Goal: Task Accomplishment & Management: Use online tool/utility

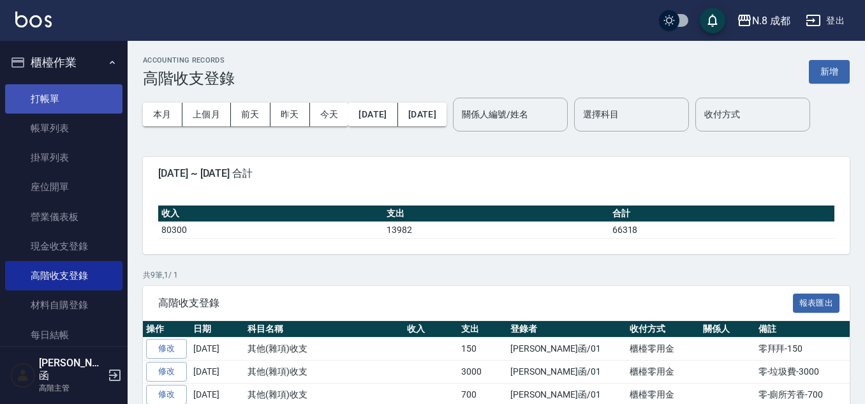
click at [62, 95] on link "打帳單" at bounding box center [63, 98] width 117 height 29
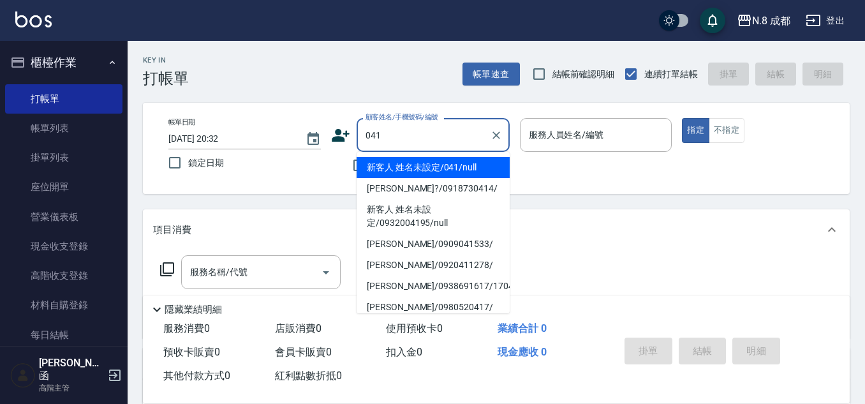
click at [428, 164] on li "新客人 姓名未設定/041/null" at bounding box center [432, 167] width 153 height 21
type input "新客人 姓名未設定/041/null"
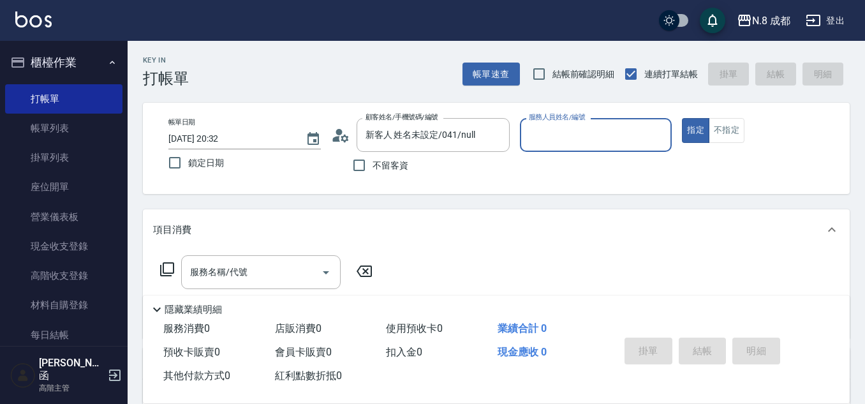
click at [601, 137] on input "服務人員姓名/編號" at bounding box center [595, 135] width 141 height 22
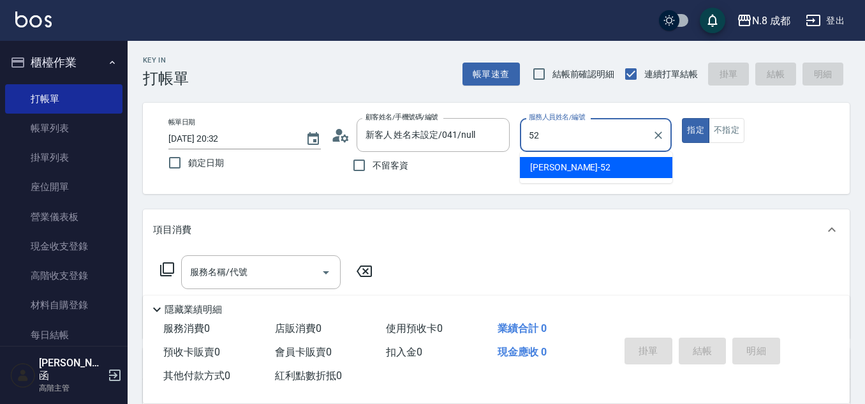
click at [571, 163] on div "[PERSON_NAME]-52" at bounding box center [596, 167] width 152 height 21
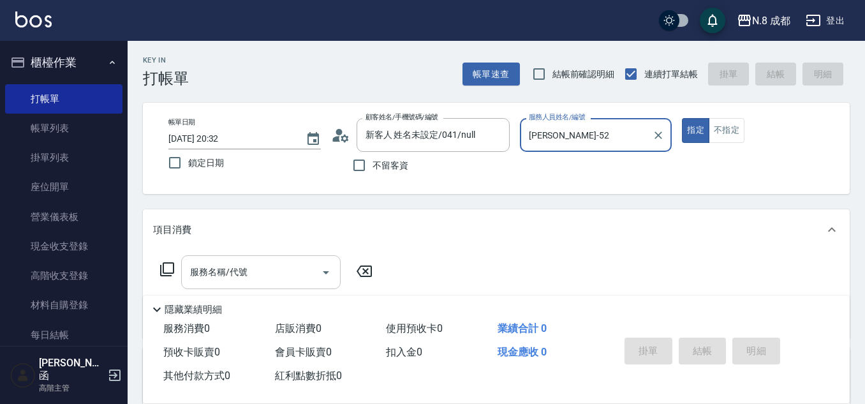
type input "[PERSON_NAME]-52"
drag, startPoint x: 235, startPoint y: 279, endPoint x: 242, endPoint y: 277, distance: 6.7
click at [240, 277] on input "服務名稱/代號" at bounding box center [251, 272] width 129 height 22
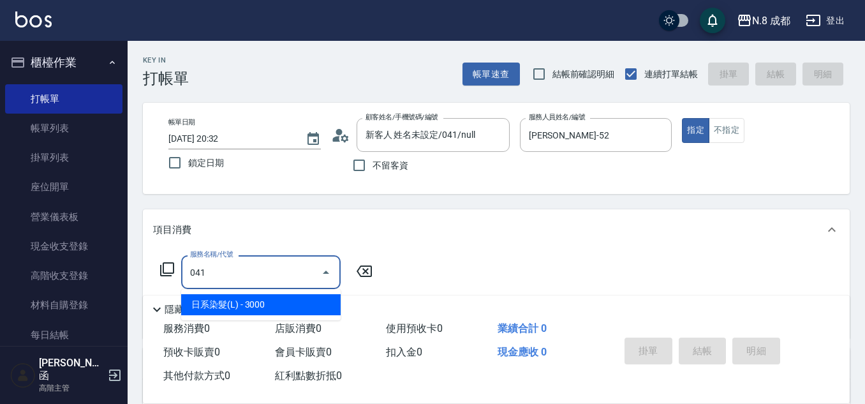
click at [238, 303] on span "日系染髮(L) - 3000" at bounding box center [260, 304] width 159 height 21
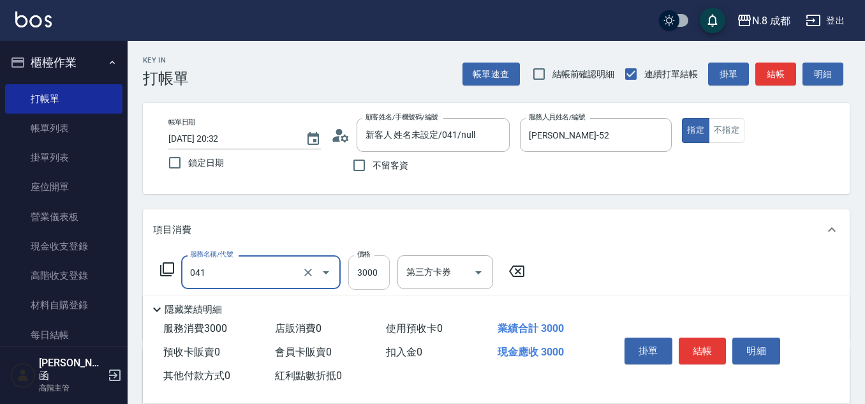
type input "日系染髮(L)(041)"
click at [368, 279] on input "3000" at bounding box center [368, 272] width 41 height 34
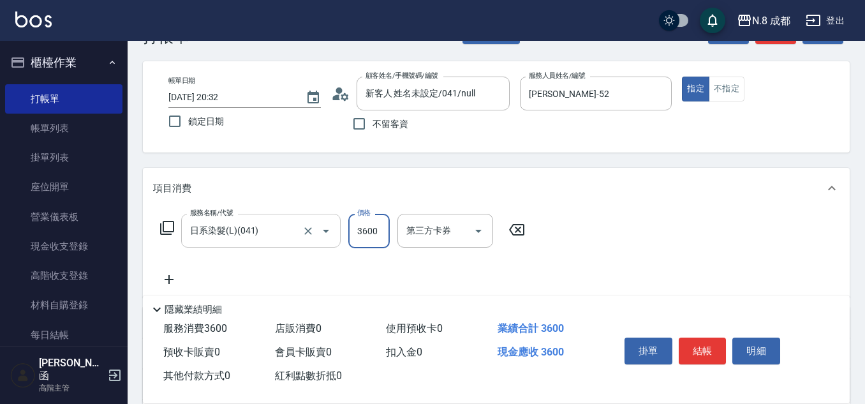
scroll to position [64, 0]
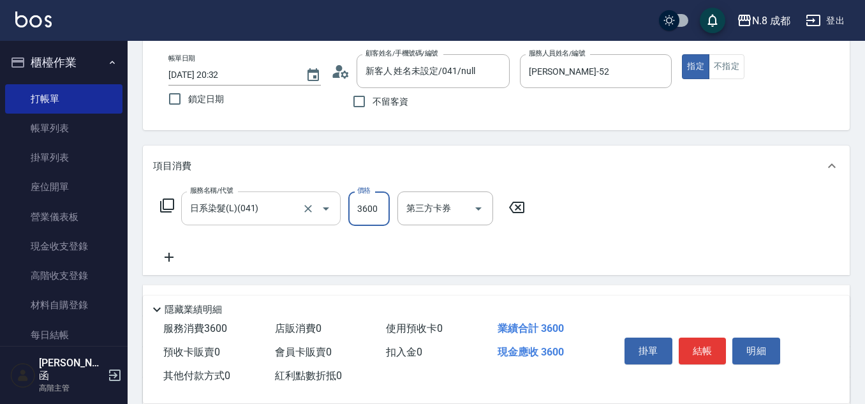
type input "3600"
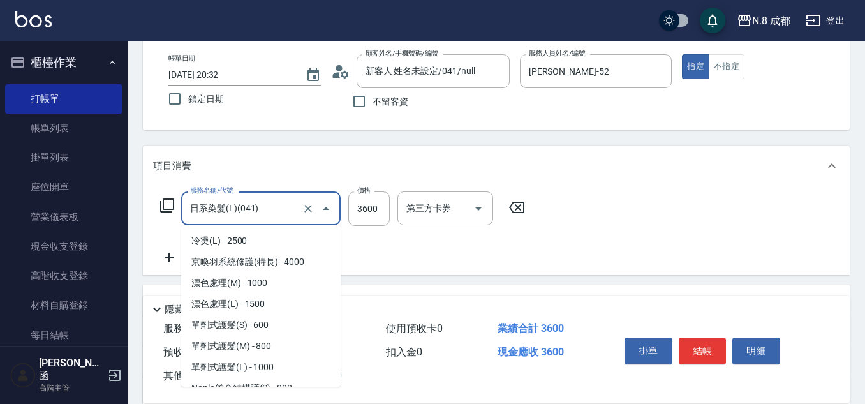
drag, startPoint x: 191, startPoint y: 203, endPoint x: 235, endPoint y: 217, distance: 46.4
click at [193, 203] on input "日系染髮(L)(041)" at bounding box center [243, 208] width 112 height 22
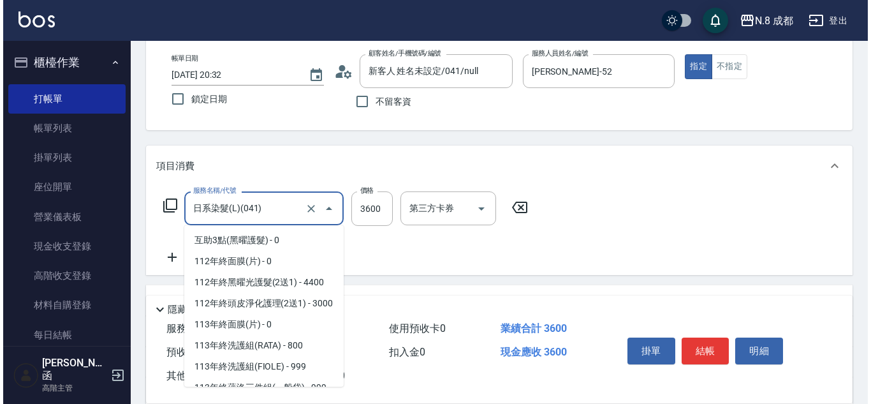
scroll to position [1719, 0]
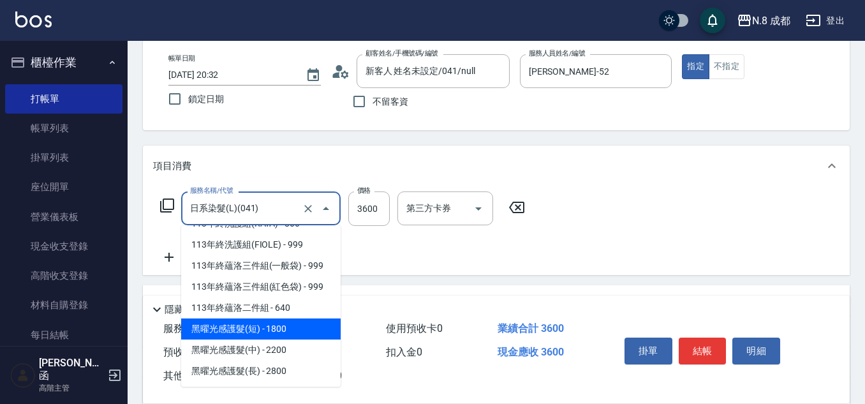
click at [288, 331] on span "黑曜光感護髮(短) - 1800" at bounding box center [260, 328] width 159 height 21
type input "黑曜光感護髮(短)(黑1)"
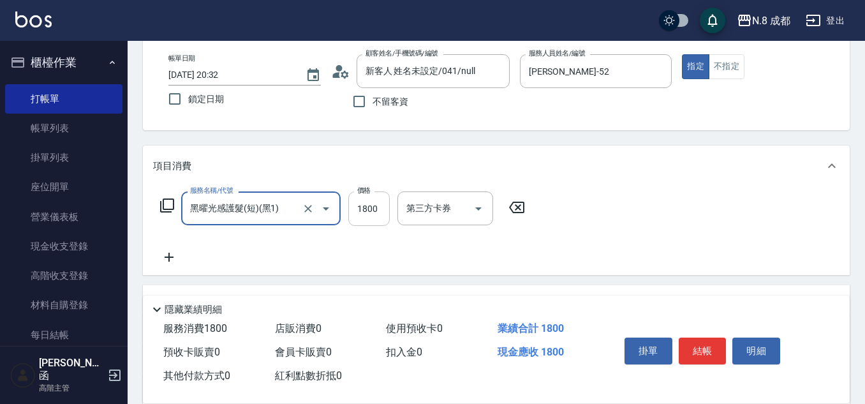
click at [372, 215] on input "1800" at bounding box center [368, 208] width 41 height 34
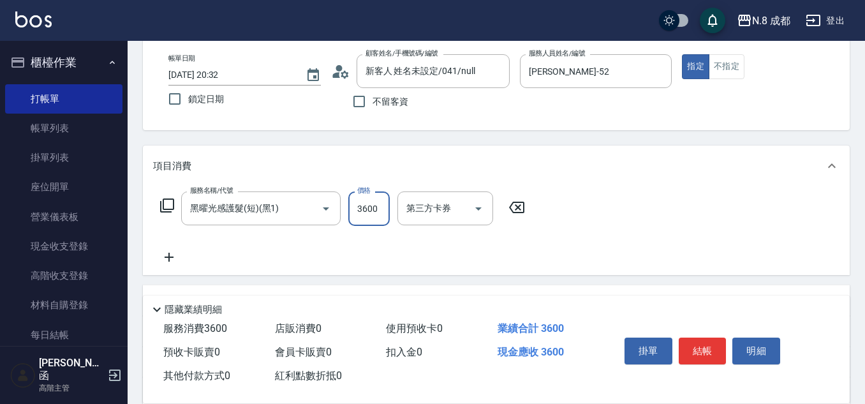
type input "3600"
click at [172, 261] on icon at bounding box center [169, 256] width 32 height 15
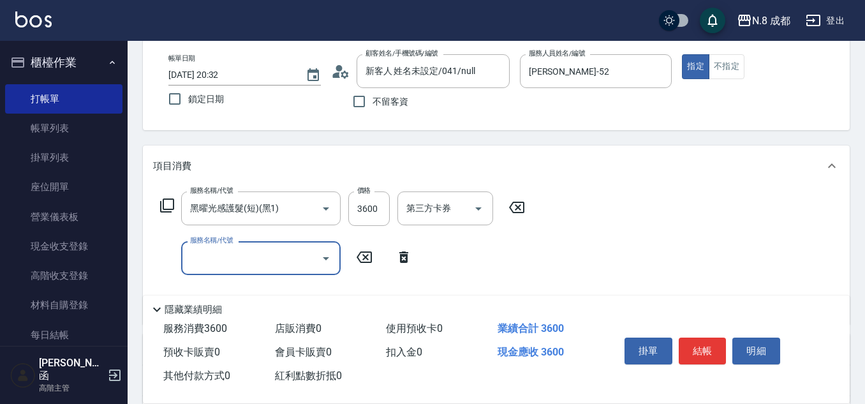
click at [226, 266] on input "服務名稱/代號" at bounding box center [251, 258] width 129 height 22
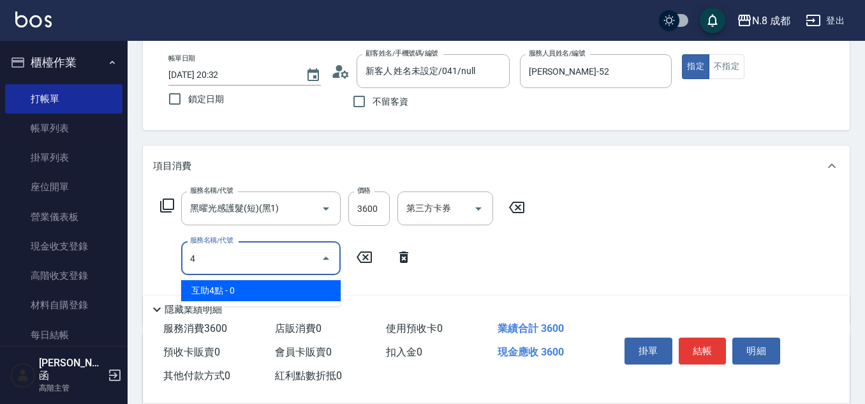
drag, startPoint x: 245, startPoint y: 291, endPoint x: 306, endPoint y: 281, distance: 61.5
click at [245, 291] on span "互助4點 - 0" at bounding box center [260, 290] width 159 height 21
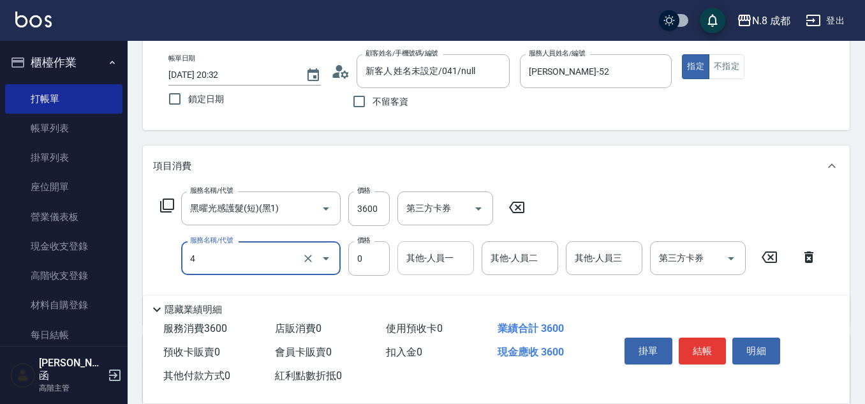
type input "互助4點(4)"
click at [432, 262] on input "其他-人員一" at bounding box center [435, 258] width 65 height 22
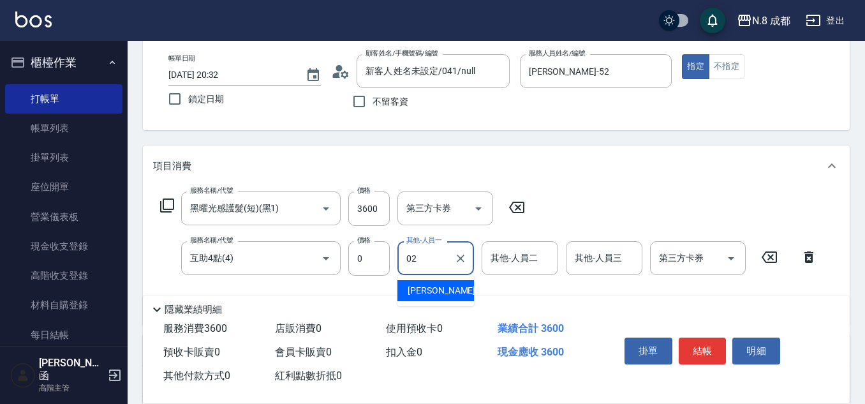
click at [438, 288] on span "[PERSON_NAME]-02" at bounding box center [447, 290] width 80 height 13
type input "[PERSON_NAME]-02"
click at [716, 350] on button "結帳" at bounding box center [702, 350] width 48 height 27
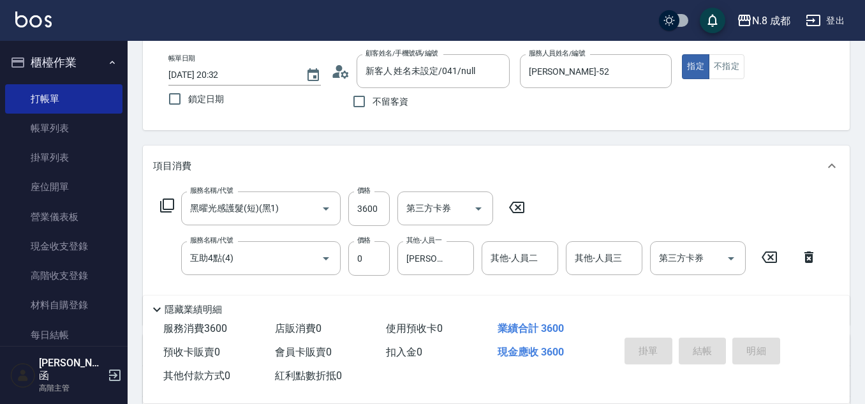
type input "[DATE] 20:33"
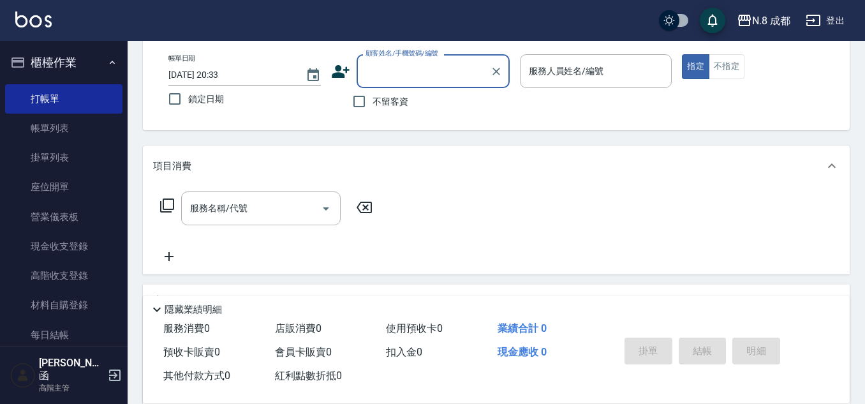
click at [376, 97] on span "不留客資" at bounding box center [390, 101] width 36 height 13
click at [372, 97] on input "不留客資" at bounding box center [359, 101] width 27 height 27
checkbox input "true"
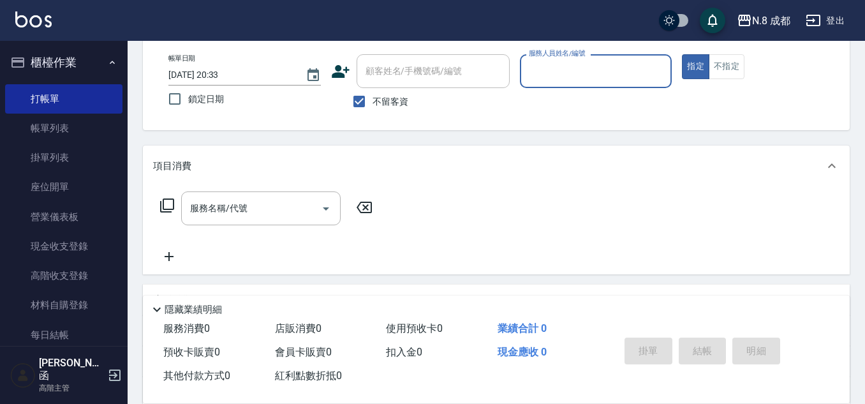
click at [611, 81] on input "服務人員姓名/編號" at bounding box center [595, 71] width 141 height 22
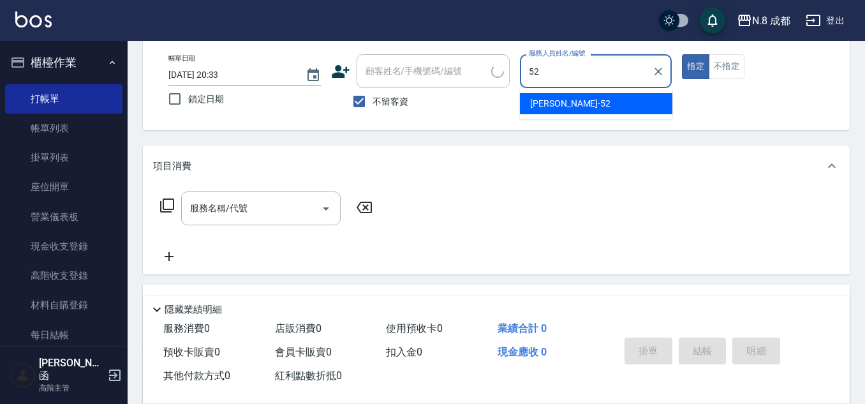
click at [581, 101] on div "[PERSON_NAME]-52" at bounding box center [596, 103] width 152 height 21
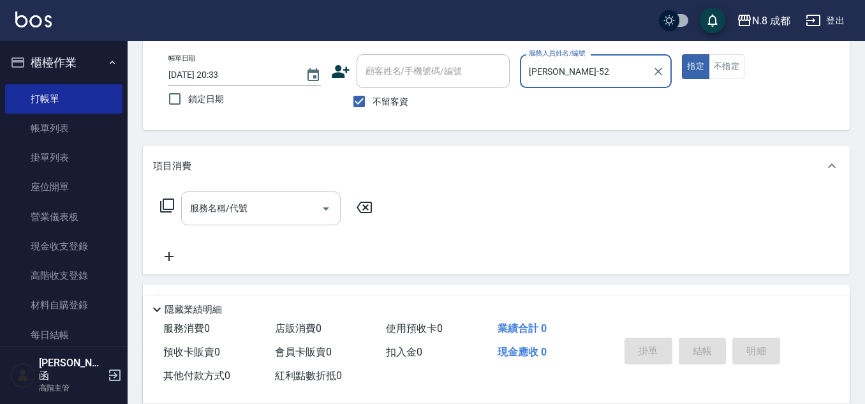
type input "[PERSON_NAME]-52"
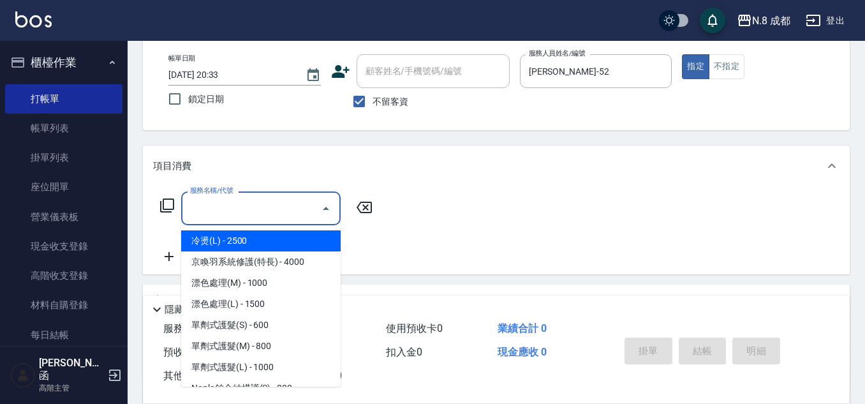
click at [235, 208] on input "服務名稱/代號" at bounding box center [251, 208] width 129 height 22
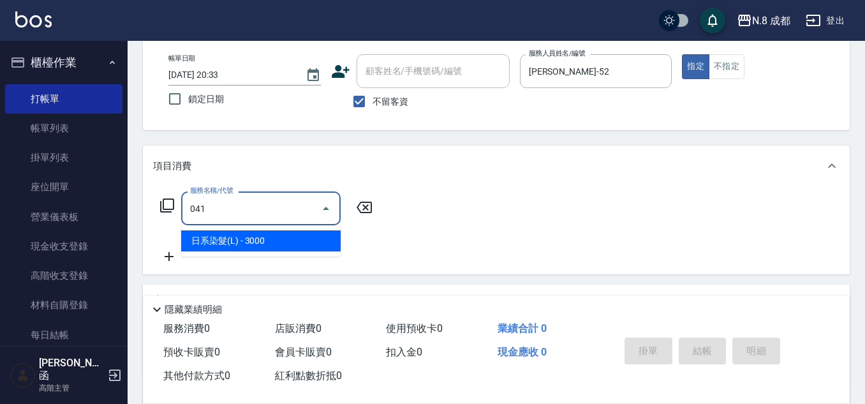
click at [235, 244] on span "日系染髮(L) - 3000" at bounding box center [260, 240] width 159 height 21
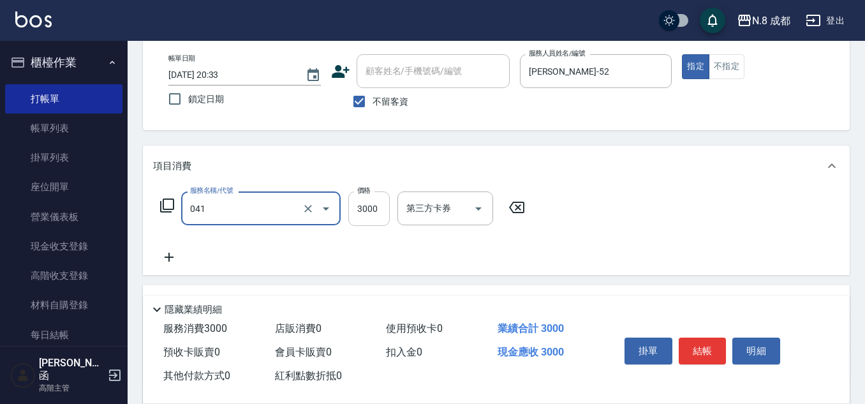
type input "日系染髮(L)(041)"
click at [364, 220] on input "3000" at bounding box center [368, 208] width 41 height 34
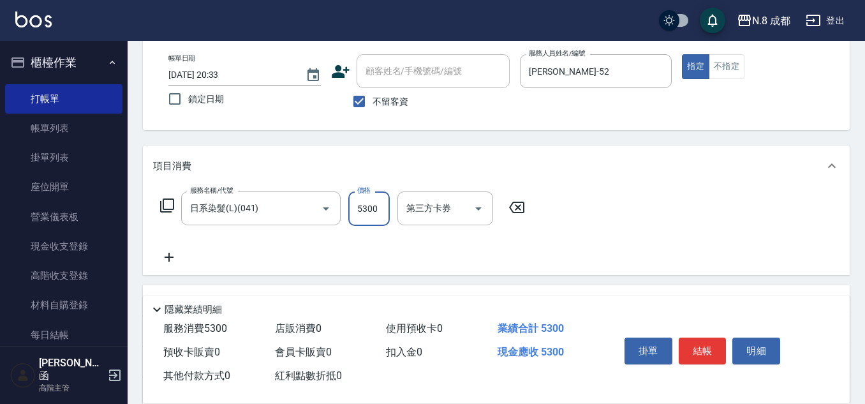
type input "5300"
click at [173, 259] on icon at bounding box center [169, 256] width 32 height 15
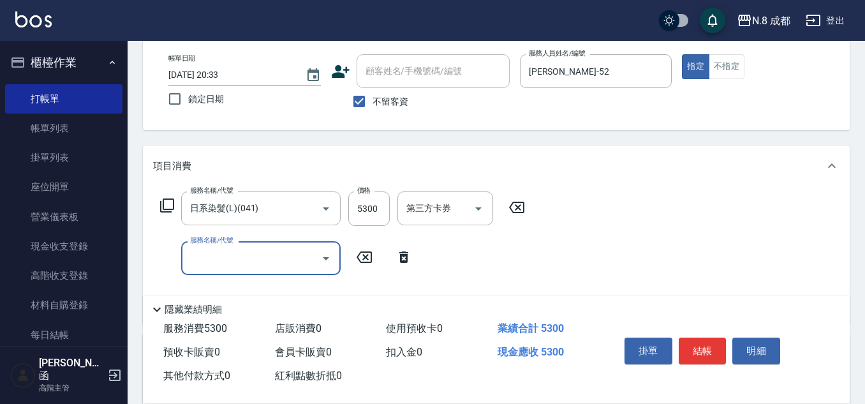
click at [230, 258] on input "服務名稱/代號" at bounding box center [251, 258] width 129 height 22
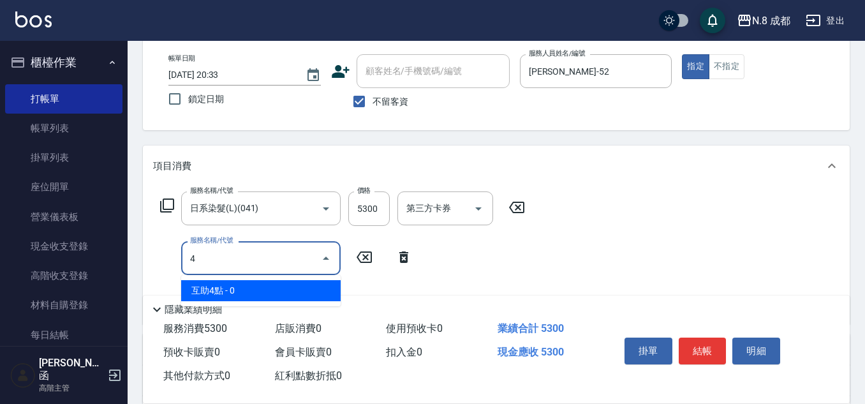
drag, startPoint x: 237, startPoint y: 287, endPoint x: 371, endPoint y: 280, distance: 134.1
click at [238, 285] on span "互助4點 - 0" at bounding box center [260, 290] width 159 height 21
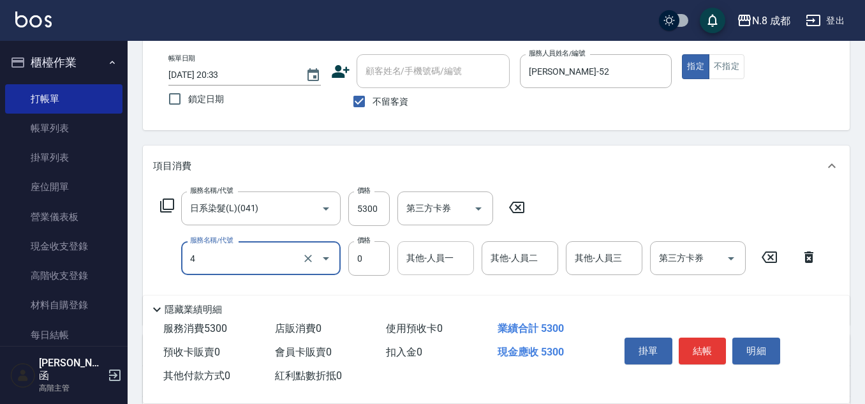
type input "互助4點(4)"
click at [437, 255] on div "其他-人員一 其他-人員一" at bounding box center [435, 258] width 77 height 34
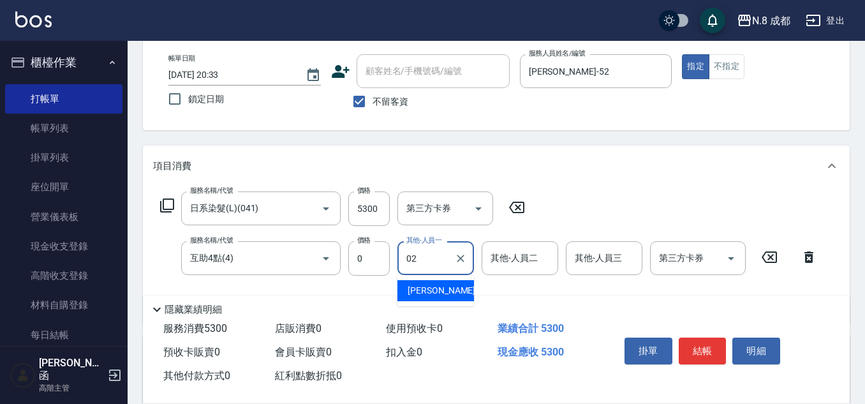
click at [443, 287] on span "[PERSON_NAME]-02" at bounding box center [447, 290] width 80 height 13
type input "[PERSON_NAME]-02"
click at [709, 356] on button "結帳" at bounding box center [702, 350] width 48 height 27
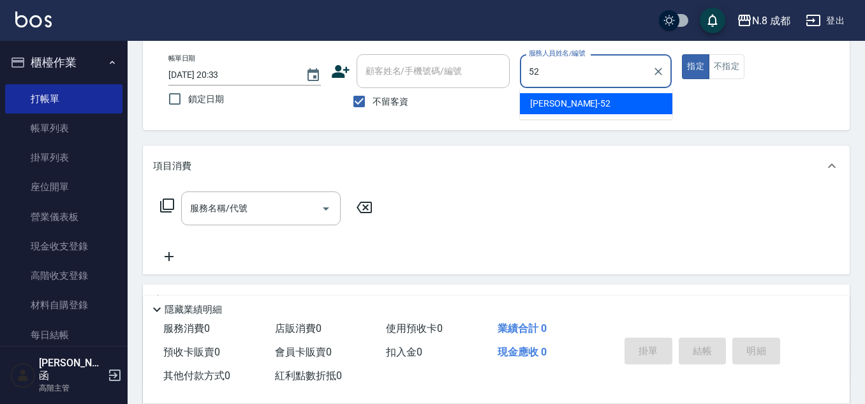
click at [557, 113] on div "[PERSON_NAME]-52" at bounding box center [596, 103] width 152 height 21
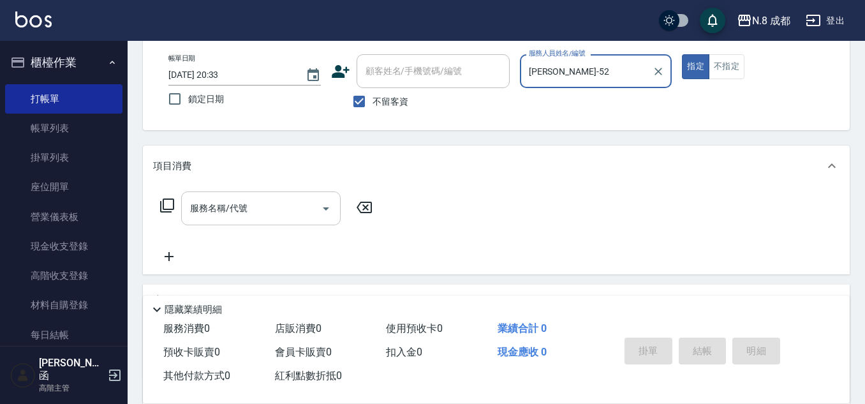
type input "[PERSON_NAME]-52"
click at [231, 203] on div "服務名稱/代號 服務名稱/代號" at bounding box center [260, 208] width 159 height 34
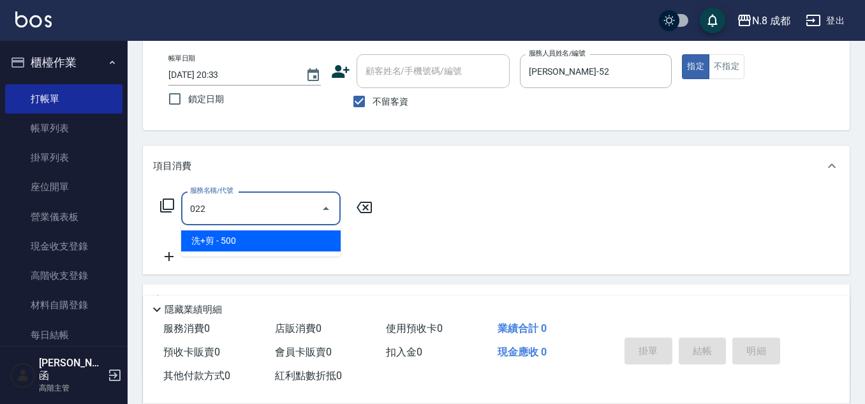
click at [228, 240] on span "洗+剪 - 500" at bounding box center [260, 240] width 159 height 21
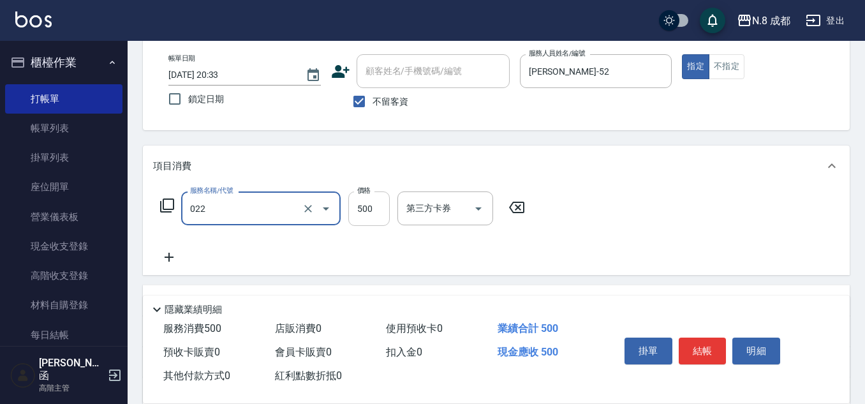
type input "洗+剪(022)"
click at [366, 205] on input "500" at bounding box center [368, 208] width 41 height 34
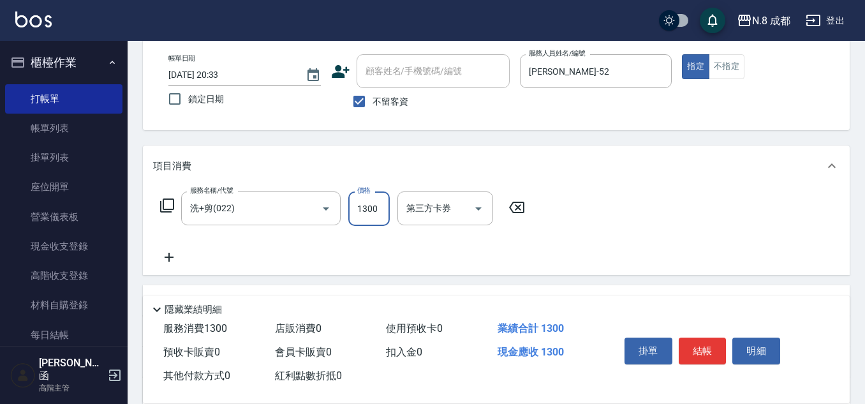
type input "1300"
click at [168, 252] on icon at bounding box center [169, 256] width 32 height 15
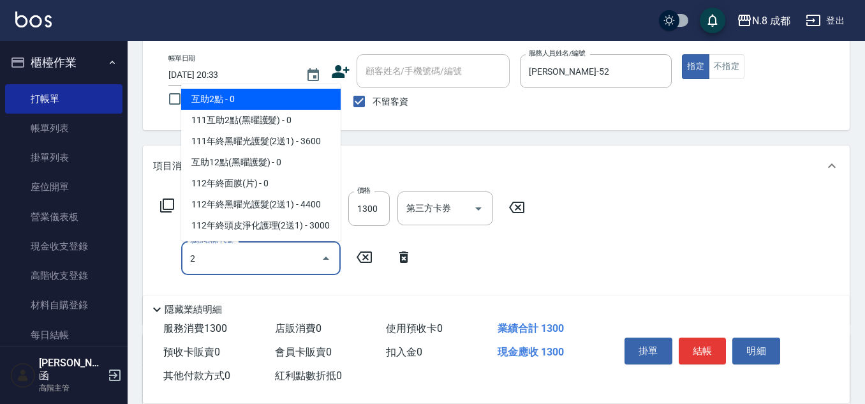
click at [275, 89] on span "互助2點 - 0" at bounding box center [260, 99] width 159 height 21
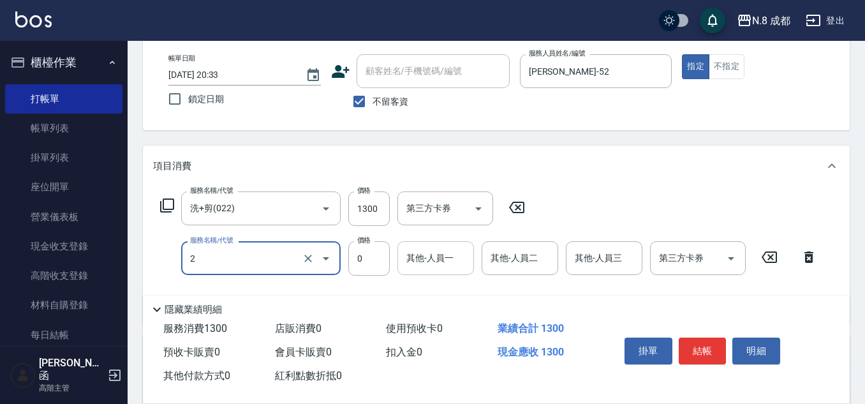
type input "互助2點(2)"
click at [435, 255] on div "其他-人員一 其他-人員一" at bounding box center [435, 258] width 77 height 34
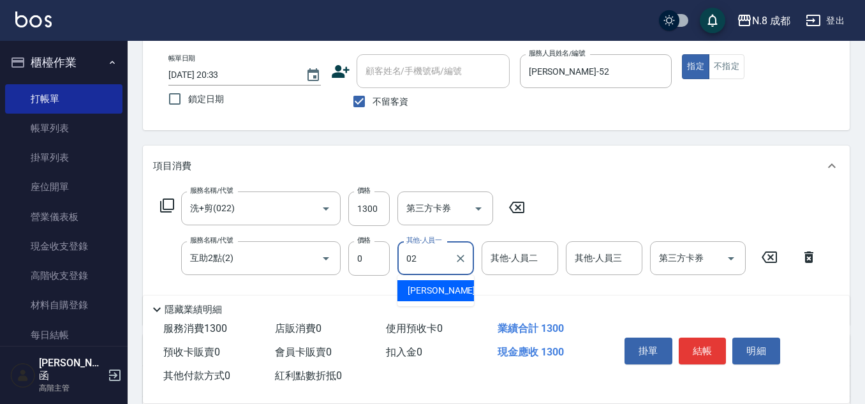
click at [442, 286] on span "[PERSON_NAME]-02" at bounding box center [447, 290] width 80 height 13
type input "[PERSON_NAME]-02"
click at [691, 350] on button "結帳" at bounding box center [702, 350] width 48 height 27
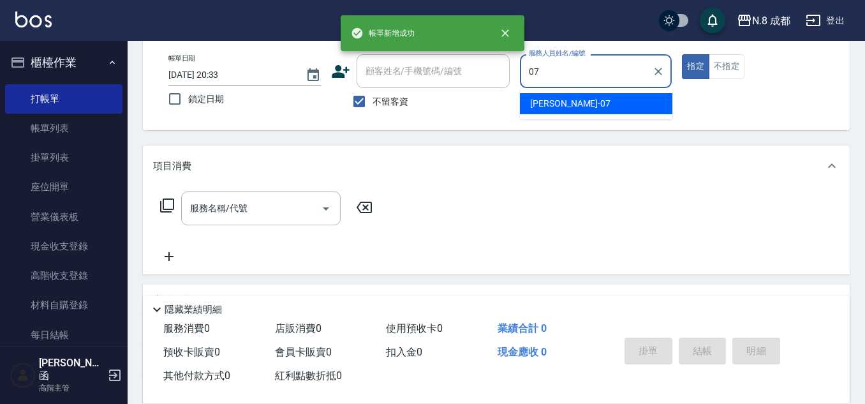
click at [557, 110] on div "[PERSON_NAME] -07" at bounding box center [596, 103] width 152 height 21
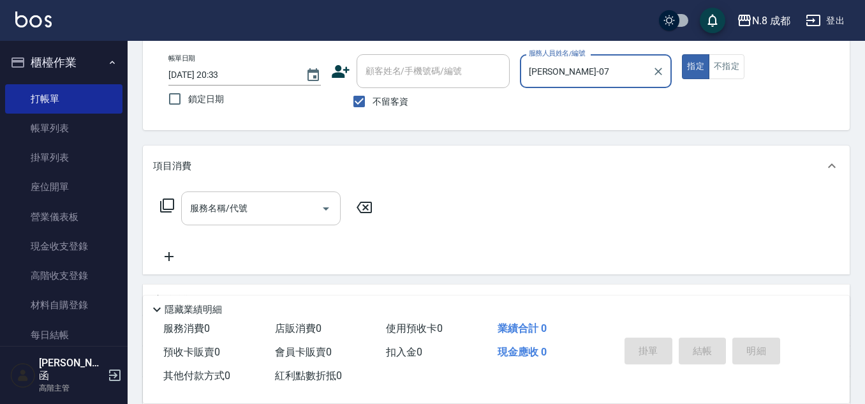
type input "[PERSON_NAME]-07"
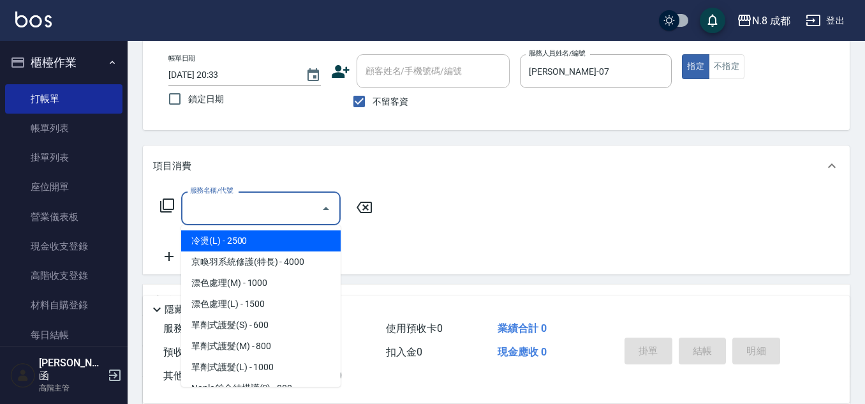
click at [233, 211] on input "服務名稱/代號" at bounding box center [251, 208] width 129 height 22
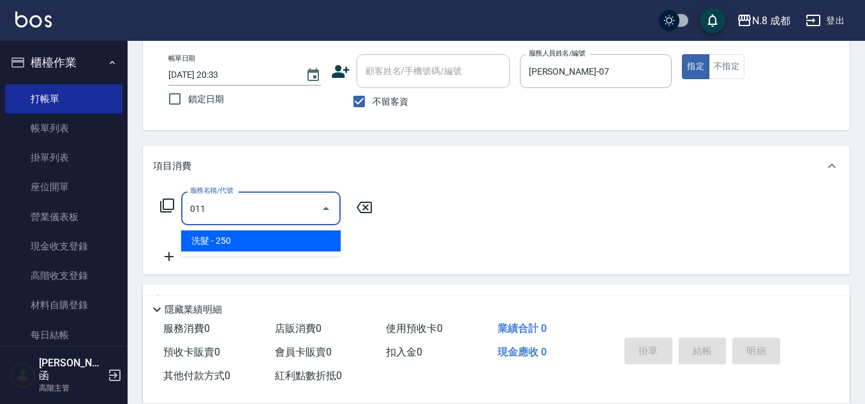
click at [236, 234] on span "洗髮 - 250" at bounding box center [260, 240] width 159 height 21
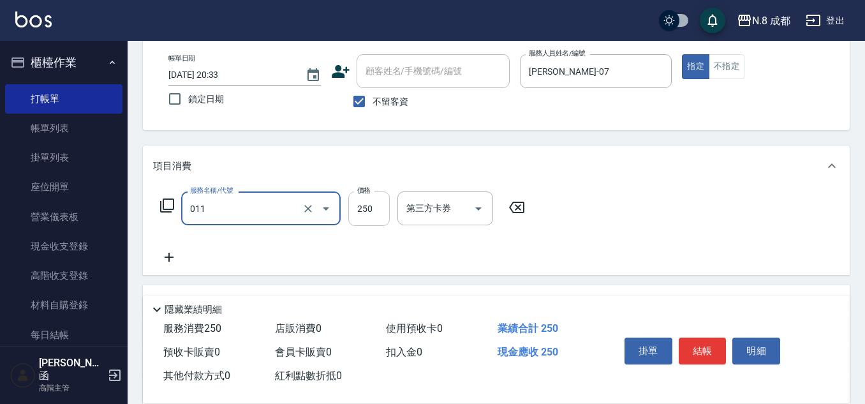
type input "洗髮(011)"
click at [359, 210] on input "250" at bounding box center [368, 208] width 41 height 34
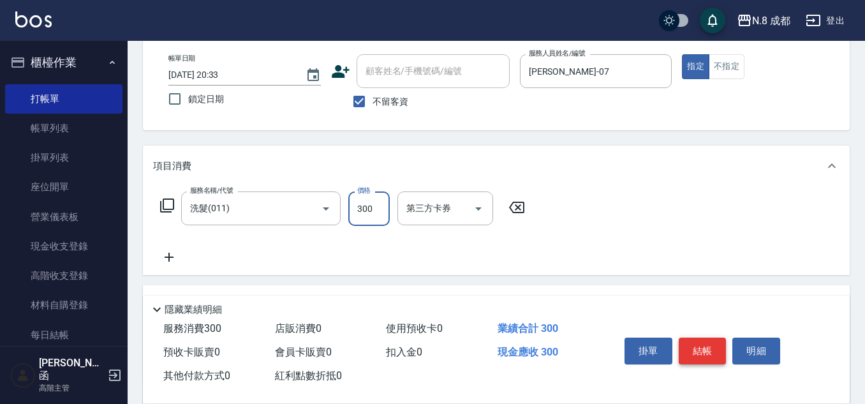
type input "300"
click at [710, 341] on button "結帳" at bounding box center [702, 350] width 48 height 27
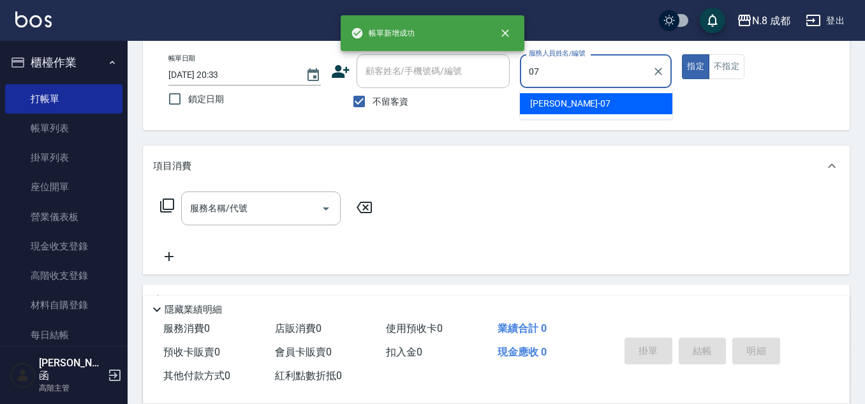
click at [555, 101] on span "[PERSON_NAME] -07" at bounding box center [570, 103] width 80 height 13
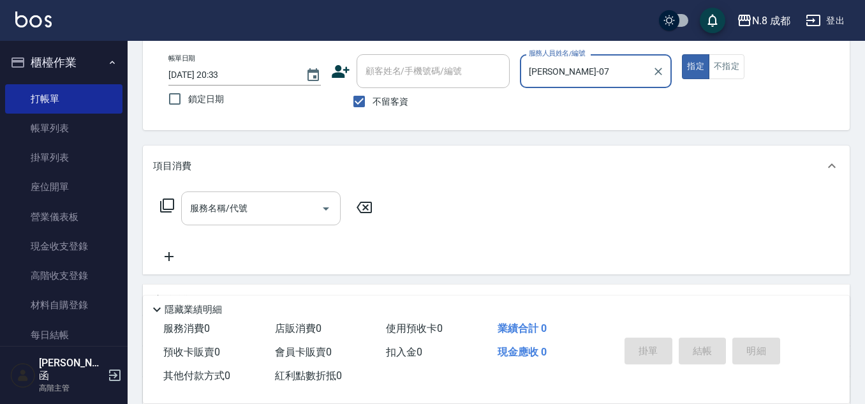
type input "[PERSON_NAME]-07"
click at [256, 205] on input "服務名稱/代號" at bounding box center [251, 208] width 129 height 22
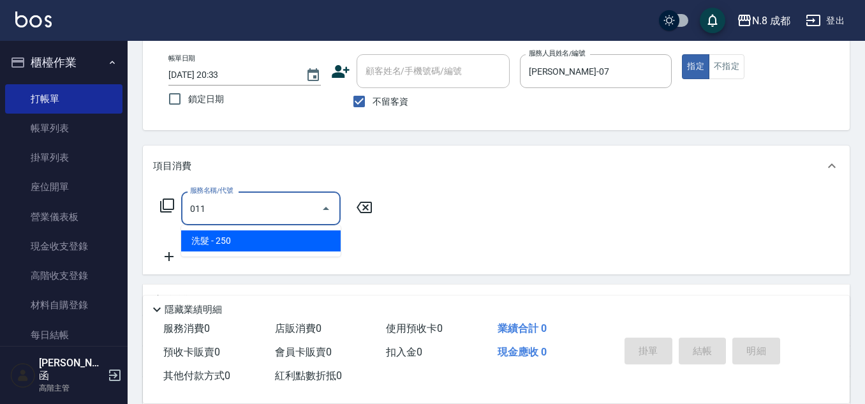
click at [243, 240] on span "洗髮 - 250" at bounding box center [260, 240] width 159 height 21
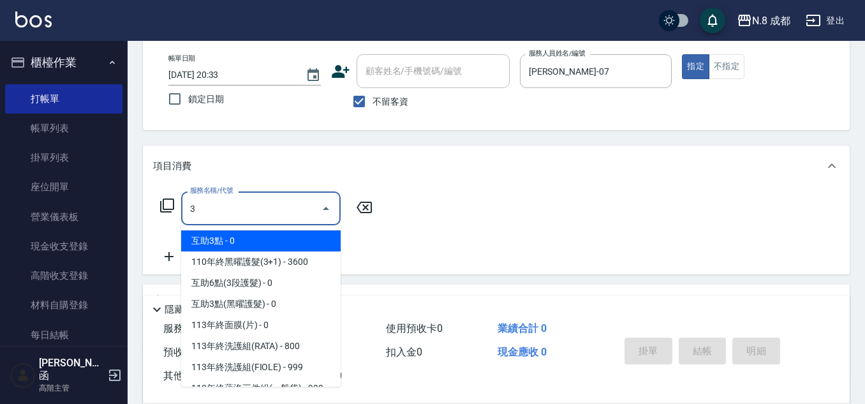
drag, startPoint x: 249, startPoint y: 209, endPoint x: 194, endPoint y: 209, distance: 54.2
click at [150, 209] on div "服務名稱/代號 3 服務名稱/代號" at bounding box center [496, 230] width 706 height 88
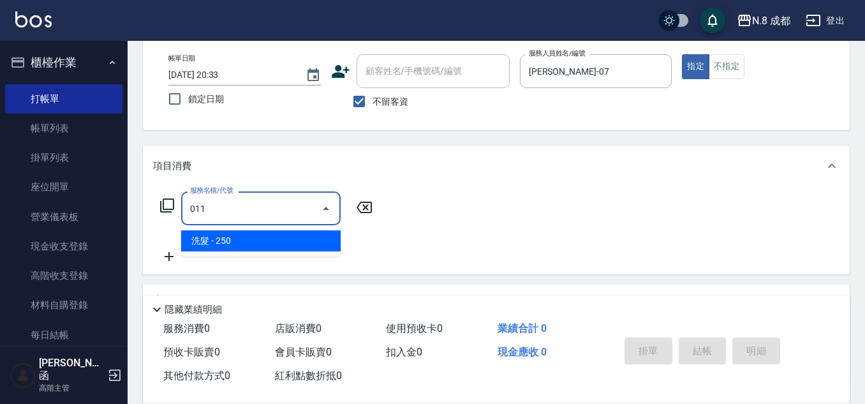
click at [270, 233] on span "洗髮 - 250" at bounding box center [260, 240] width 159 height 21
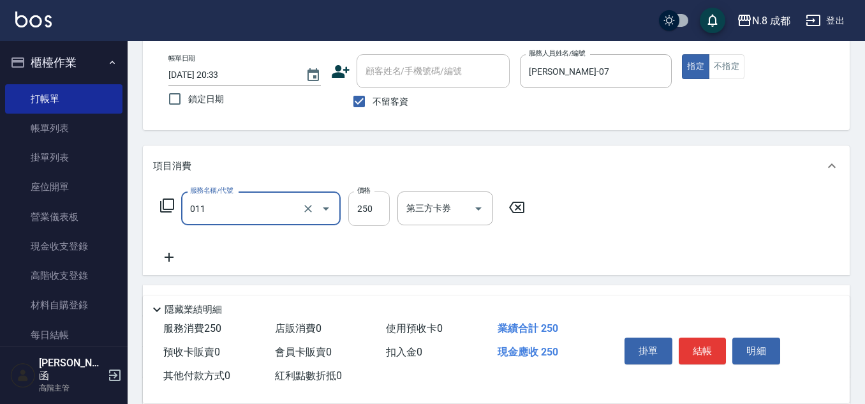
type input "洗髮(011)"
click at [382, 207] on input "250" at bounding box center [368, 208] width 41 height 34
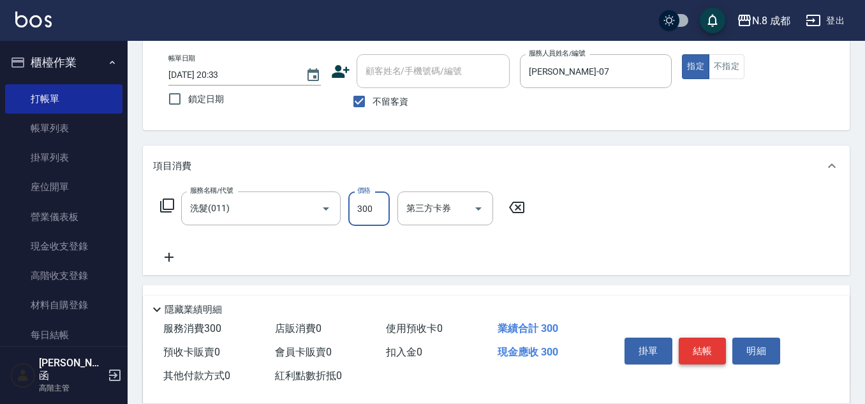
type input "300"
click at [706, 345] on button "結帳" at bounding box center [702, 350] width 48 height 27
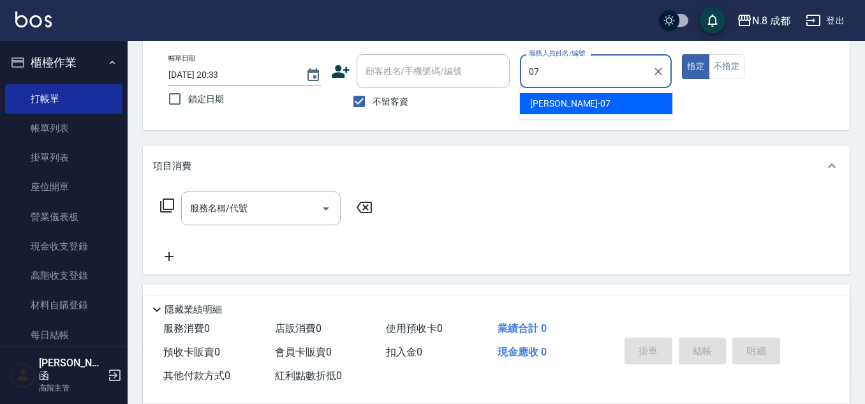
click at [567, 102] on span "[PERSON_NAME] -07" at bounding box center [570, 103] width 80 height 13
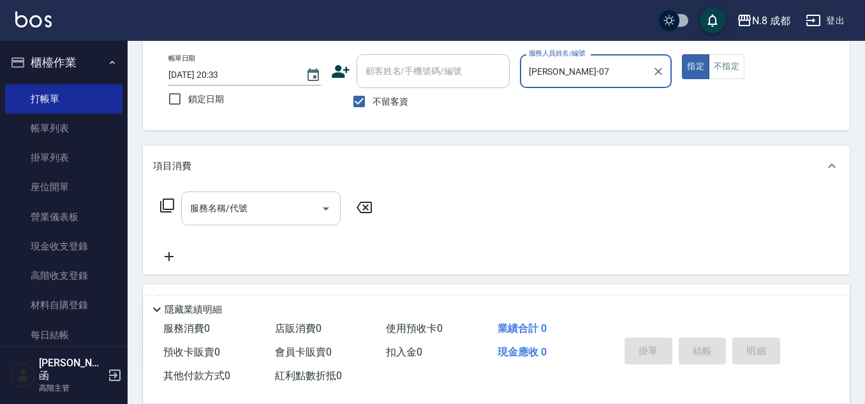
type input "[PERSON_NAME]-07"
click at [248, 213] on input "服務名稱/代號" at bounding box center [251, 208] width 129 height 22
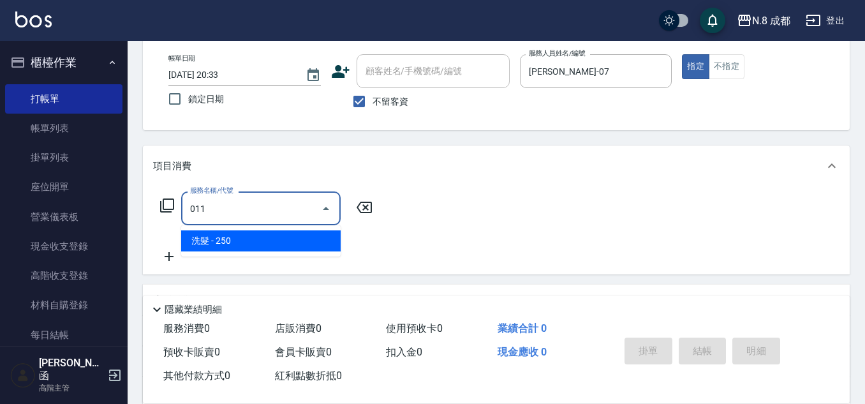
click at [242, 231] on span "洗髮 - 250" at bounding box center [260, 240] width 159 height 21
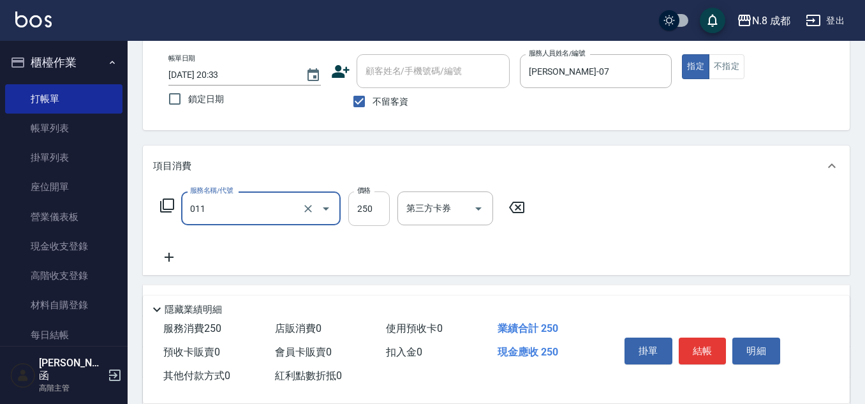
type input "洗髮(011)"
click at [381, 210] on input "250" at bounding box center [368, 208] width 41 height 34
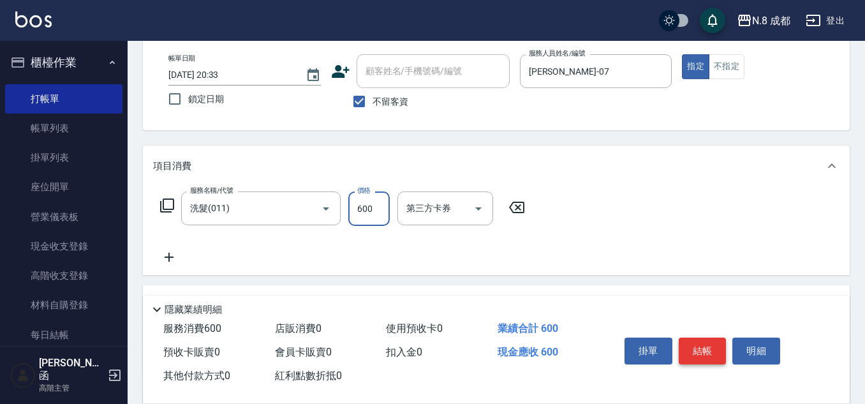
type input "600"
click at [715, 349] on button "結帳" at bounding box center [702, 350] width 48 height 27
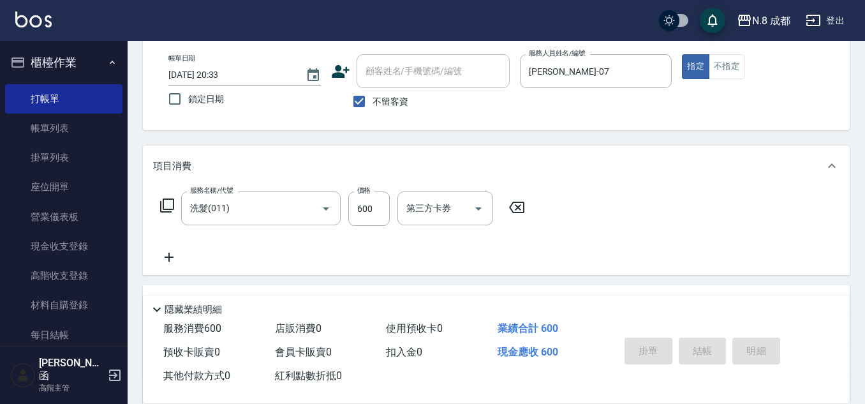
type input "[DATE] 20:34"
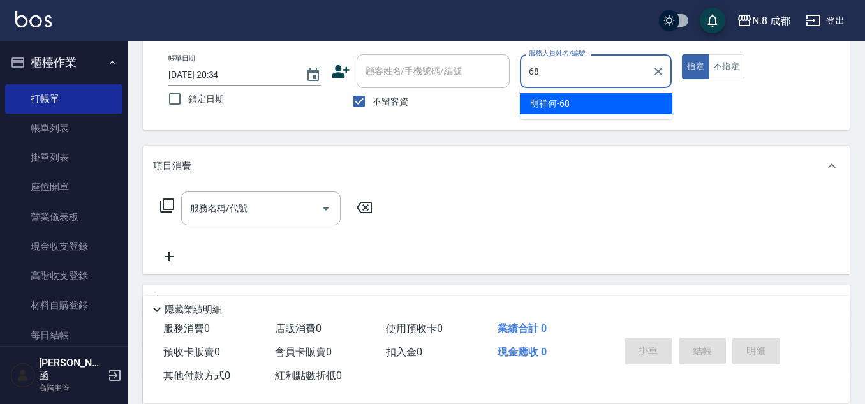
click at [563, 106] on span "明祥何 -68" at bounding box center [550, 103] width 40 height 13
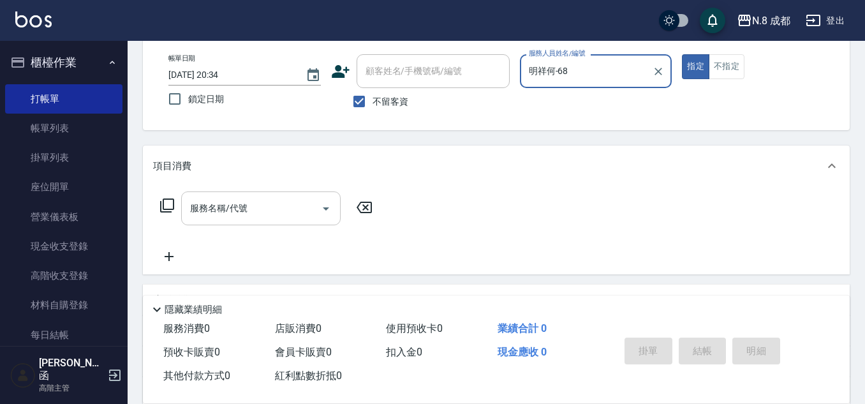
type input "明祥何-68"
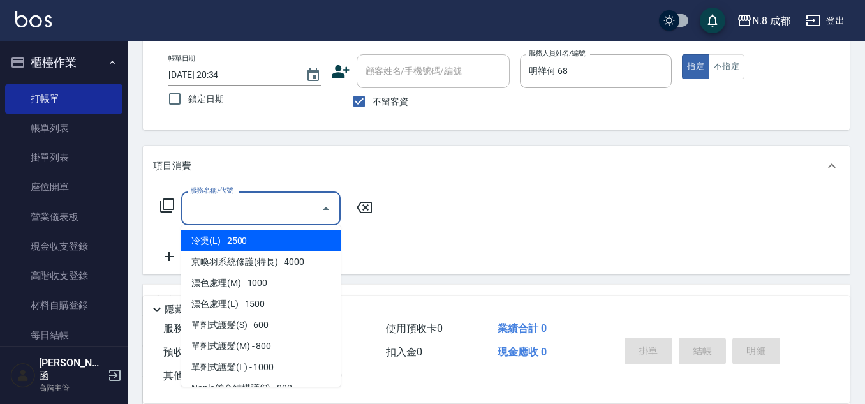
click at [241, 206] on input "服務名稱/代號" at bounding box center [251, 208] width 129 height 22
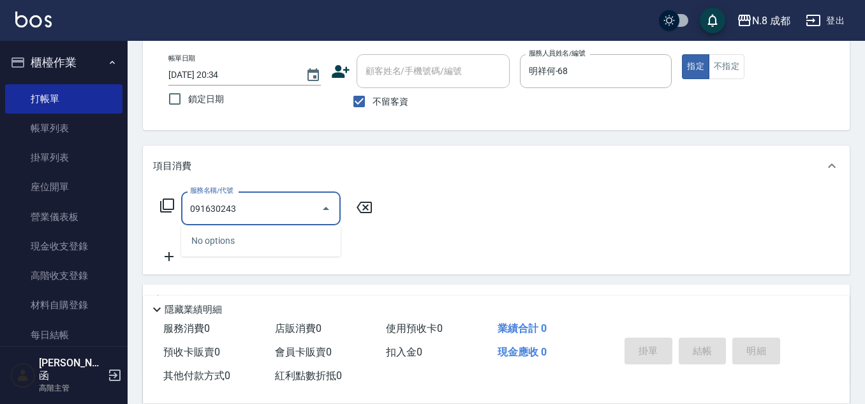
type input "0916302433"
drag, startPoint x: 261, startPoint y: 214, endPoint x: 20, endPoint y: 209, distance: 241.0
click at [20, 209] on div "N.8 成都 登出 櫃檯作業 打帳單 帳單列表 掛單列表 座位開單 營業儀表板 現金收支登錄 高階收支登錄 材料自購登錄 每日結帳 排班表 現場電腦打卡 掃碼…" at bounding box center [432, 232] width 865 height 593
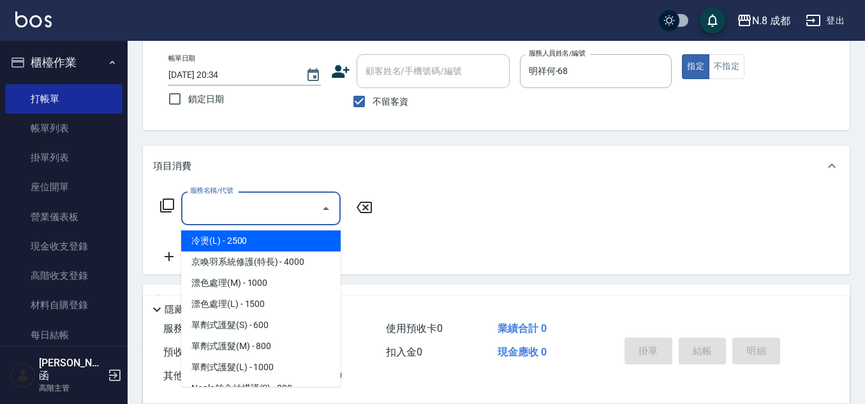
click at [342, 69] on icon at bounding box center [340, 71] width 19 height 19
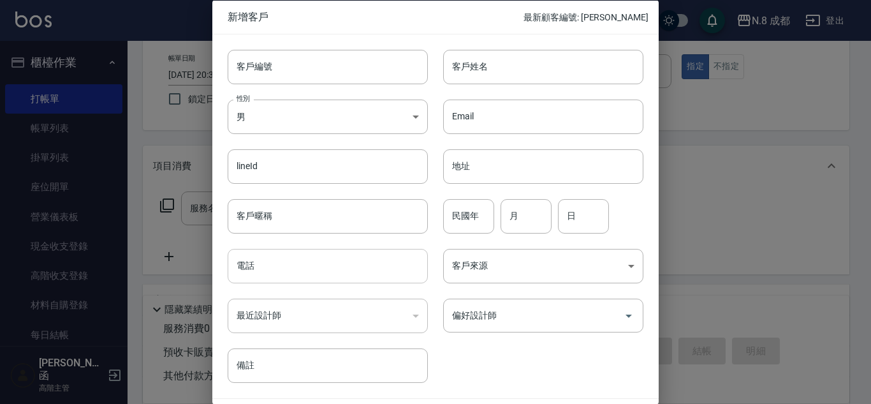
drag, startPoint x: 312, startPoint y: 260, endPoint x: 314, endPoint y: 252, distance: 8.1
click at [312, 260] on input "電話" at bounding box center [328, 266] width 200 height 34
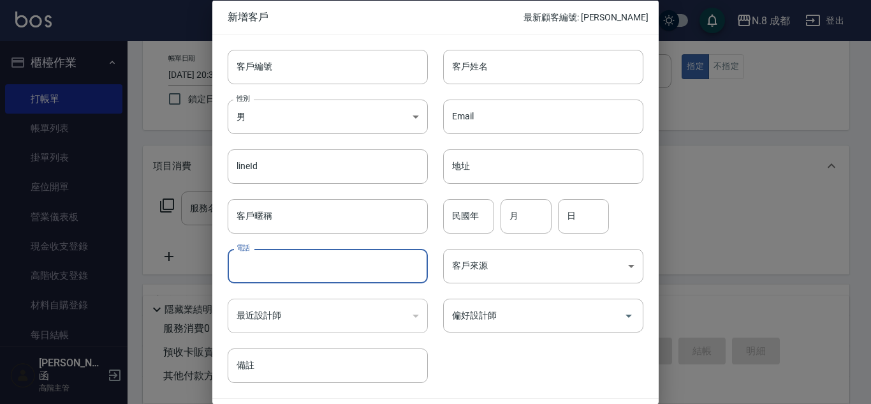
paste input "0916302433"
type input "0916302433"
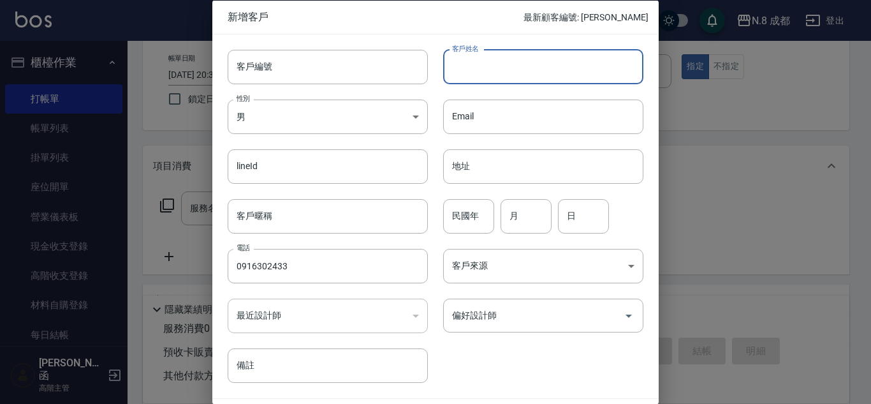
click at [506, 74] on input "客戶姓名" at bounding box center [543, 66] width 200 height 34
type input "[PERSON_NAME]?欣"
drag, startPoint x: 446, startPoint y: 223, endPoint x: 458, endPoint y: 219, distance: 12.5
click at [446, 223] on input "民國年" at bounding box center [468, 215] width 51 height 34
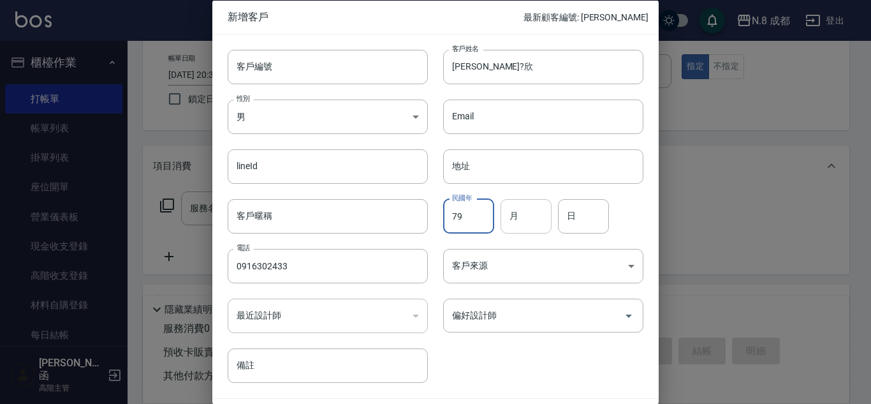
type input "79"
click at [541, 210] on input "月" at bounding box center [525, 215] width 51 height 34
type input "03"
drag, startPoint x: 604, startPoint y: 210, endPoint x: 611, endPoint y: 209, distance: 7.7
click at [604, 209] on input "日" at bounding box center [583, 215] width 51 height 34
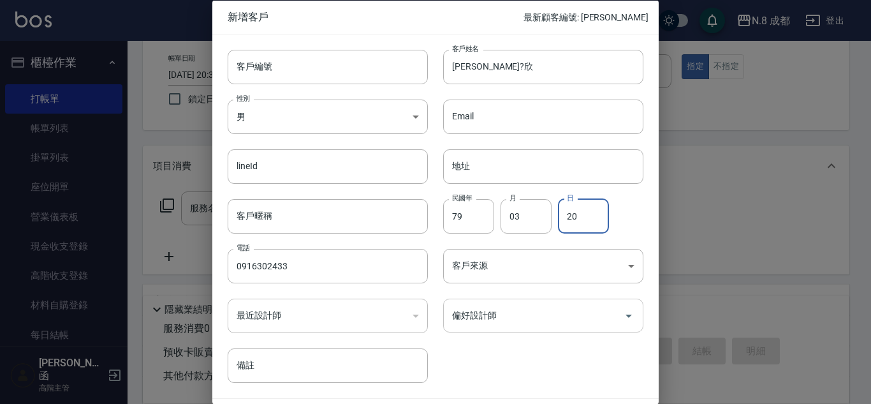
type input "20"
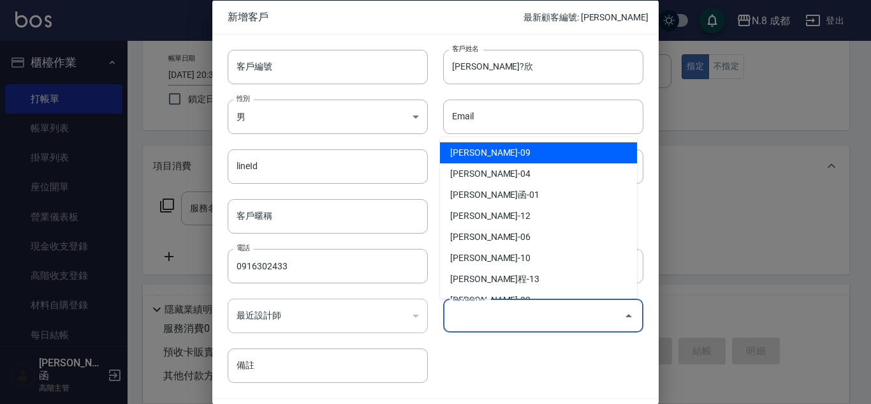
click at [530, 323] on input "偏好設計師" at bounding box center [534, 315] width 170 height 22
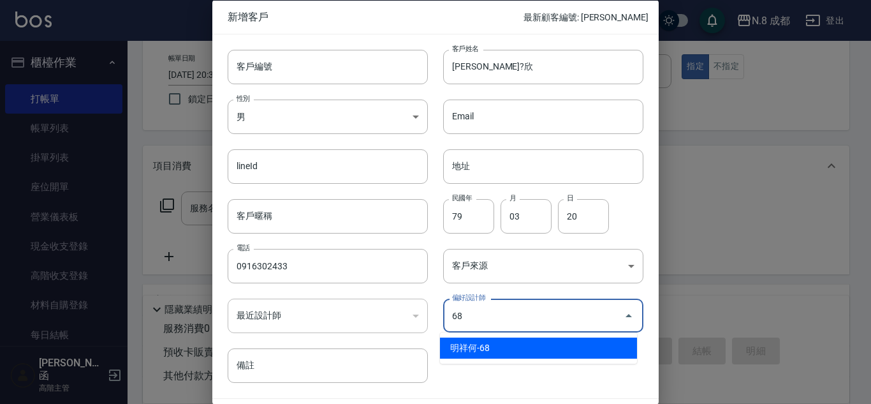
click at [522, 342] on li "明祥何-68" at bounding box center [538, 347] width 197 height 21
type input "明祥何"
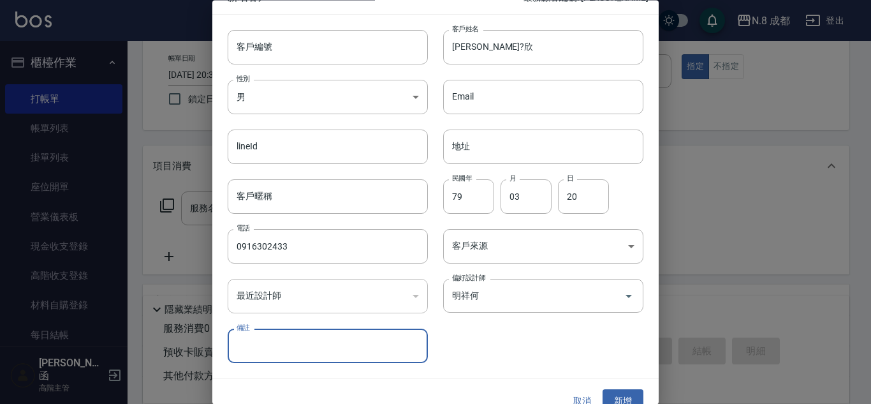
scroll to position [38, 0]
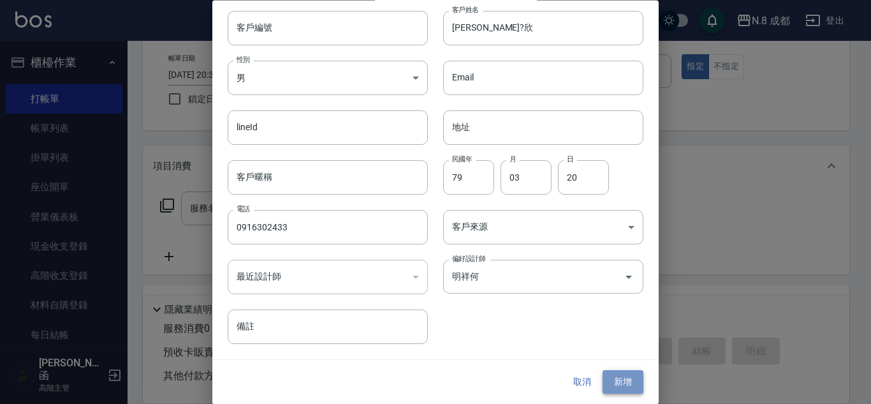
click at [615, 377] on button "新增" at bounding box center [622, 382] width 41 height 24
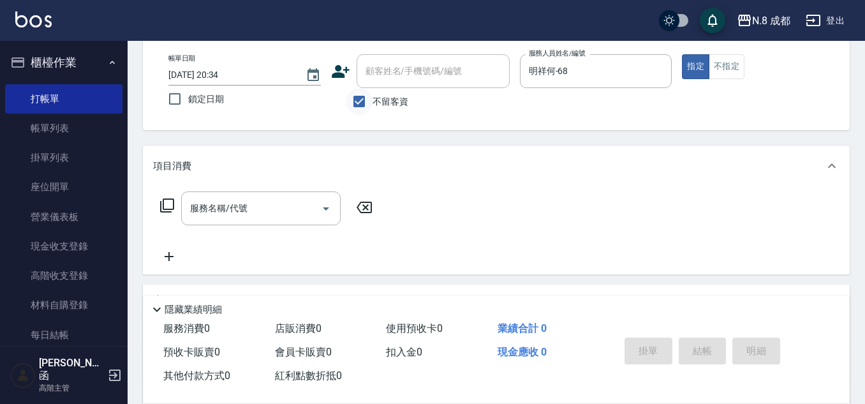
click at [356, 98] on input "不留客資" at bounding box center [359, 101] width 27 height 27
checkbox input "false"
click at [388, 80] on input "顧客姓名/手機號碼/編號" at bounding box center [423, 71] width 122 height 22
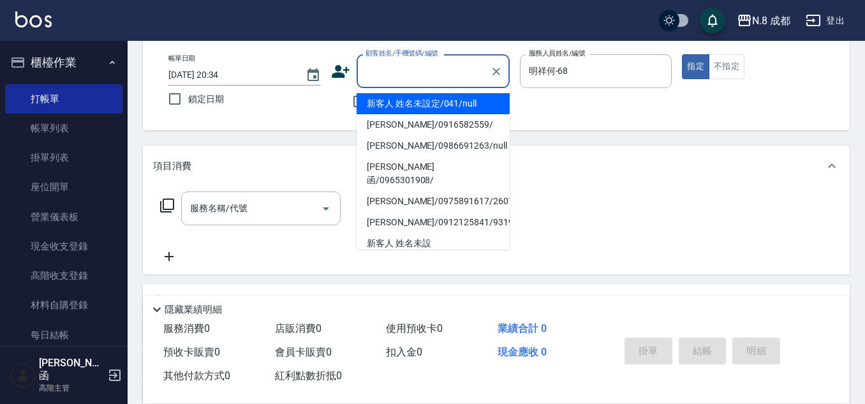
paste input "0916302433"
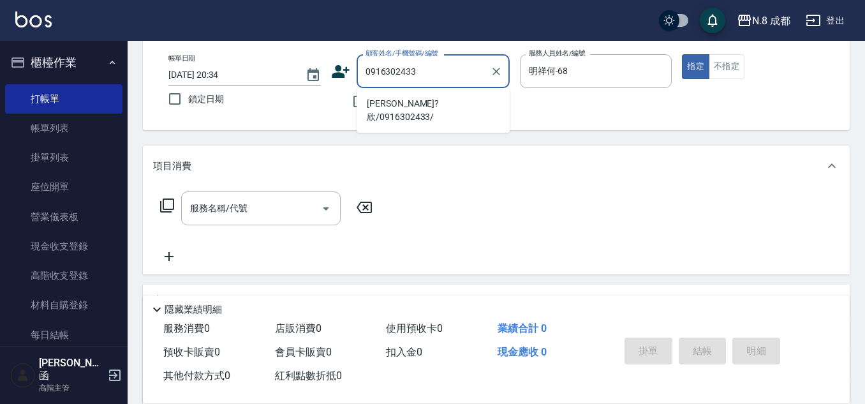
click at [423, 101] on li "[PERSON_NAME]?欣/0916302433/" at bounding box center [432, 110] width 153 height 34
type input "[PERSON_NAME]?欣/0916302433/"
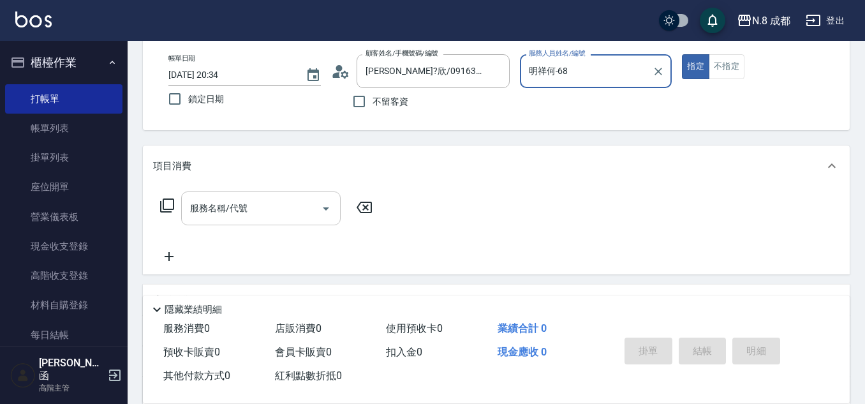
click at [238, 208] on input "服務名稱/代號" at bounding box center [251, 208] width 129 height 22
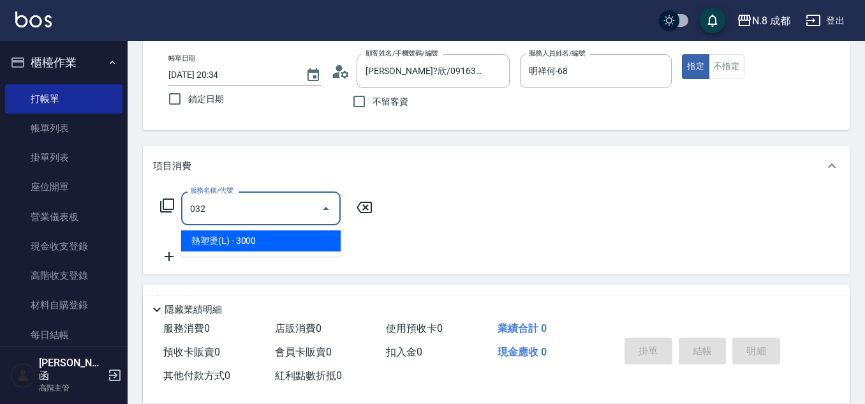
drag, startPoint x: 228, startPoint y: 242, endPoint x: 347, endPoint y: 217, distance: 121.8
click at [230, 242] on span "熱塑燙(L) - 3000" at bounding box center [260, 240] width 159 height 21
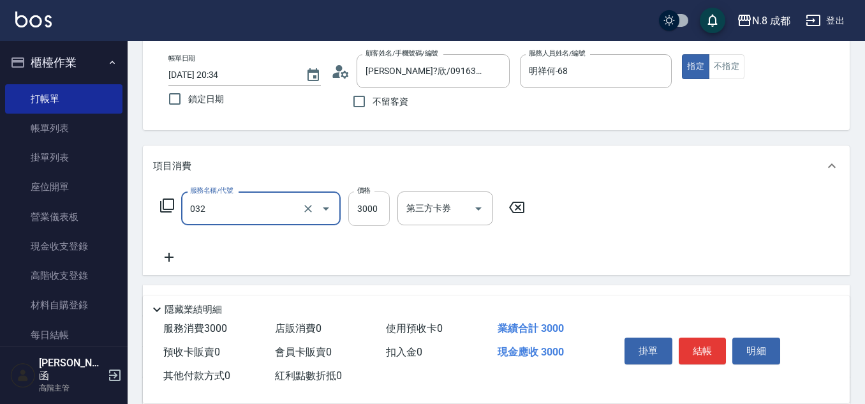
type input "熱塑燙(L)(032)"
click at [365, 213] on input "3000" at bounding box center [368, 208] width 41 height 34
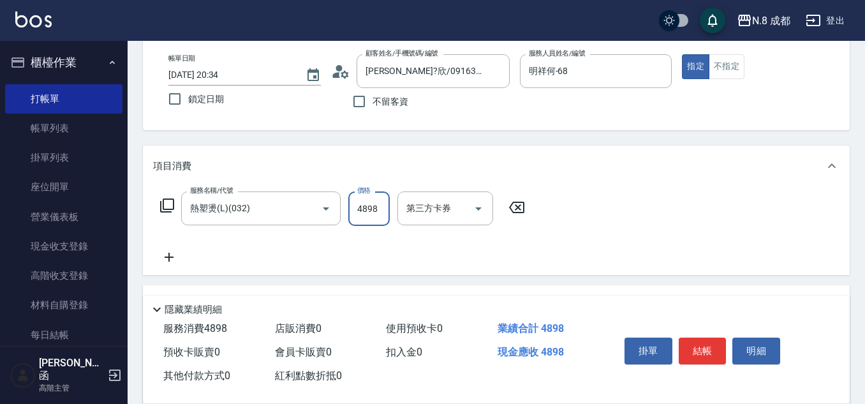
type input "4898"
click at [171, 259] on icon at bounding box center [169, 256] width 32 height 15
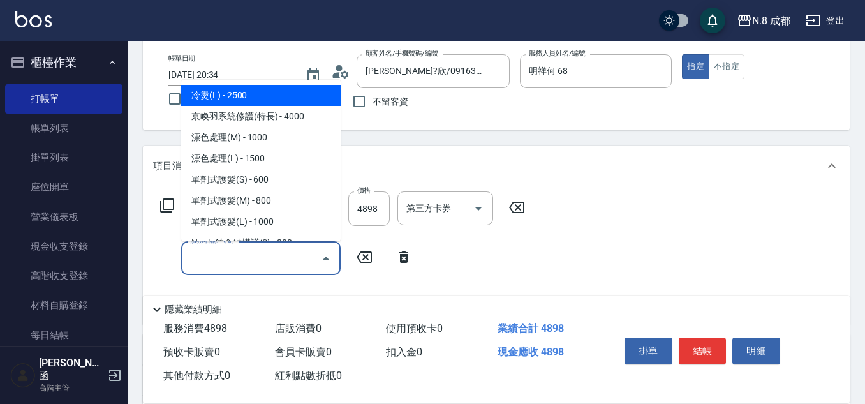
click at [214, 258] on input "服務名稱/代號" at bounding box center [251, 258] width 129 height 22
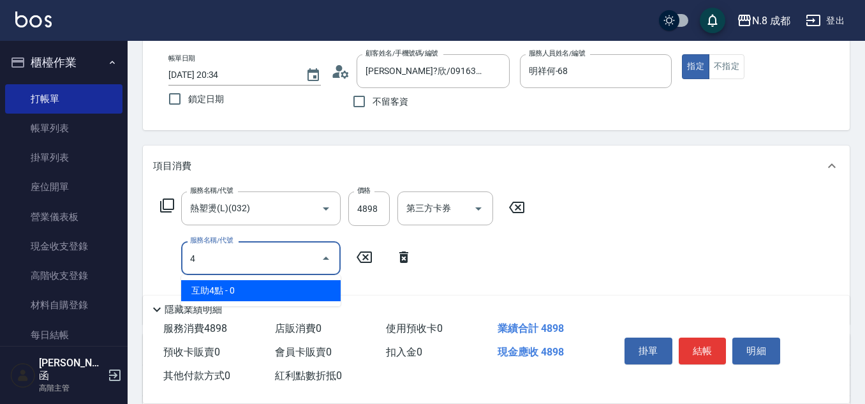
drag, startPoint x: 266, startPoint y: 291, endPoint x: 372, endPoint y: 286, distance: 105.3
click at [272, 291] on span "互助4點 - 0" at bounding box center [260, 290] width 159 height 21
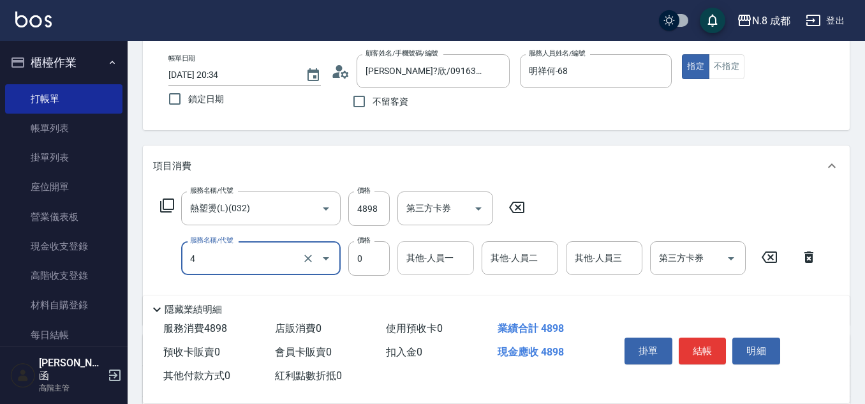
type input "互助4點(4)"
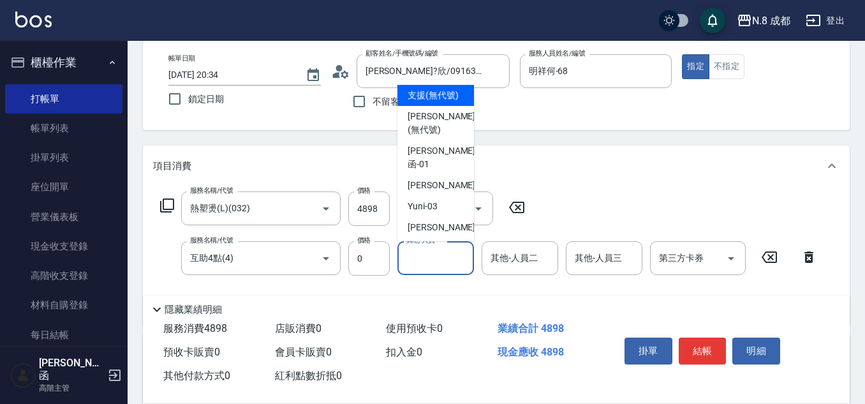
click at [427, 259] on input "其他-人員一" at bounding box center [435, 258] width 65 height 22
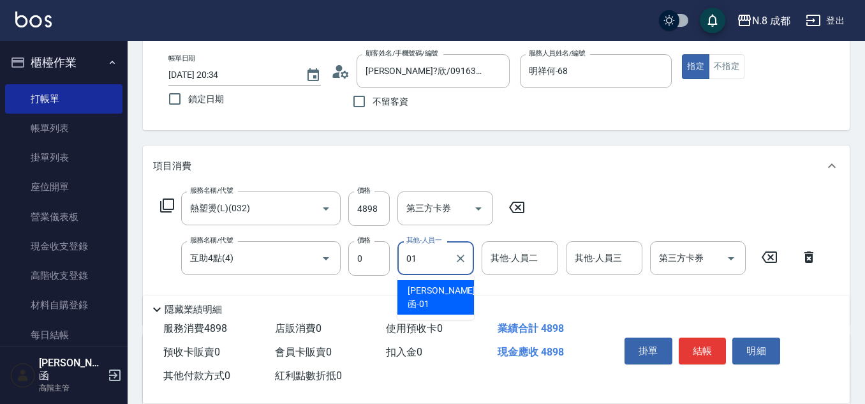
click at [427, 286] on span "[PERSON_NAME]函 -01" at bounding box center [441, 297] width 68 height 27
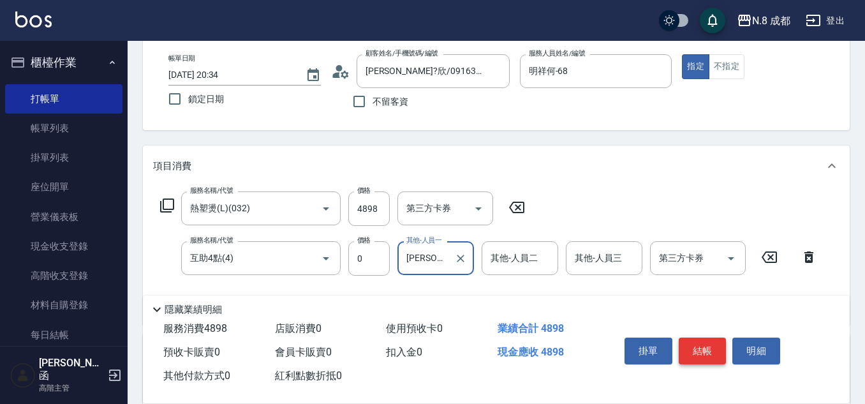
type input "[PERSON_NAME]函-01"
click at [702, 338] on button "結帳" at bounding box center [702, 350] width 48 height 27
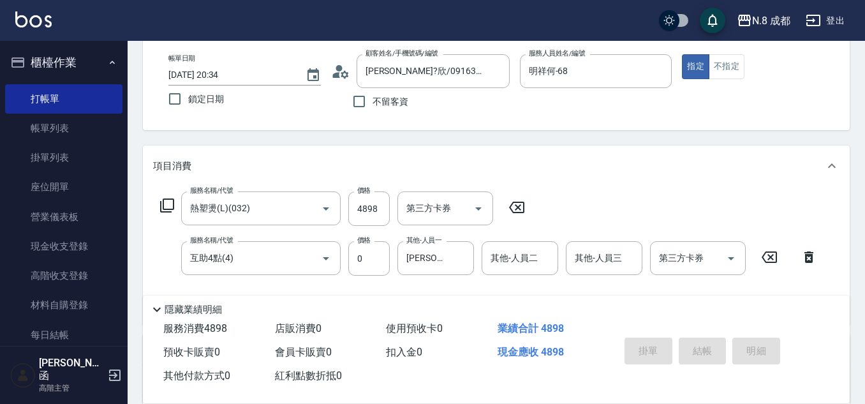
type input "[DATE] 20:35"
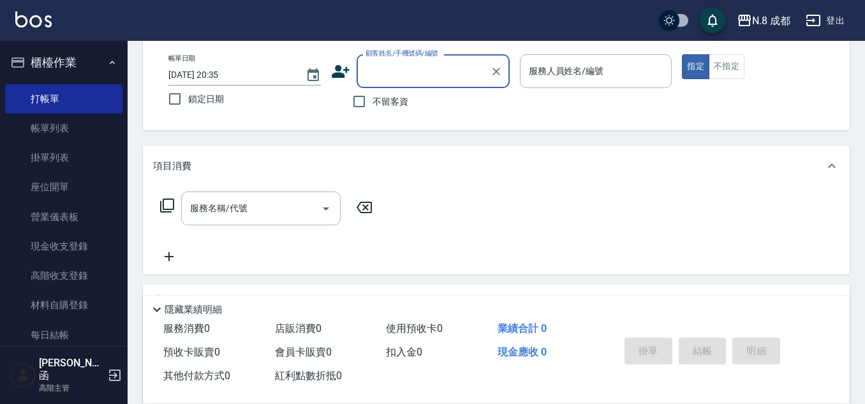
click at [367, 97] on input "不留客資" at bounding box center [359, 101] width 27 height 27
checkbox input "true"
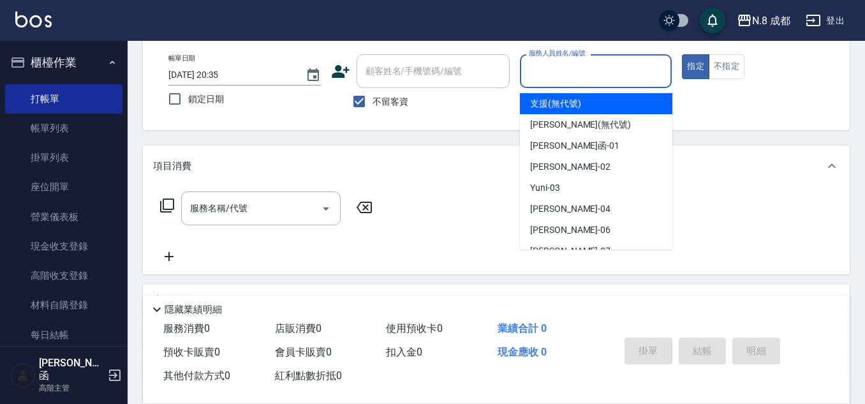
click at [568, 72] on input "服務人員姓名/編號" at bounding box center [595, 71] width 141 height 22
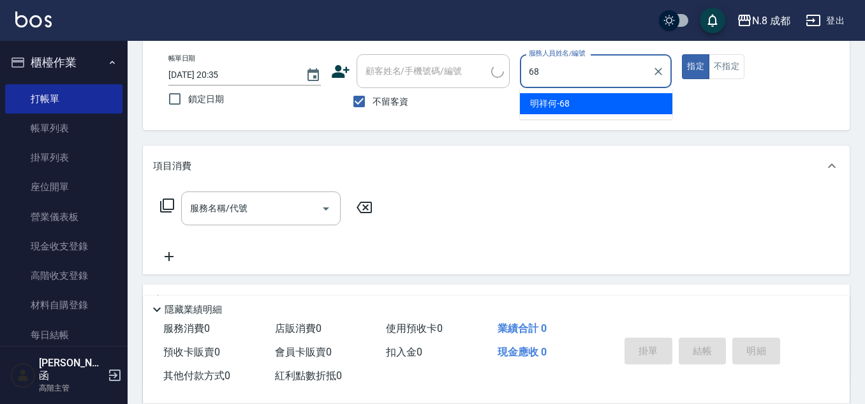
click at [565, 105] on span "明祥何 -68" at bounding box center [550, 103] width 40 height 13
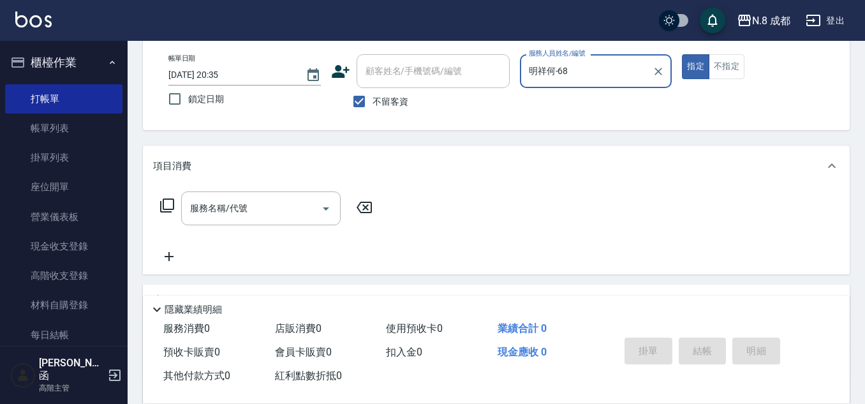
type input "明祥何-68"
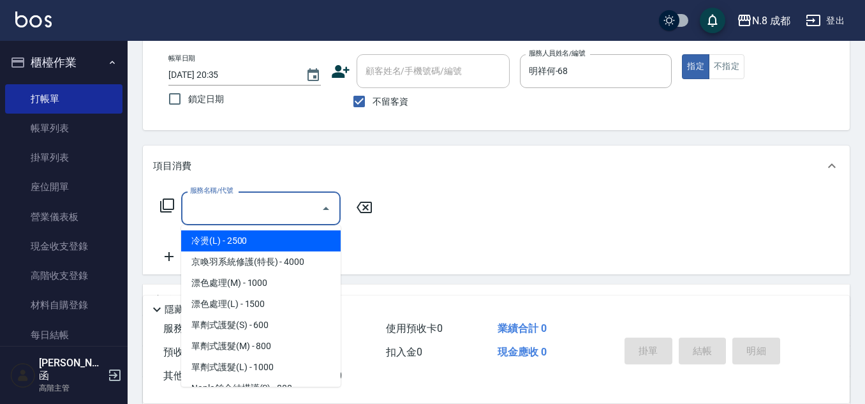
click at [229, 212] on input "服務名稱/代號" at bounding box center [251, 208] width 129 height 22
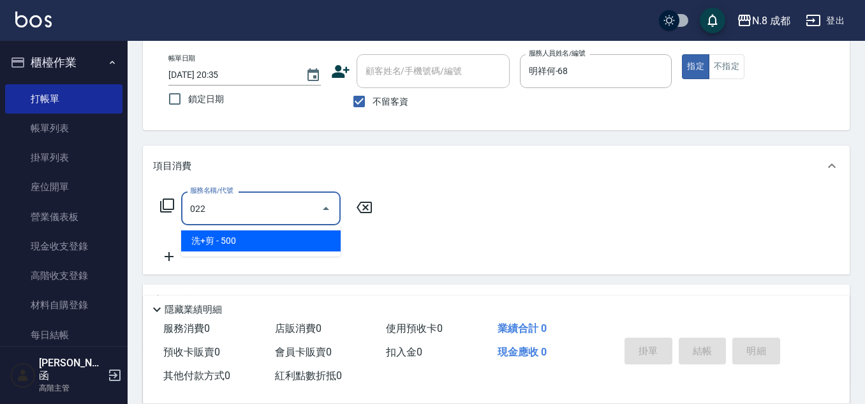
click at [238, 239] on span "洗+剪 - 500" at bounding box center [260, 240] width 159 height 21
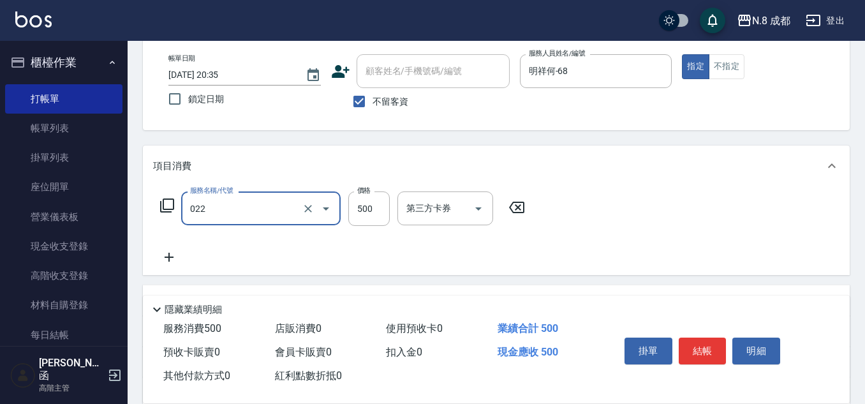
type input "洗+剪(022)"
click at [391, 204] on div "服務名稱/代號 洗+剪(022) 服務名稱/代號 價格 500 價格 第三方卡券 第三方卡券" at bounding box center [342, 208] width 379 height 34
drag, startPoint x: 376, startPoint y: 212, endPoint x: 360, endPoint y: 214, distance: 15.4
click at [376, 213] on input "500" at bounding box center [368, 208] width 41 height 34
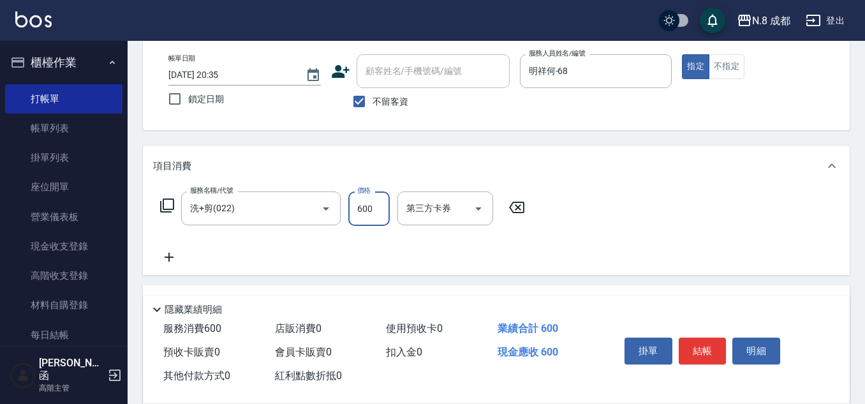
type input "600"
click at [164, 259] on icon at bounding box center [169, 256] width 32 height 15
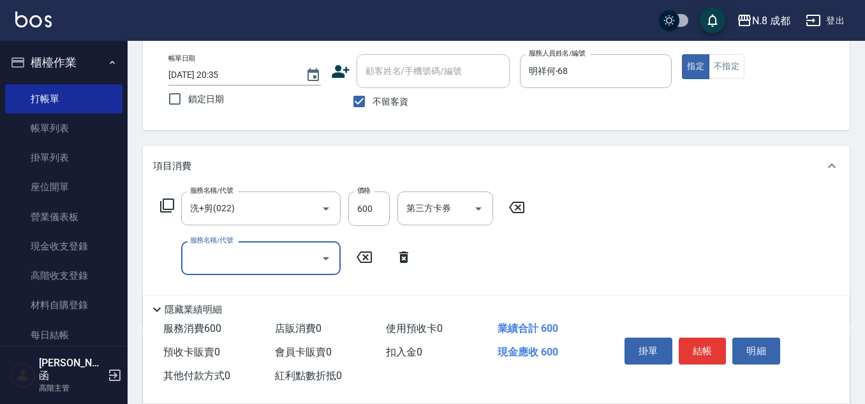
click at [210, 256] on input "服務名稱/代號" at bounding box center [251, 258] width 129 height 22
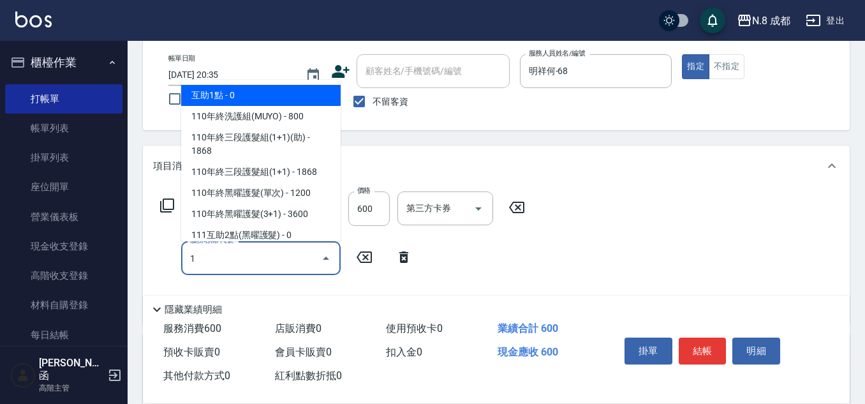
click at [238, 98] on span "互助1點 - 0" at bounding box center [260, 95] width 159 height 21
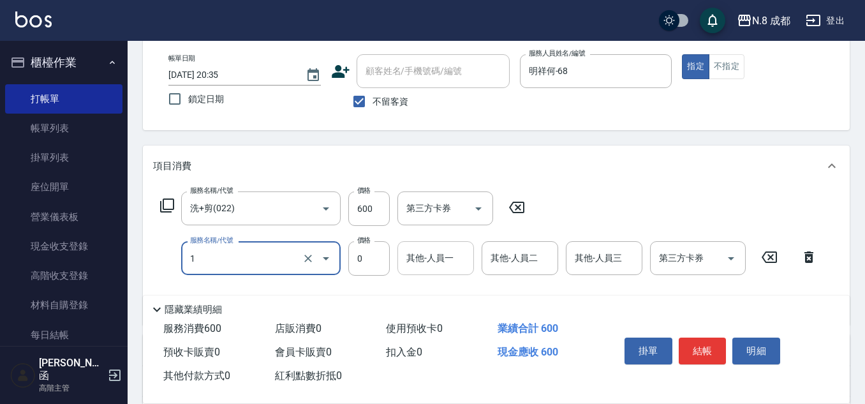
type input "互助1點(1)"
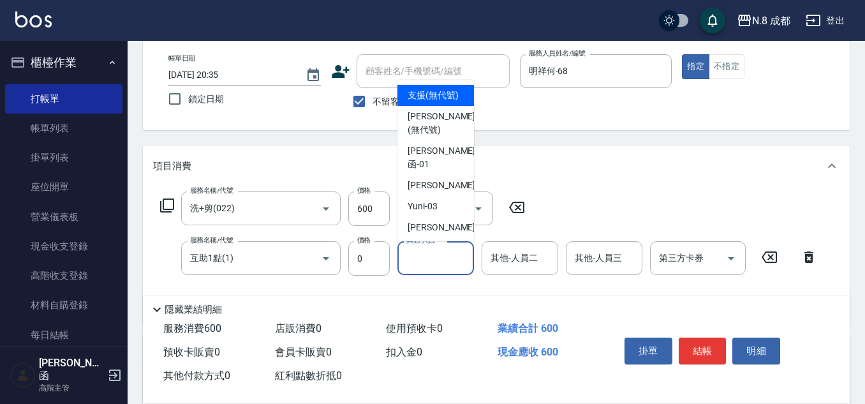
click at [454, 262] on div "其他-人員一" at bounding box center [435, 258] width 77 height 34
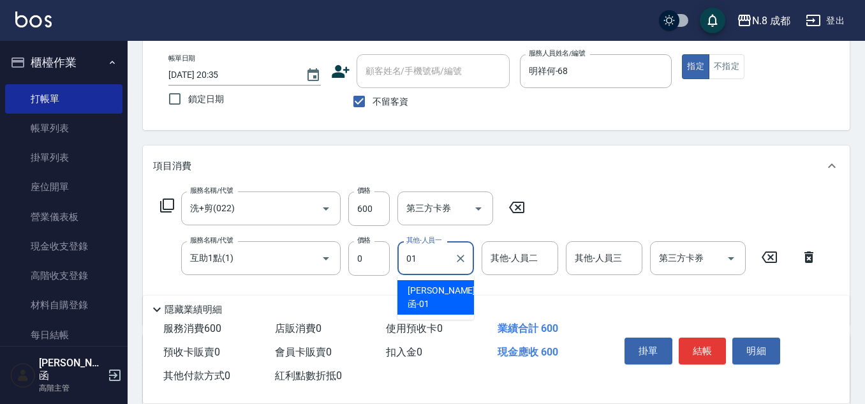
click at [450, 286] on div "[PERSON_NAME]函 -01" at bounding box center [435, 297] width 77 height 34
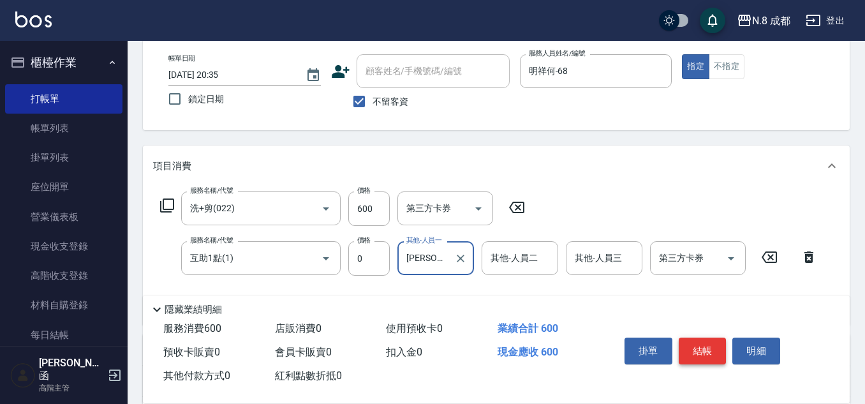
type input "[PERSON_NAME]函-01"
click at [702, 342] on button "結帳" at bounding box center [702, 350] width 48 height 27
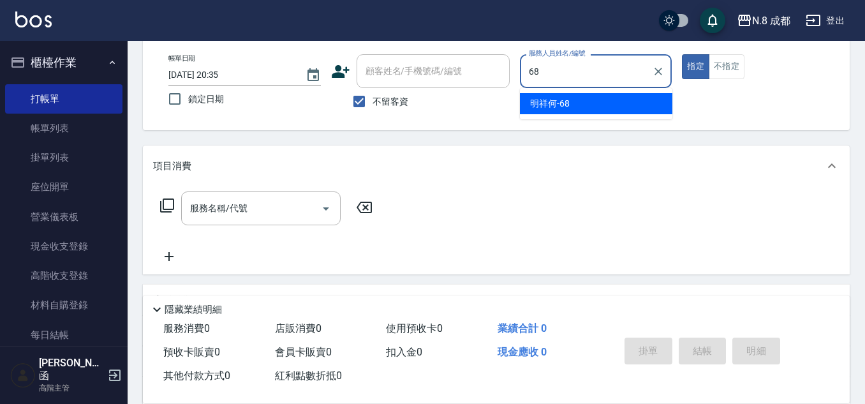
click at [569, 109] on div "明祥何 -68" at bounding box center [596, 103] width 152 height 21
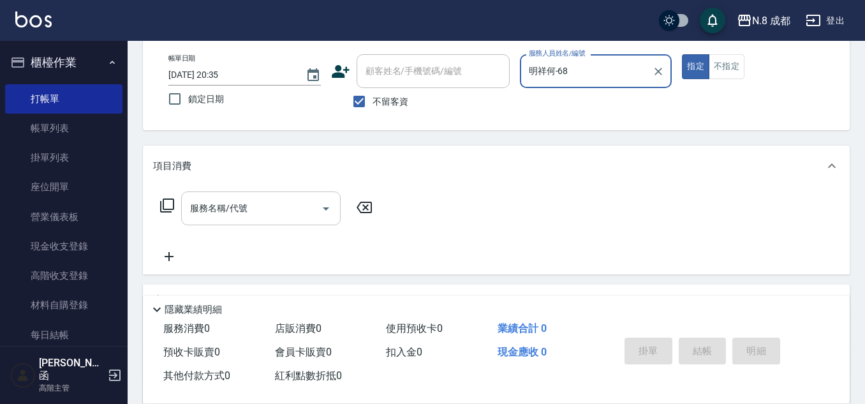
type input "明祥何-68"
click at [269, 212] on input "服務名稱/代號" at bounding box center [251, 208] width 129 height 22
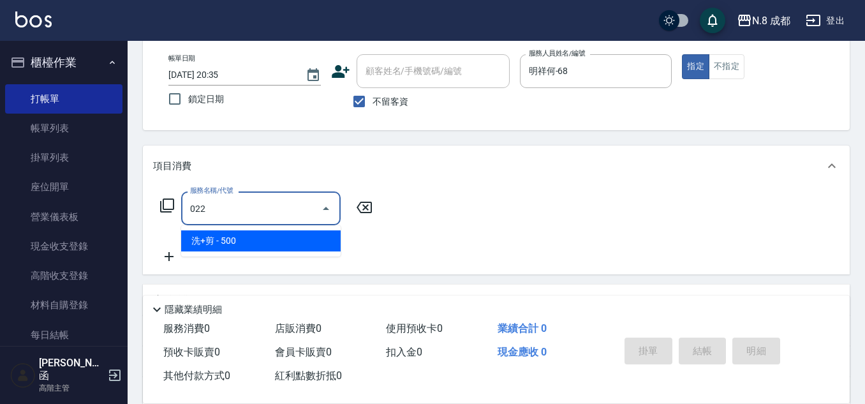
drag, startPoint x: 245, startPoint y: 237, endPoint x: 252, endPoint y: 236, distance: 6.4
click at [246, 237] on span "洗+剪 - 500" at bounding box center [260, 240] width 159 height 21
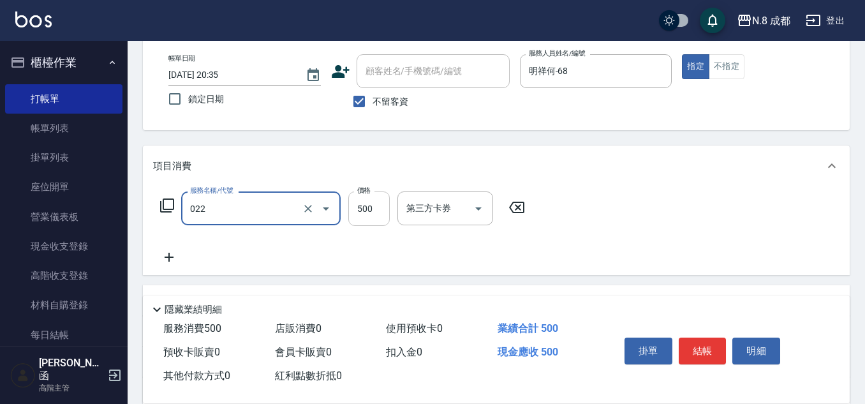
type input "洗+剪(022)"
drag, startPoint x: 363, startPoint y: 210, endPoint x: 338, endPoint y: 216, distance: 26.1
click at [364, 210] on input "500" at bounding box center [368, 208] width 41 height 34
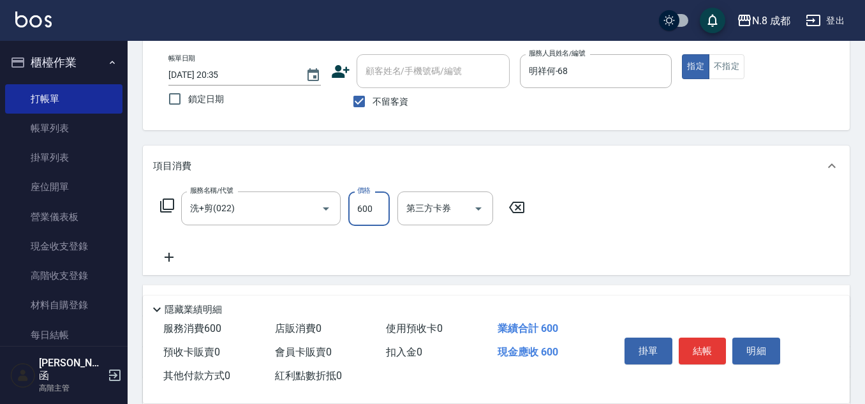
type input "600"
click at [168, 265] on icon at bounding box center [169, 256] width 32 height 15
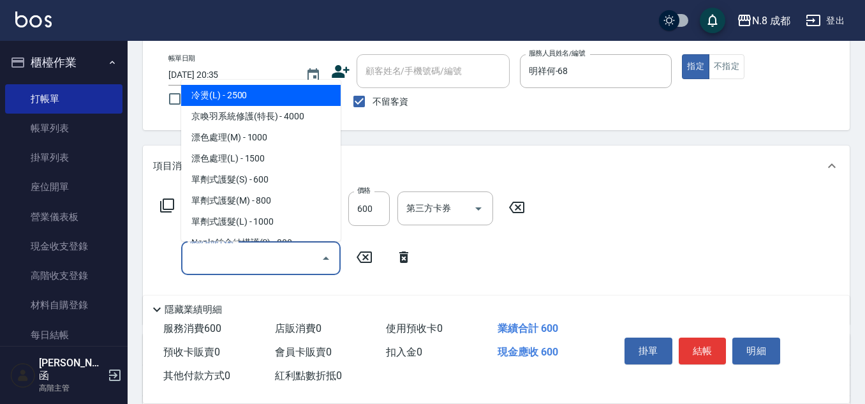
click at [221, 258] on input "服務名稱/代號" at bounding box center [251, 258] width 129 height 22
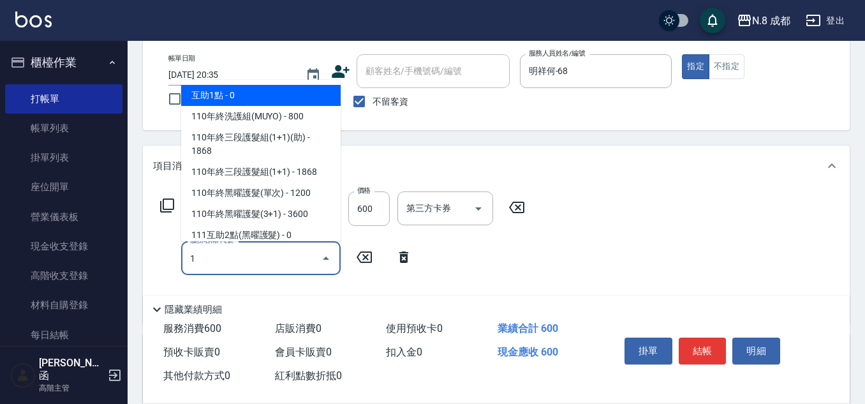
click at [247, 103] on span "互助1點 - 0" at bounding box center [260, 95] width 159 height 21
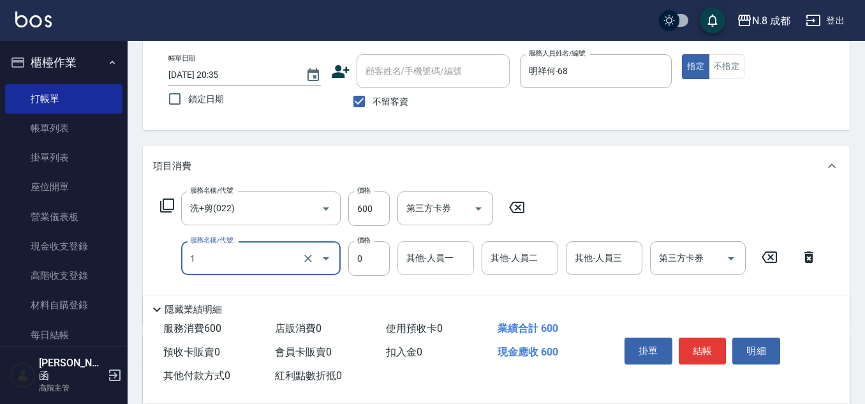
click at [401, 255] on div "其他-人員一" at bounding box center [435, 258] width 77 height 34
type input "互助1點(1)"
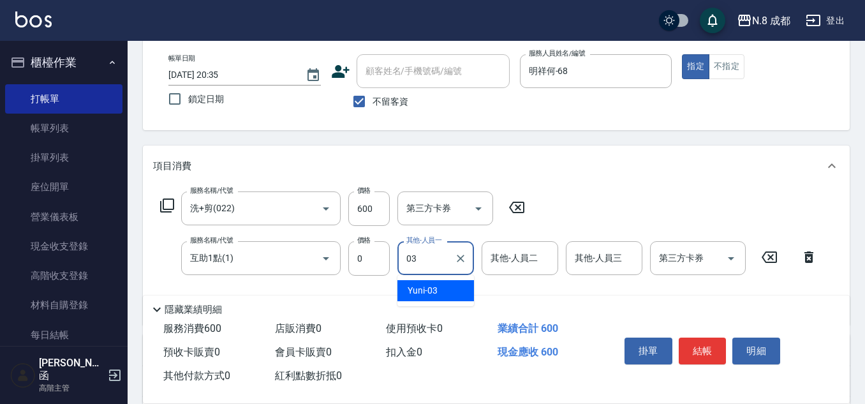
click at [458, 291] on div "Yuni -03" at bounding box center [435, 290] width 77 height 21
type input "Yuni-03"
click at [708, 341] on button "結帳" at bounding box center [702, 350] width 48 height 27
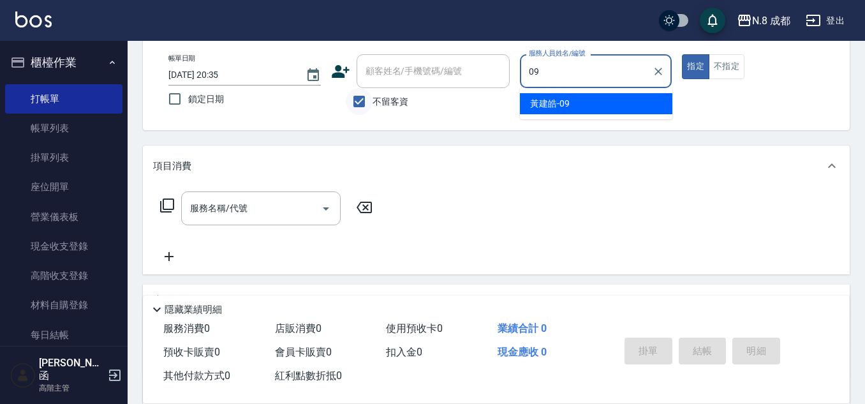
type input "09"
click at [364, 99] on input "不留客資" at bounding box center [359, 101] width 27 height 27
checkbox input "false"
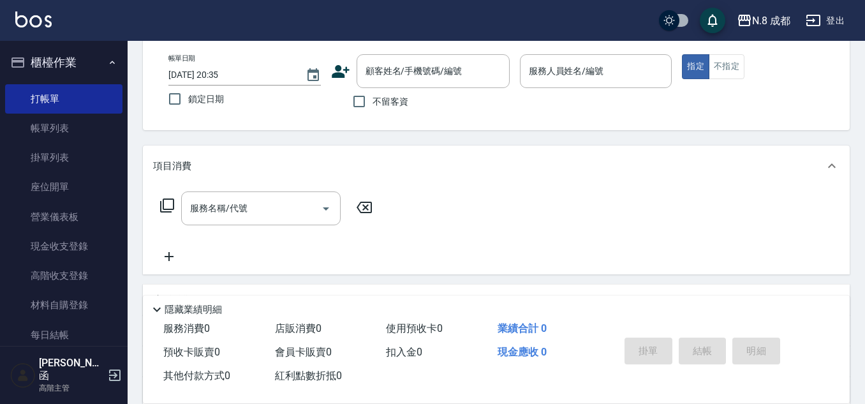
click at [347, 70] on icon at bounding box center [341, 71] width 18 height 13
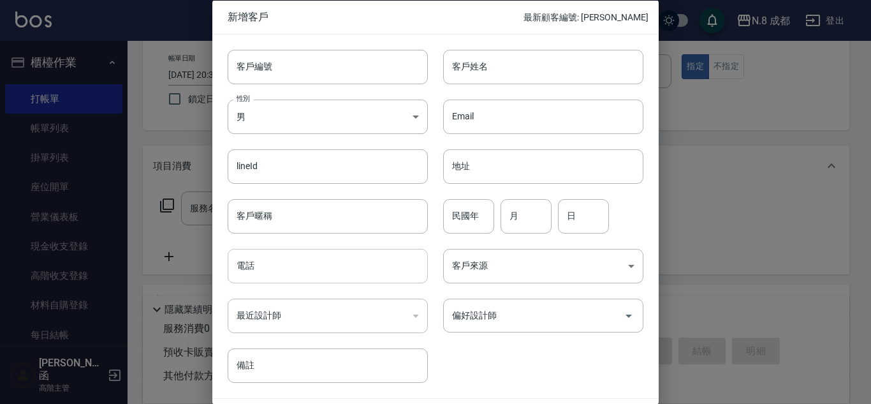
click at [325, 249] on input "電話" at bounding box center [328, 266] width 200 height 34
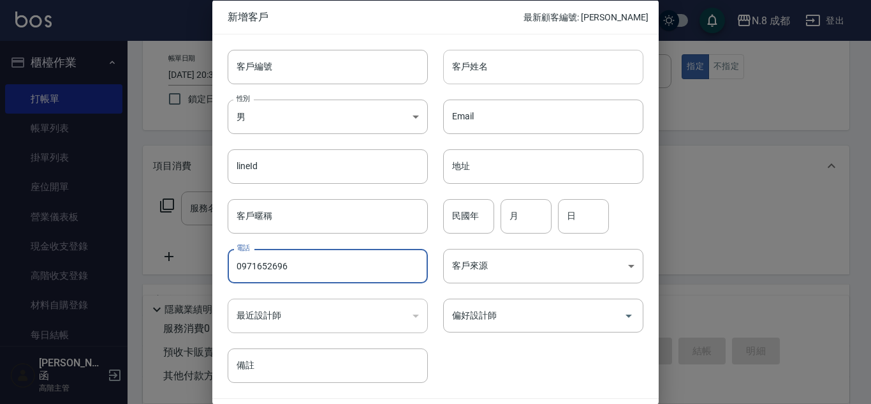
type input "0971652696"
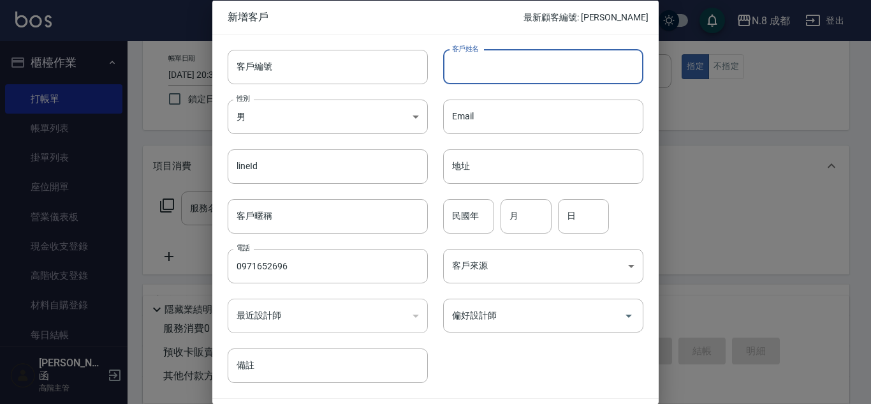
drag, startPoint x: 502, startPoint y: 64, endPoint x: 503, endPoint y: 75, distance: 10.9
click at [502, 64] on input "客戶姓名" at bounding box center [543, 66] width 200 height 34
type input "林柏佑"
click at [458, 212] on input "民國年" at bounding box center [468, 215] width 51 height 34
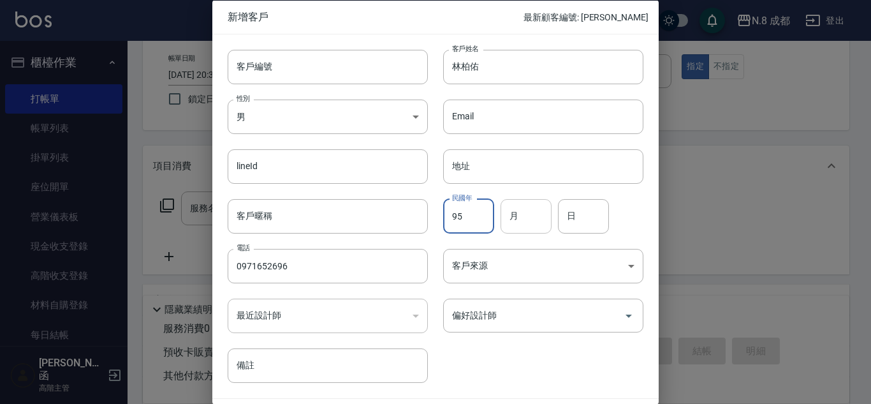
type input "95"
click at [523, 211] on input "月" at bounding box center [525, 215] width 51 height 34
type input "10"
click at [576, 224] on input "日" at bounding box center [583, 215] width 51 height 34
type input "16"
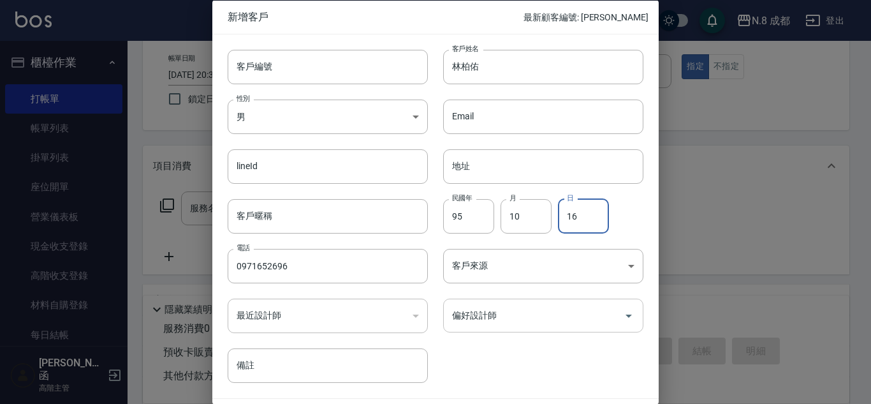
click at [537, 309] on input "偏好設計師" at bounding box center [534, 315] width 170 height 22
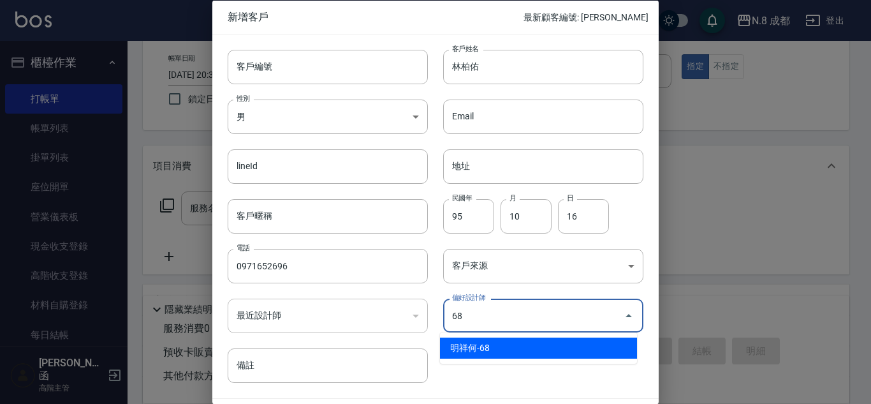
click at [510, 356] on li "明祥何-68" at bounding box center [538, 347] width 197 height 21
type input "明祥何"
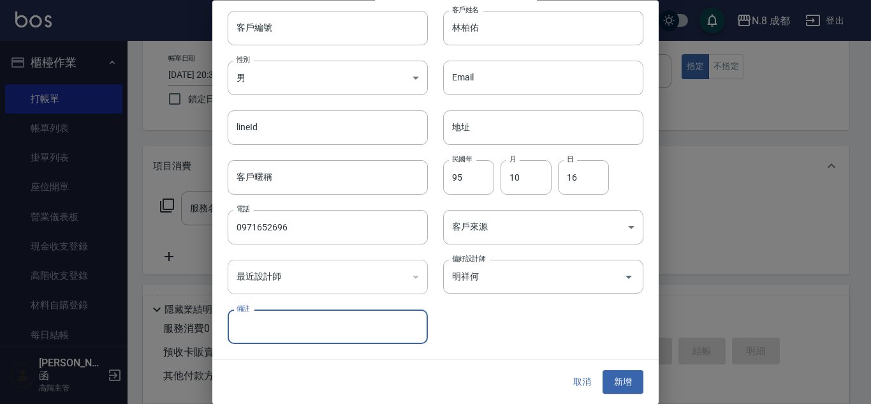
click at [615, 380] on button "新增" at bounding box center [622, 382] width 41 height 24
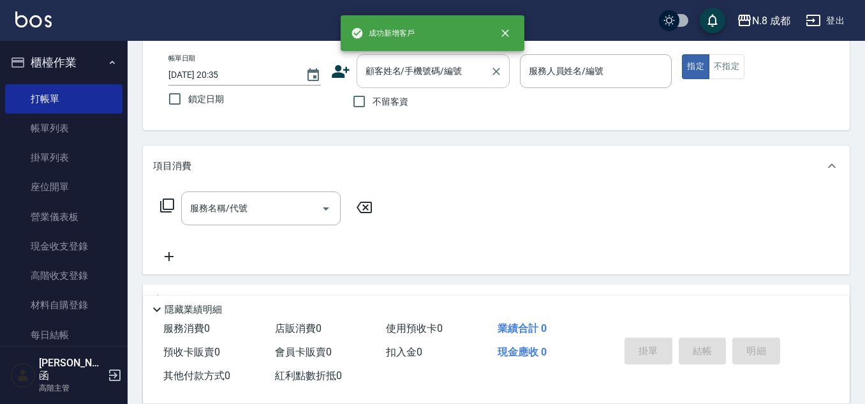
click at [442, 63] on div "顧客姓名/手機號碼/編號 顧客姓名/手機號碼/編號" at bounding box center [432, 71] width 153 height 34
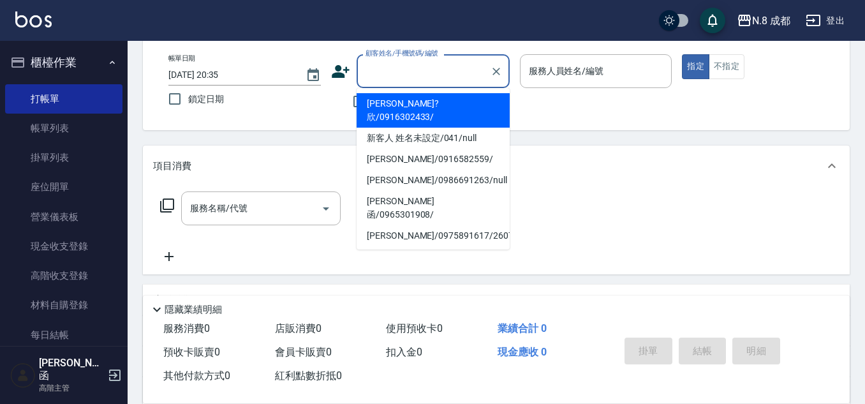
paste input "0916302433"
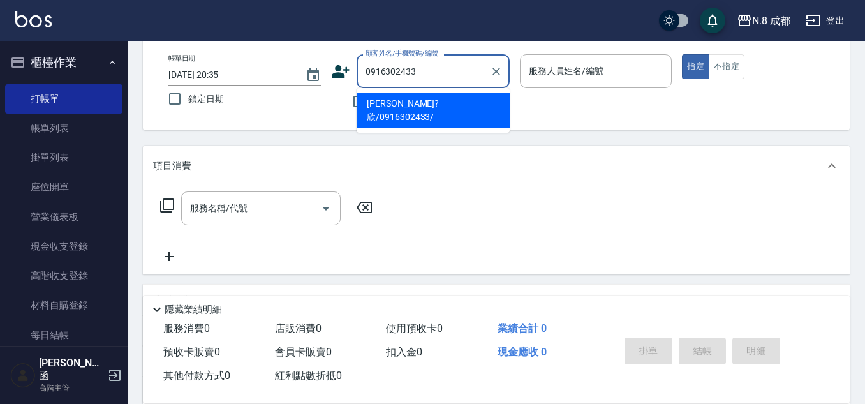
drag, startPoint x: 452, startPoint y: 71, endPoint x: 136, endPoint y: 71, distance: 315.6
click at [136, 71] on div "Key In 打帳單 上一筆訂單:#9 帳單速查 結帳前確認明細 連續打單結帳 掛單 結帳 明細 帳單日期 [DATE] 20:35 鎖定日期 顧客姓名/手機…" at bounding box center [496, 268] width 737 height 583
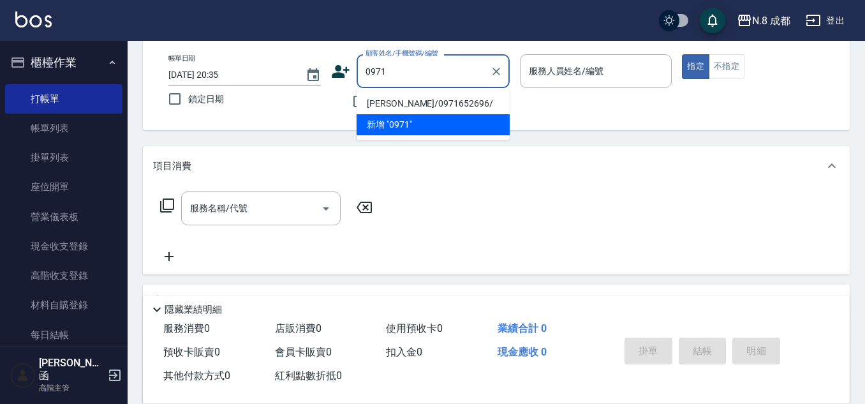
click at [428, 98] on li "[PERSON_NAME]/0971652696/" at bounding box center [432, 103] width 153 height 21
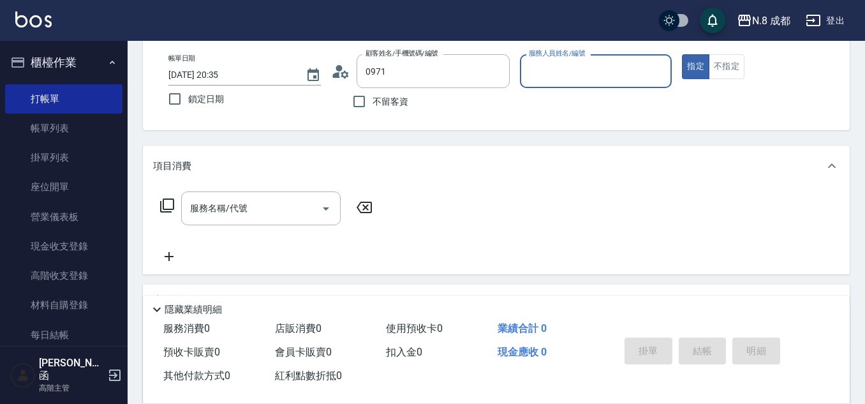
type input "[PERSON_NAME]/0971652696/"
type input "明祥何-68"
click at [267, 212] on input "服務名稱/代號" at bounding box center [251, 208] width 129 height 22
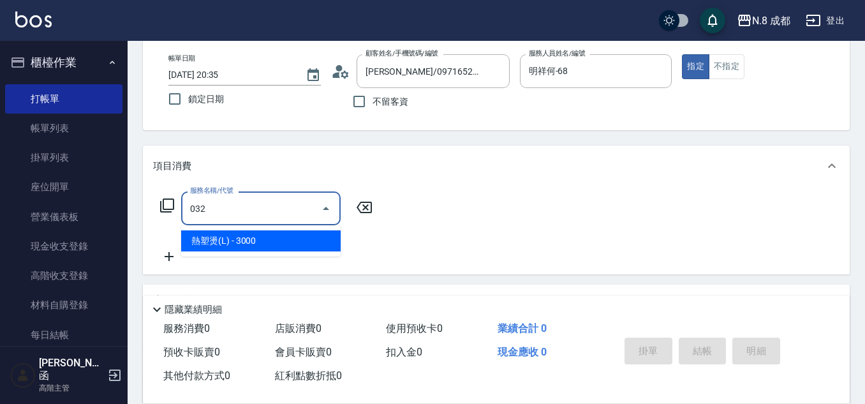
drag, startPoint x: 280, startPoint y: 244, endPoint x: 391, endPoint y: 213, distance: 115.2
click at [280, 244] on span "熱塑燙(L) - 3000" at bounding box center [260, 240] width 159 height 21
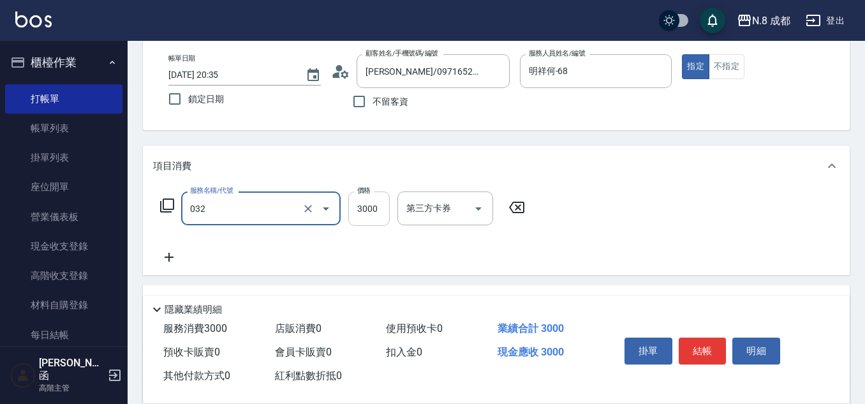
type input "熱塑燙(L)(032)"
click at [379, 208] on input "3000" at bounding box center [368, 208] width 41 height 34
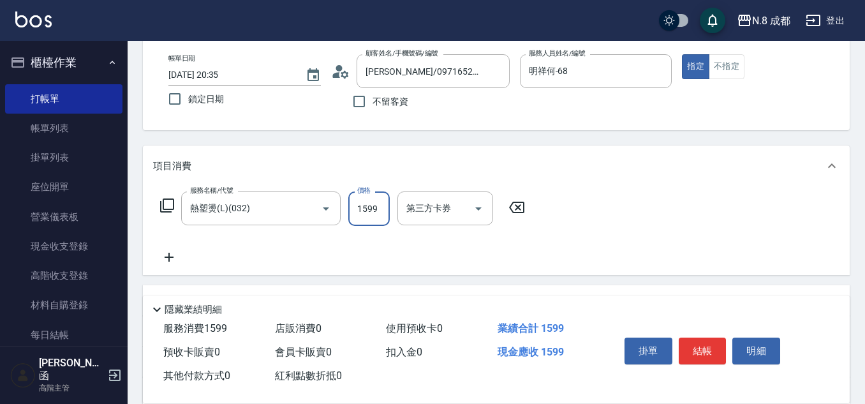
type input "1599"
click at [175, 256] on icon at bounding box center [169, 256] width 32 height 15
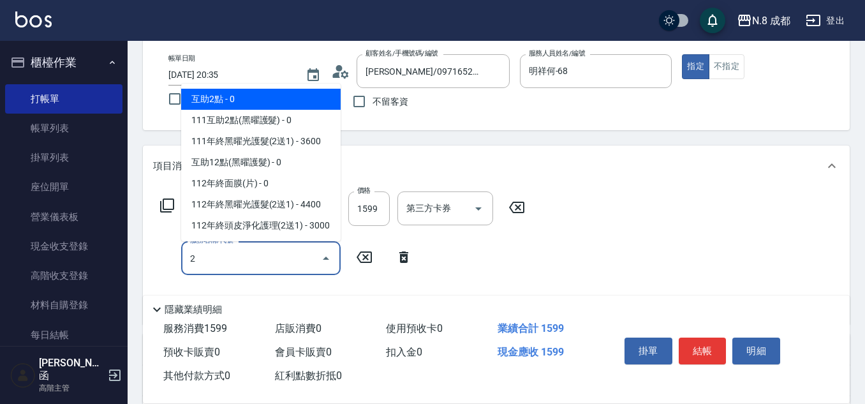
click at [254, 95] on span "互助2點 - 0" at bounding box center [260, 99] width 159 height 21
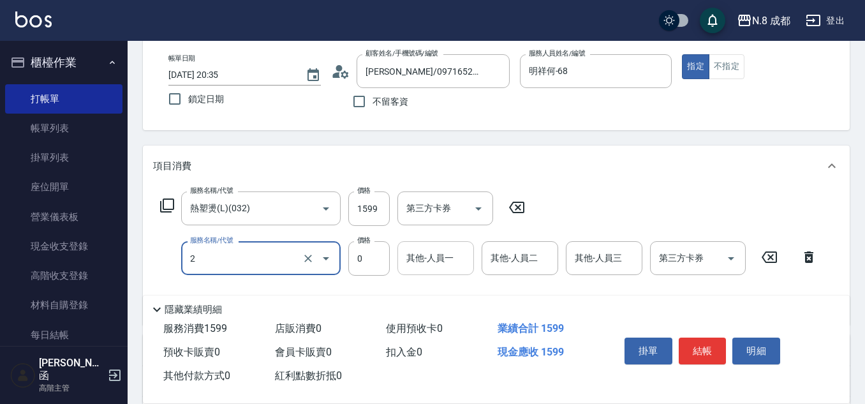
type input "互助2點(2)"
click at [452, 260] on input "其他-人員一" at bounding box center [435, 258] width 65 height 22
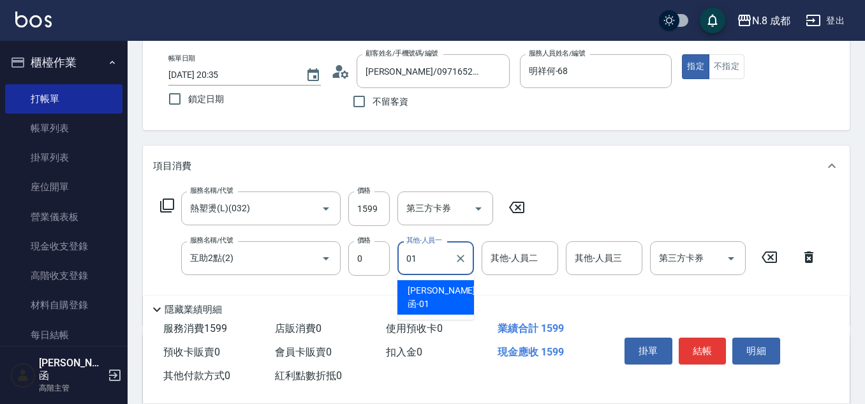
click at [438, 289] on span "[PERSON_NAME]函 -01" at bounding box center [441, 297] width 68 height 27
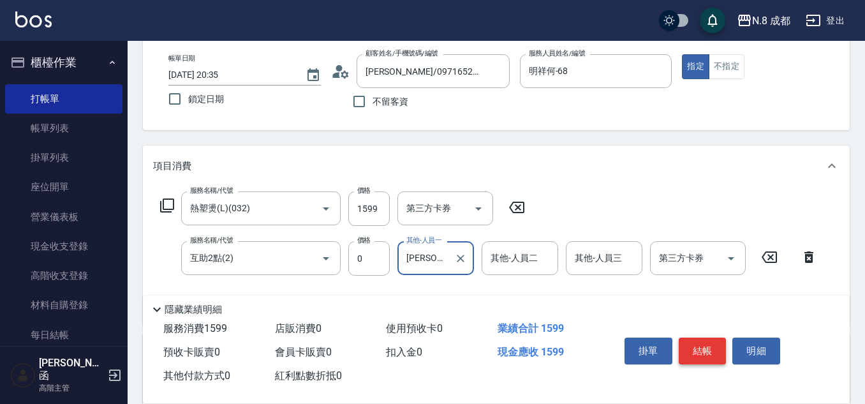
type input "[PERSON_NAME]函-01"
click at [709, 351] on button "結帳" at bounding box center [702, 350] width 48 height 27
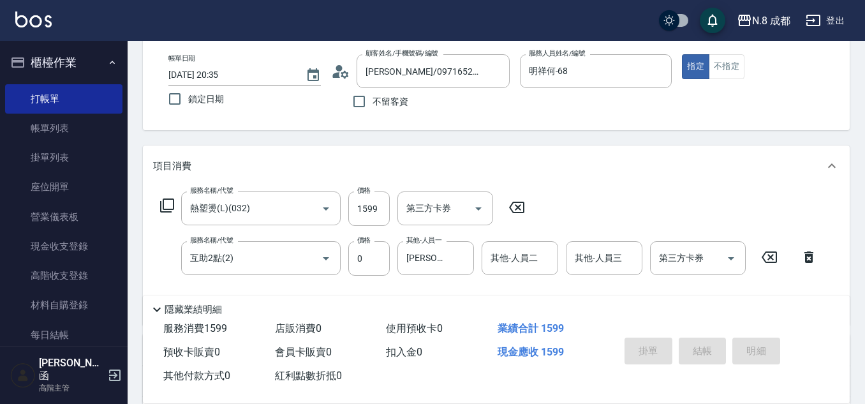
type input "[DATE] 20:36"
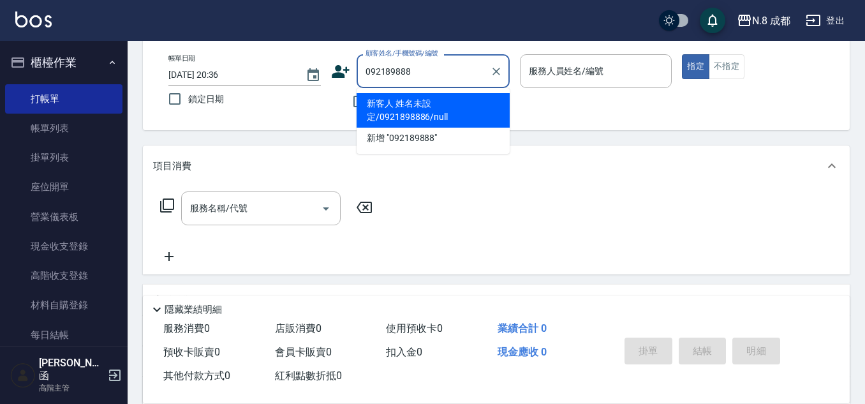
click at [451, 110] on li "新客人 姓名未設定/0921898886/null" at bounding box center [432, 110] width 153 height 34
type input "新客人 姓名未設定/0921898886/null"
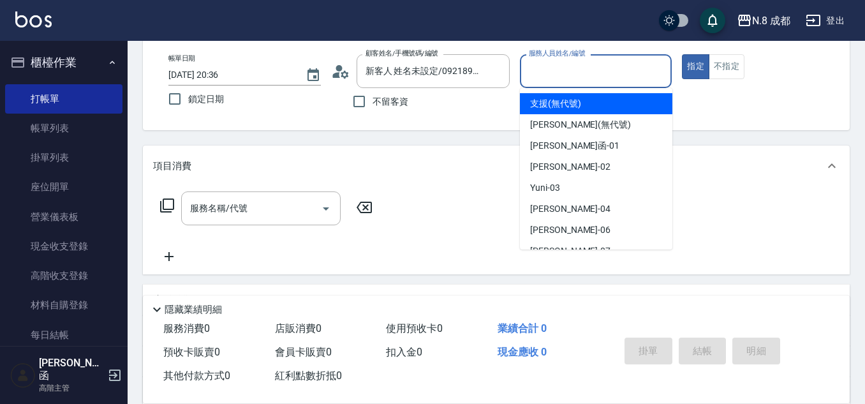
click at [564, 75] on input "服務人員姓名/編號" at bounding box center [595, 71] width 141 height 22
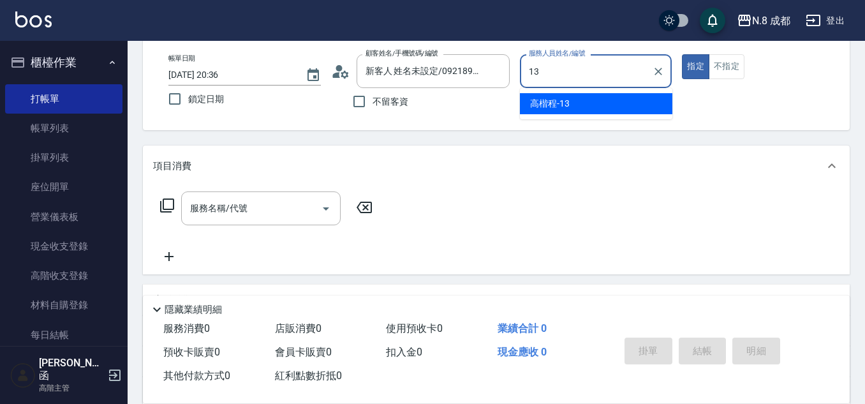
click at [555, 103] on span "[PERSON_NAME]程 -13" at bounding box center [550, 103] width 40 height 13
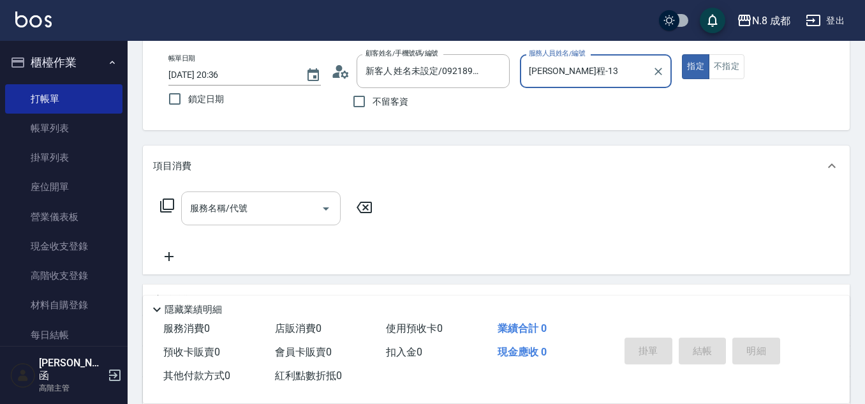
type input "[PERSON_NAME]程-13"
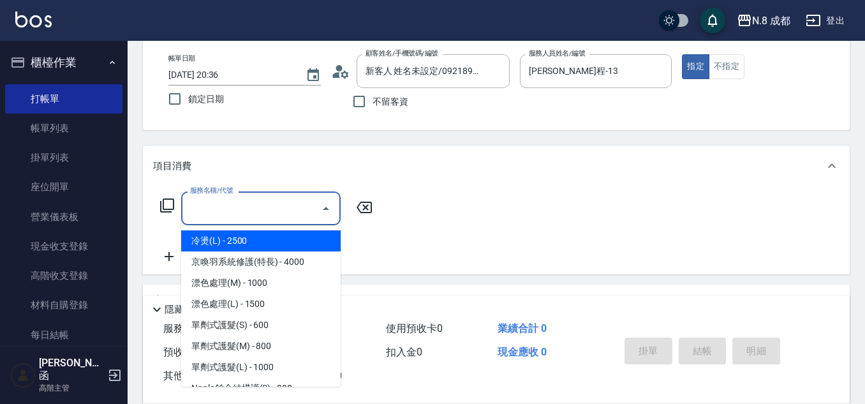
click at [261, 212] on input "服務名稱/代號" at bounding box center [251, 208] width 129 height 22
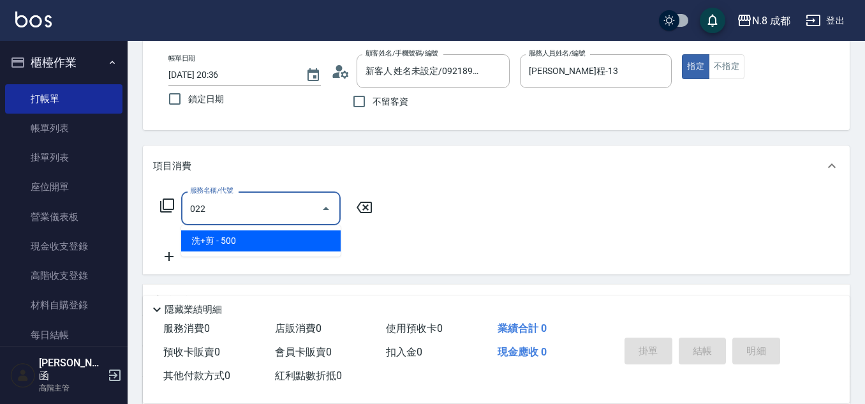
drag, startPoint x: 256, startPoint y: 244, endPoint x: 321, endPoint y: 217, distance: 70.7
click at [261, 244] on span "洗+剪 - 500" at bounding box center [260, 240] width 159 height 21
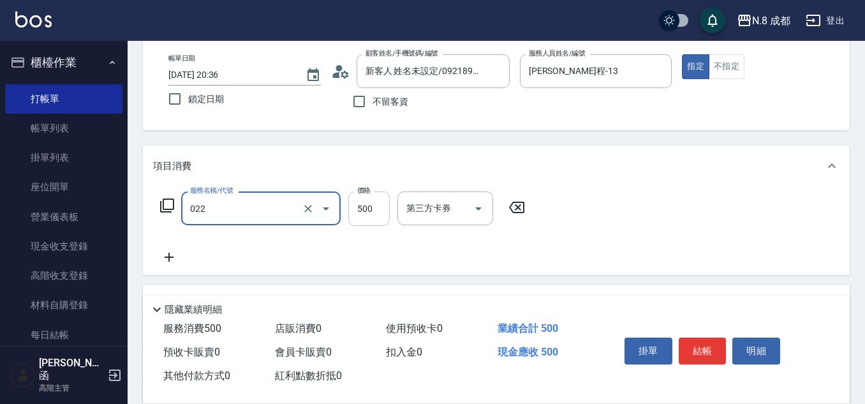
type input "洗+剪(022)"
click at [365, 208] on input "500" at bounding box center [368, 208] width 41 height 34
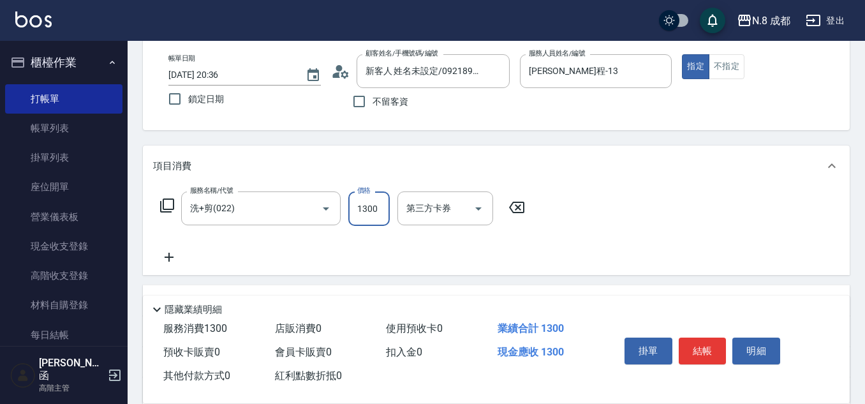
type input "1300"
click at [173, 259] on icon at bounding box center [169, 256] width 32 height 15
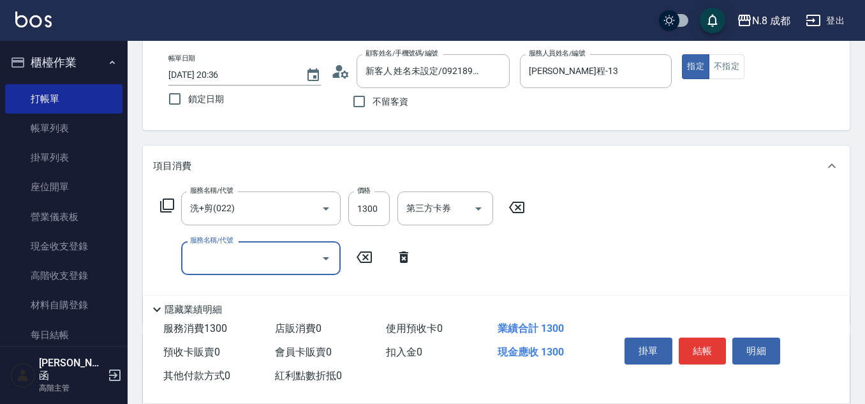
click at [192, 258] on input "服務名稱/代號" at bounding box center [251, 258] width 129 height 22
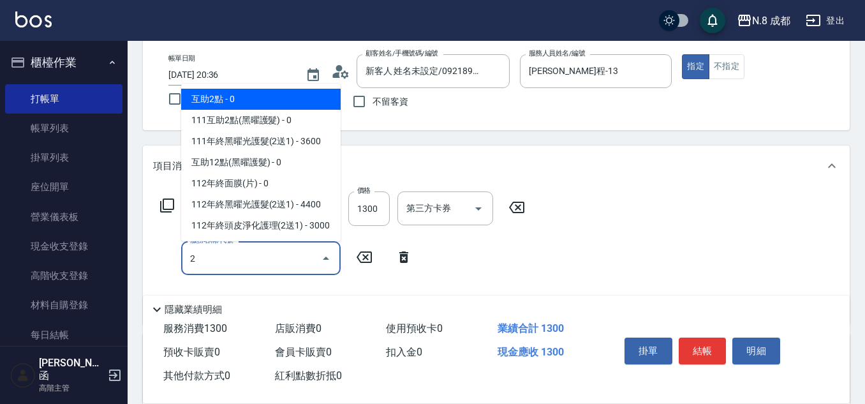
click at [247, 84] on ul "互助2點 - 0 111互助2點(黑曜護髮) - 0 111年終黑曜光護髮(2送1) - 3600 互助12點(黑曜護髮) - 0 112年終面膜(片) - …" at bounding box center [260, 162] width 159 height 157
click at [247, 92] on span "互助2點 - 0" at bounding box center [260, 99] width 159 height 21
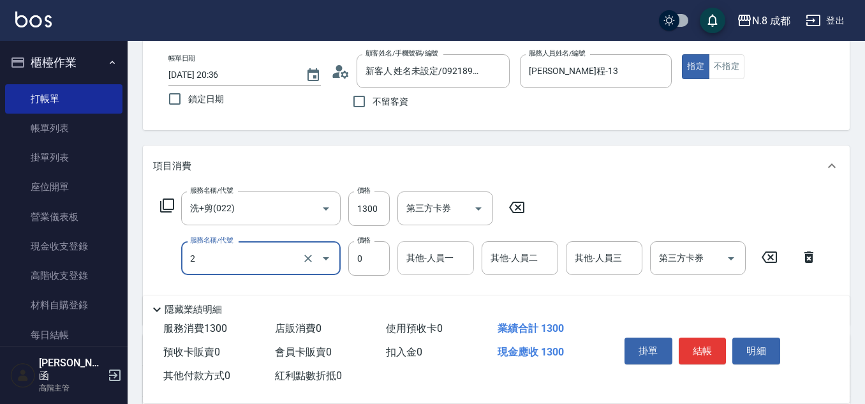
type input "互助2點(2)"
click at [418, 257] on input "其他-人員一" at bounding box center [435, 258] width 65 height 22
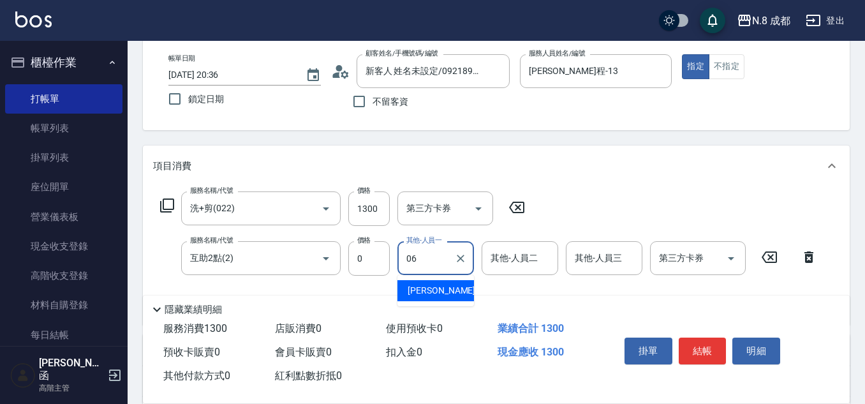
click at [455, 285] on div "[PERSON_NAME] -06" at bounding box center [435, 290] width 77 height 21
type input "[PERSON_NAME]-06"
click at [708, 346] on button "結帳" at bounding box center [702, 350] width 48 height 27
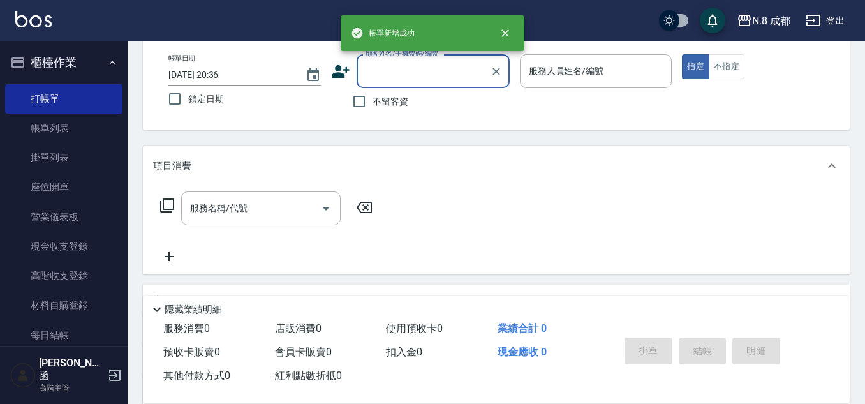
scroll to position [0, 0]
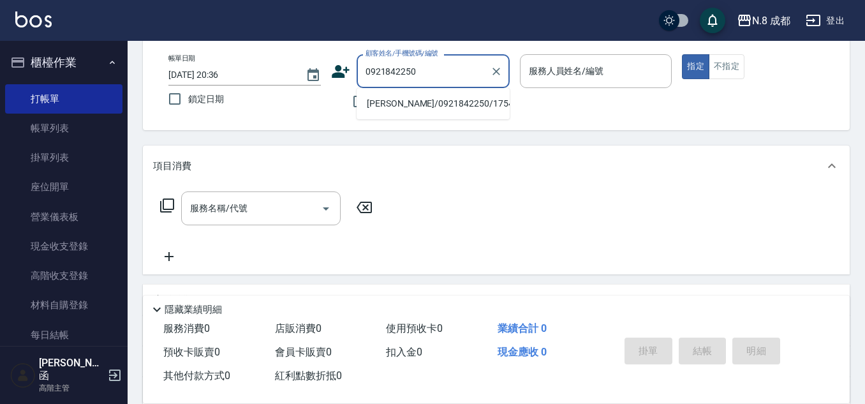
click at [404, 107] on li "[PERSON_NAME]/0921842250/175430" at bounding box center [432, 103] width 153 height 21
type input "[PERSON_NAME]/0921842250/175430"
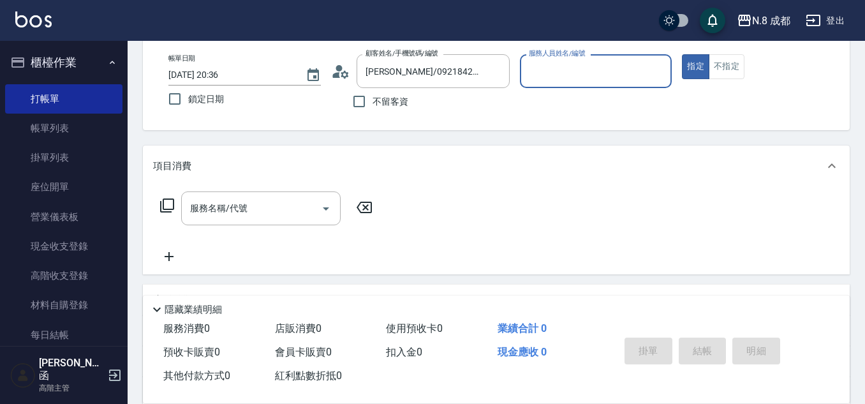
type input "[PERSON_NAME]程-13"
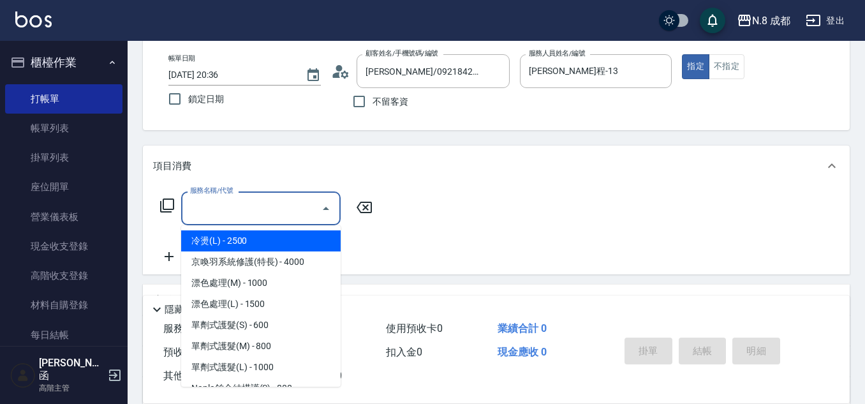
click at [233, 207] on input "服務名稱/代號" at bounding box center [251, 208] width 129 height 22
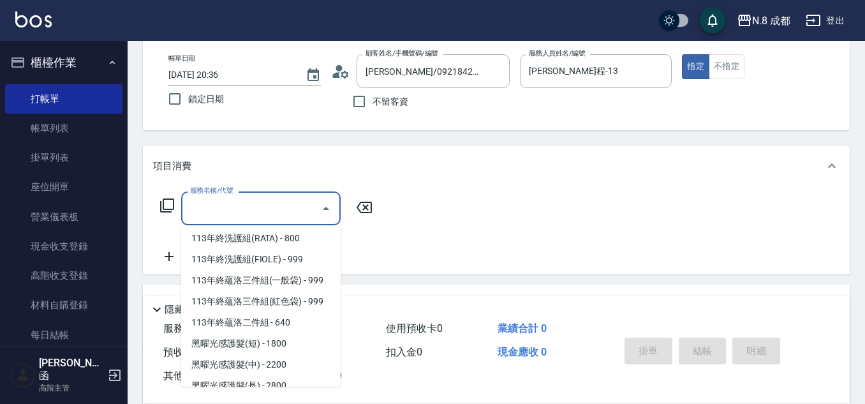
scroll to position [1719, 0]
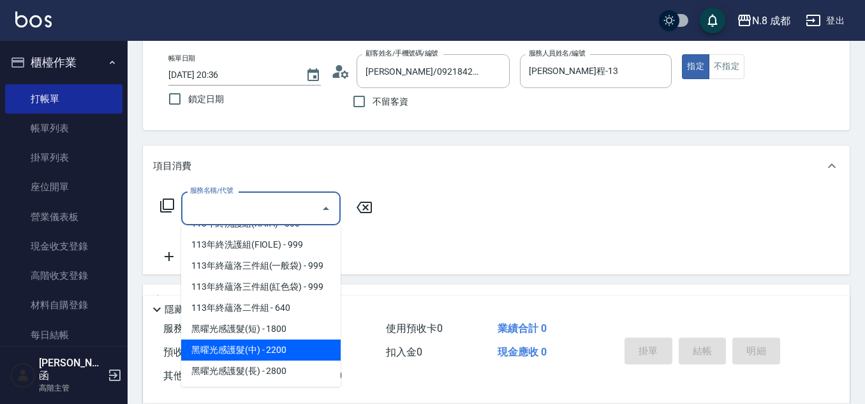
click at [274, 351] on span "黑曜光感護髮(中) - 2200" at bounding box center [260, 349] width 159 height 21
type input "黑曜光感護髮(中)(黑2)"
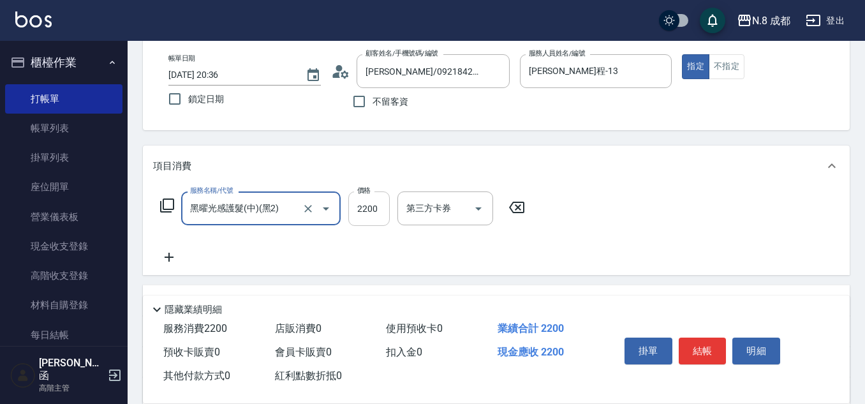
click at [377, 211] on input "2200" at bounding box center [368, 208] width 41 height 34
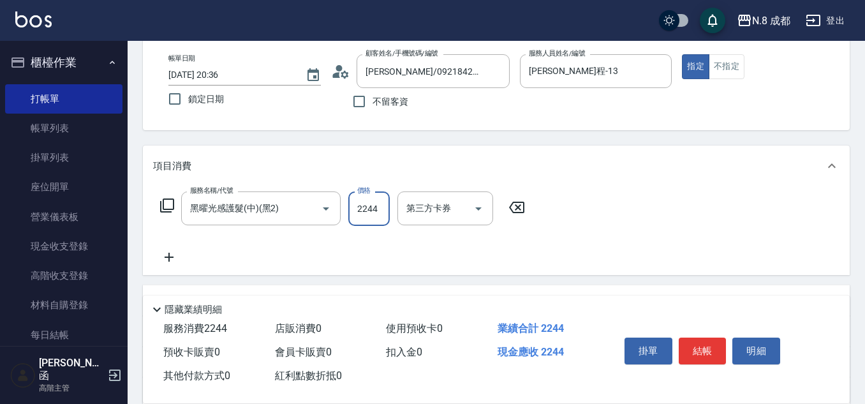
type input "2244"
click at [175, 262] on icon at bounding box center [169, 256] width 32 height 15
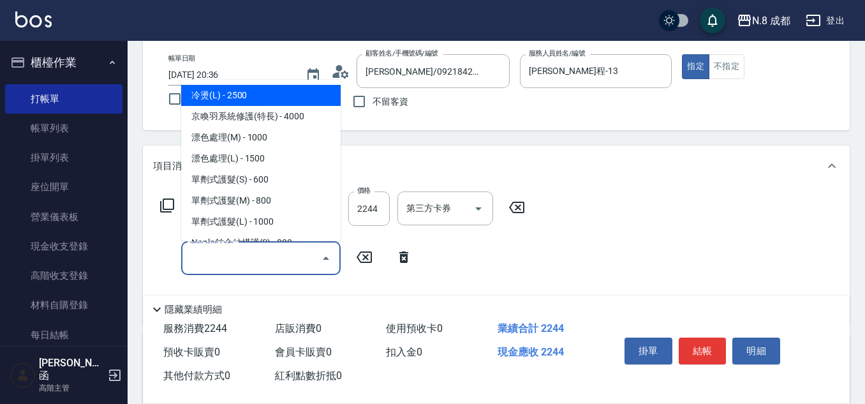
click at [193, 265] on input "服務名稱/代號" at bounding box center [251, 258] width 129 height 22
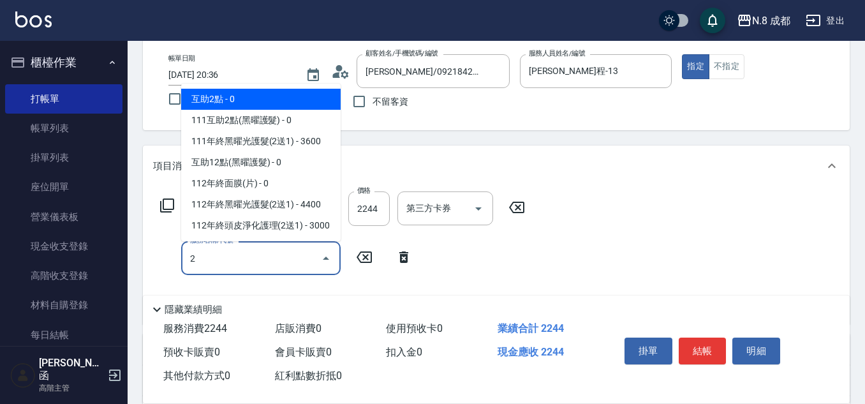
click at [268, 99] on span "互助2點 - 0" at bounding box center [260, 99] width 159 height 21
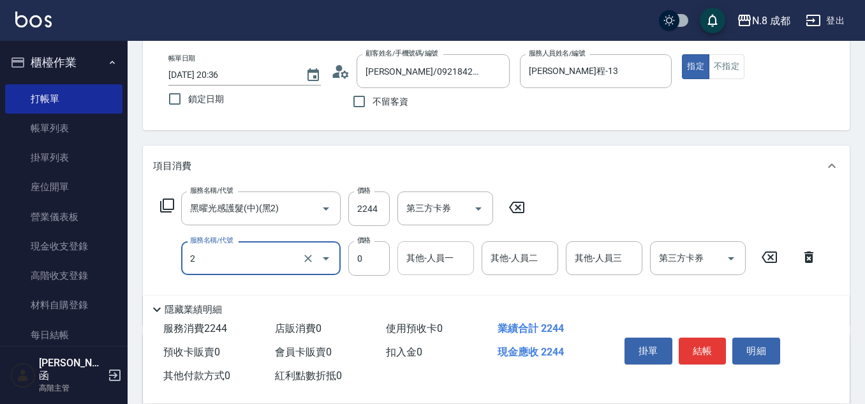
type input "互助2點(2)"
click at [441, 249] on div "其他-人員一 其他-人員一" at bounding box center [435, 258] width 77 height 34
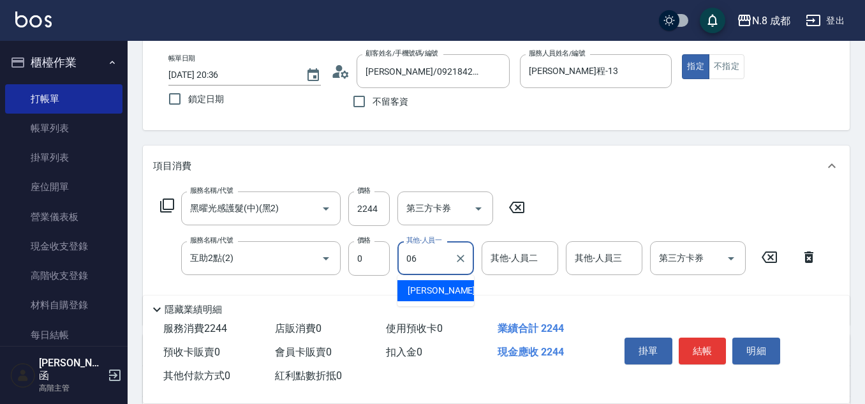
click at [446, 283] on div "[PERSON_NAME] -06" at bounding box center [435, 290] width 77 height 21
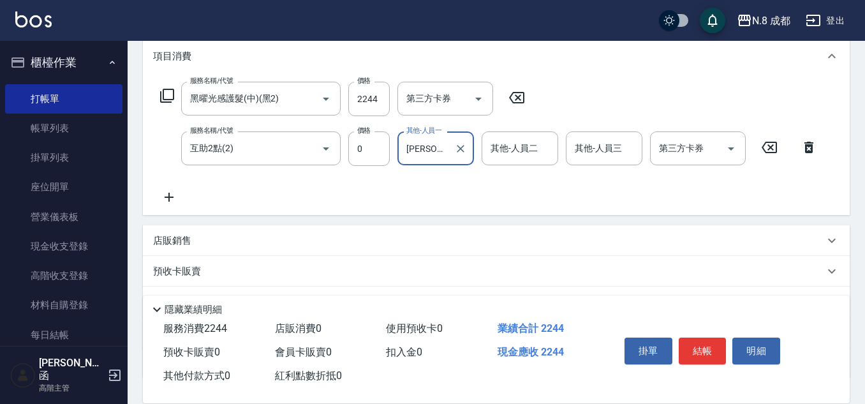
scroll to position [270, 0]
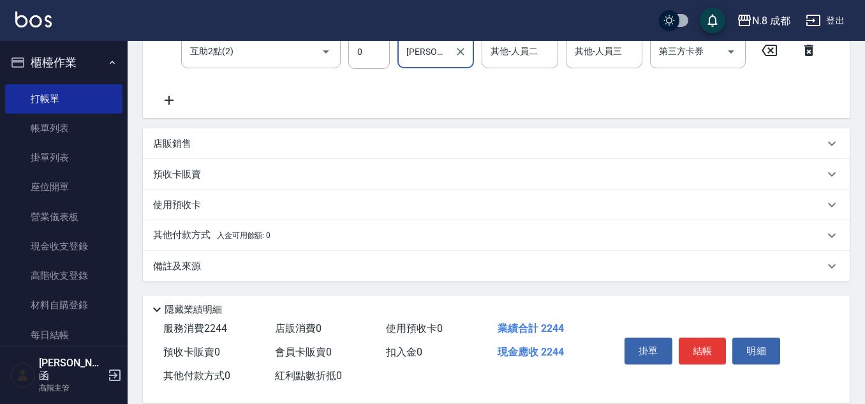
type input "[PERSON_NAME]-06"
click at [192, 230] on p "其他付款方式 入金可用餘額: 0" at bounding box center [211, 235] width 117 height 14
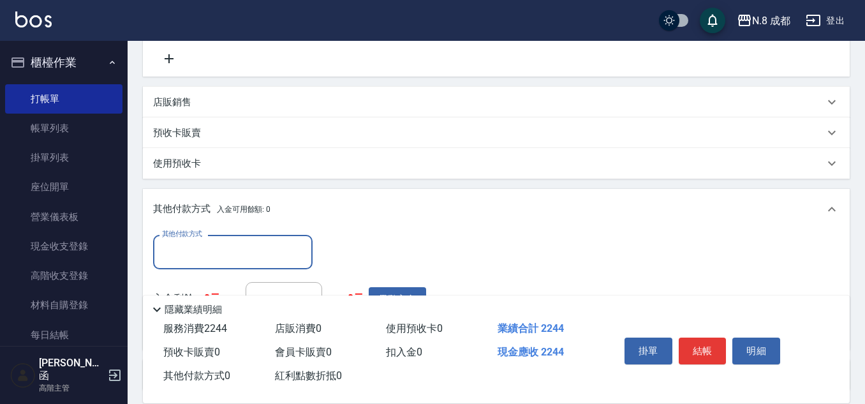
scroll to position [334, 0]
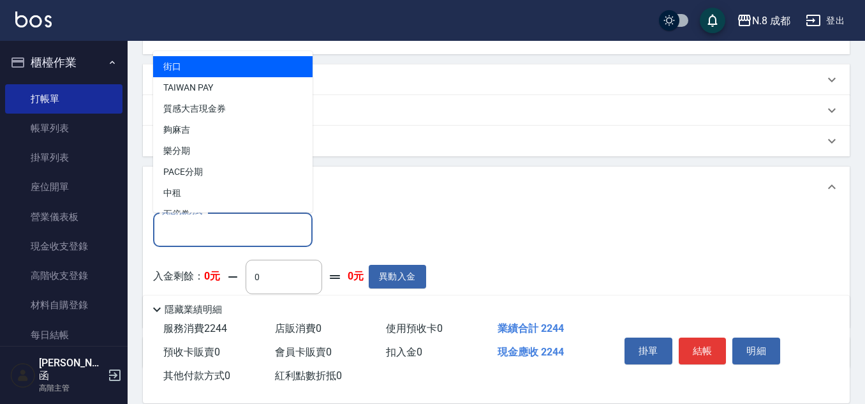
click at [199, 223] on input "其他付款方式" at bounding box center [233, 229] width 148 height 22
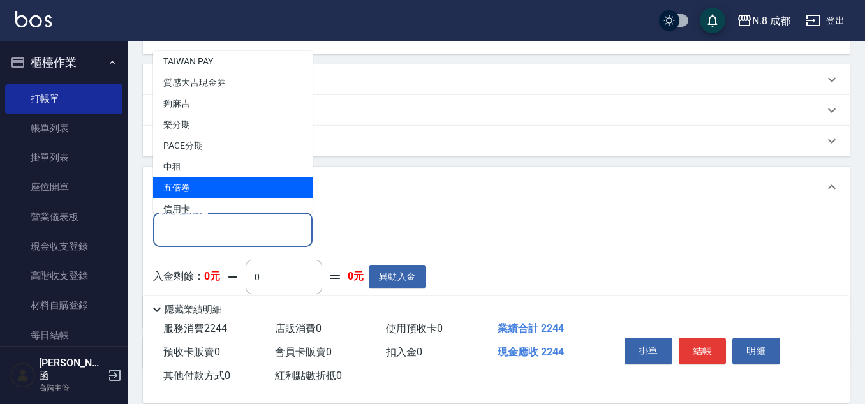
scroll to position [38, 0]
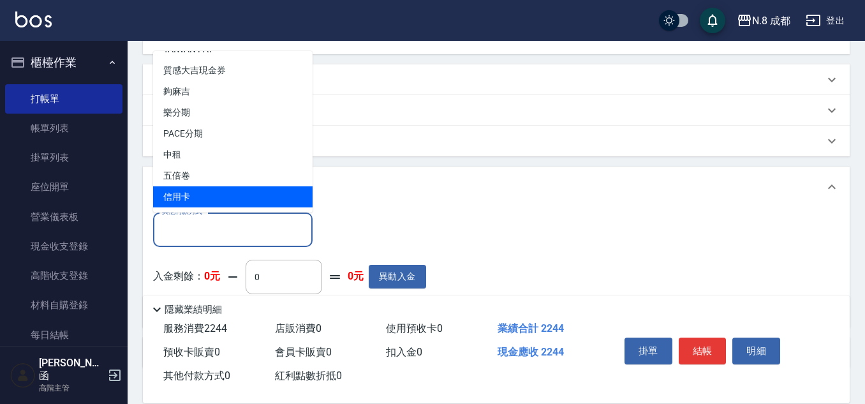
click at [219, 200] on span "信用卡" at bounding box center [232, 196] width 159 height 21
type input "信用卡"
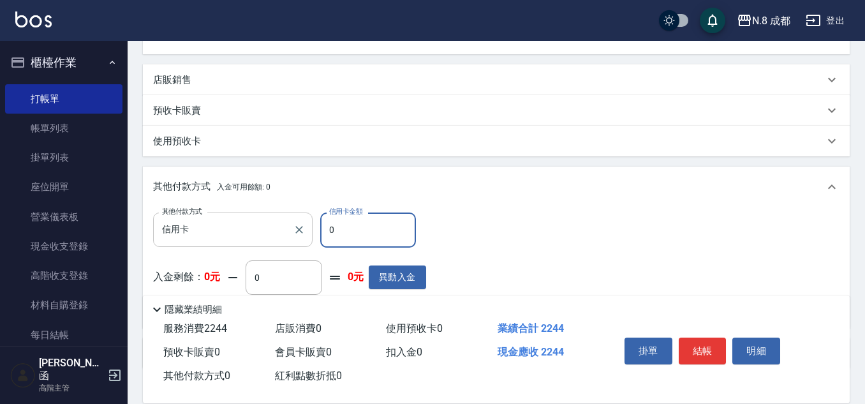
drag, startPoint x: 350, startPoint y: 230, endPoint x: 288, endPoint y: 228, distance: 62.5
click at [288, 228] on div "其他付款方式 信用卡 其他付款方式 信用卡金額 0 信用卡金額" at bounding box center [289, 229] width 273 height 34
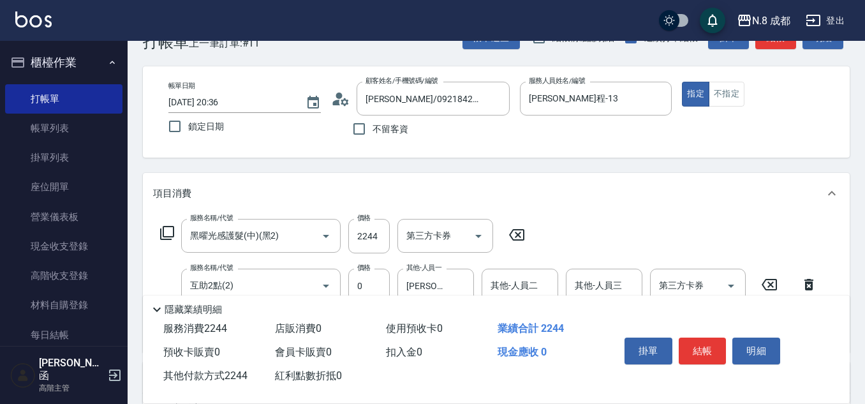
scroll to position [0, 0]
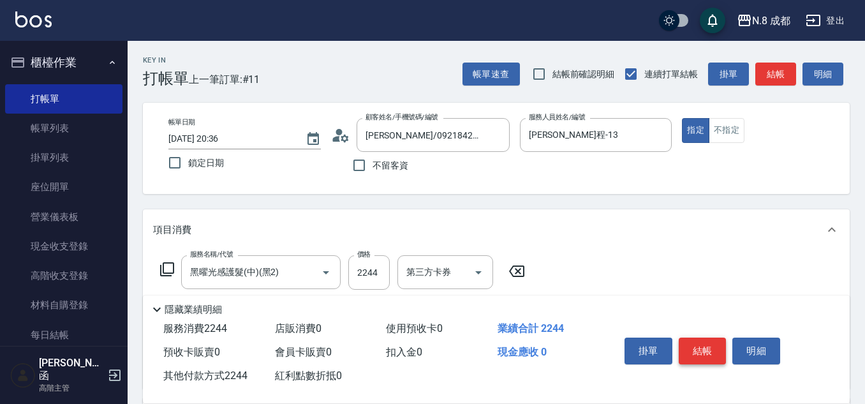
type input "2244"
click at [701, 345] on button "結帳" at bounding box center [702, 350] width 48 height 27
type input "[DATE] 20:37"
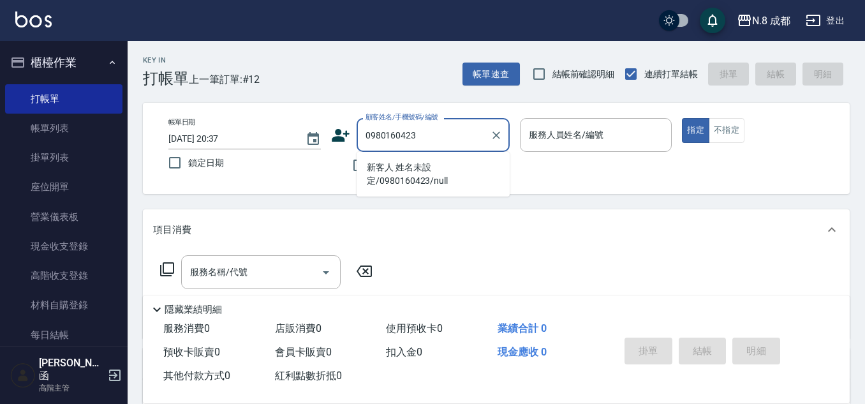
click at [411, 163] on li "新客人 姓名未設定/0980160423/null" at bounding box center [432, 174] width 153 height 34
type input "新客人 姓名未設定/0980160423/null"
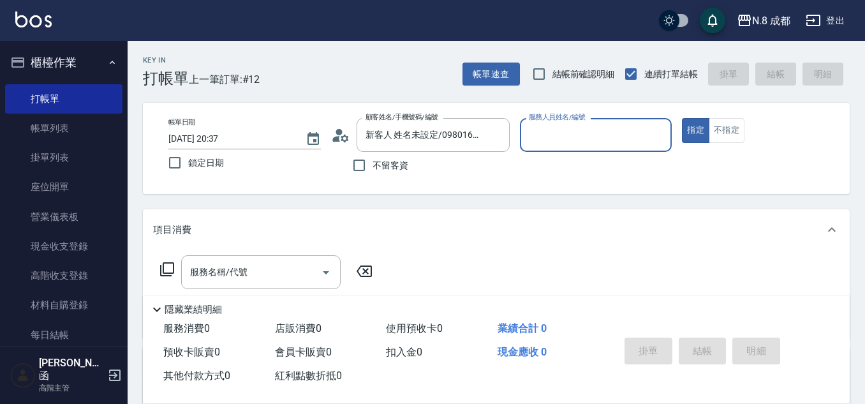
click at [604, 133] on input "服務人員姓名/編號" at bounding box center [595, 135] width 141 height 22
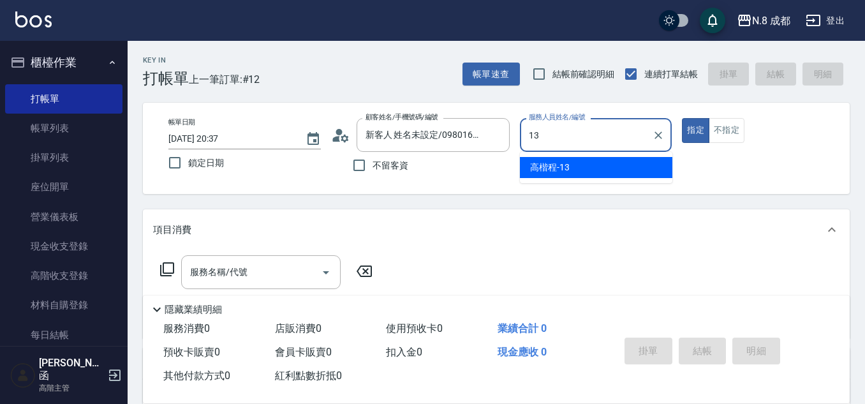
click at [569, 167] on span "[PERSON_NAME]程 -13" at bounding box center [550, 167] width 40 height 13
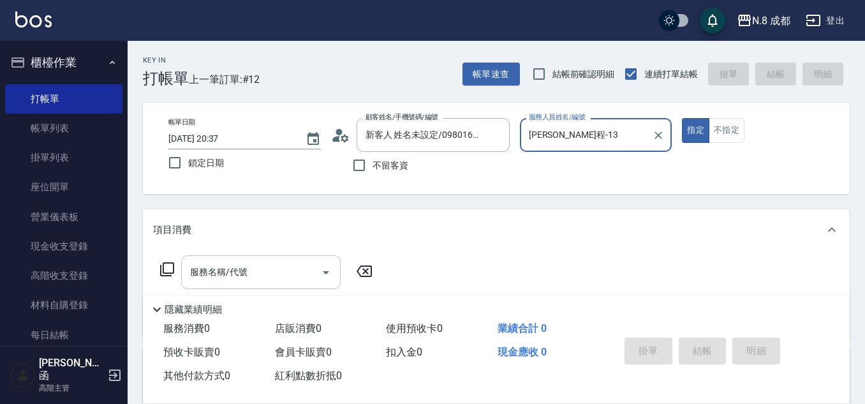
type input "[PERSON_NAME]程-13"
click at [257, 277] on input "服務名稱/代號" at bounding box center [251, 272] width 129 height 22
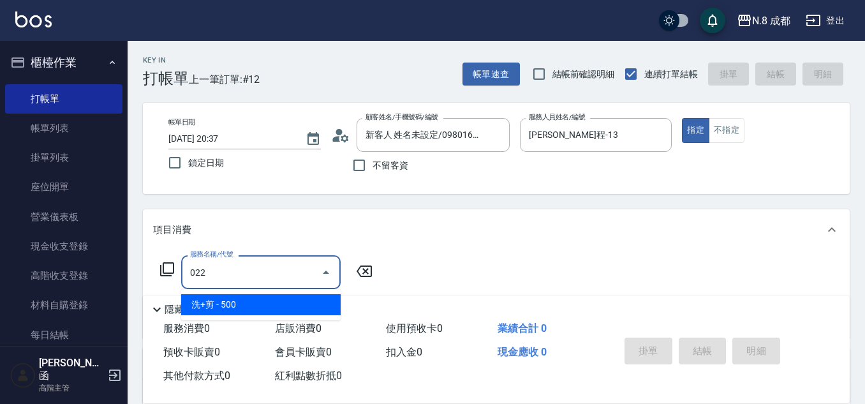
click at [252, 300] on span "洗+剪 - 500" at bounding box center [260, 304] width 159 height 21
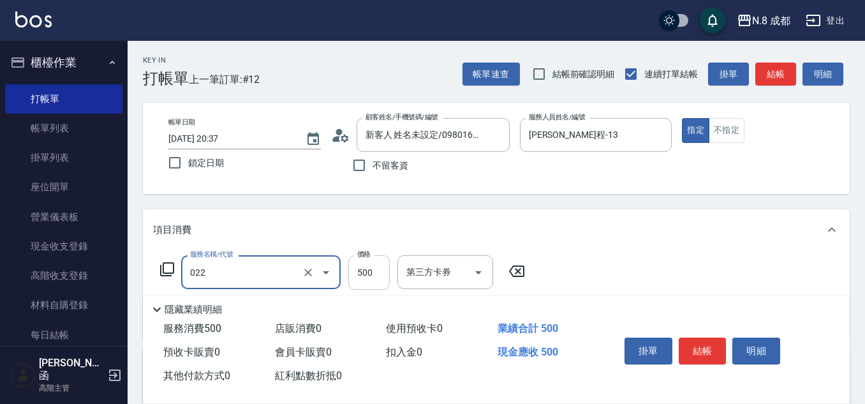
type input "洗+剪(022)"
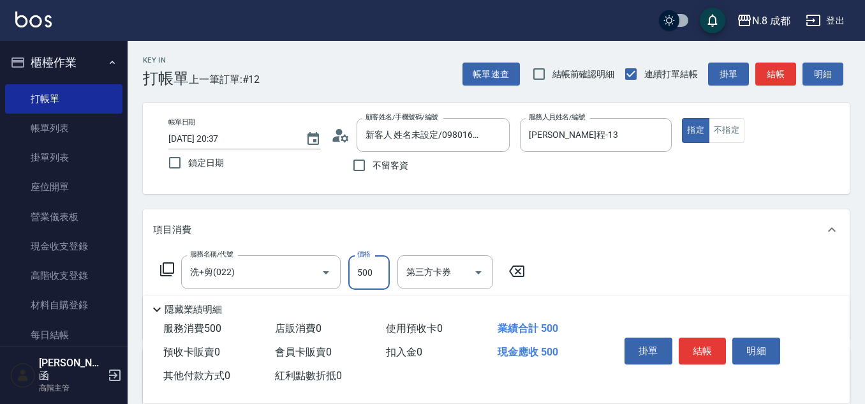
drag, startPoint x: 369, startPoint y: 275, endPoint x: 310, endPoint y: 253, distance: 62.5
click at [369, 275] on input "500" at bounding box center [368, 272] width 41 height 34
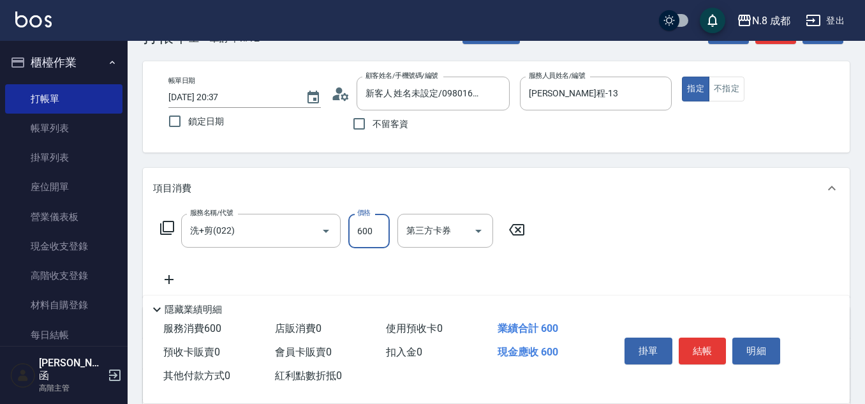
scroll to position [64, 0]
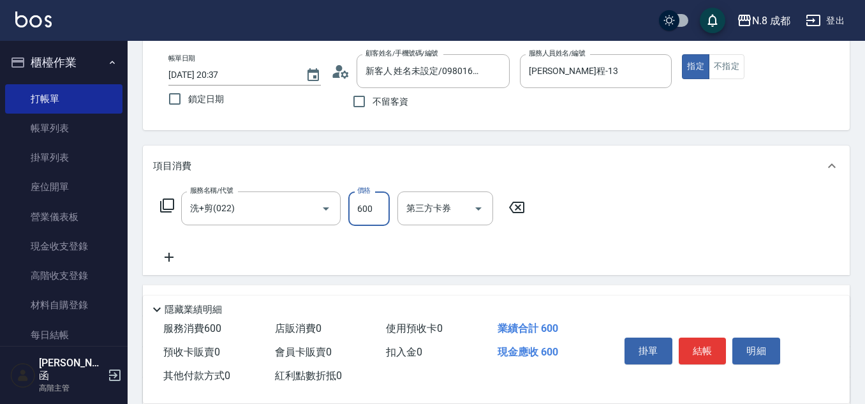
type input "600"
click at [169, 249] on div "服務名稱/代號 洗+剪(022) 服務名稱/代號 價格 600 價格 第三方卡券 第三方卡券" at bounding box center [342, 227] width 379 height 73
drag, startPoint x: 182, startPoint y: 254, endPoint x: 230, endPoint y: 245, distance: 48.6
click at [195, 254] on div "服務名稱/代號 洗+剪(022) 服務名稱/代號 價格 600 價格 第三方卡券 第三方卡券" at bounding box center [342, 227] width 379 height 73
drag, startPoint x: 174, startPoint y: 257, endPoint x: 182, endPoint y: 257, distance: 8.3
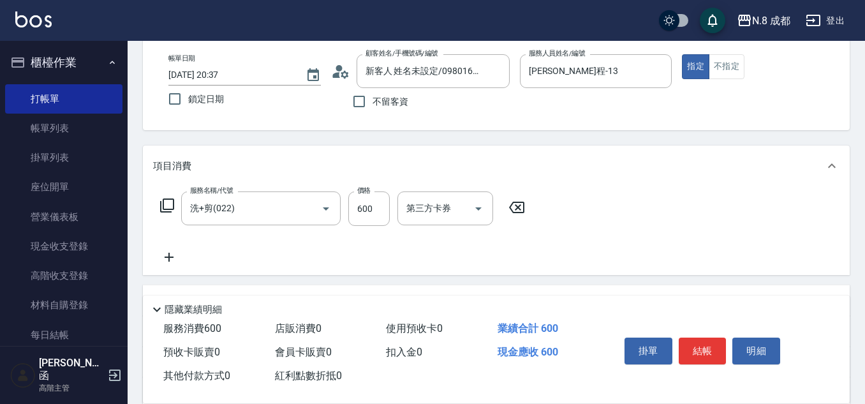
click at [182, 257] on icon at bounding box center [169, 256] width 32 height 15
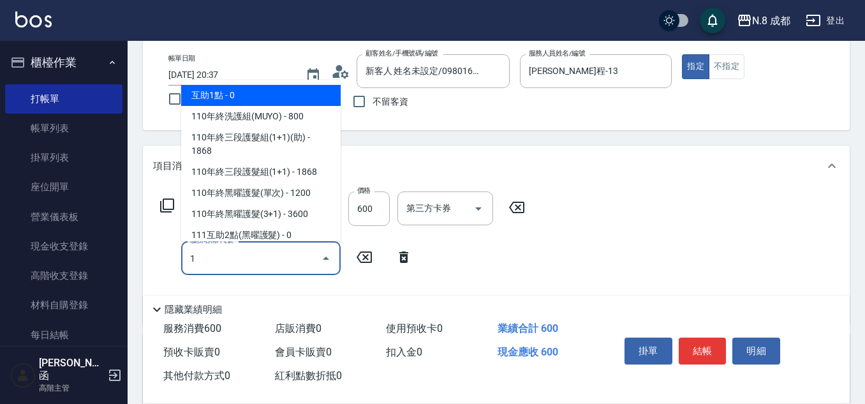
click at [233, 100] on span "互助1點 - 0" at bounding box center [260, 95] width 159 height 21
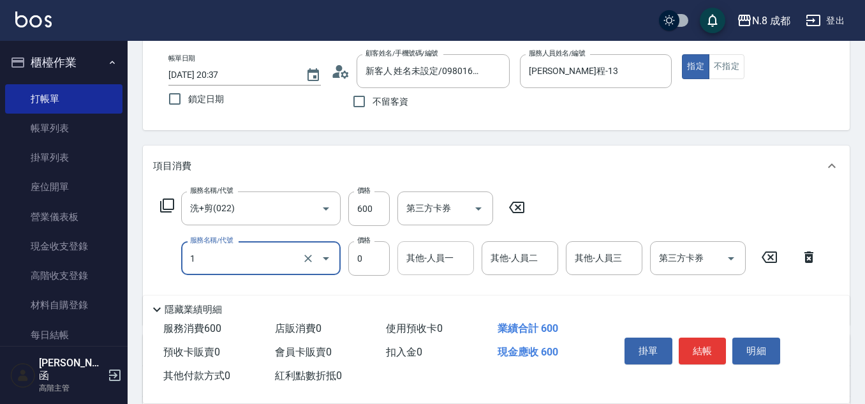
type input "互助1點(1)"
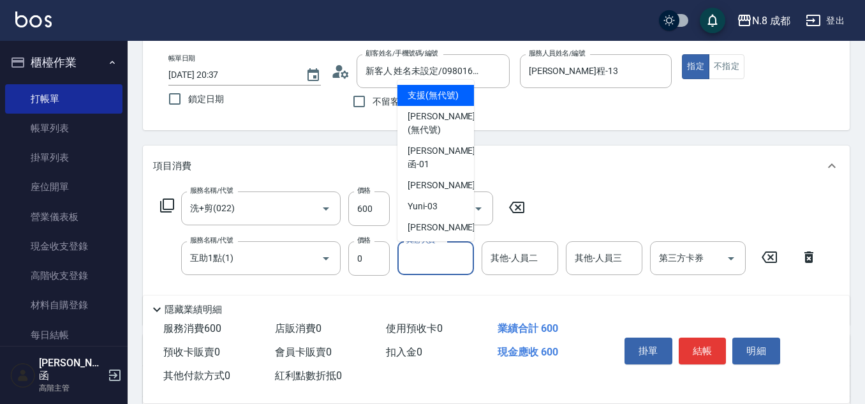
click at [446, 259] on input "其他-人員一" at bounding box center [435, 258] width 65 height 22
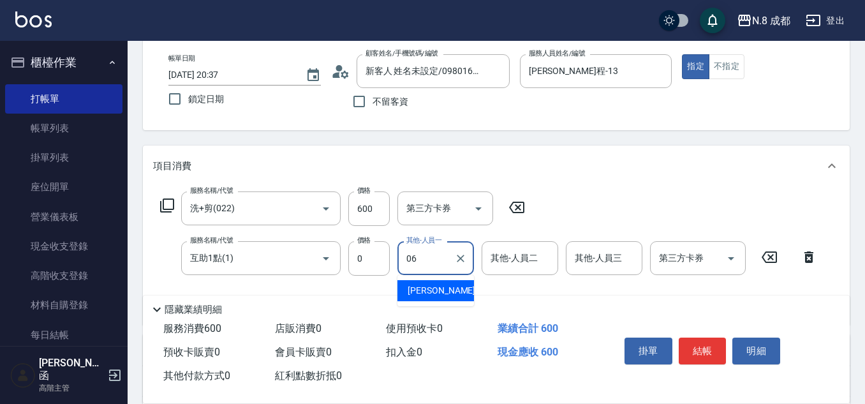
click at [445, 287] on span "[PERSON_NAME] -06" at bounding box center [447, 290] width 80 height 13
type input "[PERSON_NAME]-06"
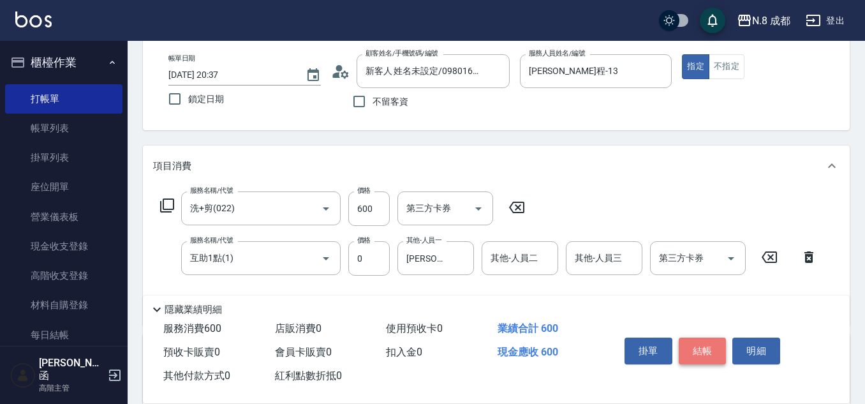
click at [708, 344] on button "結帳" at bounding box center [702, 350] width 48 height 27
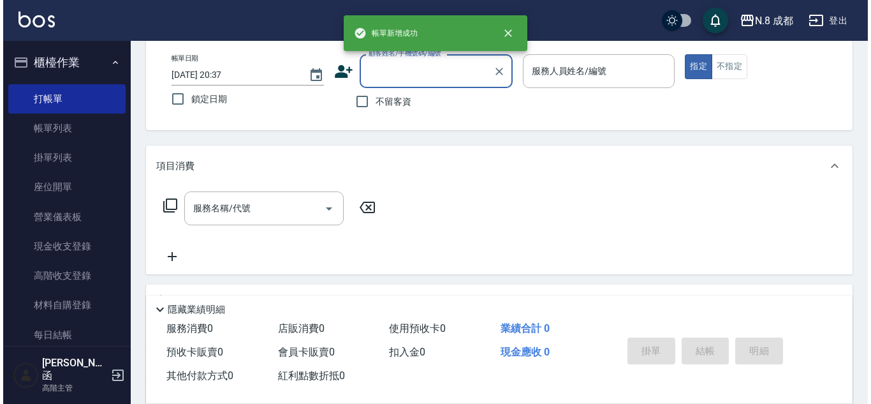
scroll to position [0, 0]
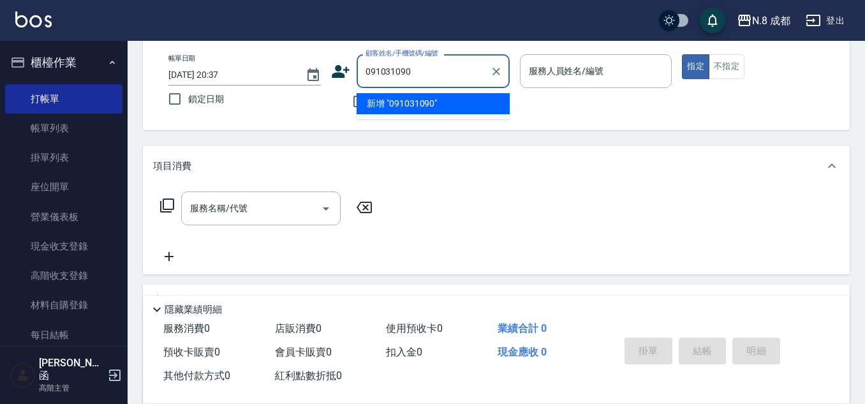
type input "0910310907"
drag, startPoint x: 455, startPoint y: 71, endPoint x: 320, endPoint y: 71, distance: 134.5
click at [320, 71] on div "帳單日期 [DATE] 20:37 鎖定日期 顧客姓名/手機號碼/編號 0910310907 顧客姓名/手機號碼/編號 不留客資 服務人員姓名/編號 服務人員…" at bounding box center [496, 84] width 676 height 61
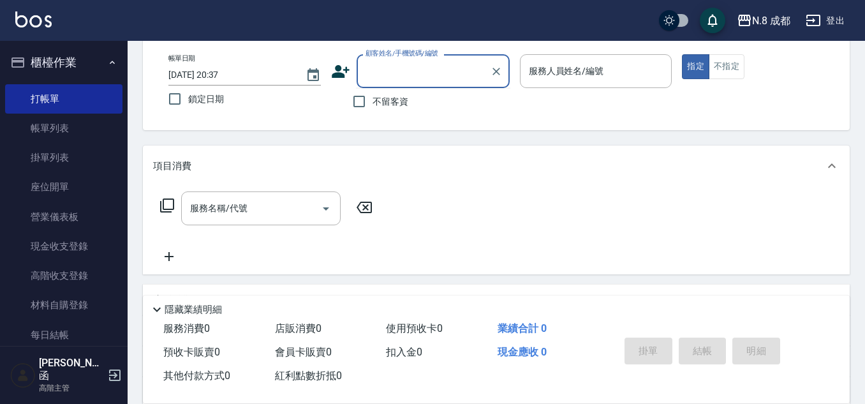
click at [340, 75] on icon at bounding box center [341, 71] width 18 height 13
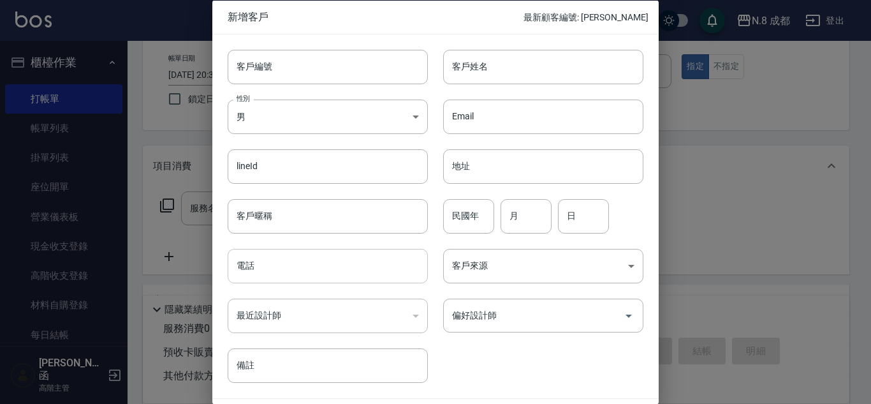
click at [300, 274] on input "電話" at bounding box center [328, 266] width 200 height 34
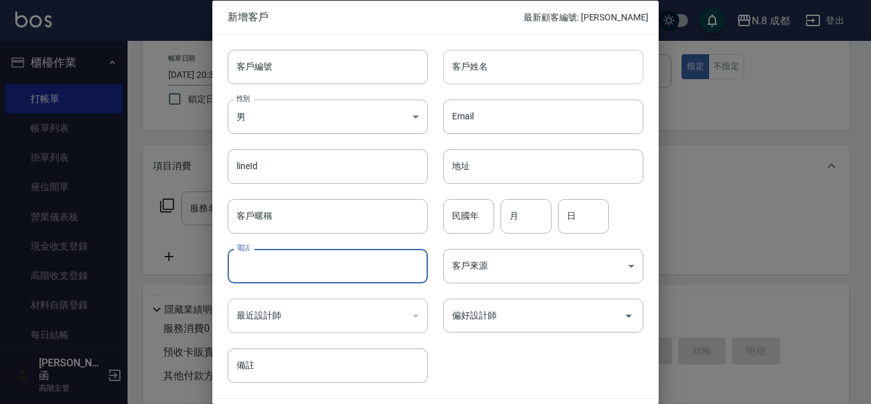
click at [532, 60] on input "客戶姓名" at bounding box center [543, 66] width 200 height 34
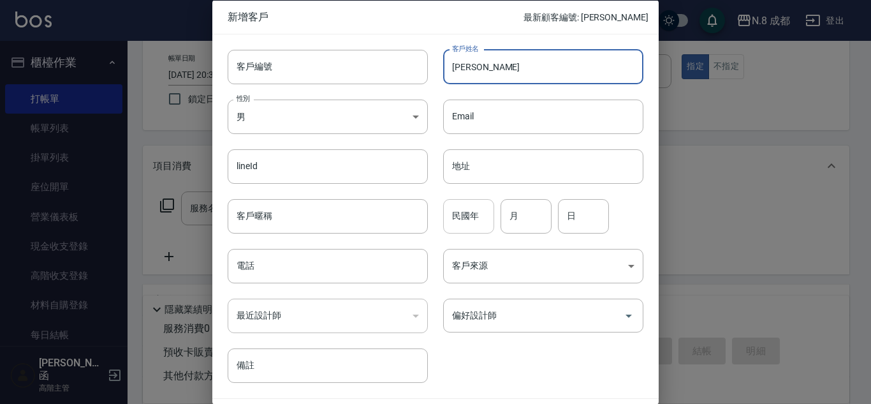
type input "[PERSON_NAME]"
click at [463, 221] on input "8" at bounding box center [468, 215] width 51 height 34
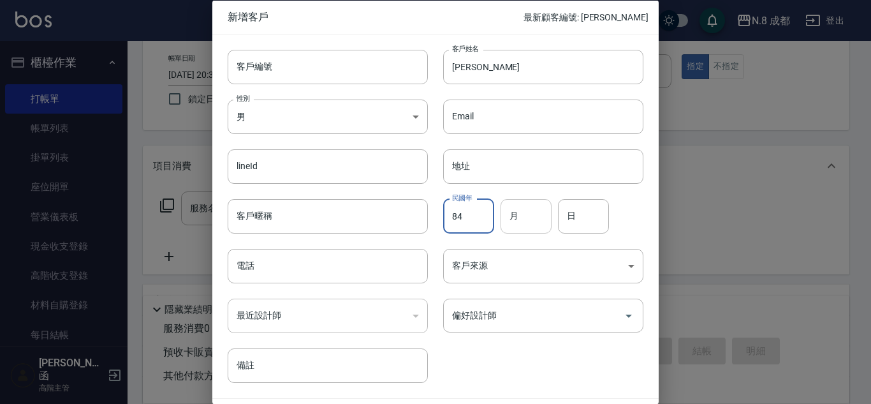
type input "84"
click at [539, 219] on input "月" at bounding box center [525, 215] width 51 height 34
type input "12"
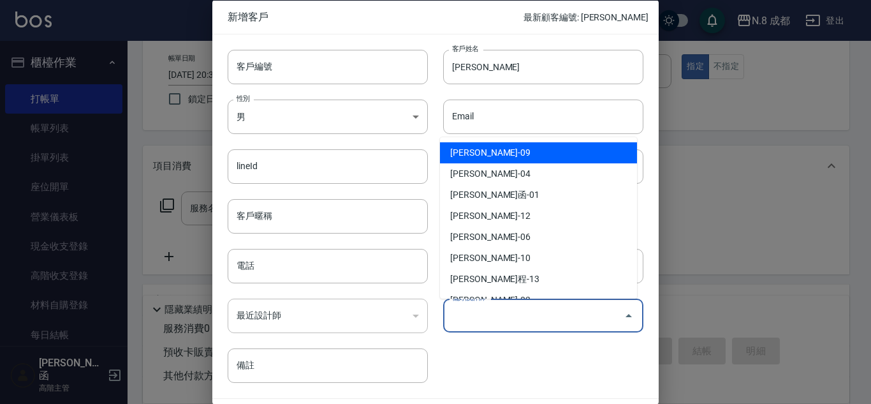
click at [527, 318] on input "偏好設計師" at bounding box center [534, 315] width 170 height 22
click at [423, 323] on div "客戶編號 客戶編號 客戶姓名 [PERSON_NAME] 客戶姓名 性別 男 [DEMOGRAPHIC_DATA] 性別 Email Email lineId…" at bounding box center [427, 208] width 431 height 349
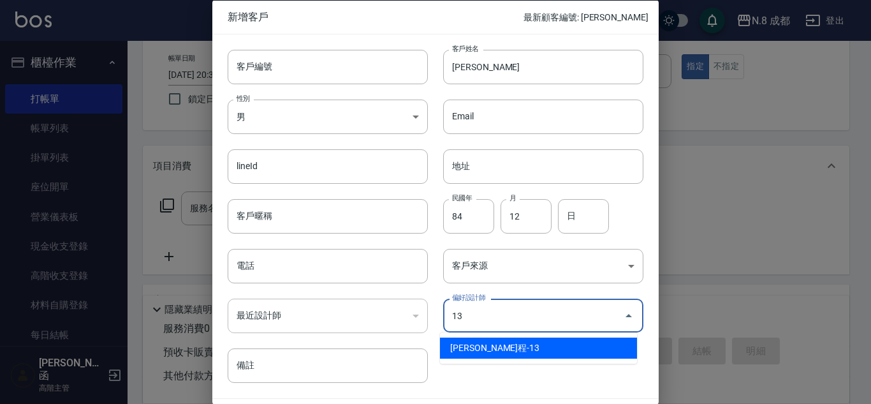
drag, startPoint x: 523, startPoint y: 347, endPoint x: 564, endPoint y: 344, distance: 40.9
click at [522, 347] on li "[PERSON_NAME]程-13" at bounding box center [538, 347] width 197 height 21
type input "高楷程"
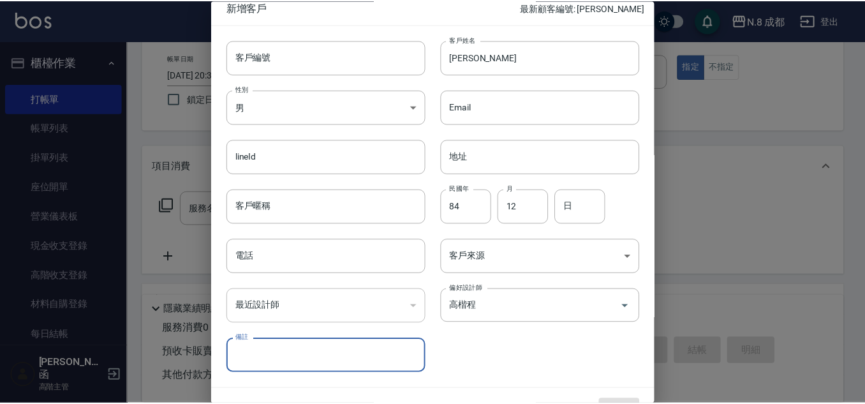
scroll to position [38, 0]
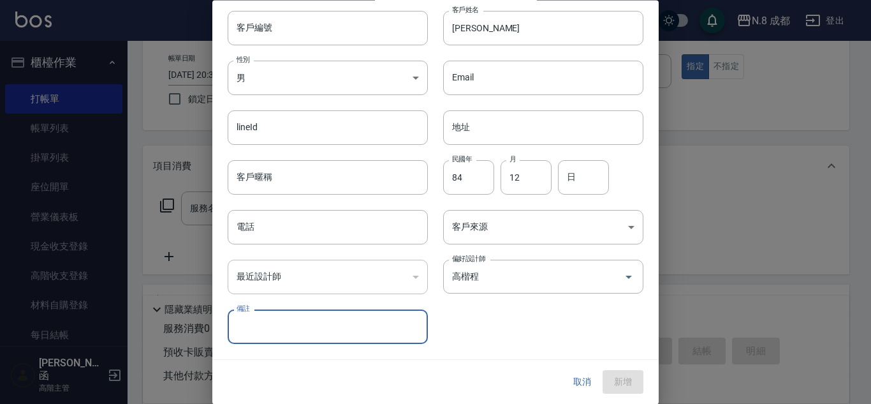
drag, startPoint x: 625, startPoint y: 380, endPoint x: 626, endPoint y: 372, distance: 7.7
click at [625, 378] on div "取消 新增" at bounding box center [603, 382] width 82 height 24
click at [298, 221] on input "電話" at bounding box center [328, 227] width 200 height 34
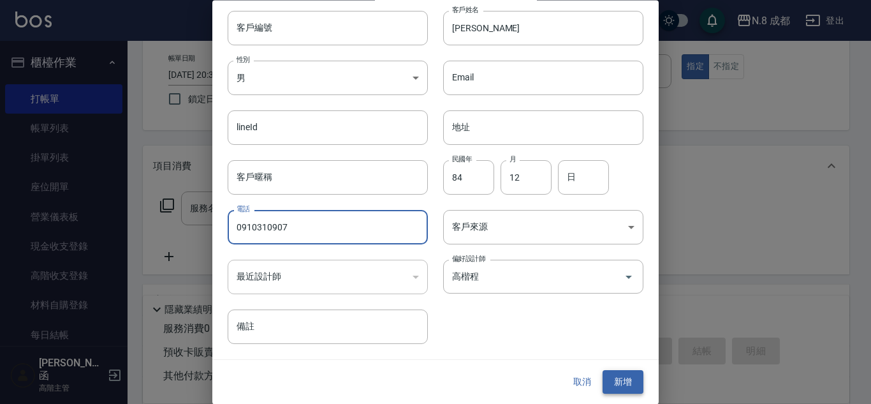
type input "0910310907"
click at [604, 375] on button "新增" at bounding box center [622, 382] width 41 height 24
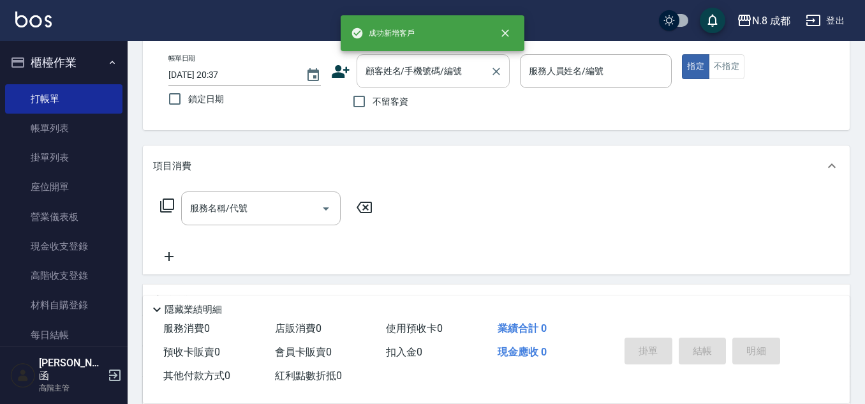
click at [444, 79] on input "顧客姓名/手機號碼/編號" at bounding box center [423, 71] width 122 height 22
paste input "0910310907"
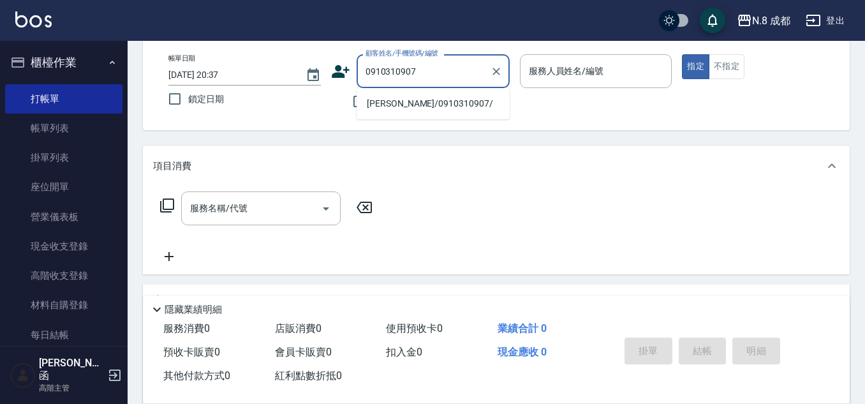
click at [455, 94] on li "[PERSON_NAME]/0910310907/" at bounding box center [432, 103] width 153 height 21
type input "[PERSON_NAME]/0910310907/"
type input "[PERSON_NAME]程-13"
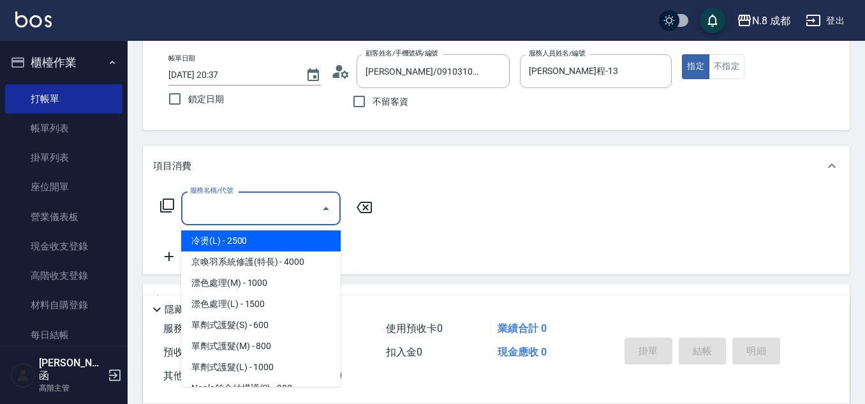
click at [215, 214] on input "服務名稱/代號" at bounding box center [251, 208] width 129 height 22
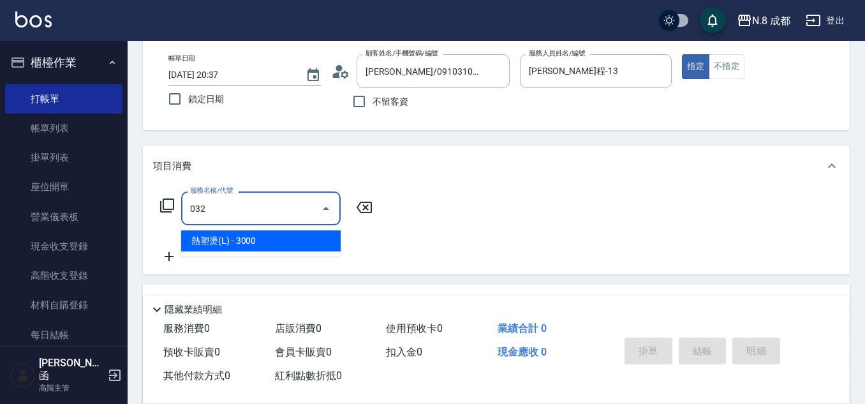
click at [241, 247] on span "熱塑燙(L) - 3000" at bounding box center [260, 240] width 159 height 21
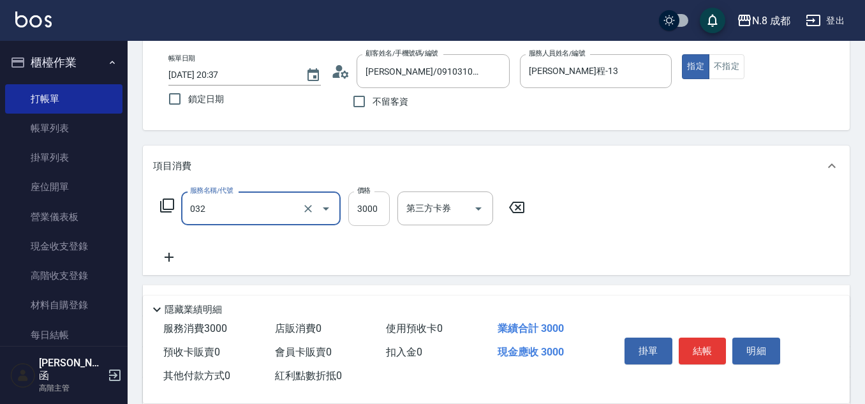
type input "熱塑燙(L)(032)"
click at [379, 207] on input "3000" at bounding box center [368, 208] width 41 height 34
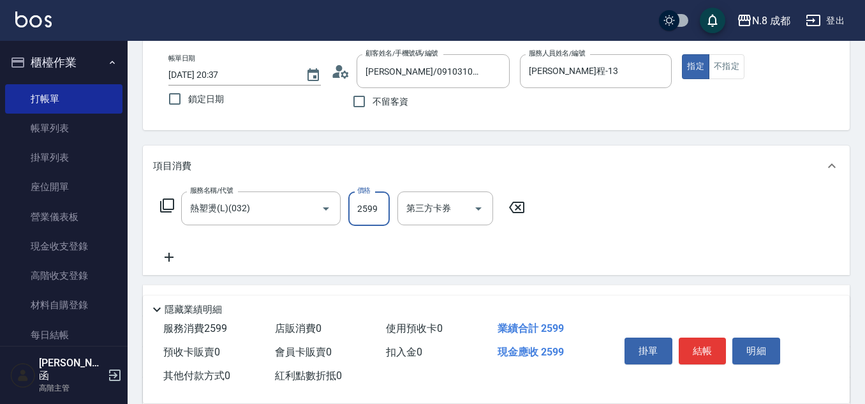
type input "2599"
click at [170, 259] on icon at bounding box center [169, 256] width 32 height 15
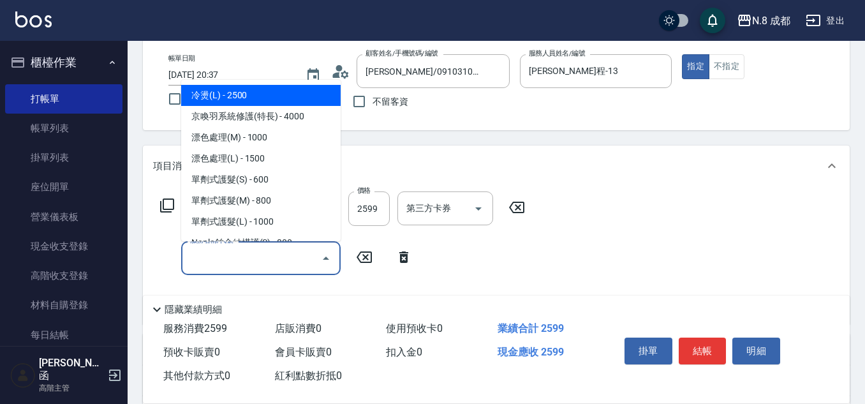
click at [238, 257] on input "服務名稱/代號" at bounding box center [251, 258] width 129 height 22
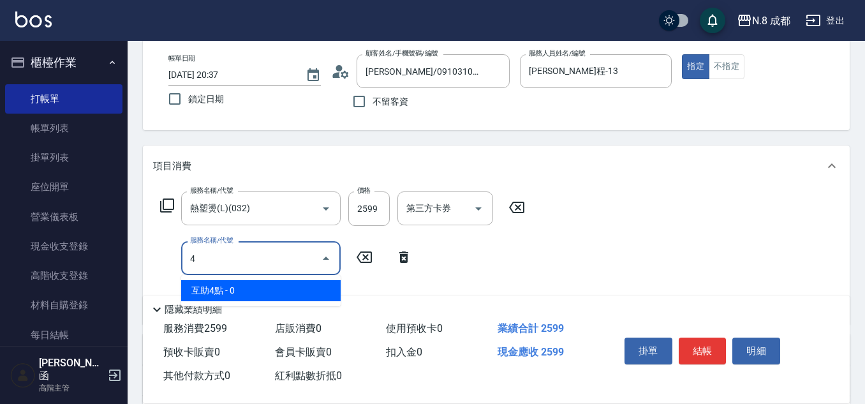
click at [239, 286] on span "互助4點 - 0" at bounding box center [260, 290] width 159 height 21
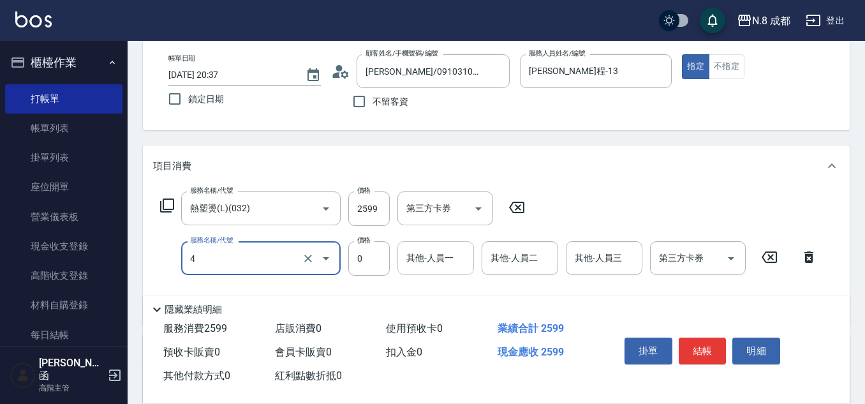
type input "互助4點(4)"
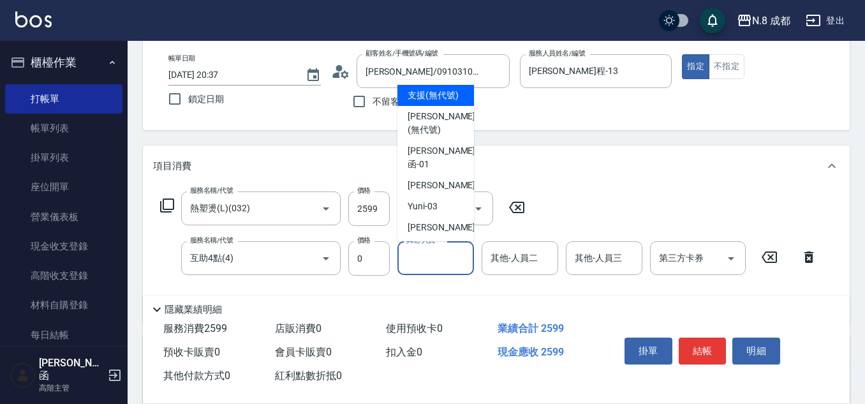
click at [423, 269] on input "其他-人員一" at bounding box center [435, 258] width 65 height 22
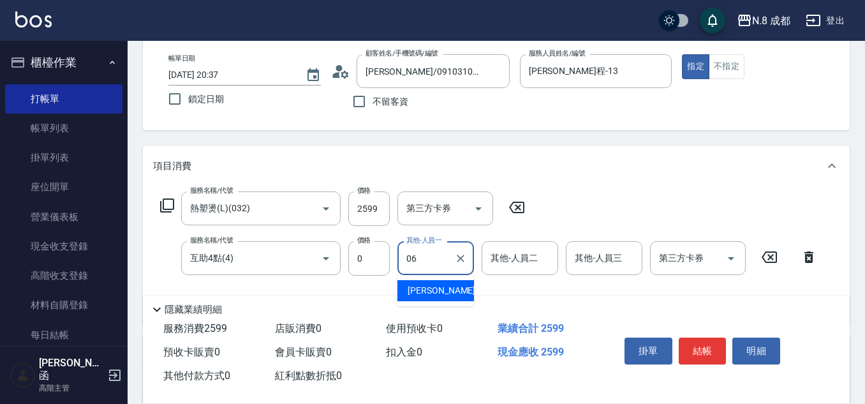
click at [440, 291] on span "[PERSON_NAME] -06" at bounding box center [447, 290] width 80 height 13
type input "[PERSON_NAME]-06"
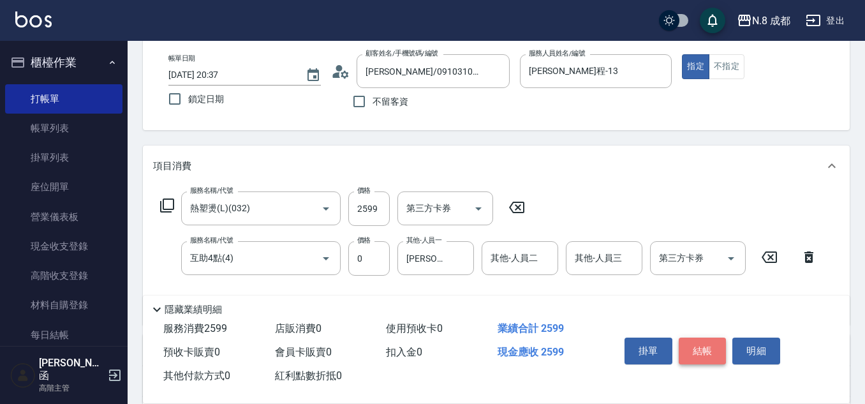
click at [717, 348] on button "結帳" at bounding box center [702, 350] width 48 height 27
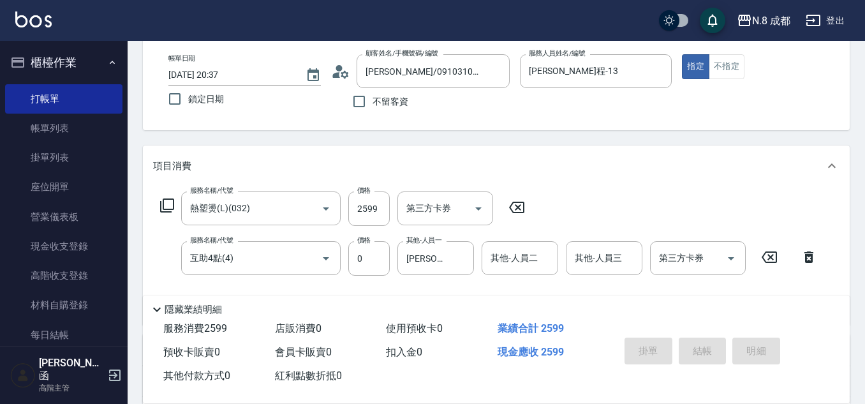
type input "[DATE] 20:38"
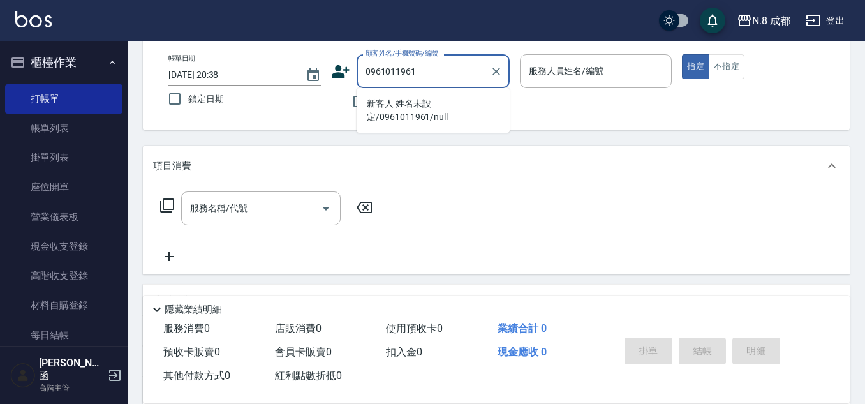
click at [412, 100] on li "新客人 姓名未設定/0961011961/null" at bounding box center [432, 110] width 153 height 34
type input "新客人 姓名未設定/0961011961/null"
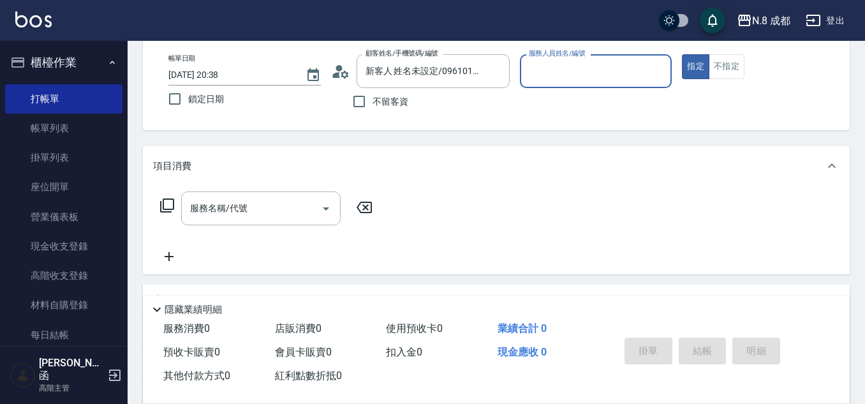
click at [597, 70] on input "服務人員姓名/編號" at bounding box center [595, 71] width 141 height 22
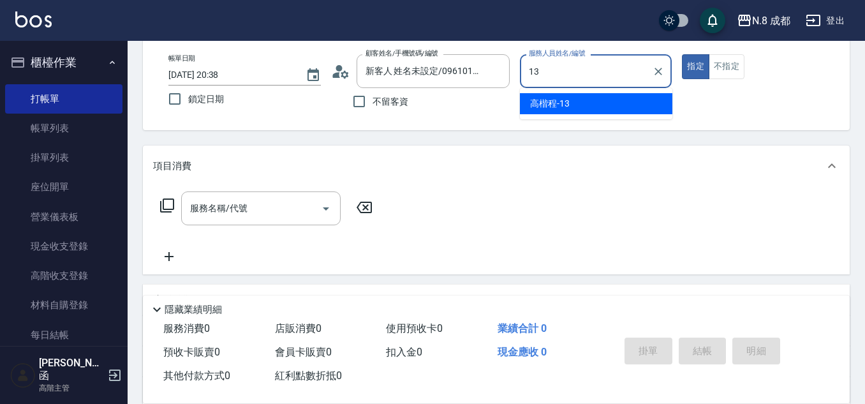
drag, startPoint x: 574, startPoint y: 101, endPoint x: 566, endPoint y: 104, distance: 8.7
click at [571, 103] on div "[PERSON_NAME]程 -13" at bounding box center [596, 103] width 152 height 21
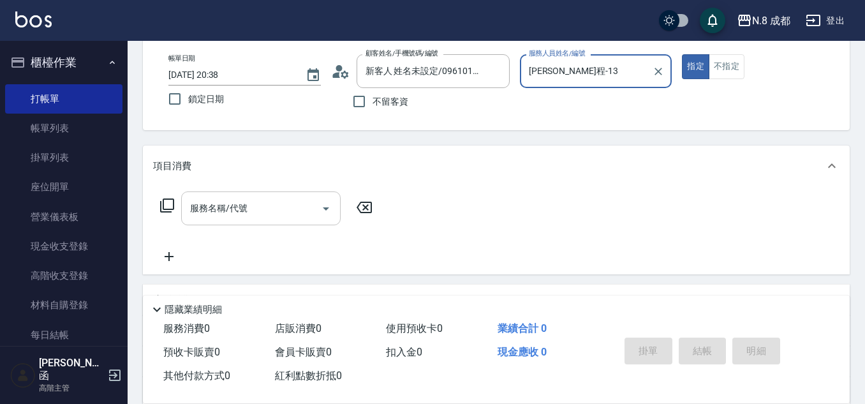
type input "[PERSON_NAME]程-13"
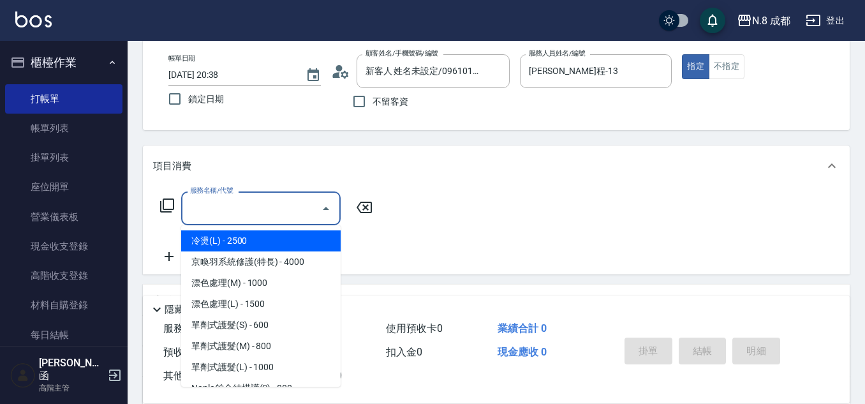
click at [242, 209] on input "服務名稱/代號" at bounding box center [251, 208] width 129 height 22
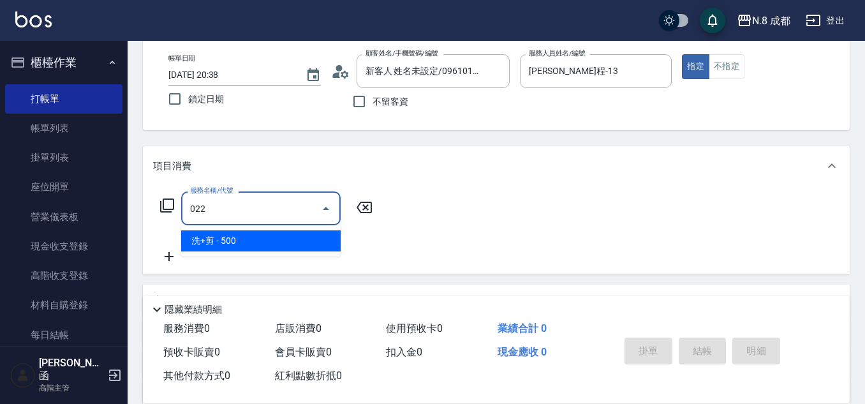
drag, startPoint x: 249, startPoint y: 243, endPoint x: 332, endPoint y: 231, distance: 83.7
click at [248, 242] on span "洗+剪 - 500" at bounding box center [260, 240] width 159 height 21
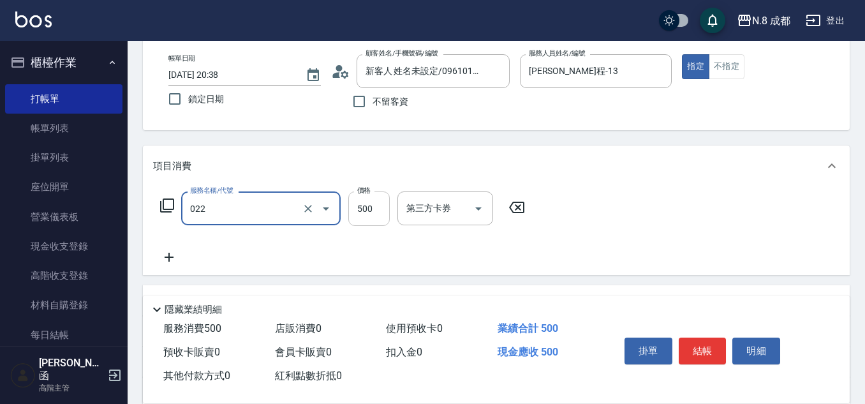
type input "洗+剪(022)"
click at [372, 220] on input "500" at bounding box center [368, 208] width 41 height 34
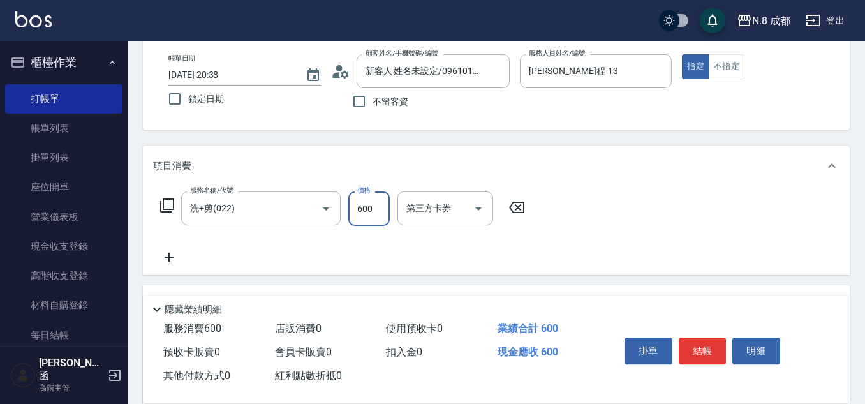
type input "600"
click at [175, 252] on icon at bounding box center [169, 256] width 32 height 15
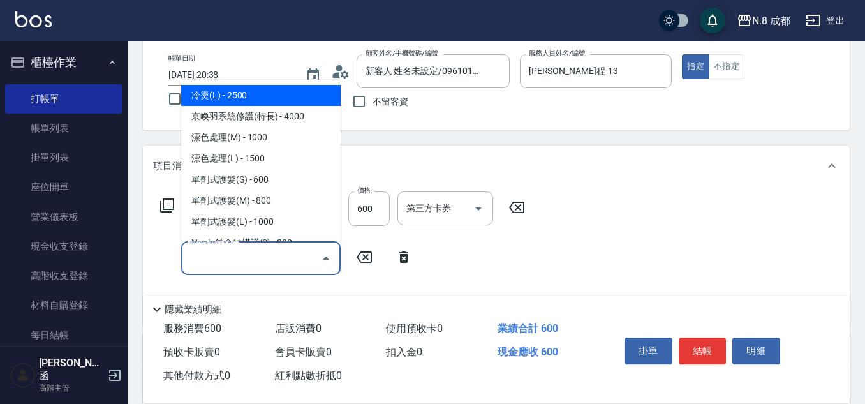
click at [223, 258] on input "服務名稱/代號" at bounding box center [251, 258] width 129 height 22
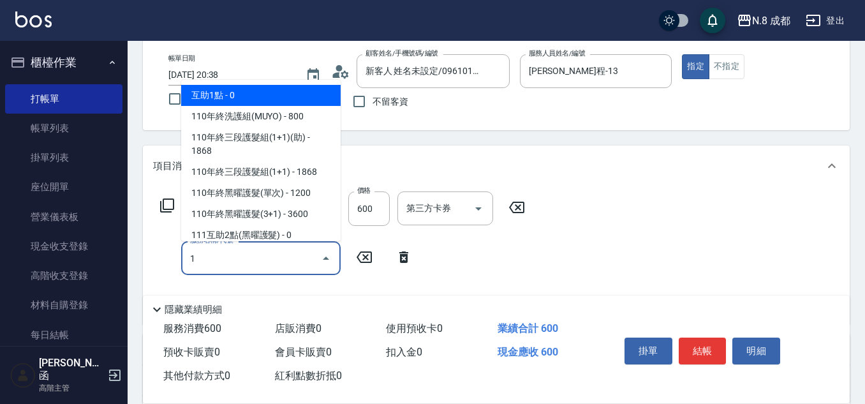
click at [263, 100] on span "互助1點 - 0" at bounding box center [260, 95] width 159 height 21
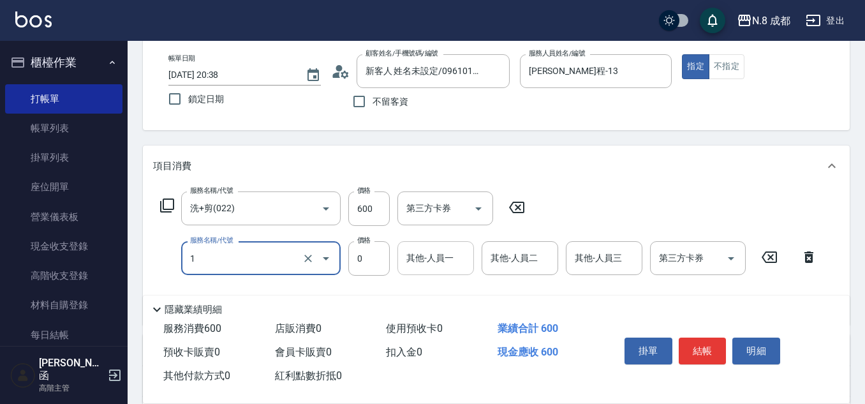
type input "互助1點(1)"
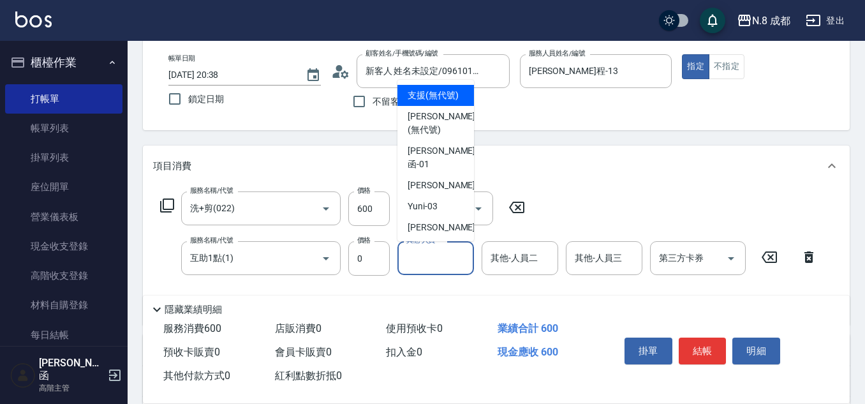
click at [441, 254] on input "其他-人員一" at bounding box center [435, 258] width 65 height 22
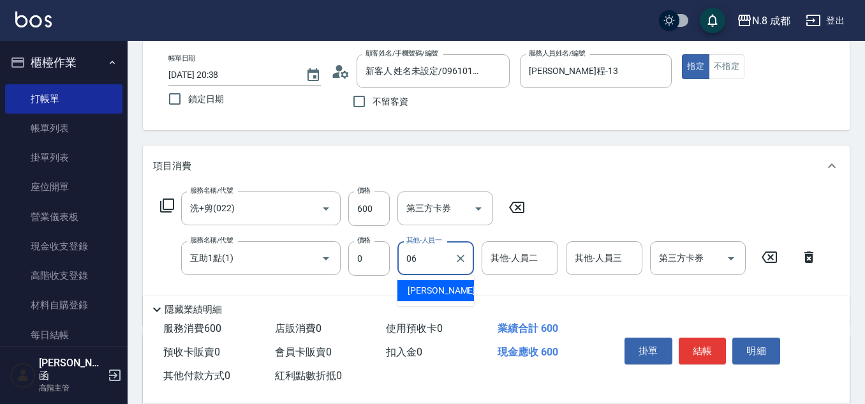
click at [445, 288] on span "[PERSON_NAME] -06" at bounding box center [447, 290] width 80 height 13
type input "[PERSON_NAME]-06"
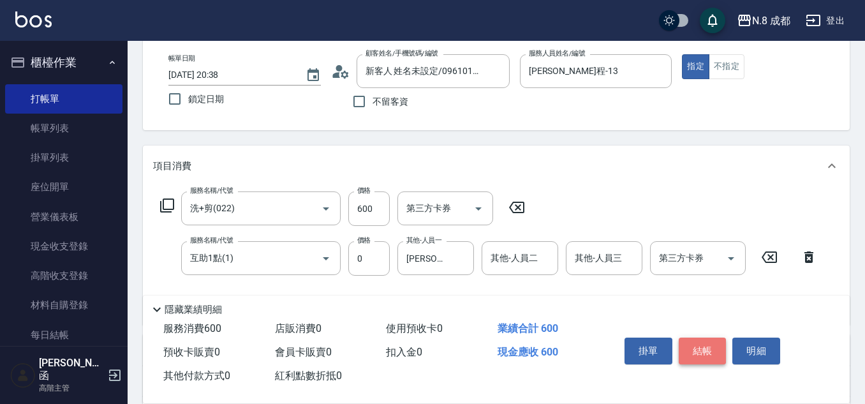
click at [706, 342] on button "結帳" at bounding box center [702, 350] width 48 height 27
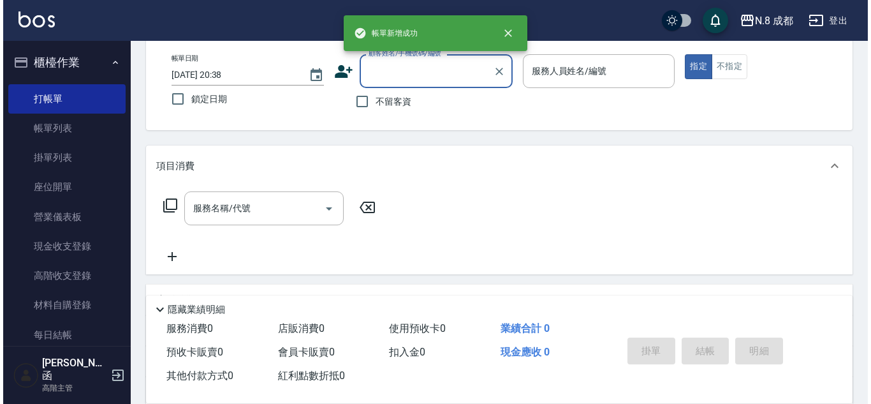
scroll to position [0, 0]
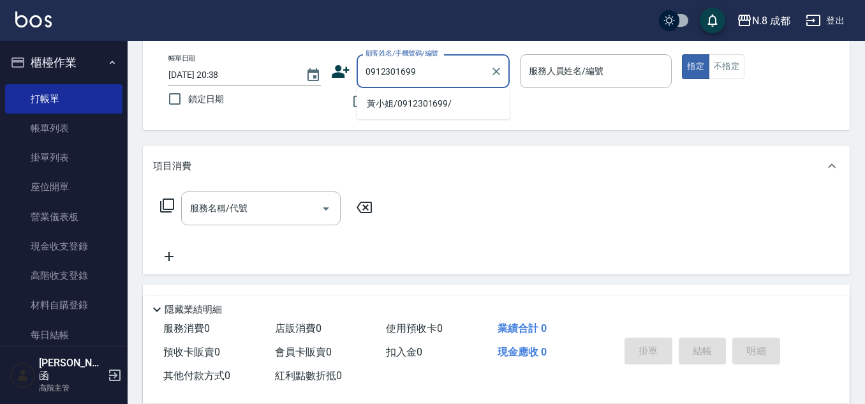
click at [441, 100] on li "黃小姐/0912301699/" at bounding box center [432, 103] width 153 height 21
type input "黃小姐/0912301699/"
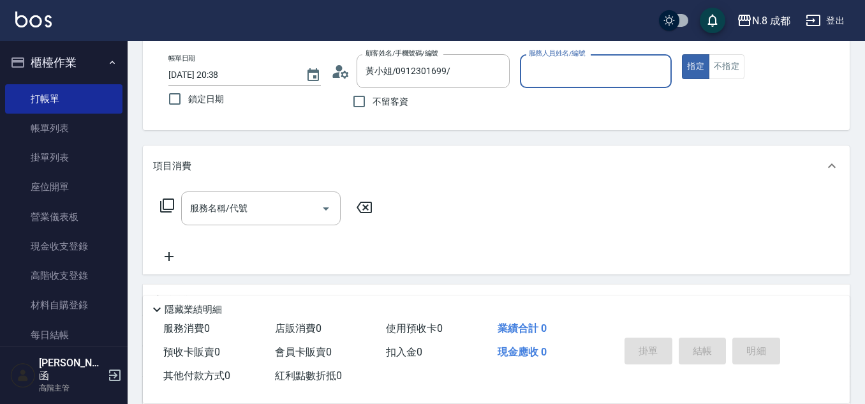
type input "[PERSON_NAME]-09"
click at [243, 214] on input "服務名稱/代號" at bounding box center [251, 208] width 129 height 22
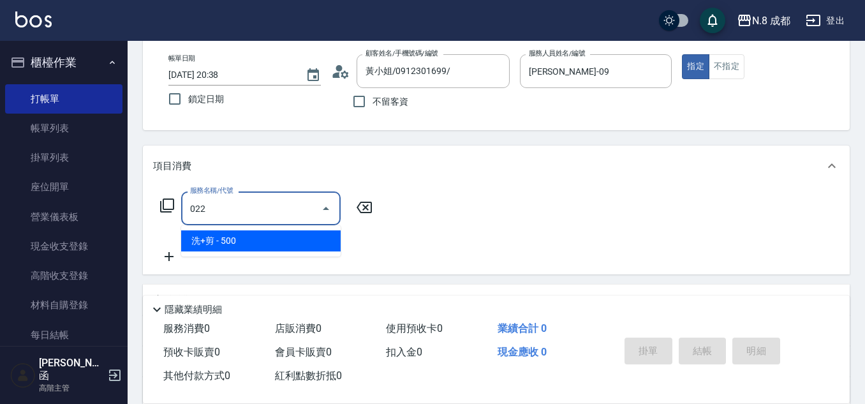
click at [247, 243] on span "洗+剪 - 500" at bounding box center [260, 240] width 159 height 21
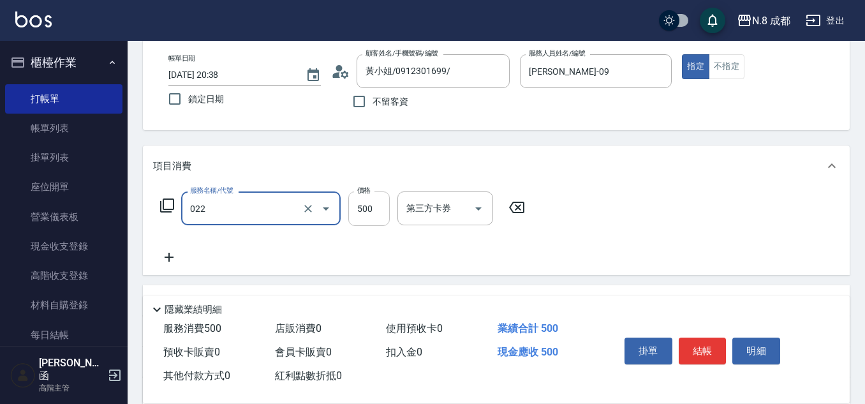
type input "洗+剪(022)"
click at [366, 203] on input "500" at bounding box center [368, 208] width 41 height 34
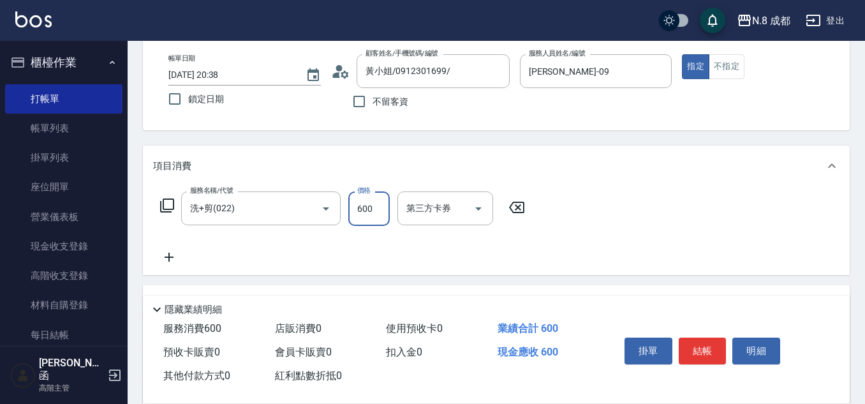
type input "600"
click at [166, 255] on icon at bounding box center [169, 256] width 32 height 15
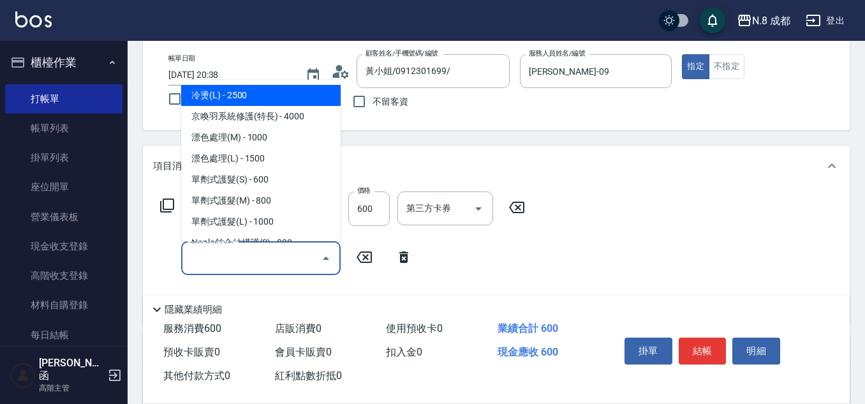
click at [221, 258] on input "服務名稱/代號" at bounding box center [251, 258] width 129 height 22
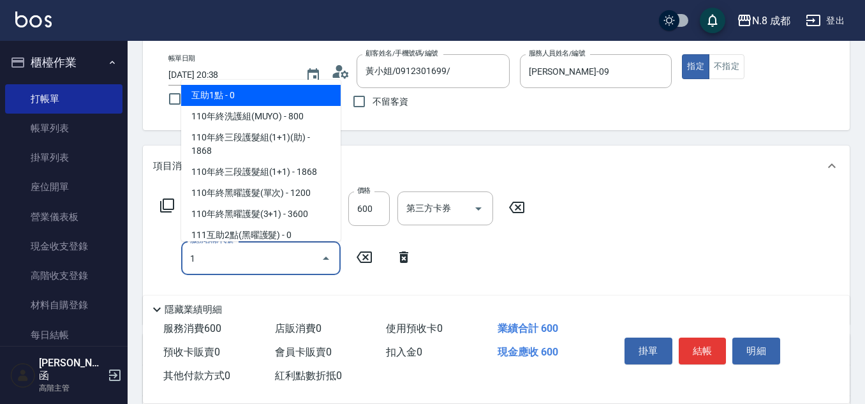
click at [265, 99] on span "互助1點 - 0" at bounding box center [260, 95] width 159 height 21
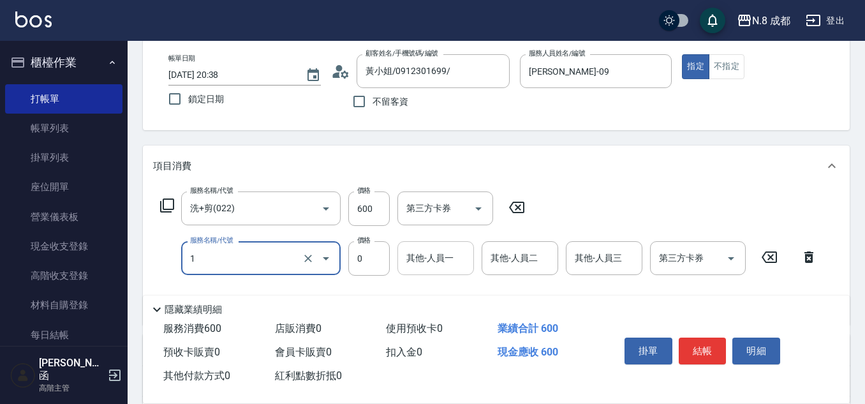
type input "互助1點(1)"
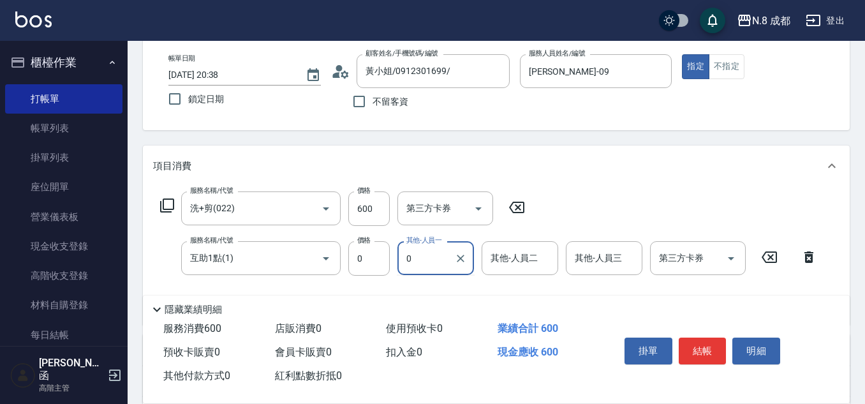
click at [417, 253] on input "0" at bounding box center [426, 258] width 46 height 22
click at [443, 288] on div "Yuni -03" at bounding box center [435, 290] width 77 height 21
type input "Yuni-03"
click at [708, 349] on button "結帳" at bounding box center [702, 350] width 48 height 27
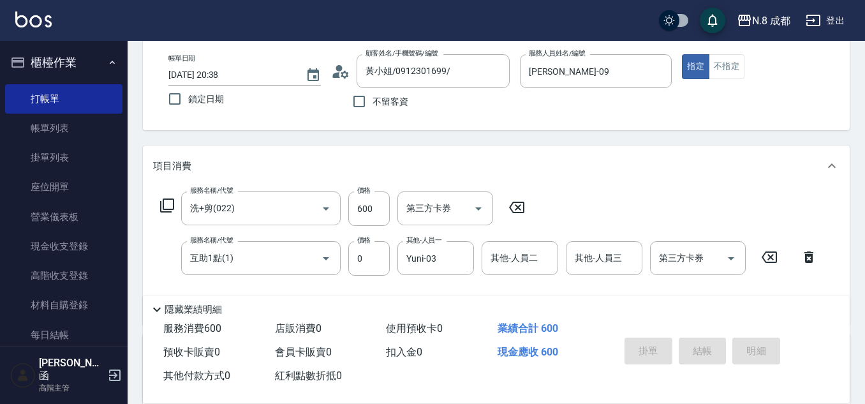
type input "[DATE] 20:39"
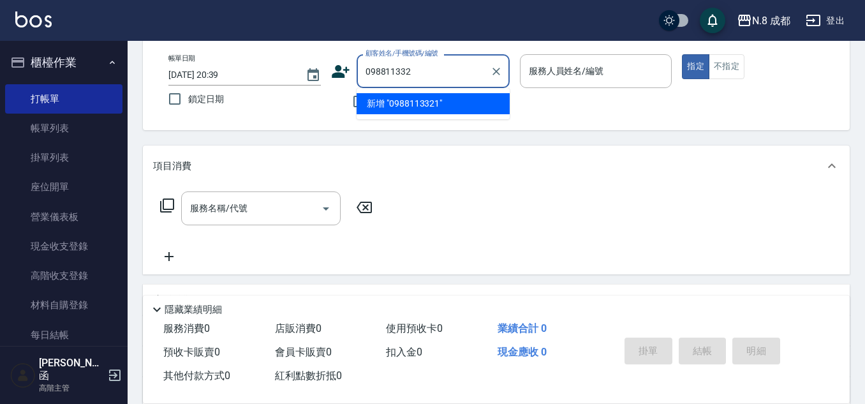
type input "0988113321"
drag, startPoint x: 453, startPoint y: 67, endPoint x: 112, endPoint y: 69, distance: 341.1
click at [112, 69] on div "N.8 成都 登出 櫃檯作業 打帳單 帳單列表 掛單列表 座位開單 營業儀表板 現金收支登錄 高階收支登錄 材料自購登錄 每日結帳 排班表 現場電腦打卡 掃碼…" at bounding box center [432, 248] width 865 height 624
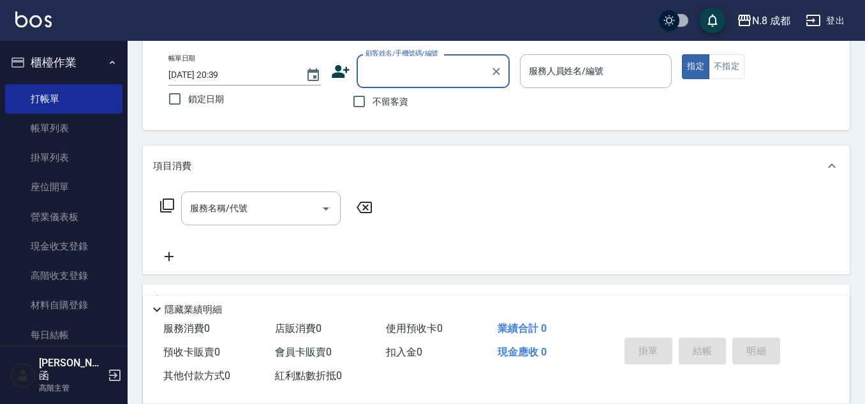
click at [338, 68] on icon at bounding box center [341, 71] width 18 height 13
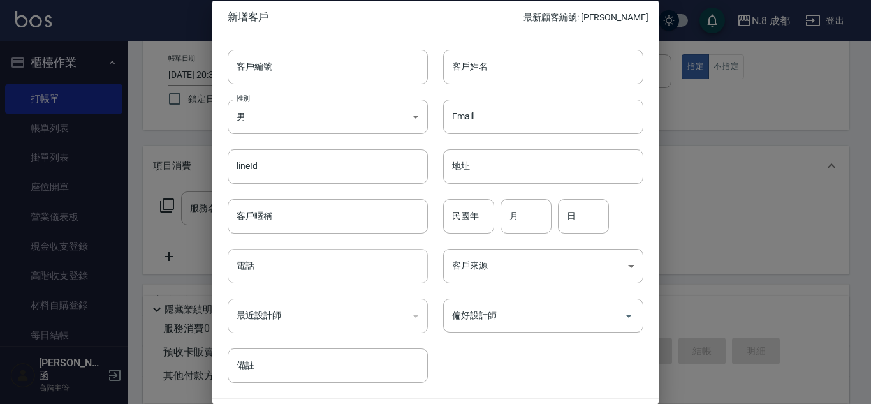
click at [308, 272] on input "電話" at bounding box center [328, 266] width 200 height 34
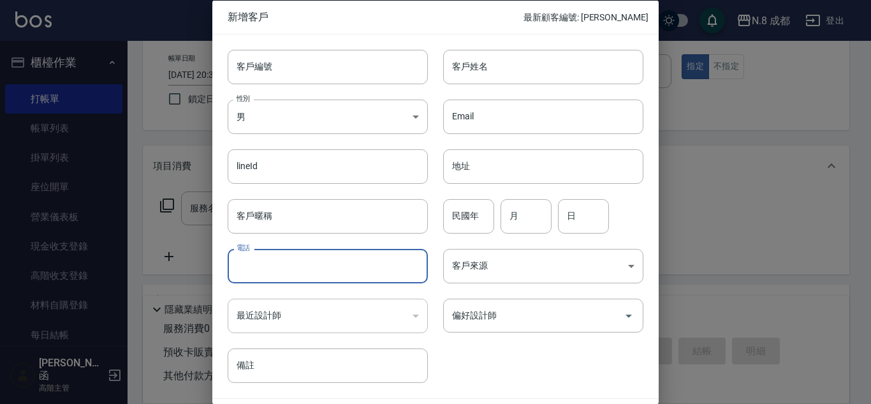
paste input "0988113321"
type input "0988113321"
click at [478, 57] on div "客戶姓名 客戶姓名" at bounding box center [543, 66] width 200 height 34
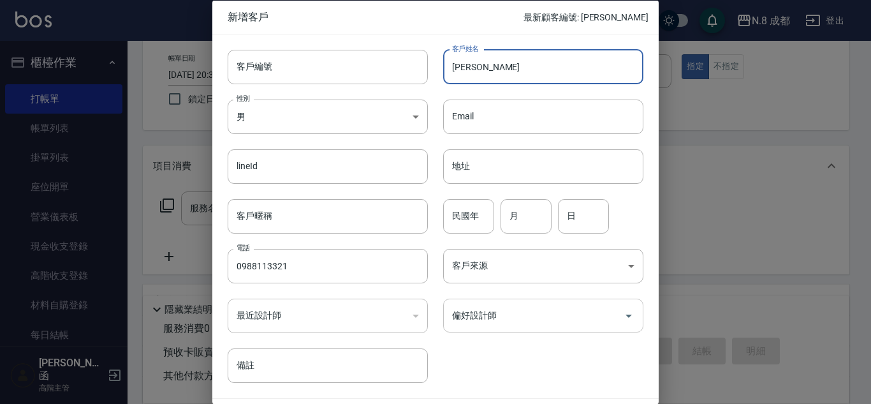
type input "[PERSON_NAME]"
click at [549, 320] on input "偏好設計師" at bounding box center [534, 315] width 170 height 22
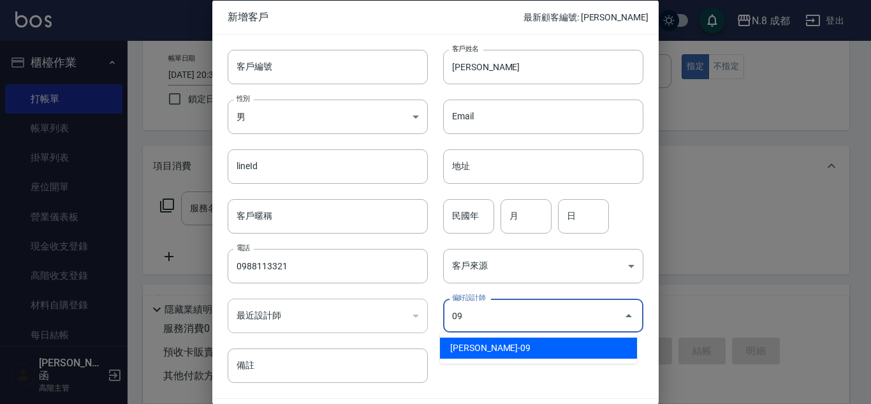
click at [499, 346] on li "[PERSON_NAME]-09" at bounding box center [538, 347] width 197 height 21
type input "黃建皓"
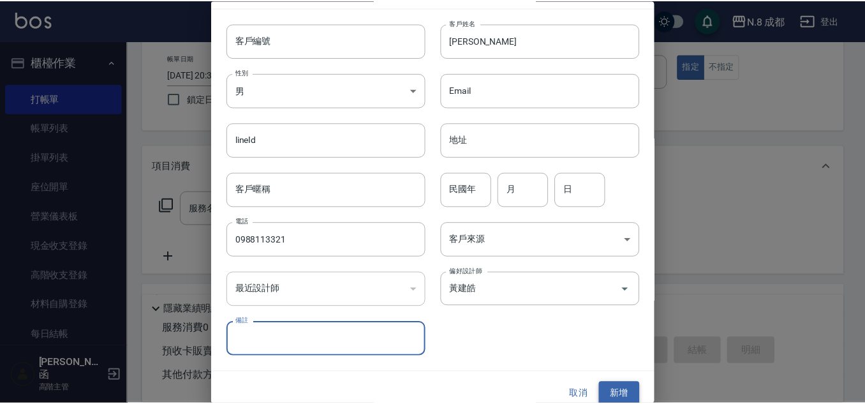
scroll to position [38, 0]
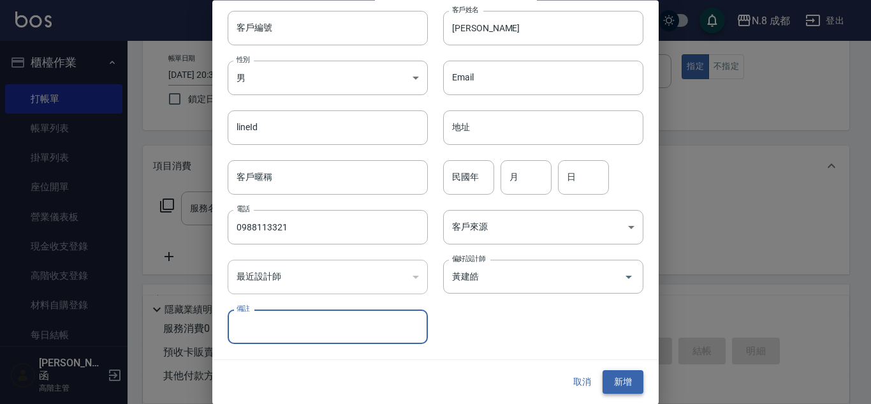
click at [617, 386] on button "新增" at bounding box center [622, 382] width 41 height 24
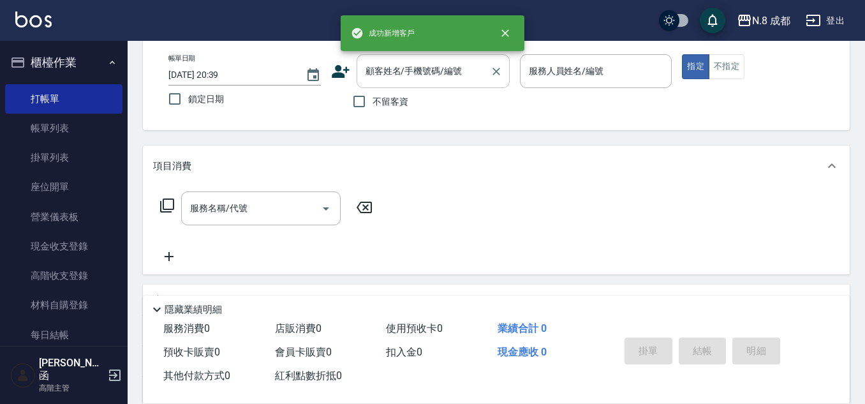
click at [404, 68] on input "顧客姓名/手機號碼/編號" at bounding box center [423, 71] width 122 height 22
paste input "0988113321"
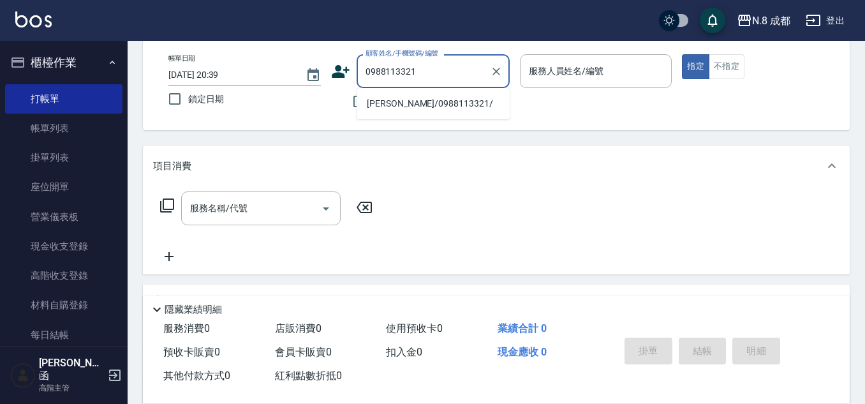
click at [399, 108] on li "[PERSON_NAME]/0988113321/" at bounding box center [432, 103] width 153 height 21
type input "[PERSON_NAME]/0988113321/"
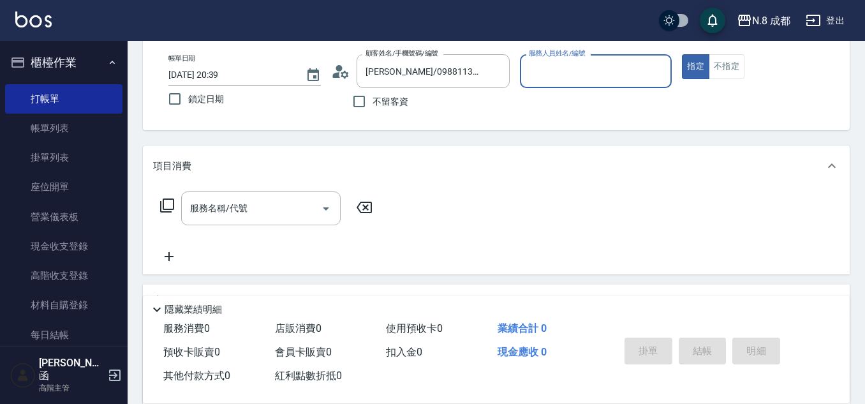
type input "[PERSON_NAME]-09"
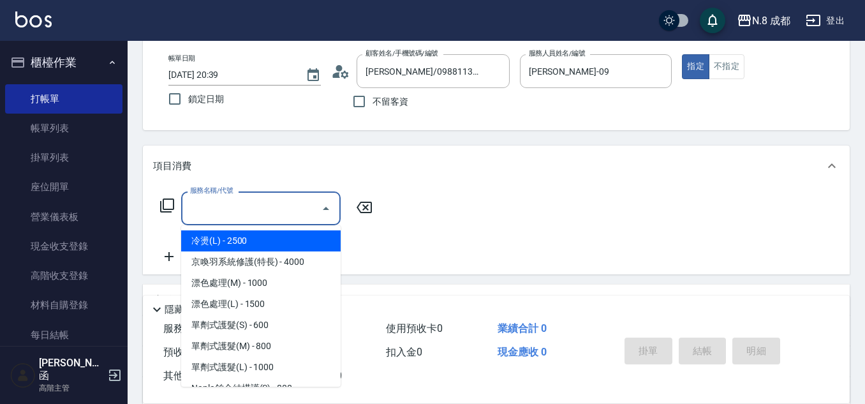
click at [259, 201] on input "服務名稱/代號" at bounding box center [251, 208] width 129 height 22
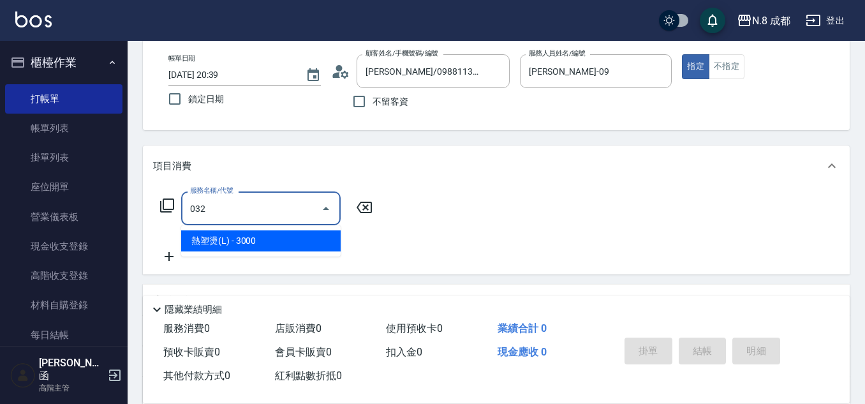
click at [260, 233] on span "熱塑燙(L) - 3000" at bounding box center [260, 240] width 159 height 21
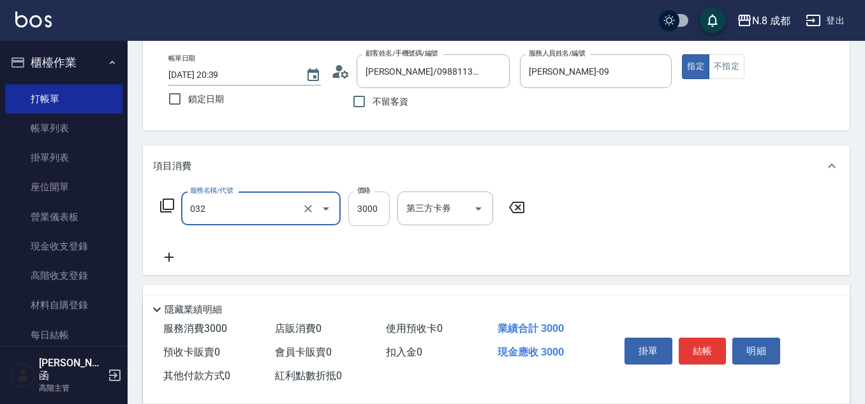
type input "熱塑燙(L)(032)"
click at [381, 208] on input "3000" at bounding box center [368, 208] width 41 height 34
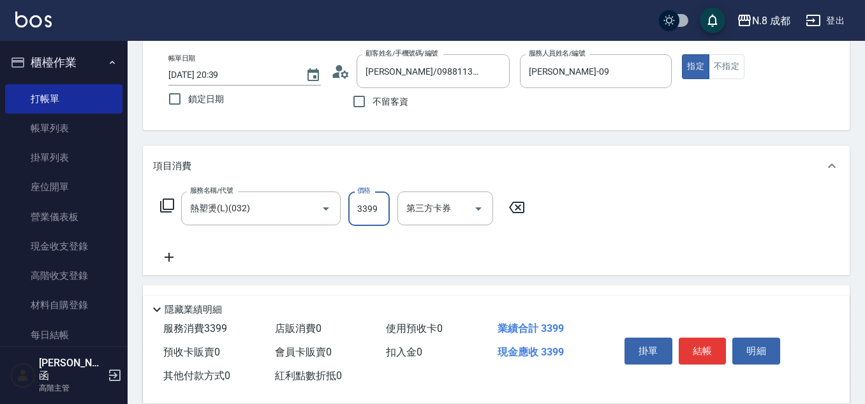
type input "3399"
click at [172, 253] on div "服務名稱/代號 熱塑燙(L)(032) 服務名稱/代號 價格 3399 價格 第三方卡券 第三方卡券" at bounding box center [342, 227] width 379 height 73
click at [194, 253] on div "服務名稱/代號 熱塑燙(L)(032) 服務名稱/代號 價格 3399 價格 第三方卡券 第三方卡券" at bounding box center [342, 227] width 379 height 73
click at [161, 256] on icon at bounding box center [169, 256] width 32 height 15
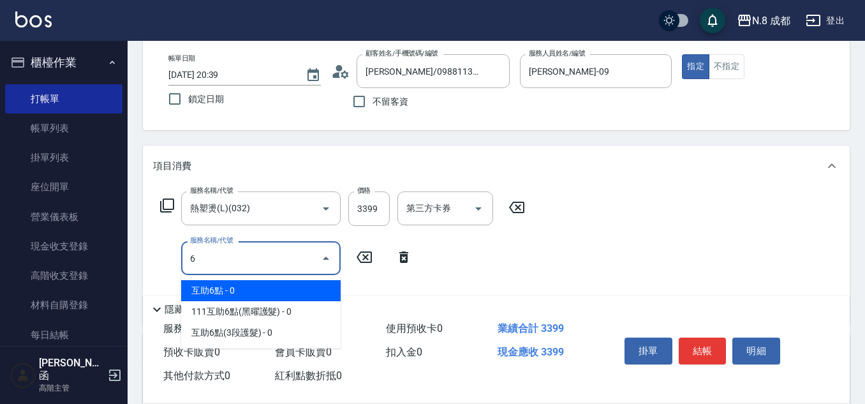
click at [254, 296] on span "互助6點 - 0" at bounding box center [260, 290] width 159 height 21
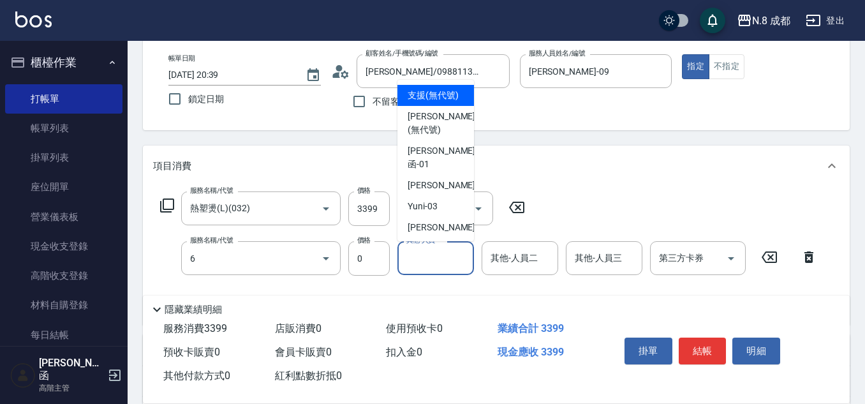
type input "互助6點(6)"
click at [442, 259] on input "其他-人員一" at bounding box center [435, 258] width 65 height 22
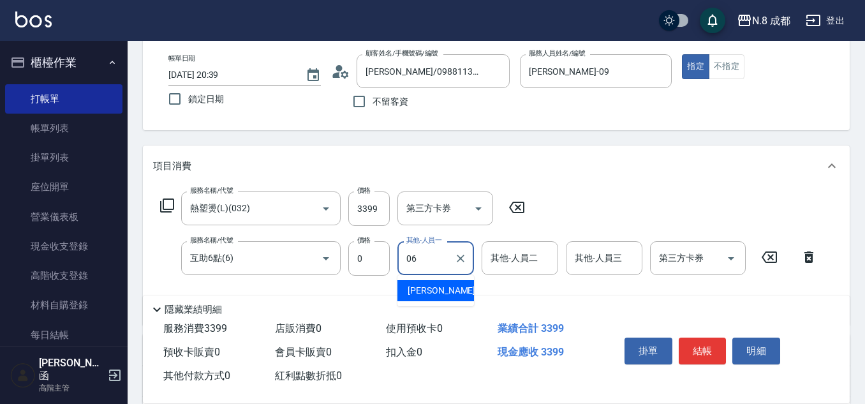
click at [441, 296] on span "[PERSON_NAME] -06" at bounding box center [447, 290] width 80 height 13
type input "[PERSON_NAME]-06"
click at [471, 261] on div "[PERSON_NAME]-06 其他-人員一" at bounding box center [435, 258] width 77 height 34
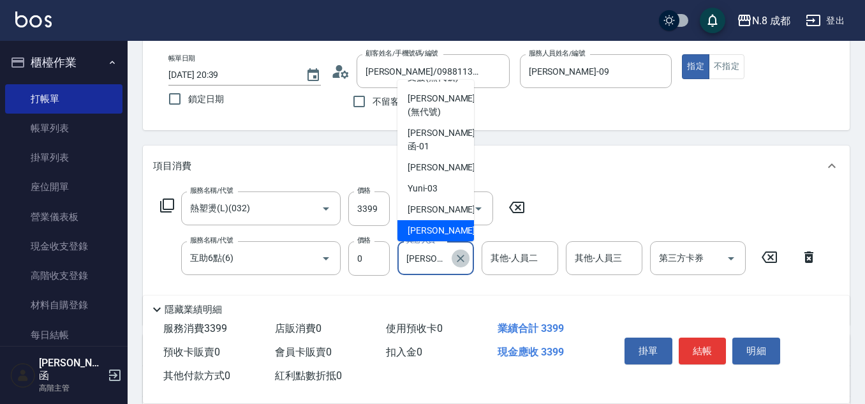
click at [463, 261] on icon "Clear" at bounding box center [460, 258] width 8 height 8
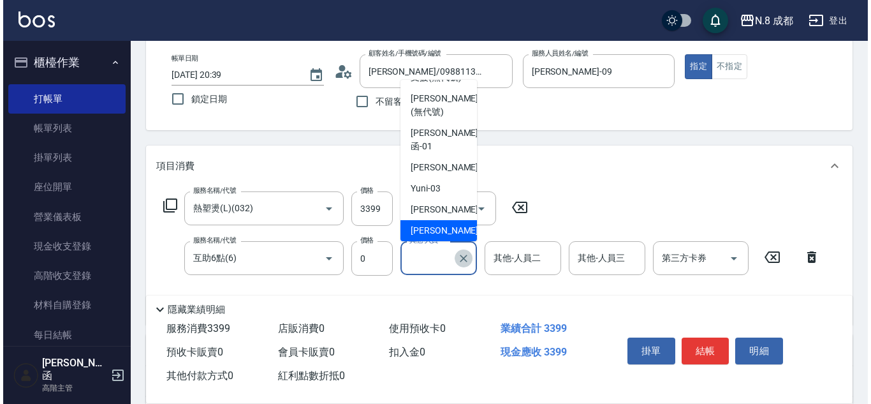
scroll to position [5, 0]
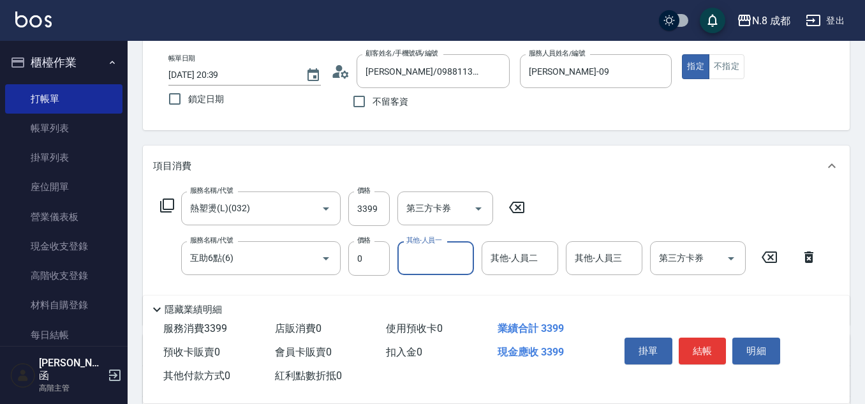
click at [432, 261] on input "其他-人員一" at bounding box center [435, 258] width 65 height 22
click at [443, 289] on div "Yuni -03" at bounding box center [435, 290] width 77 height 21
type input "Yuni-03"
click at [709, 347] on button "結帳" at bounding box center [702, 350] width 48 height 27
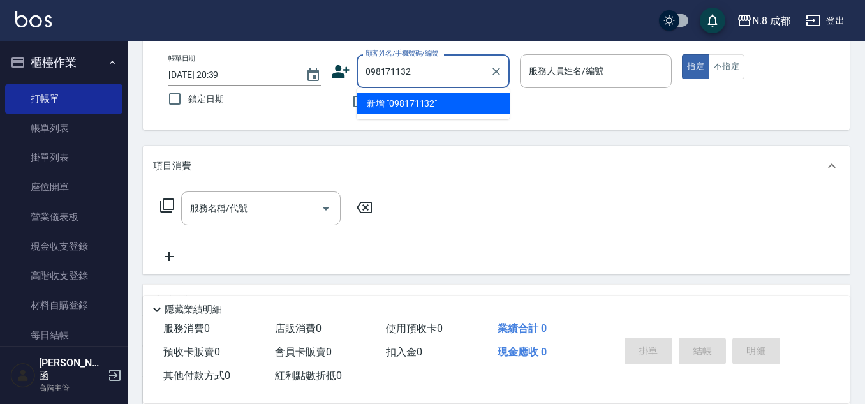
type input "0981711321"
drag, startPoint x: 460, startPoint y: 68, endPoint x: 267, endPoint y: 92, distance: 194.7
click at [268, 90] on div "帳單日期 [DATE] 20:39 鎖定日期 顧客姓名/手機號碼/編號 0981711321 顧客姓名/手機號碼/編號 不留客資 服務人員姓名/編號 服務人員…" at bounding box center [496, 84] width 676 height 61
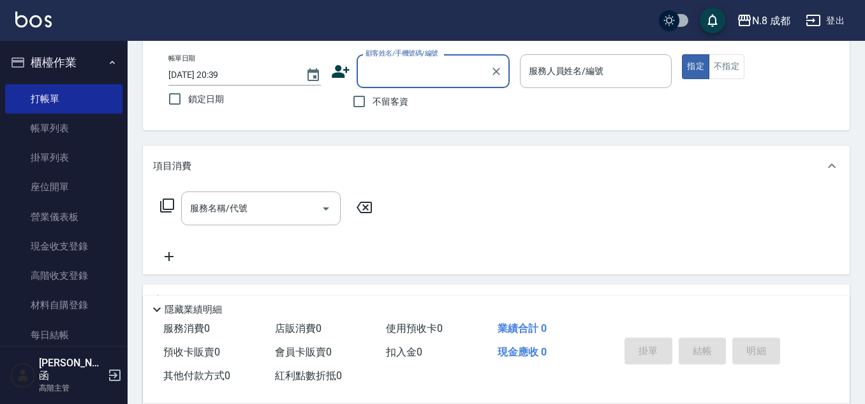
click at [340, 74] on icon at bounding box center [341, 71] width 18 height 13
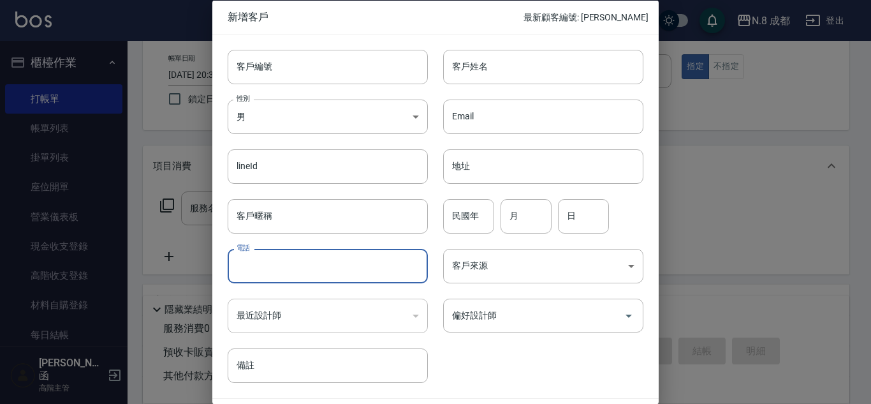
click at [281, 265] on input "電話" at bounding box center [328, 266] width 200 height 34
paste input "0981711321"
type input "0981711321"
click at [509, 62] on input "客戶姓名" at bounding box center [543, 66] width 200 height 34
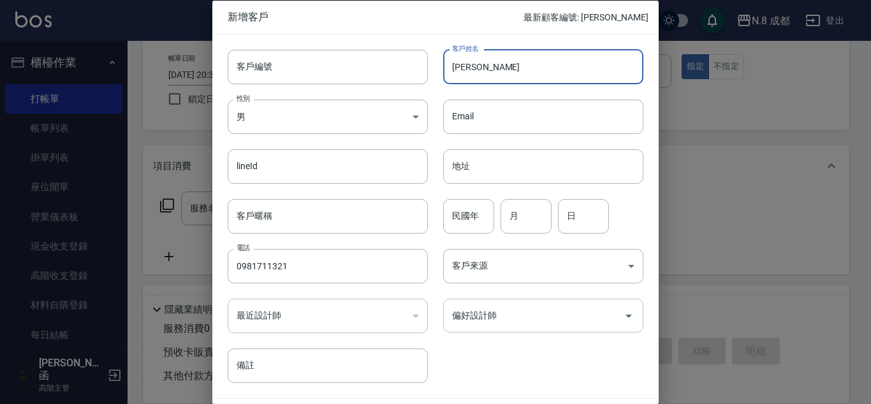
type input "[PERSON_NAME]"
click at [495, 315] on input "偏好設計師" at bounding box center [534, 315] width 170 height 22
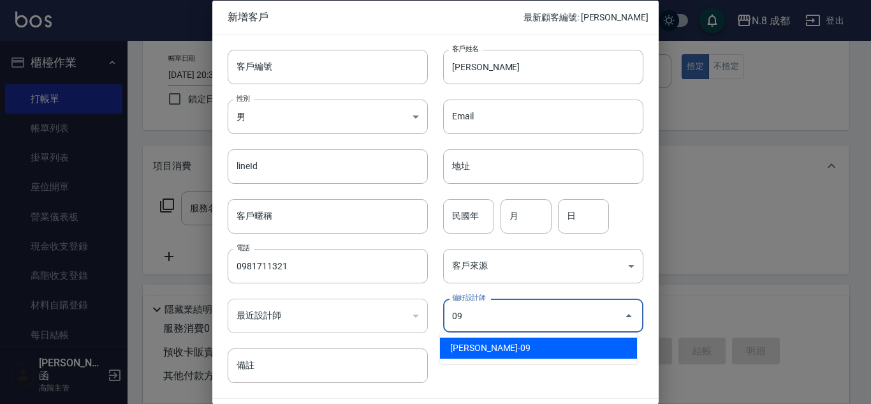
click at [500, 350] on li "[PERSON_NAME]-09" at bounding box center [538, 347] width 197 height 21
type input "黃建皓"
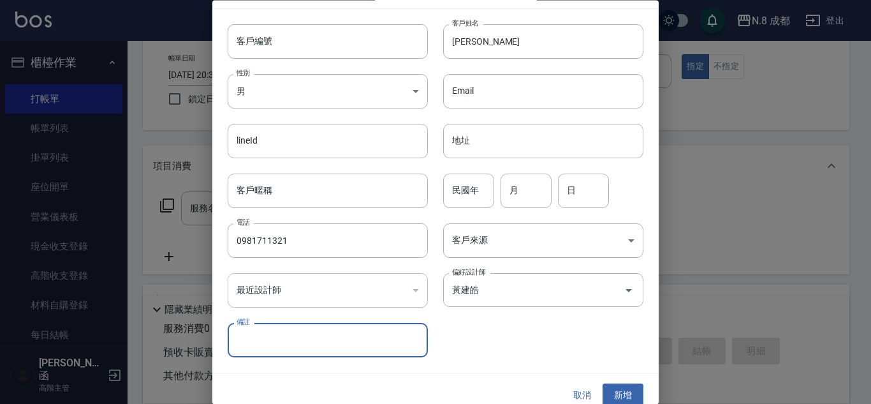
scroll to position [38, 0]
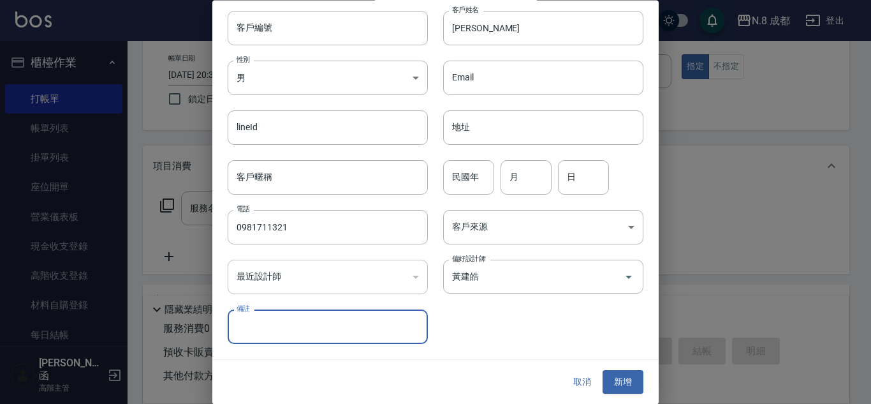
click at [632, 382] on button "新增" at bounding box center [622, 382] width 41 height 24
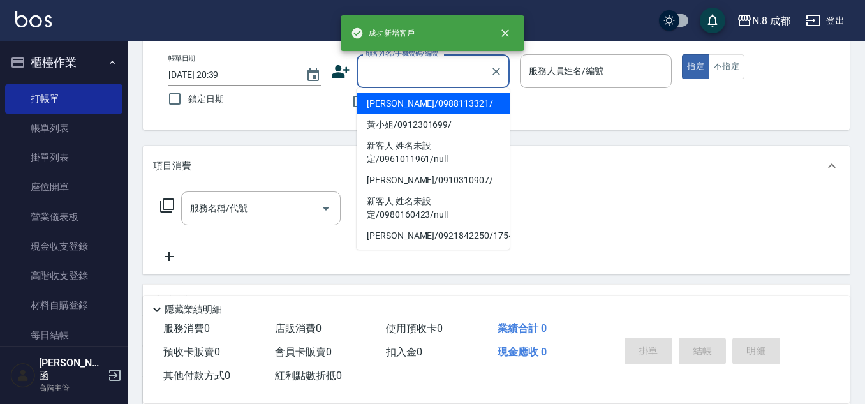
click at [454, 78] on input "顧客姓名/手機號碼/編號" at bounding box center [423, 71] width 122 height 22
paste input "0981711321"
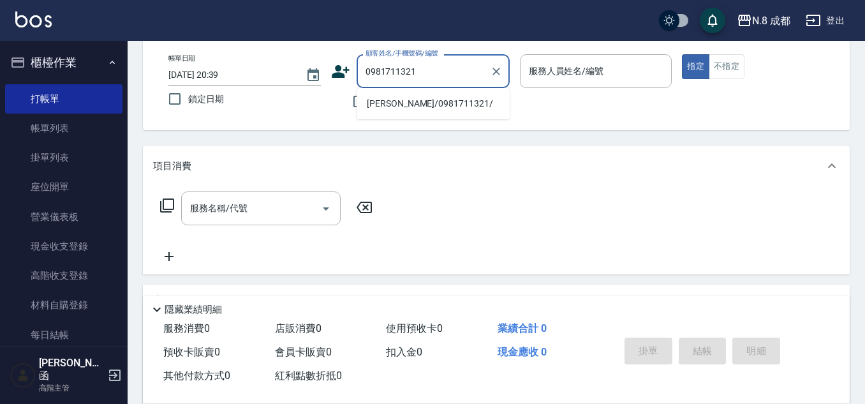
click at [425, 101] on li "[PERSON_NAME]/0981711321/" at bounding box center [432, 103] width 153 height 21
type input "[PERSON_NAME]/0981711321/"
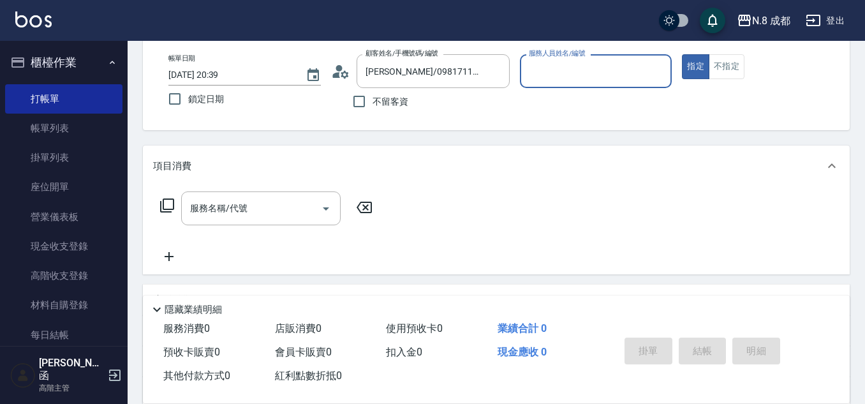
type input "[PERSON_NAME]-09"
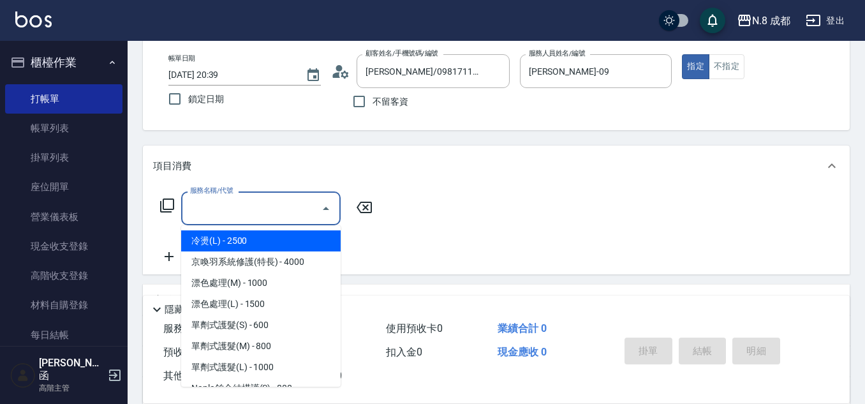
click at [238, 207] on input "服務名稱/代號" at bounding box center [251, 208] width 129 height 22
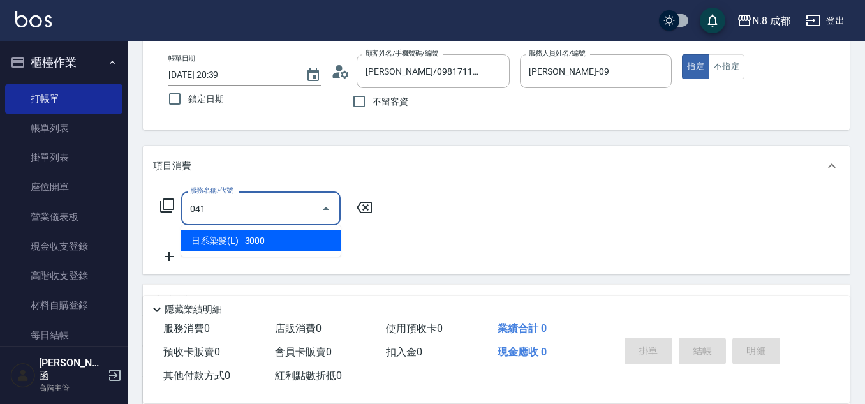
click at [240, 239] on span "日系染髮(L) - 3000" at bounding box center [260, 240] width 159 height 21
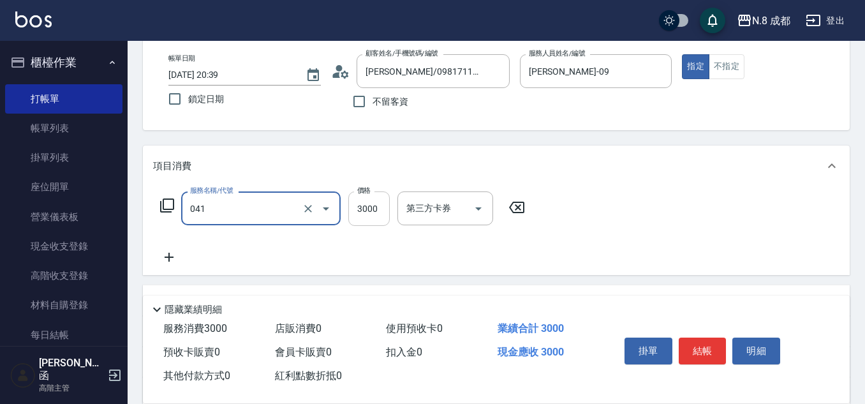
type input "日系染髮(L)(041)"
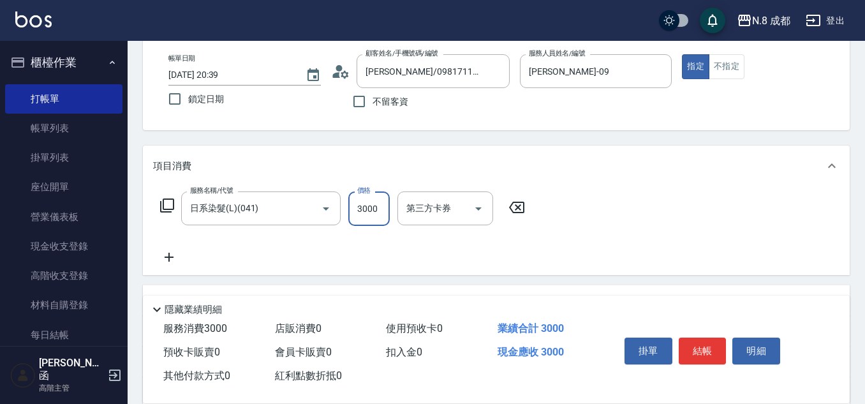
click at [377, 212] on input "3000" at bounding box center [368, 208] width 41 height 34
type input "2999"
click at [177, 256] on icon at bounding box center [169, 256] width 32 height 15
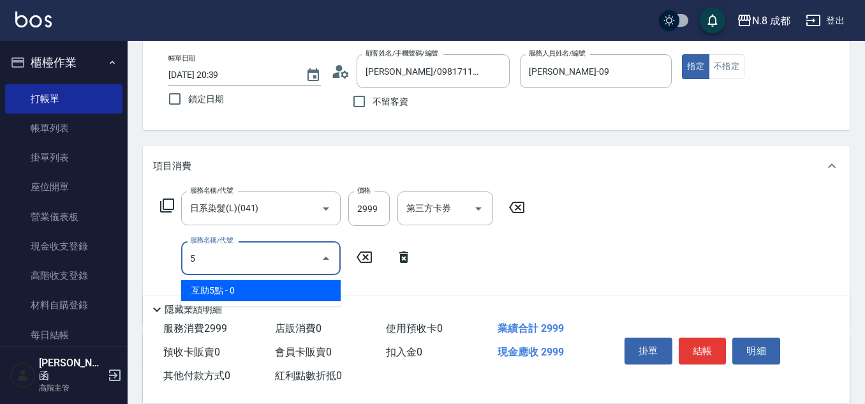
drag, startPoint x: 232, startPoint y: 284, endPoint x: 381, endPoint y: 289, distance: 148.7
click at [233, 284] on span "互助5點 - 0" at bounding box center [260, 290] width 159 height 21
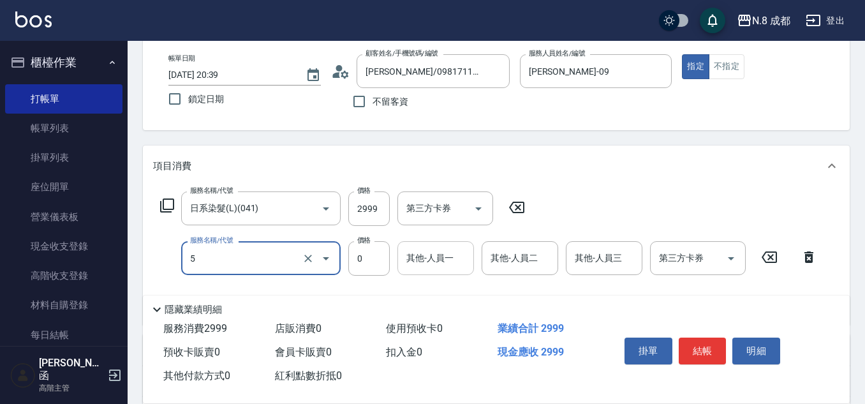
type input "互助5點(5)"
click at [436, 265] on input "0" at bounding box center [435, 258] width 65 height 22
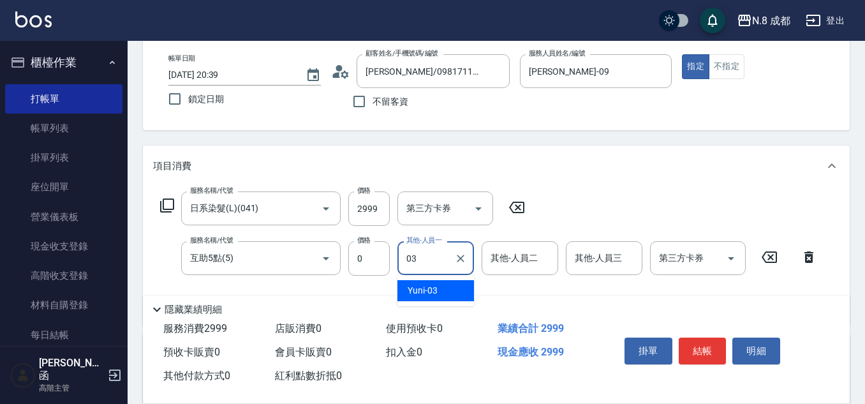
click at [444, 291] on div "Yuni -03" at bounding box center [435, 290] width 77 height 21
type input "Yuni-03"
click at [704, 343] on button "結帳" at bounding box center [702, 350] width 48 height 27
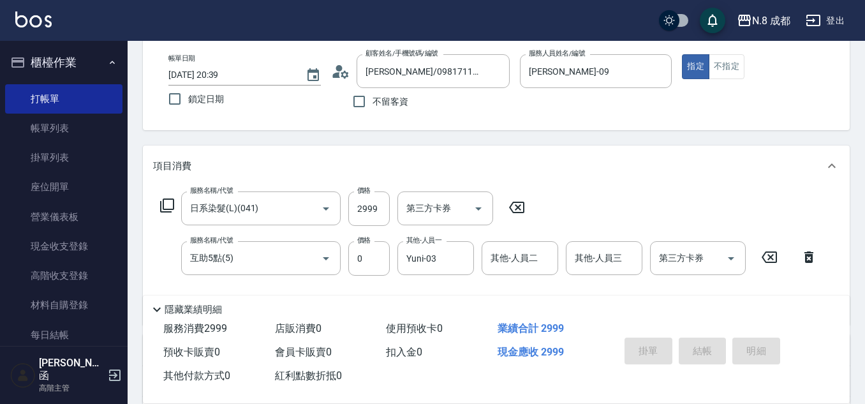
type input "[DATE] 20:40"
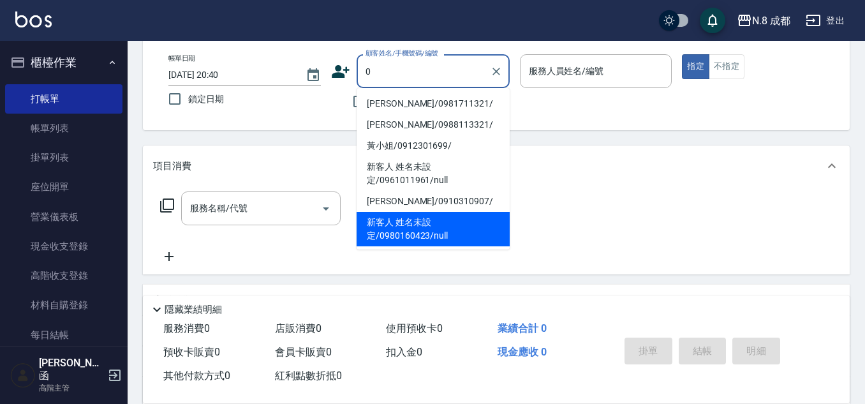
type input "0"
click at [341, 113] on div "不留客資" at bounding box center [420, 101] width 179 height 27
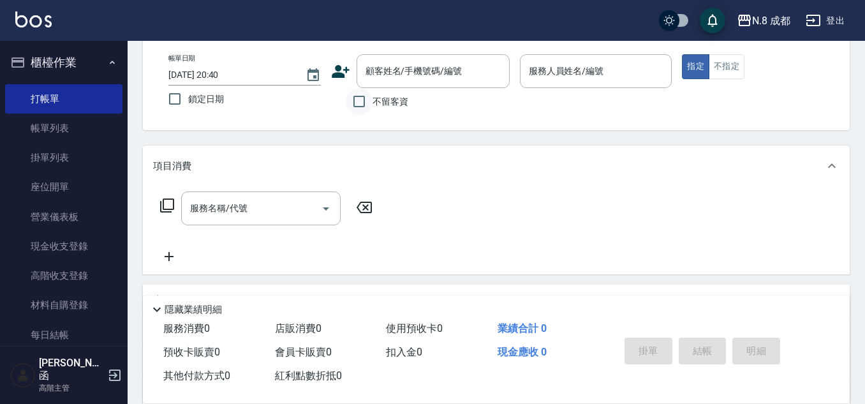
click at [363, 107] on input "不留客資" at bounding box center [359, 101] width 27 height 27
checkbox input "true"
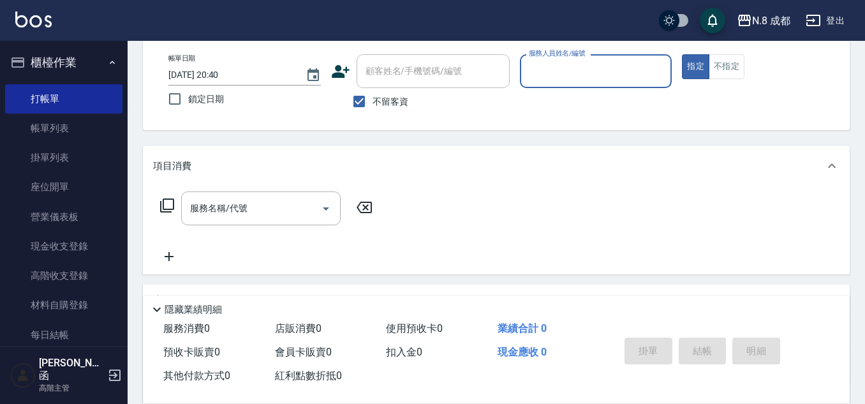
drag, startPoint x: 513, startPoint y: 84, endPoint x: 524, endPoint y: 82, distance: 11.5
click at [516, 83] on div "帳單日期 [DATE] 20:40 鎖定日期 顧客姓名/手機號碼/編號 顧客姓名/手機號碼/編號 不留客資 服務人員姓名/編號 服務人員姓名/編號 指定 不指定" at bounding box center [496, 84] width 676 height 61
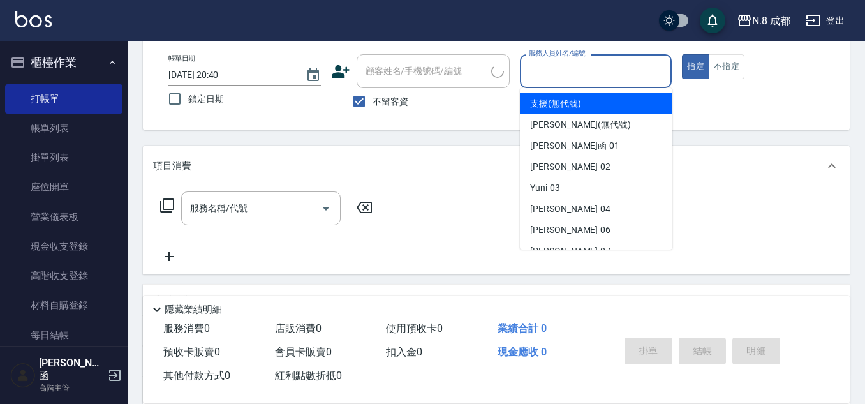
click at [565, 82] on input "服務人員姓名/編號" at bounding box center [595, 71] width 141 height 22
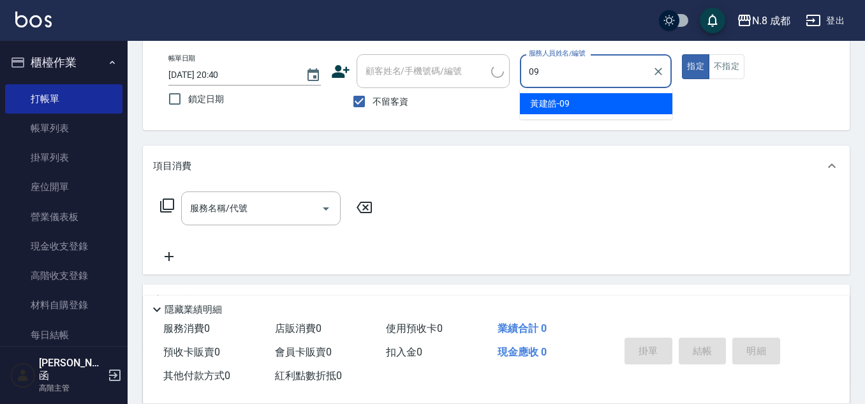
click at [557, 110] on div "[PERSON_NAME]-09" at bounding box center [596, 103] width 152 height 21
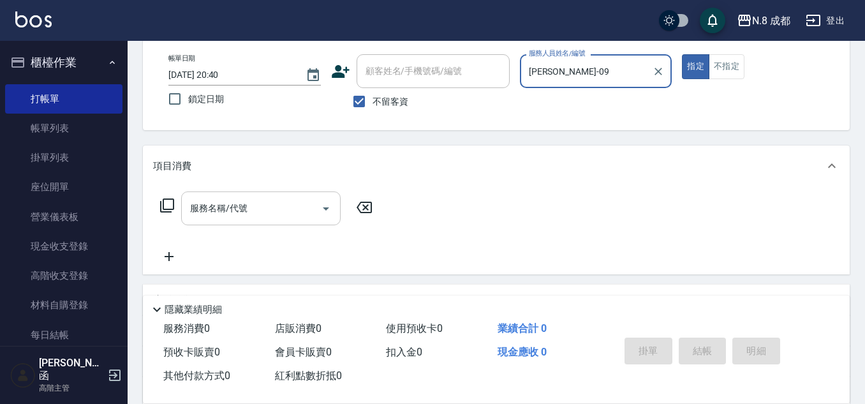
type input "[PERSON_NAME]-09"
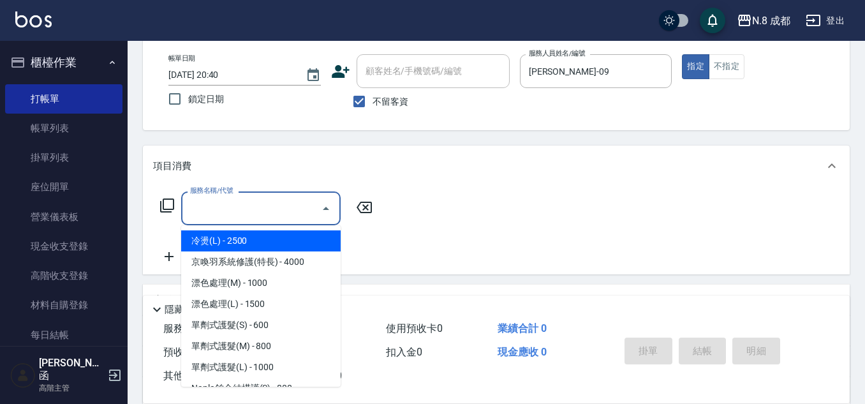
click at [238, 207] on input "服務名稱/代號" at bounding box center [251, 208] width 129 height 22
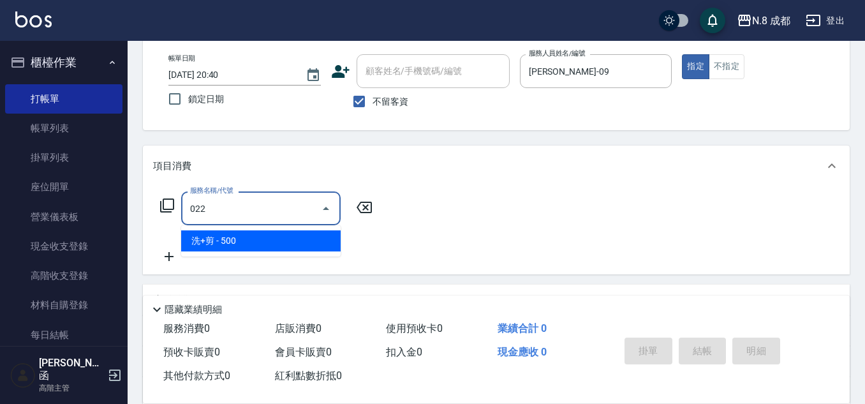
click at [235, 235] on span "洗+剪 - 500" at bounding box center [260, 240] width 159 height 21
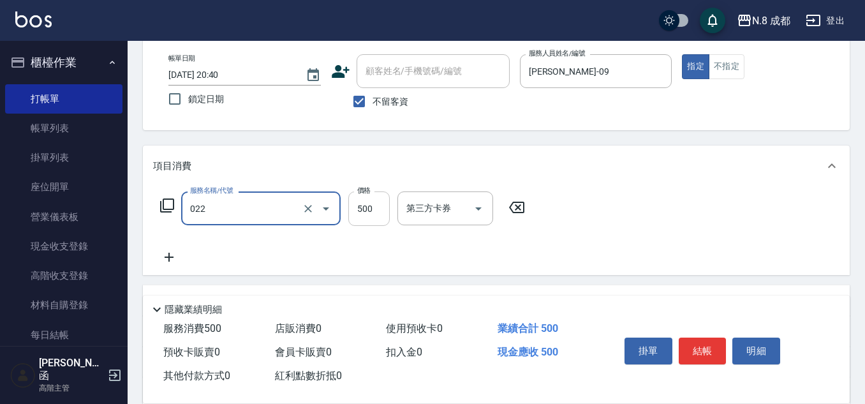
type input "洗+剪(022)"
drag, startPoint x: 361, startPoint y: 212, endPoint x: 350, endPoint y: 216, distance: 11.5
click at [361, 212] on input "500" at bounding box center [368, 208] width 41 height 34
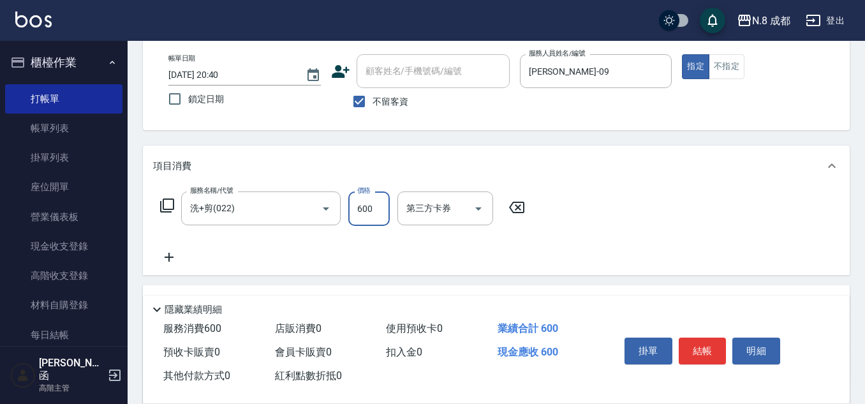
type input "600"
click at [168, 258] on icon at bounding box center [169, 256] width 32 height 15
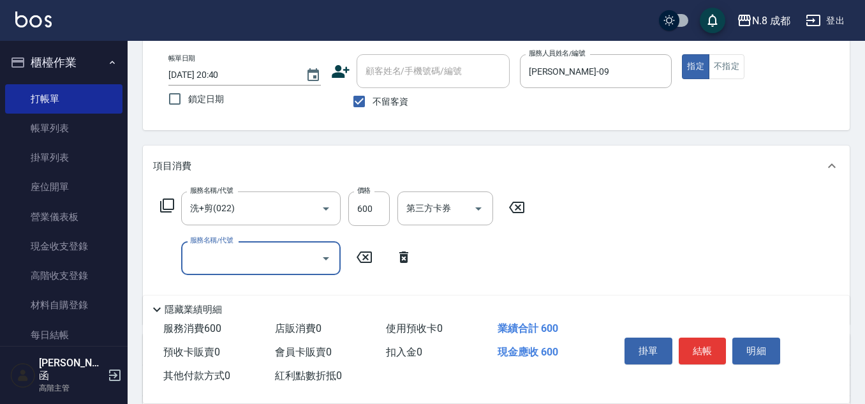
click at [238, 251] on div "服務名稱/代號 服務名稱/代號" at bounding box center [260, 258] width 159 height 34
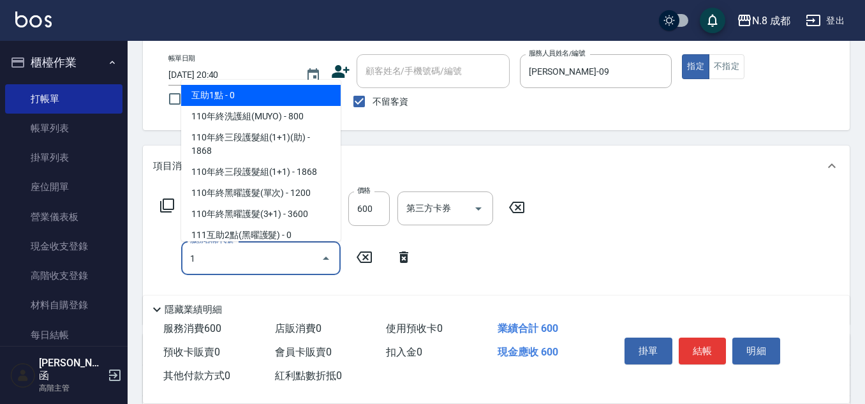
click at [241, 94] on span "互助1點 - 0" at bounding box center [260, 95] width 159 height 21
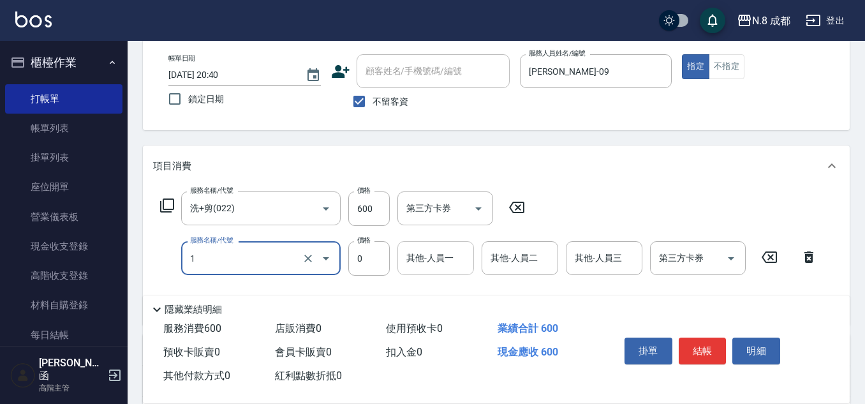
type input "互助1點(1)"
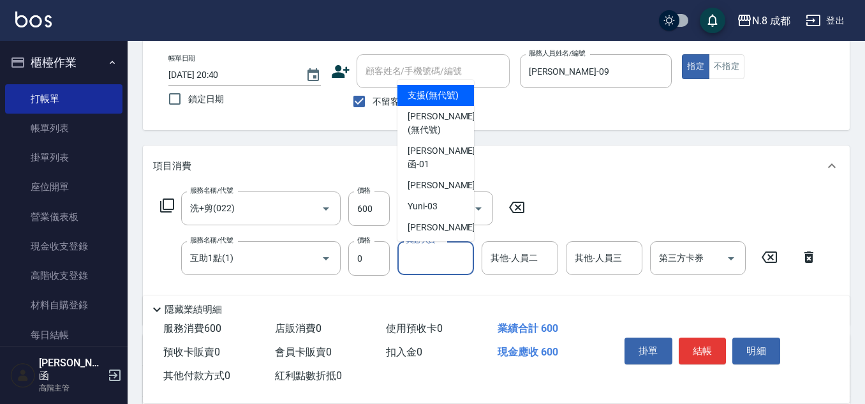
click at [428, 262] on input "其他-人員一" at bounding box center [435, 258] width 65 height 22
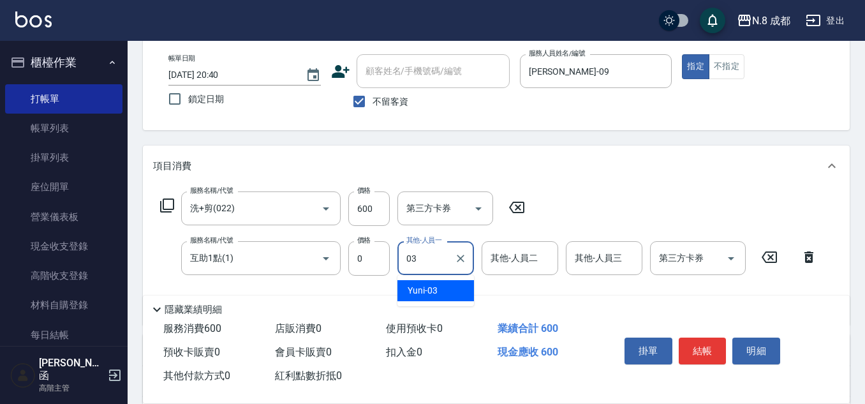
click at [442, 285] on div "Yuni -03" at bounding box center [435, 290] width 77 height 21
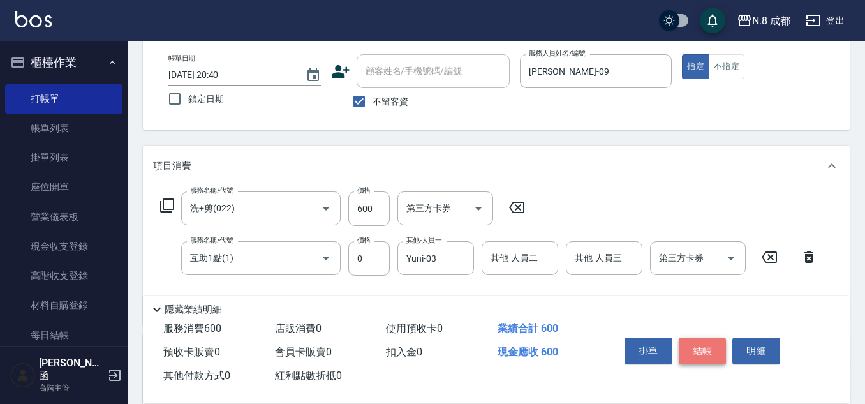
click at [710, 340] on button "結帳" at bounding box center [702, 350] width 48 height 27
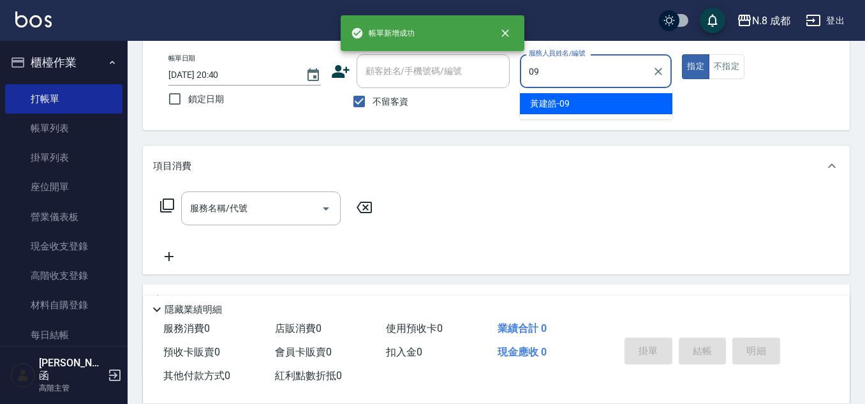
click at [548, 109] on span "[PERSON_NAME]-09" at bounding box center [550, 103] width 40 height 13
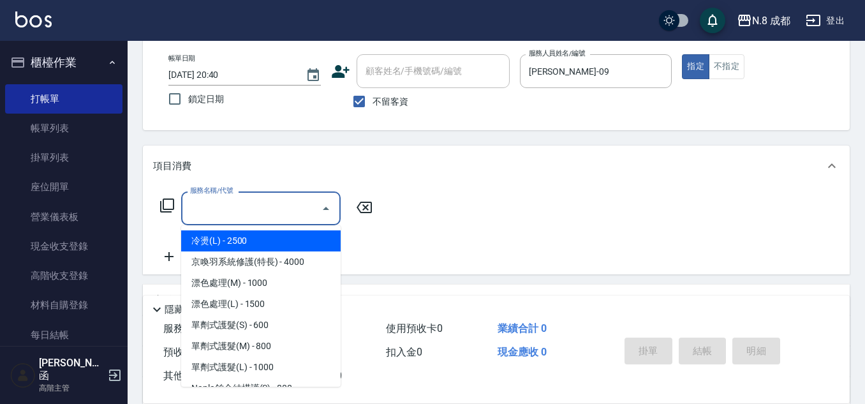
click at [249, 210] on input "服務名稱/代號" at bounding box center [251, 208] width 129 height 22
click at [363, 103] on input "不留客資" at bounding box center [359, 101] width 27 height 27
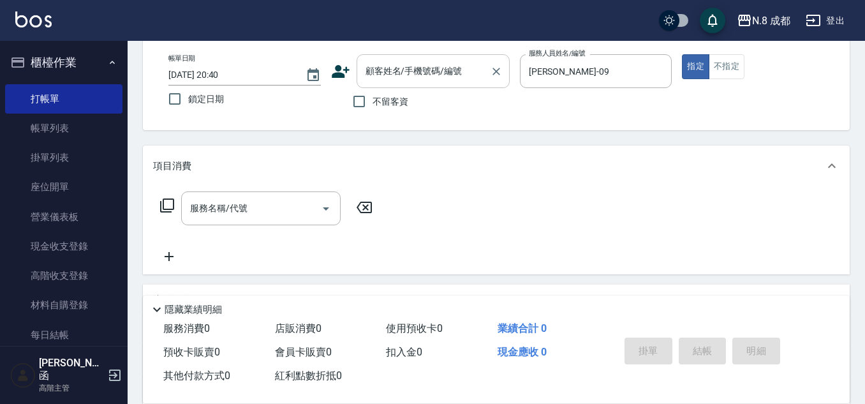
click at [378, 88] on div "顧客姓名/手機號碼/編號" at bounding box center [432, 71] width 153 height 34
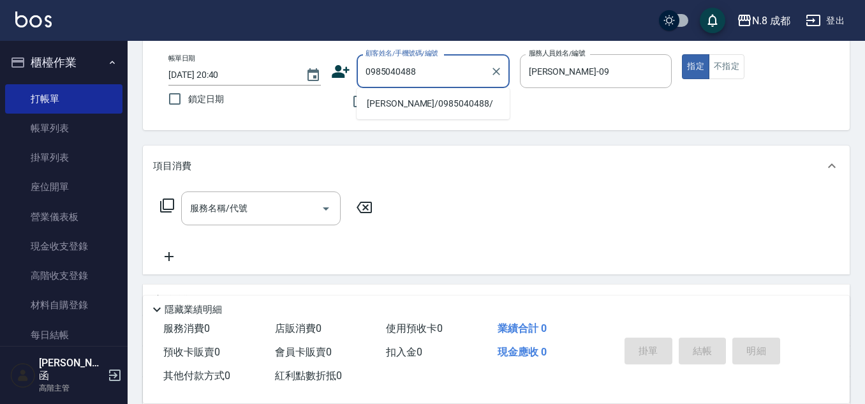
click at [422, 104] on li "[PERSON_NAME]/0985040488/" at bounding box center [432, 103] width 153 height 21
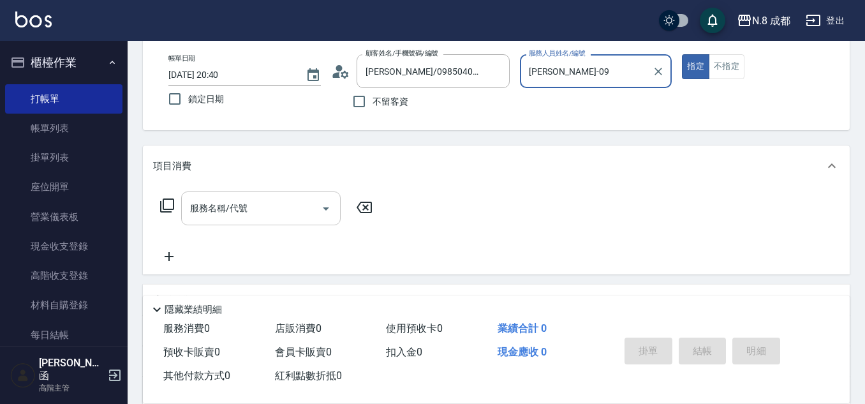
click at [243, 214] on input "服務名稱/代號" at bounding box center [251, 208] width 129 height 22
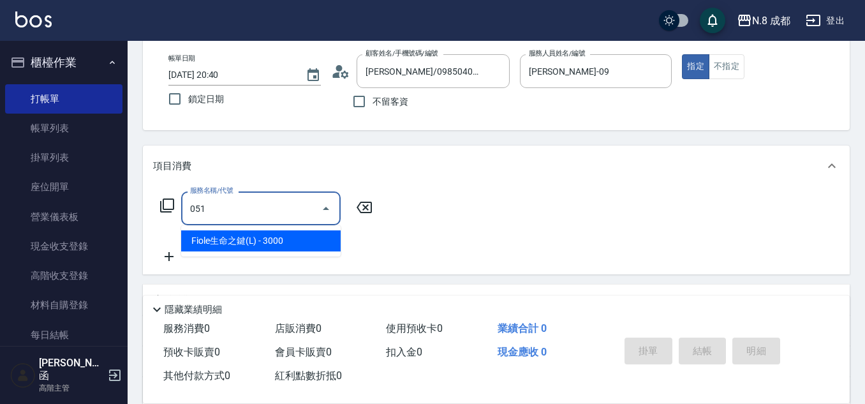
click at [256, 245] on span "Fiole生命之鍵(L) - 3000" at bounding box center [260, 240] width 159 height 21
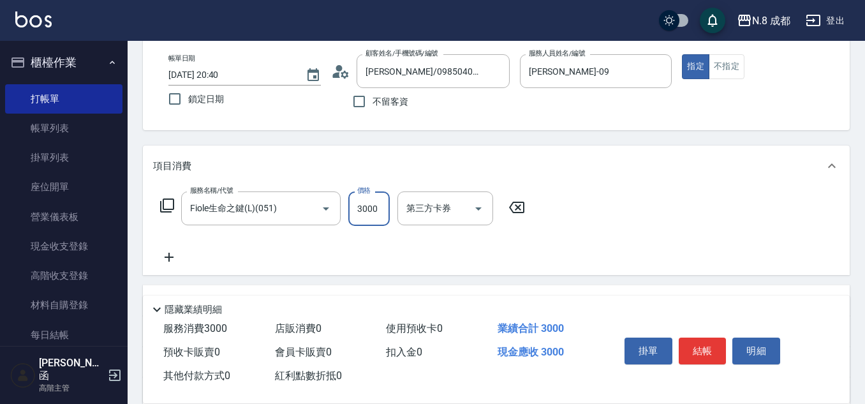
click at [364, 218] on input "3000" at bounding box center [368, 208] width 41 height 34
click at [170, 259] on icon at bounding box center [169, 256] width 32 height 15
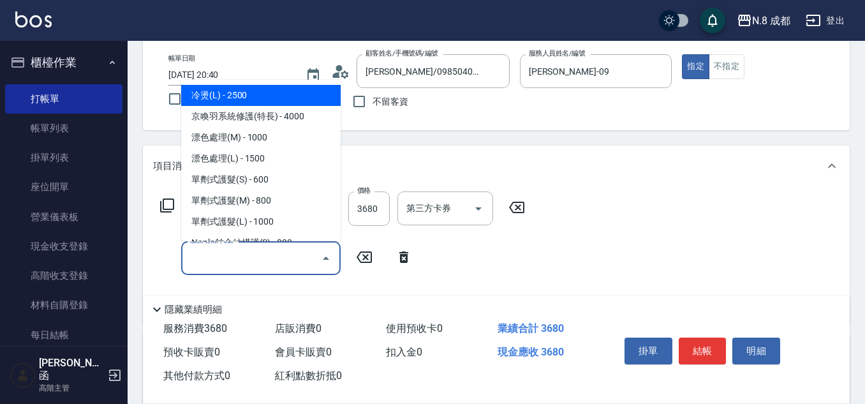
click at [217, 259] on input "服務名稱/代號" at bounding box center [251, 258] width 129 height 22
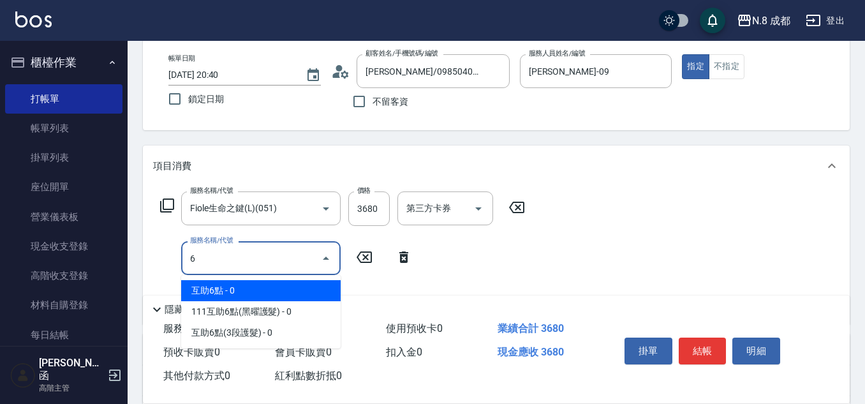
drag, startPoint x: 233, startPoint y: 286, endPoint x: 386, endPoint y: 287, distance: 153.0
click at [233, 286] on span "互助6點 - 0" at bounding box center [260, 290] width 159 height 21
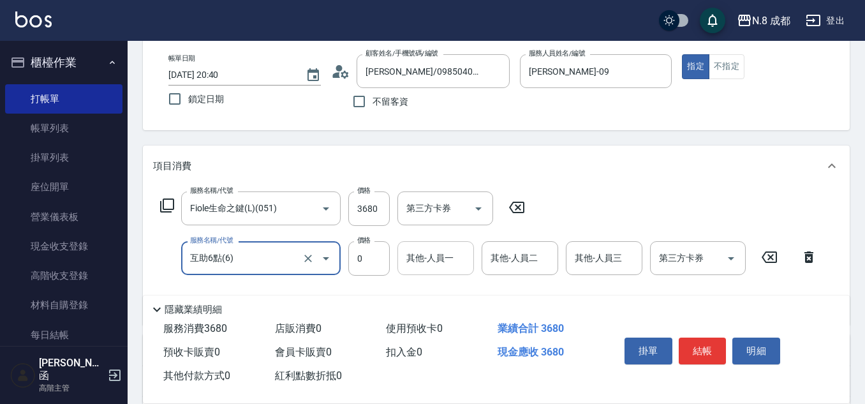
click at [451, 259] on input "其他-人員一" at bounding box center [435, 258] width 65 height 22
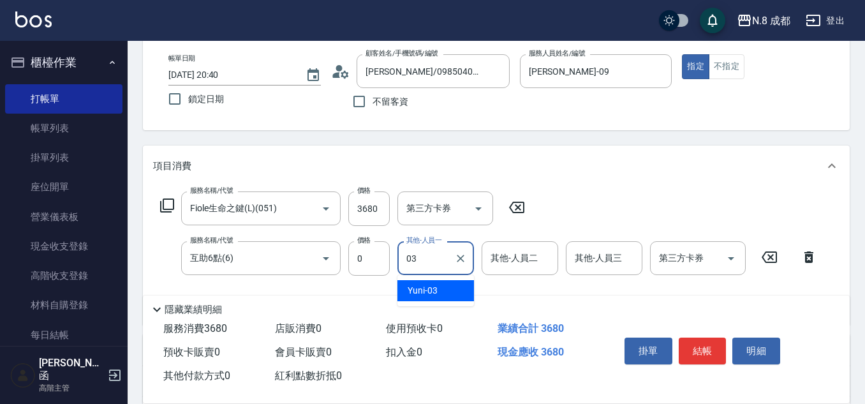
click at [441, 289] on div "Yuni -03" at bounding box center [435, 290] width 77 height 21
click at [712, 339] on button "結帳" at bounding box center [702, 350] width 48 height 27
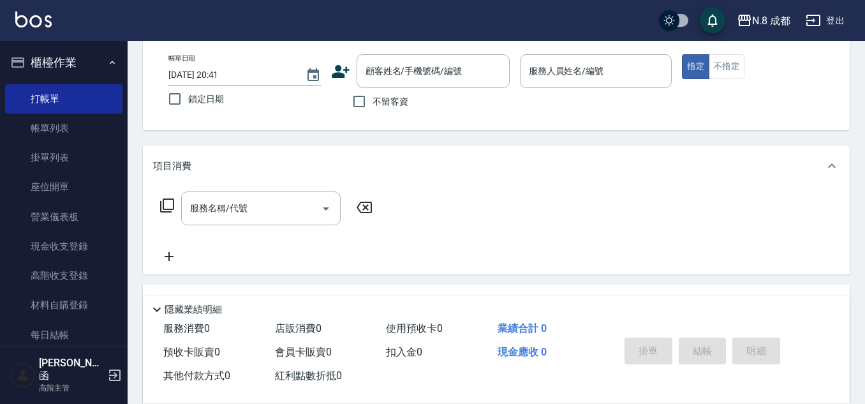
click at [340, 99] on div "不留客資" at bounding box center [420, 101] width 179 height 27
click at [360, 99] on input "不留客資" at bounding box center [359, 101] width 27 height 27
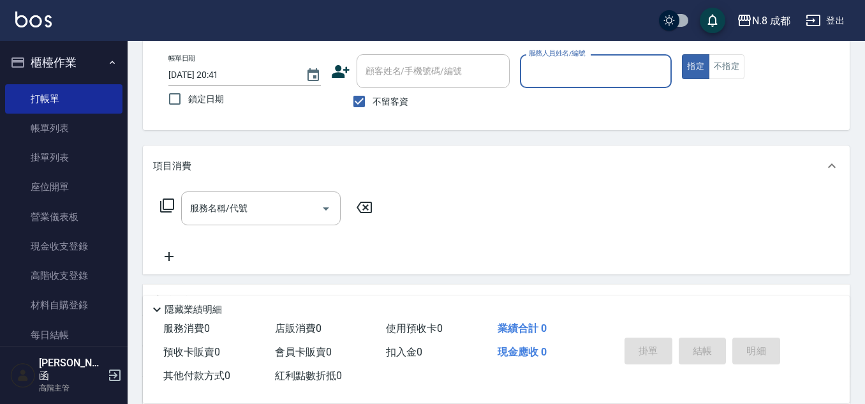
click at [599, 78] on input "服務人員姓名/編號" at bounding box center [595, 71] width 141 height 22
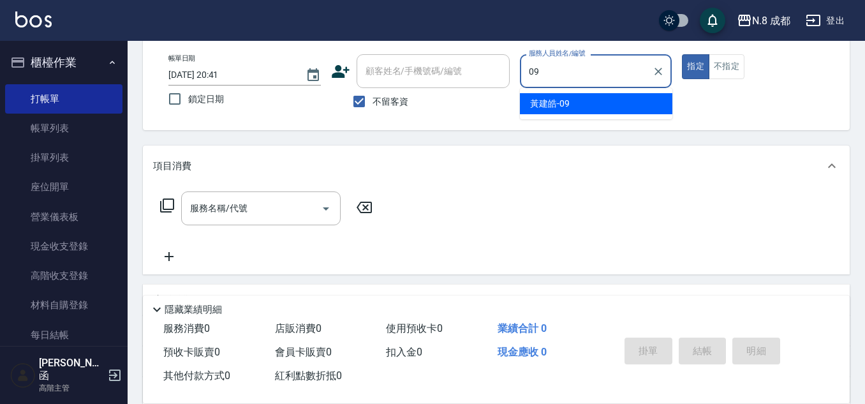
click at [576, 108] on div "[PERSON_NAME]-09" at bounding box center [596, 103] width 152 height 21
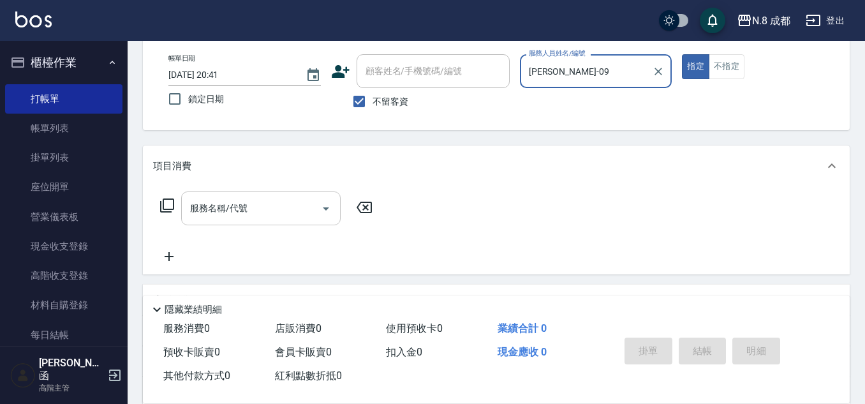
click at [238, 207] on input "服務名稱/代號" at bounding box center [251, 208] width 129 height 22
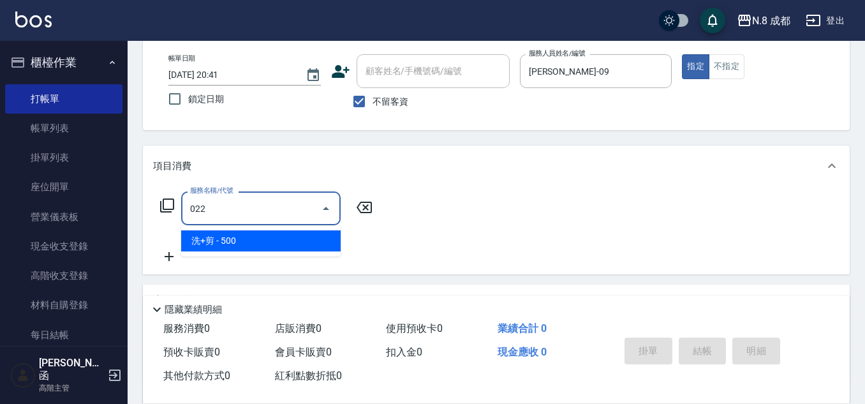
click at [235, 235] on span "洗+剪 - 500" at bounding box center [260, 240] width 159 height 21
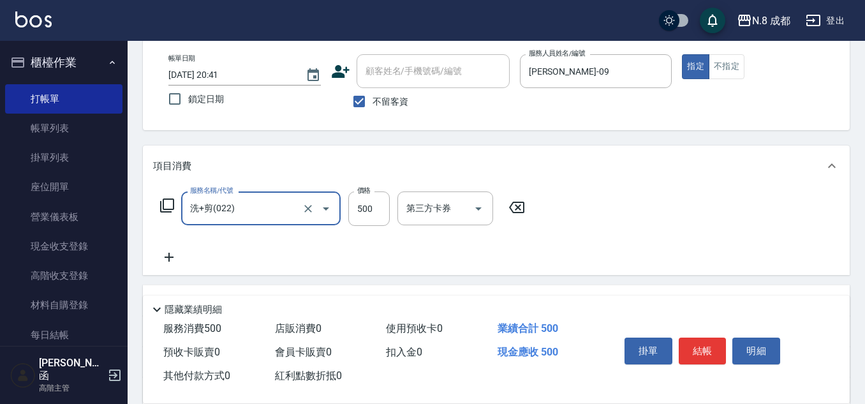
click at [173, 254] on icon at bounding box center [169, 256] width 32 height 15
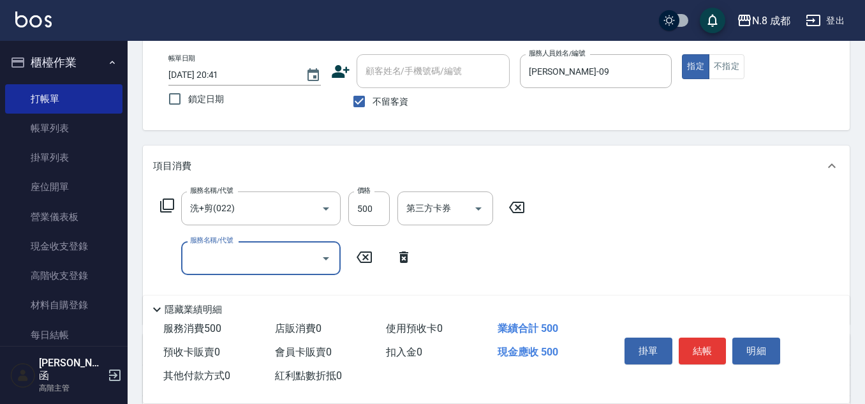
click at [218, 258] on input "服務名稱/代號" at bounding box center [251, 258] width 129 height 22
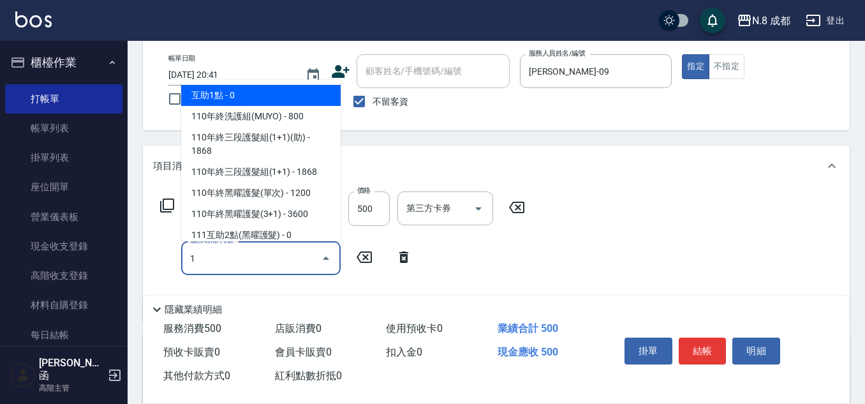
click at [242, 97] on span "互助1點 - 0" at bounding box center [260, 95] width 159 height 21
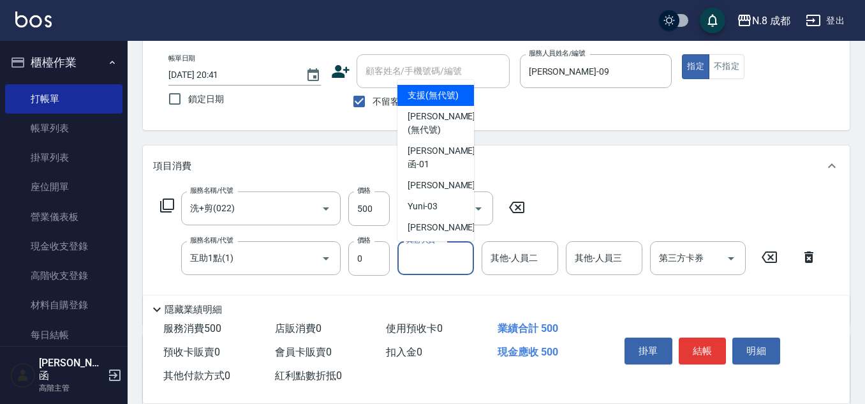
click at [437, 258] on input "其他-人員一" at bounding box center [435, 258] width 65 height 22
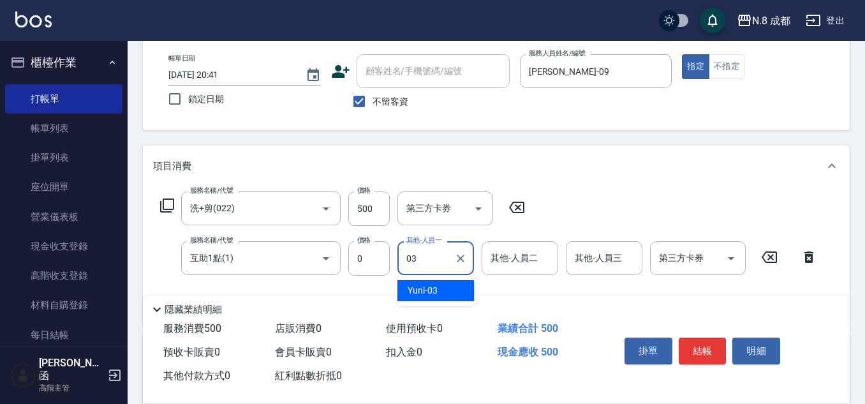
click at [444, 288] on div "Yuni -03" at bounding box center [435, 290] width 77 height 21
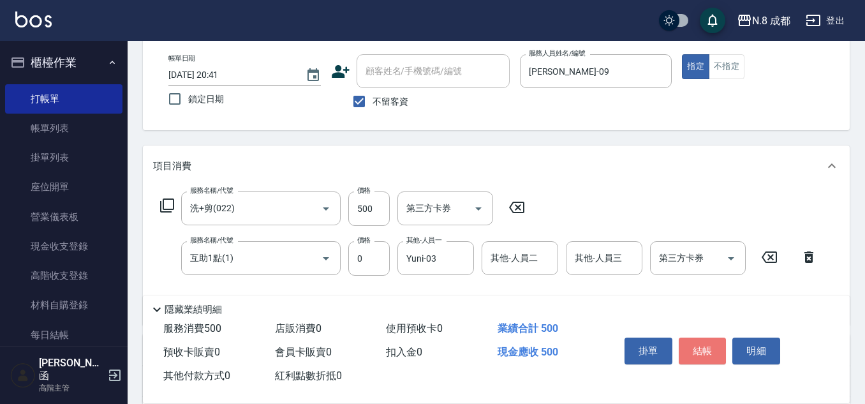
click at [706, 344] on button "結帳" at bounding box center [702, 350] width 48 height 27
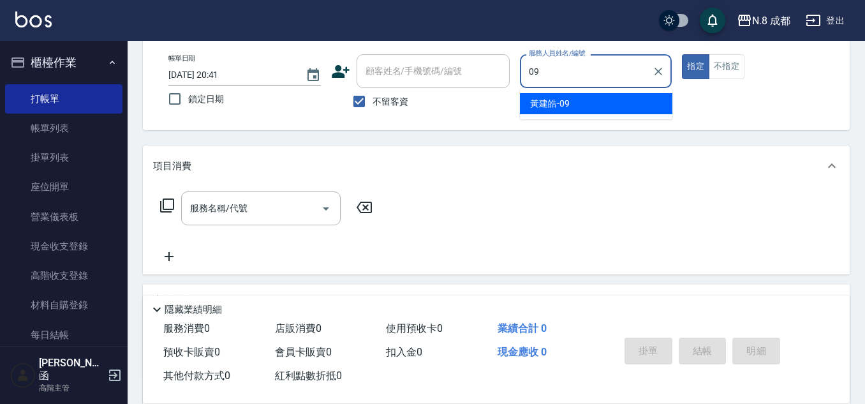
click at [583, 95] on div "[PERSON_NAME]-09" at bounding box center [596, 103] width 152 height 21
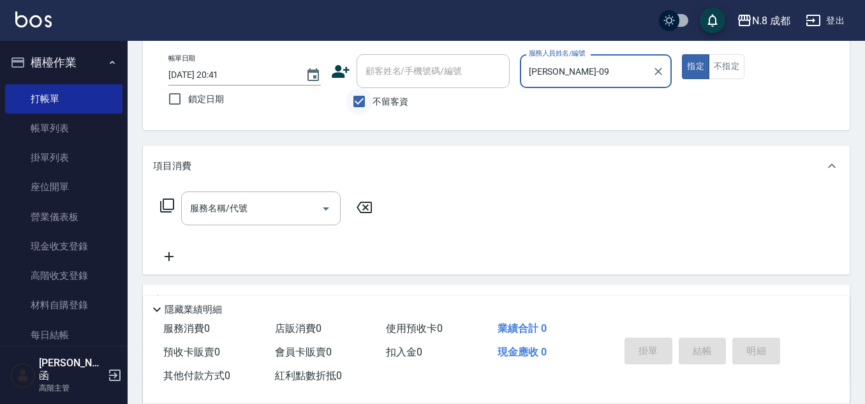
click at [367, 94] on input "不留客資" at bounding box center [359, 101] width 27 height 27
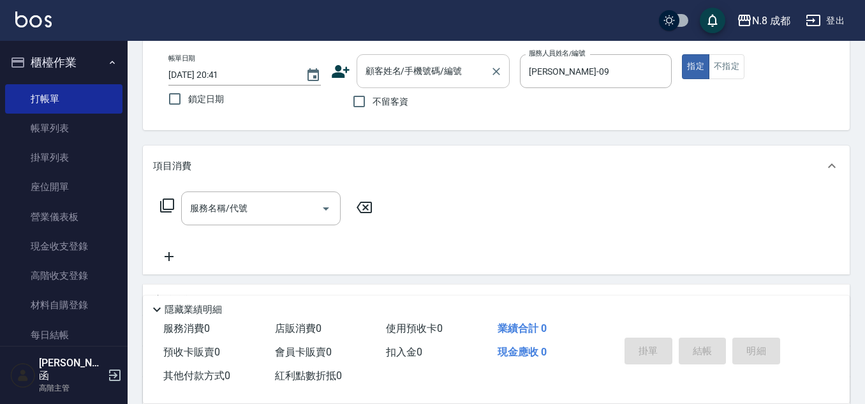
click at [395, 69] on input "顧客姓名/手機號碼/編號" at bounding box center [423, 71] width 122 height 22
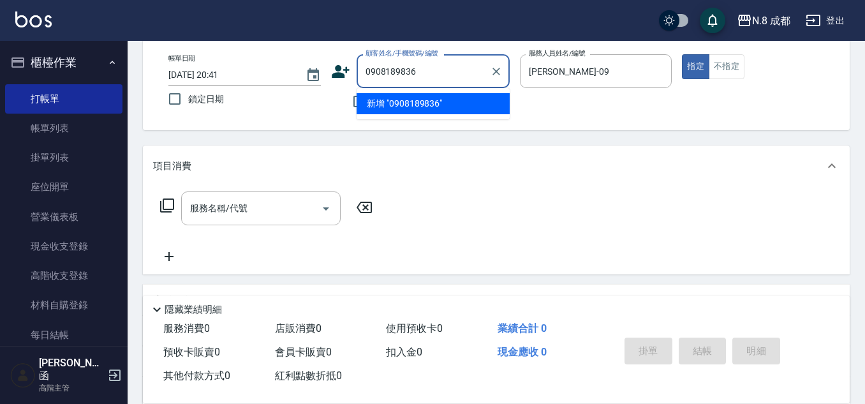
drag, startPoint x: 433, startPoint y: 71, endPoint x: 286, endPoint y: 72, distance: 147.3
click at [286, 72] on div "帳單日期 [DATE] 20:41 鎖定日期 顧客姓名/手機號碼/編號 0908189836 顧客姓名/手機號碼/編號 不留客資 服務人員姓名/編號 [PER…" at bounding box center [496, 84] width 676 height 61
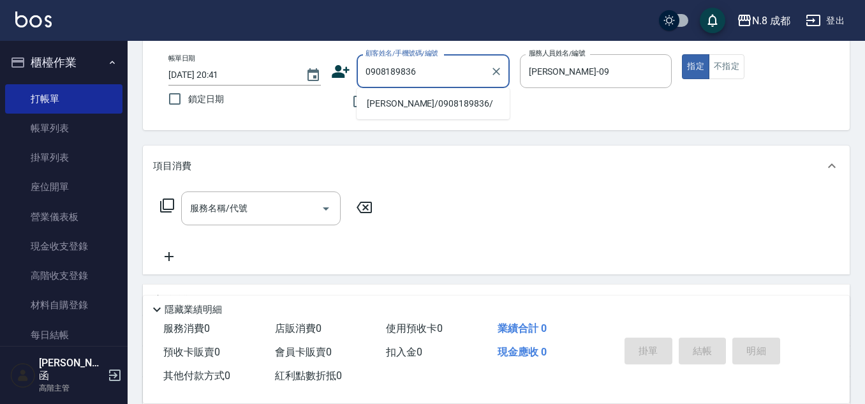
click at [386, 93] on li "[PERSON_NAME]/0908189836/" at bounding box center [432, 103] width 153 height 21
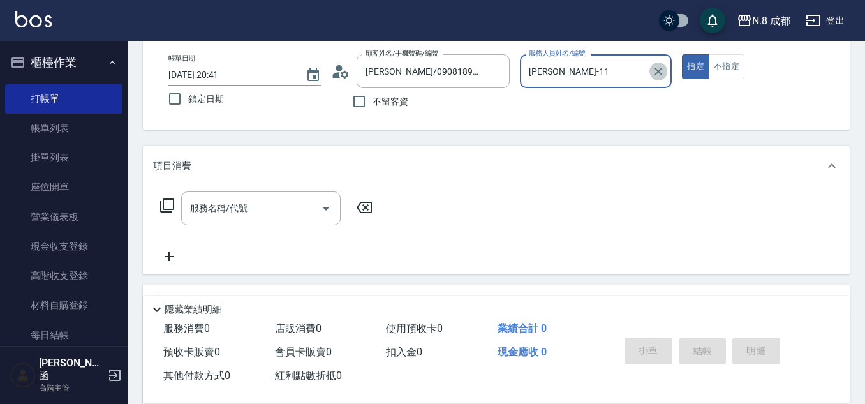
click at [653, 69] on icon "Clear" at bounding box center [658, 71] width 13 height 13
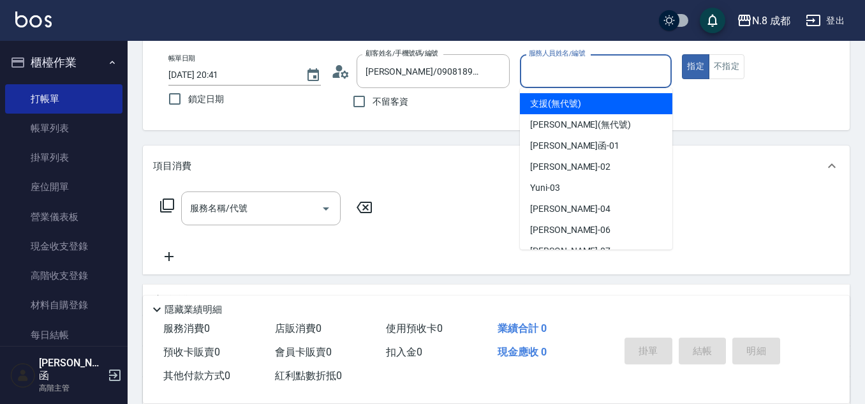
click at [609, 69] on input "服務人員姓名/編號" at bounding box center [595, 71] width 141 height 22
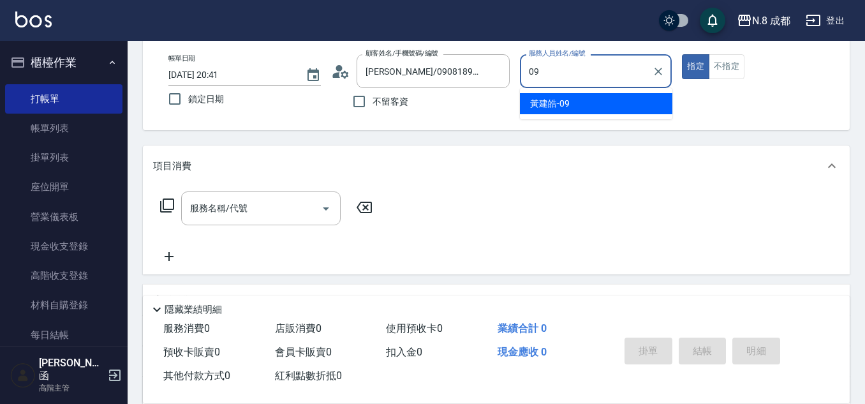
click at [589, 106] on div "[PERSON_NAME]-09" at bounding box center [596, 103] width 152 height 21
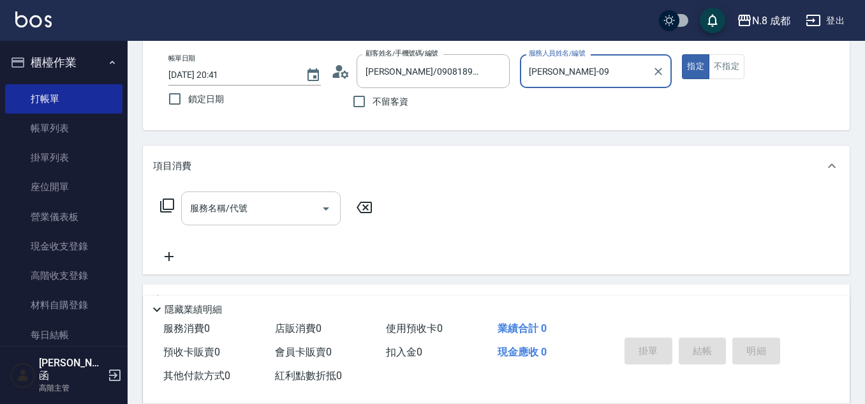
click at [281, 208] on input "服務名稱/代號" at bounding box center [251, 208] width 129 height 22
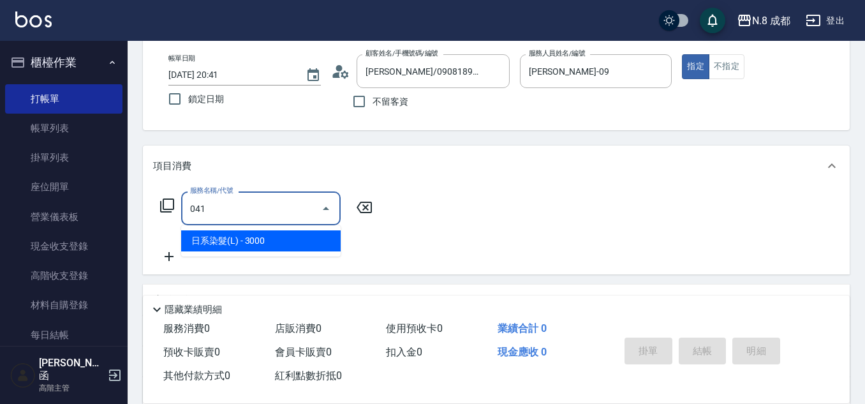
click at [279, 238] on span "日系染髮(L) - 3000" at bounding box center [260, 240] width 159 height 21
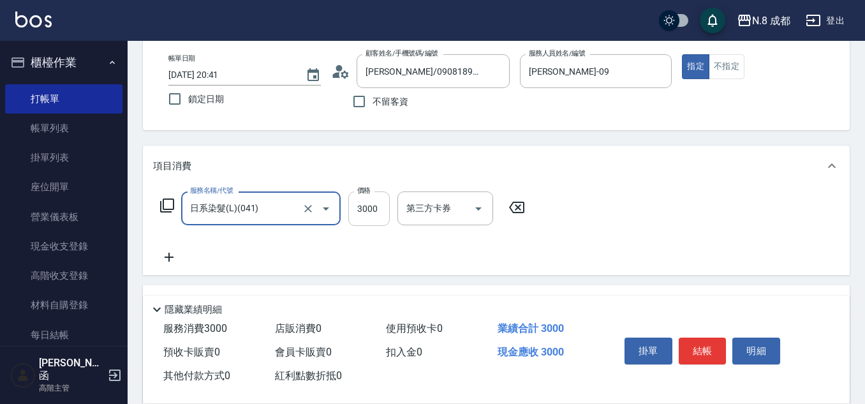
click at [372, 210] on input "3000" at bounding box center [368, 208] width 41 height 34
click at [172, 256] on icon at bounding box center [169, 256] width 32 height 15
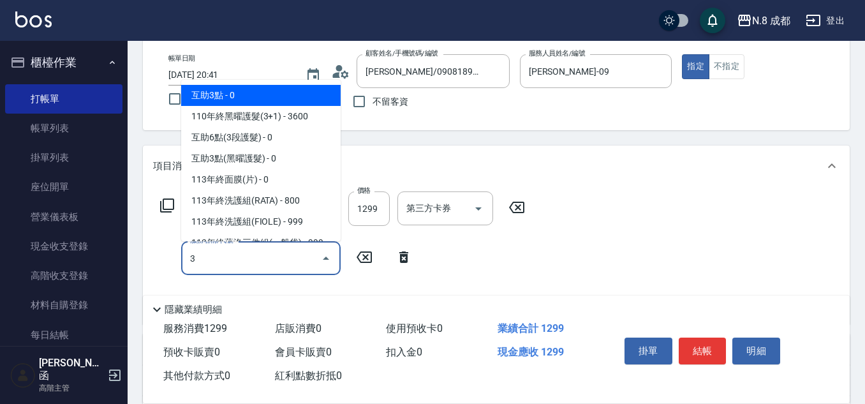
click at [263, 93] on span "互助3點 - 0" at bounding box center [260, 95] width 159 height 21
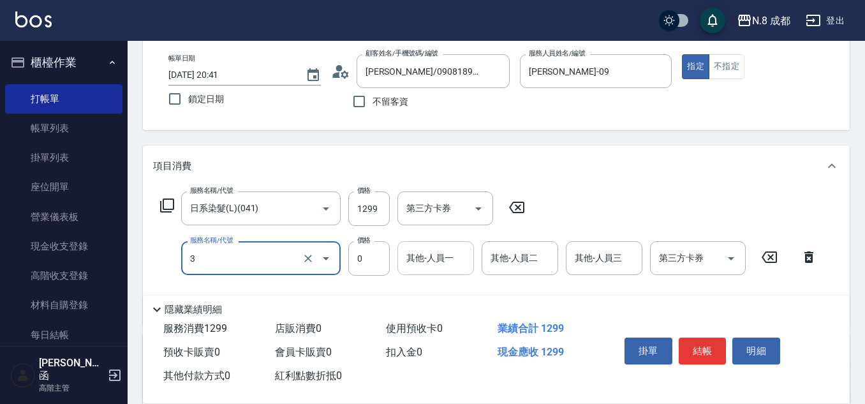
click at [453, 272] on div "其他-人員一" at bounding box center [435, 258] width 77 height 34
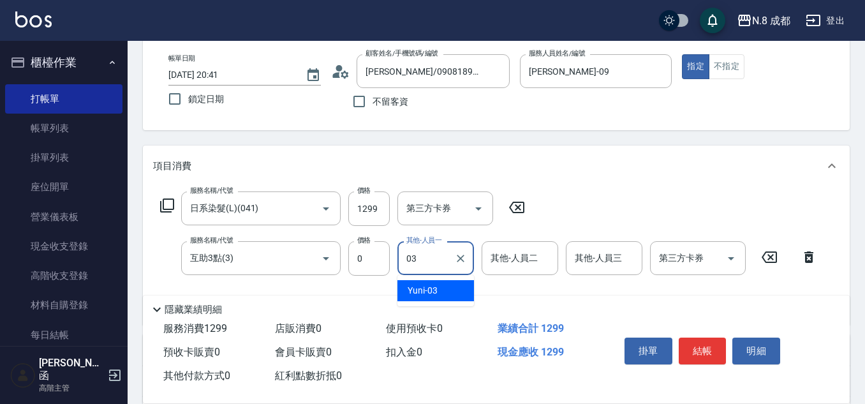
click at [454, 288] on div "Yuni -03" at bounding box center [435, 290] width 77 height 21
click at [715, 349] on button "結帳" at bounding box center [702, 350] width 48 height 27
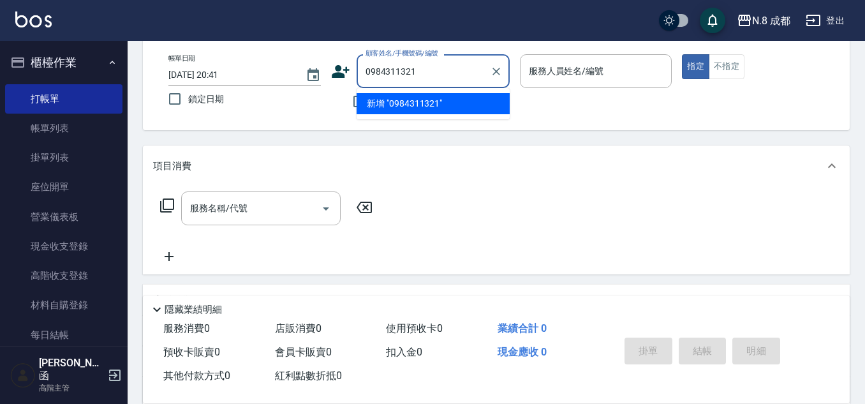
drag, startPoint x: 463, startPoint y: 69, endPoint x: 332, endPoint y: 82, distance: 132.5
click at [332, 82] on div "顧客姓名/手機號碼/編號 0984311321 顧客姓名/手機號碼/編號" at bounding box center [420, 71] width 179 height 34
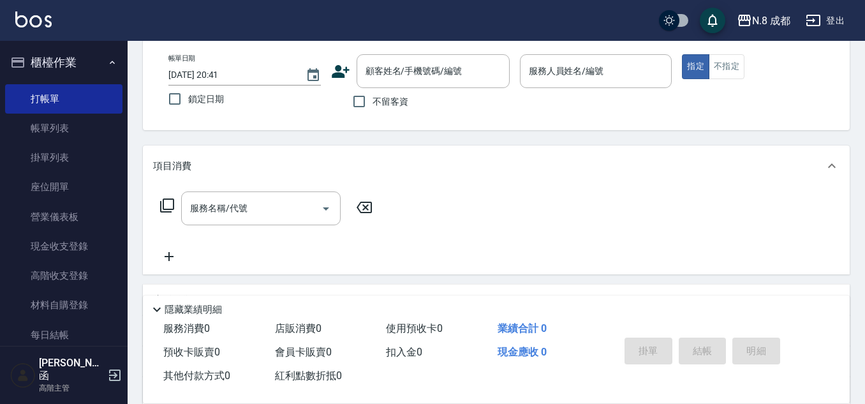
click at [340, 75] on icon at bounding box center [341, 71] width 18 height 13
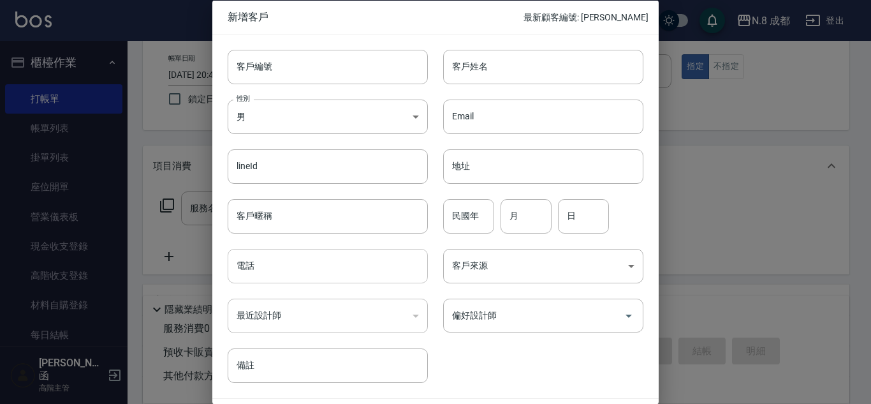
click at [297, 254] on input "電話" at bounding box center [328, 266] width 200 height 34
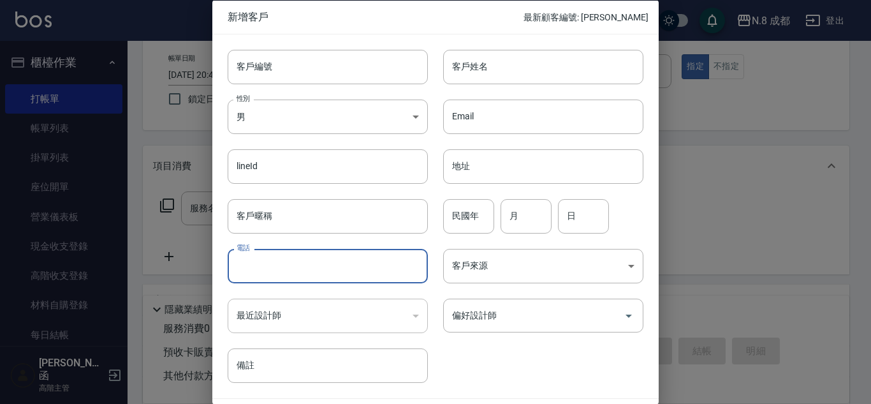
paste input "0984311321"
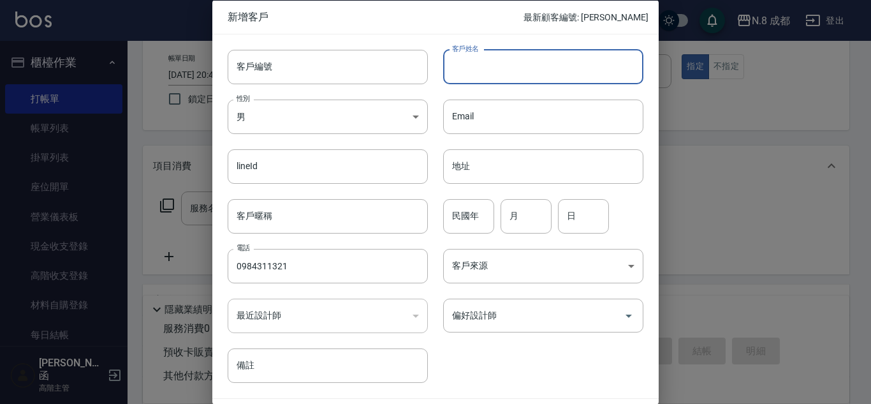
drag, startPoint x: 515, startPoint y: 65, endPoint x: 519, endPoint y: 74, distance: 9.7
click at [518, 70] on input "客戶姓名" at bounding box center [543, 66] width 200 height 34
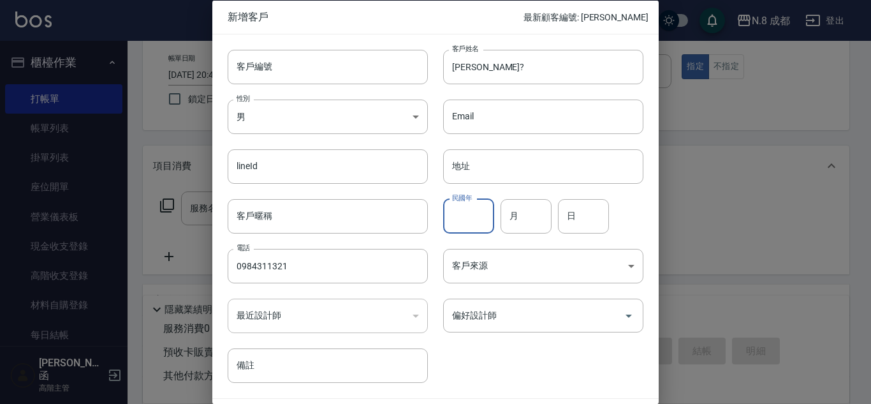
click at [469, 209] on input "民國年" at bounding box center [468, 215] width 51 height 34
click at [535, 221] on input "月" at bounding box center [525, 215] width 51 height 34
click at [573, 216] on input "日" at bounding box center [583, 215] width 51 height 34
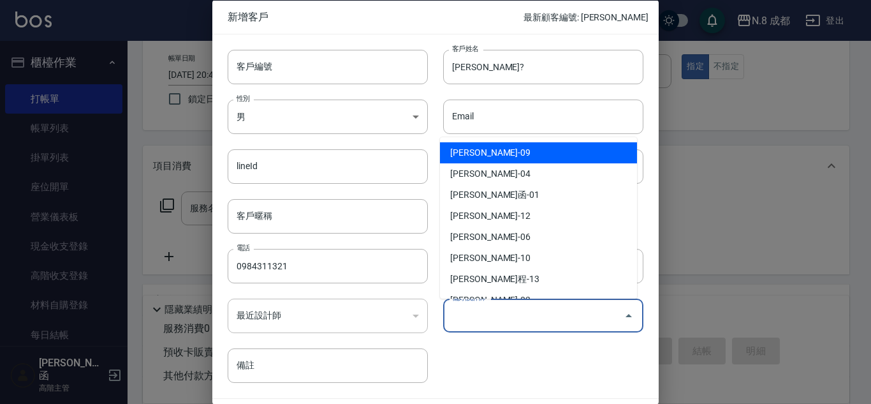
click at [525, 309] on input "偏好設計師" at bounding box center [534, 315] width 170 height 22
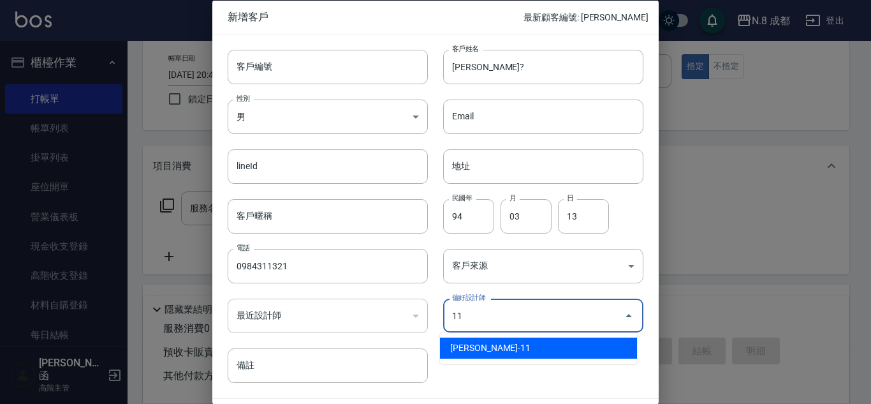
click at [509, 337] on li "[PERSON_NAME]-11" at bounding box center [538, 347] width 197 height 21
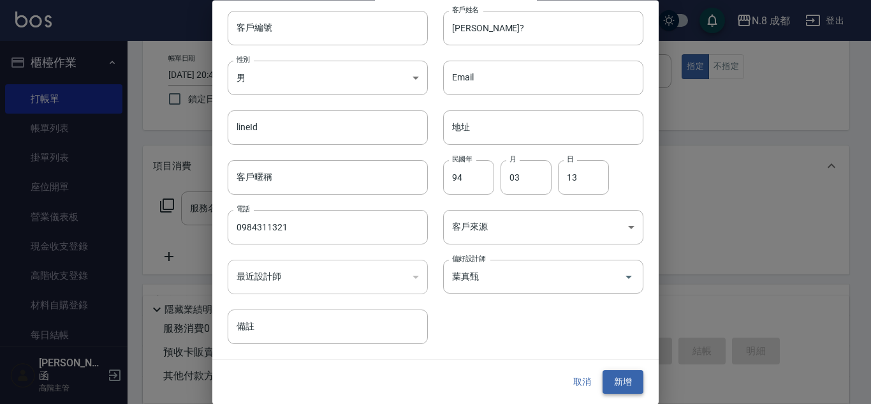
click at [618, 372] on div "取消 新增" at bounding box center [435, 382] width 446 height 44
click at [618, 370] on button "新增" at bounding box center [622, 382] width 41 height 24
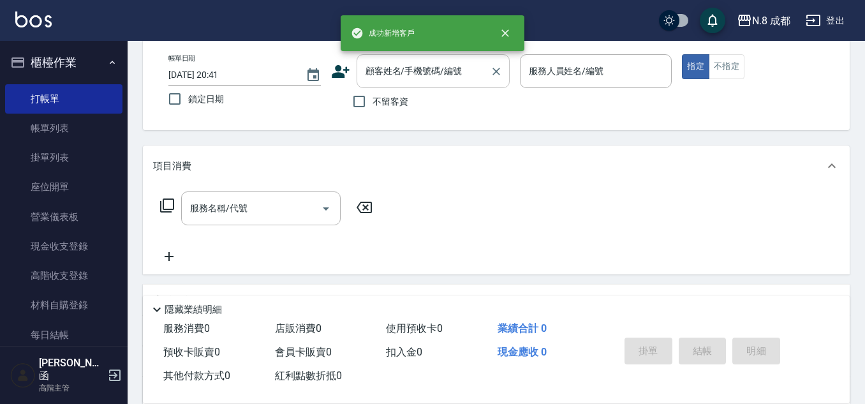
click at [452, 73] on input "顧客姓名/手機號碼/編號" at bounding box center [423, 71] width 122 height 22
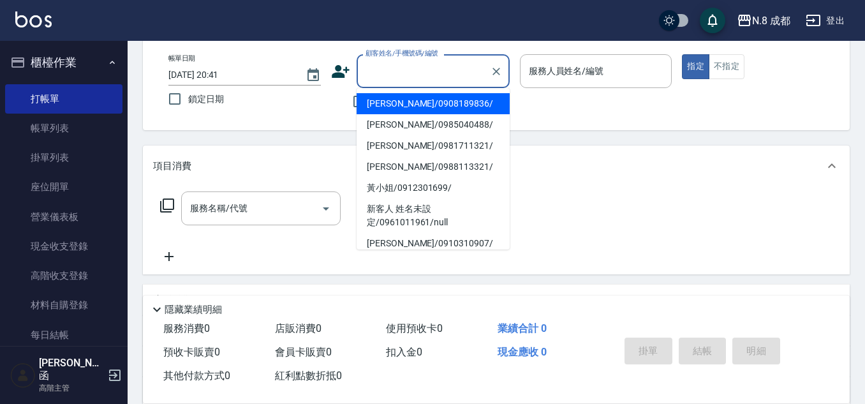
paste input "0984311321"
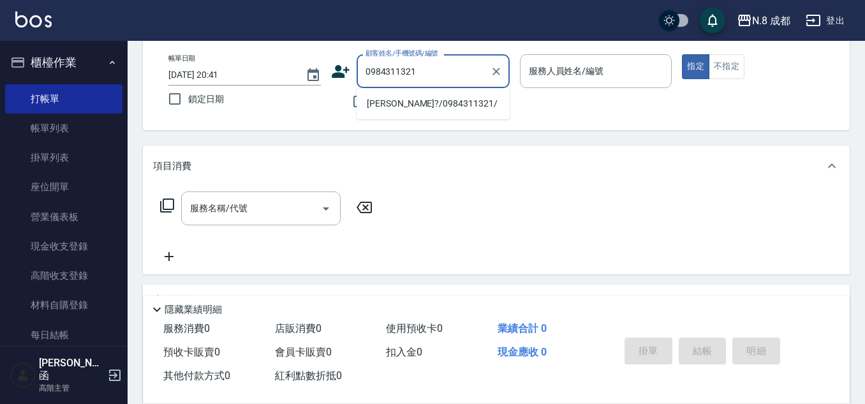
click at [419, 101] on li "[PERSON_NAME]?/0984311321/" at bounding box center [432, 103] width 153 height 21
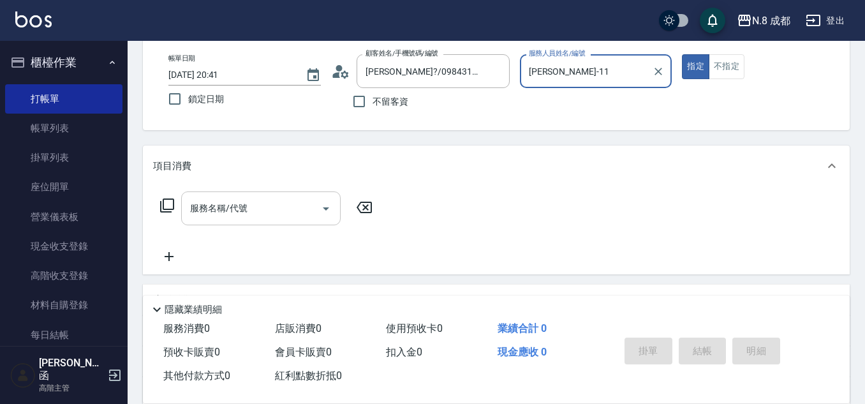
click at [246, 213] on input "服務名稱/代號" at bounding box center [251, 208] width 129 height 22
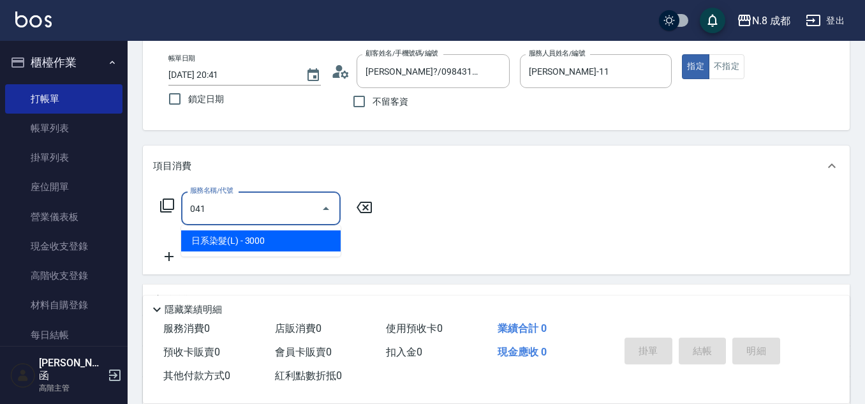
click at [272, 249] on span "日系染髮(L) - 3000" at bounding box center [260, 240] width 159 height 21
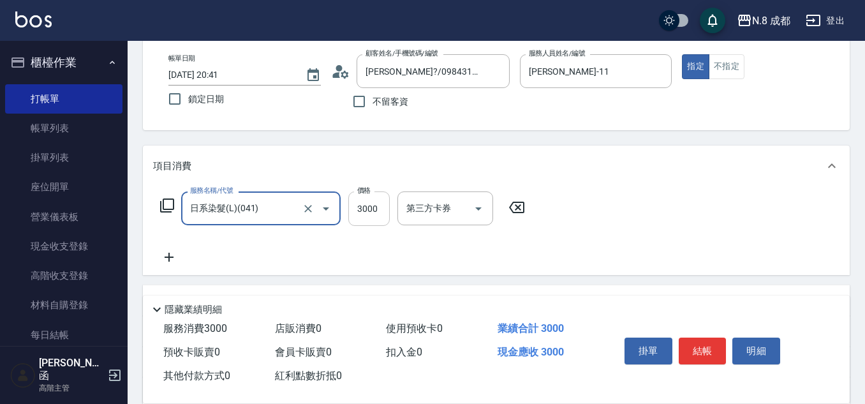
click at [370, 207] on input "3000" at bounding box center [368, 208] width 41 height 34
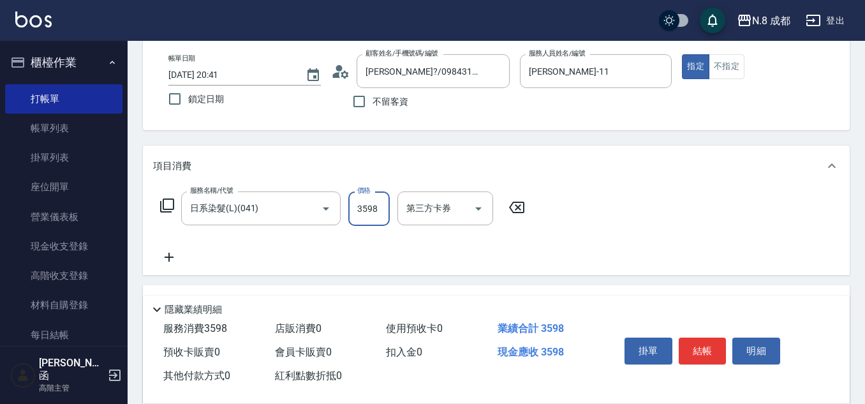
click at [171, 256] on icon at bounding box center [169, 256] width 32 height 15
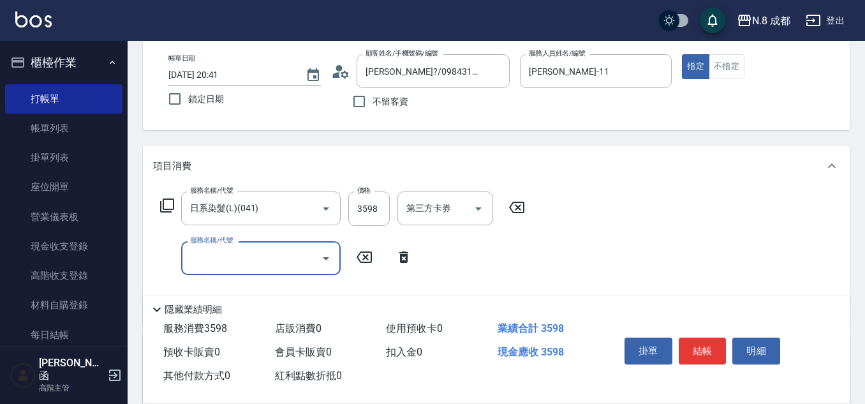
click at [235, 258] on input "服務名稱/代號" at bounding box center [251, 258] width 129 height 22
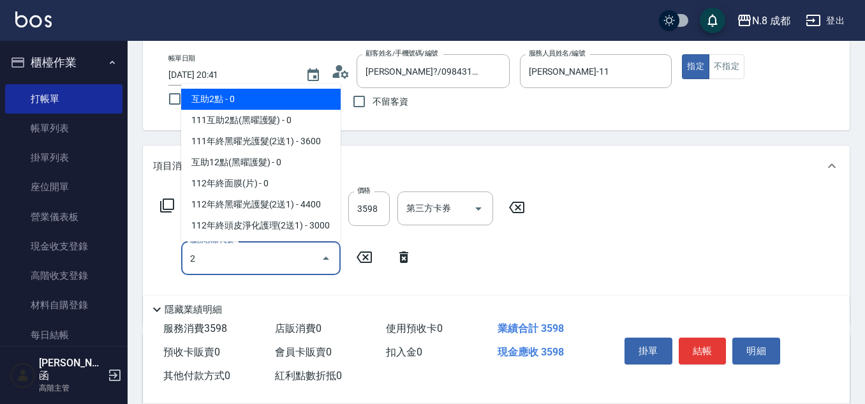
click at [255, 93] on span "互助2點 - 0" at bounding box center [260, 99] width 159 height 21
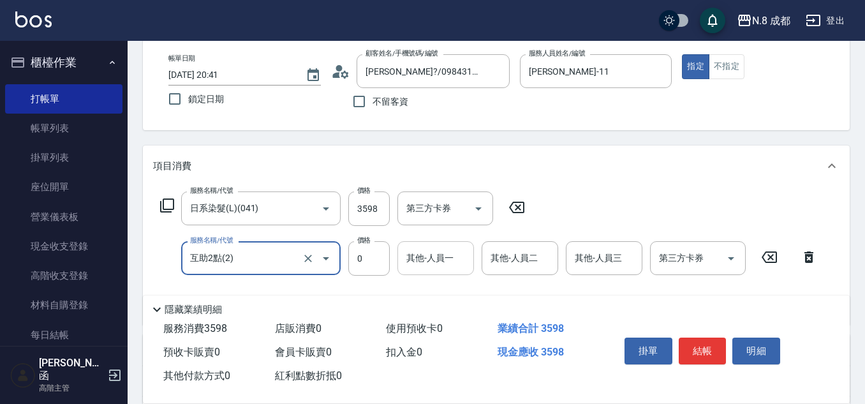
click at [432, 258] on input "其他-人員一" at bounding box center [435, 258] width 65 height 22
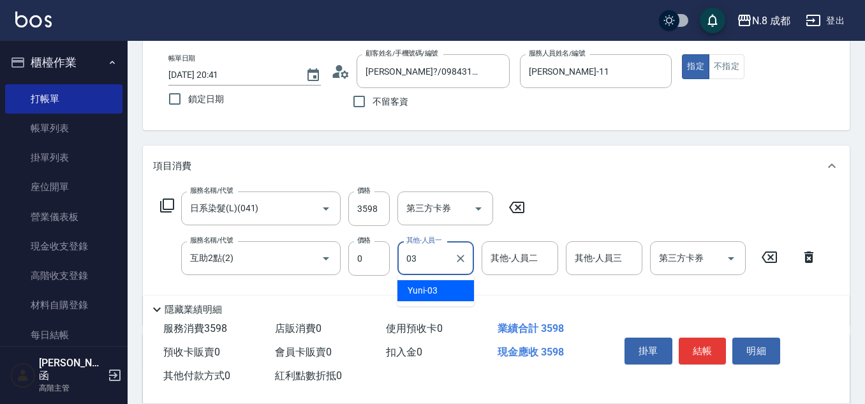
click at [443, 289] on div "Yuni -03" at bounding box center [435, 290] width 77 height 21
click at [706, 345] on button "結帳" at bounding box center [702, 350] width 48 height 27
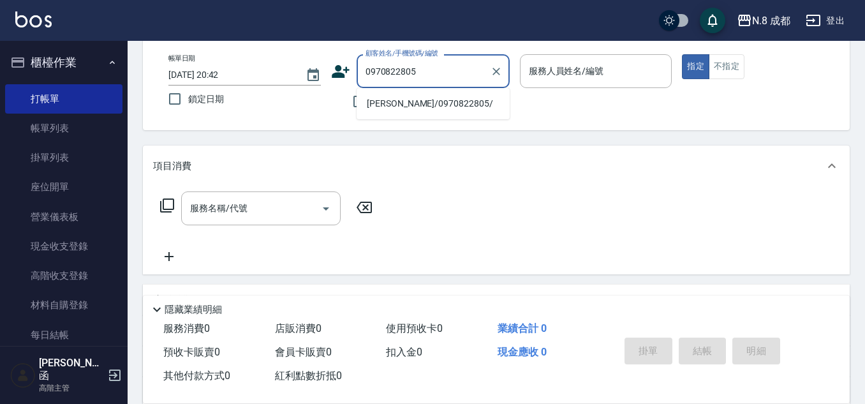
click at [413, 110] on li "[PERSON_NAME]/0970822805/" at bounding box center [432, 103] width 153 height 21
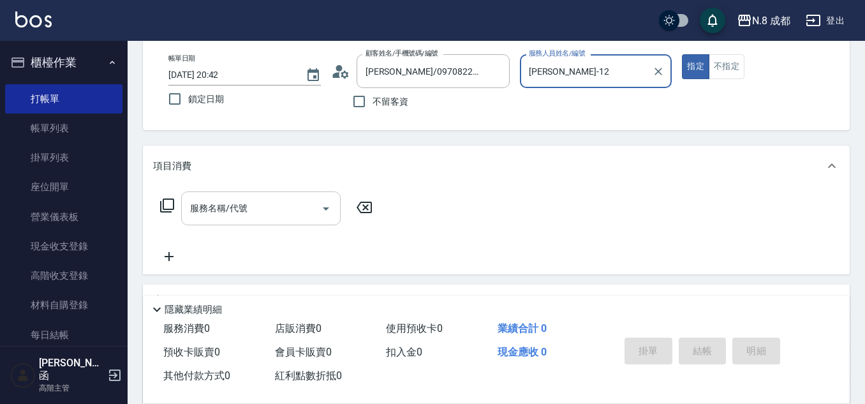
click at [256, 219] on input "服務名稱/代號" at bounding box center [251, 208] width 129 height 22
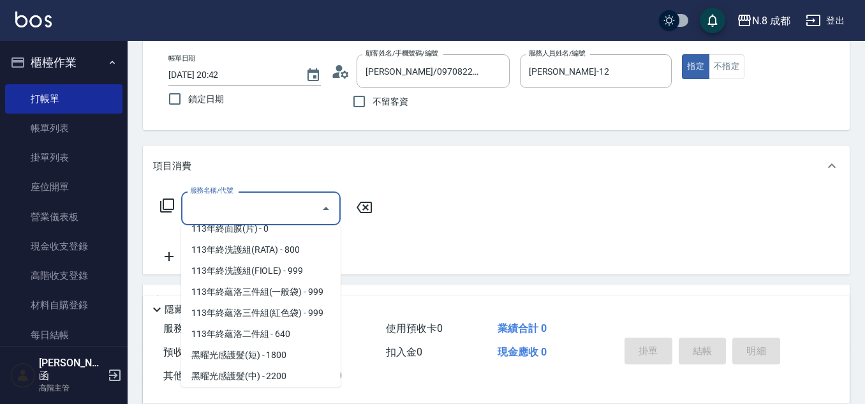
scroll to position [1719, 0]
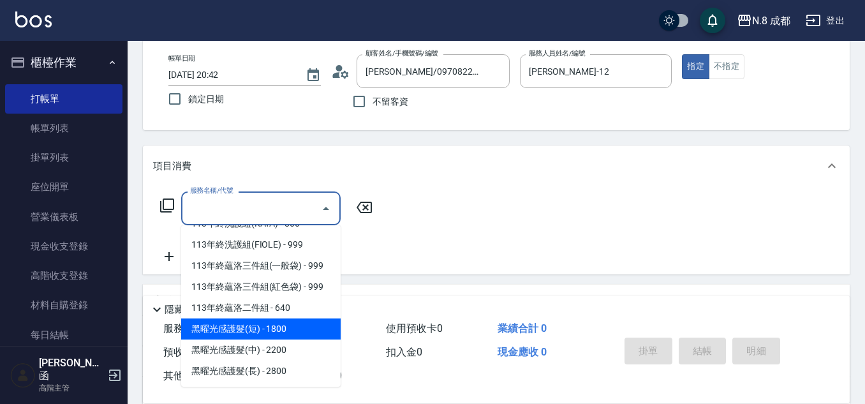
click at [298, 336] on span "黑曜光感護髮(短) - 1800" at bounding box center [260, 328] width 159 height 21
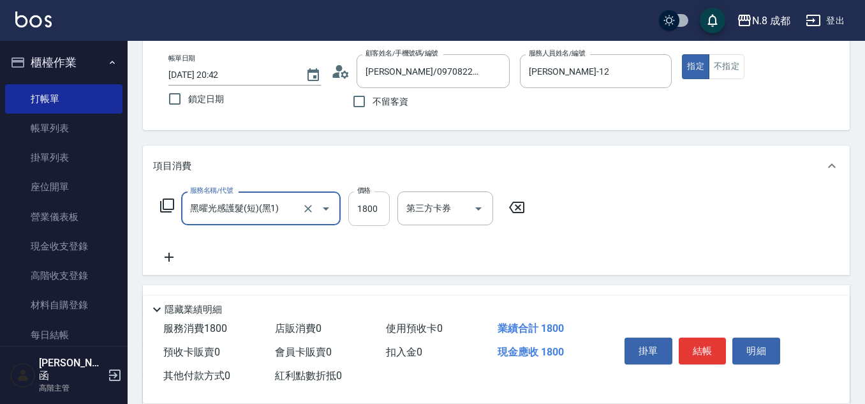
click at [379, 204] on input "1800" at bounding box center [368, 208] width 41 height 34
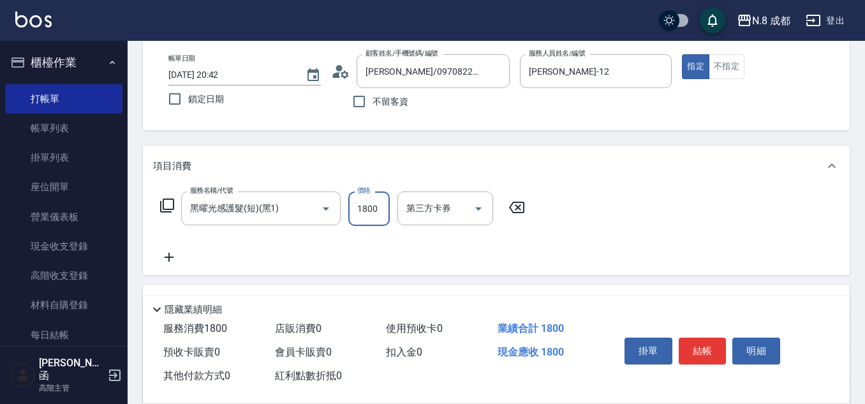
click at [166, 259] on icon at bounding box center [169, 256] width 32 height 15
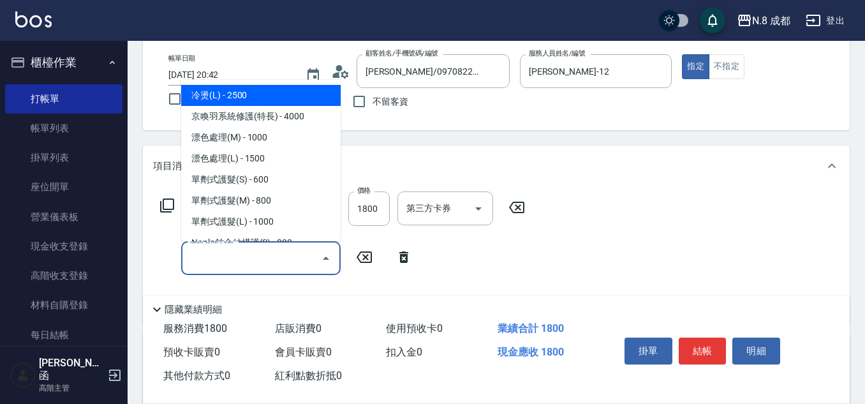
click at [239, 258] on input "服務名稱/代號" at bounding box center [251, 258] width 129 height 22
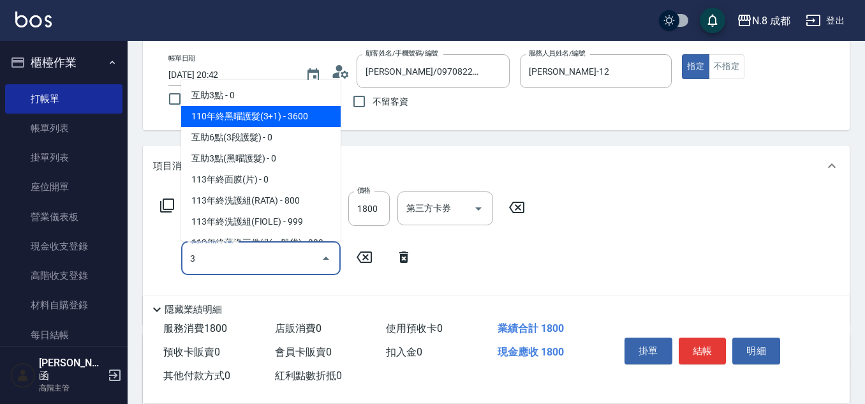
click at [270, 85] on span "互助3點 - 0" at bounding box center [260, 95] width 159 height 21
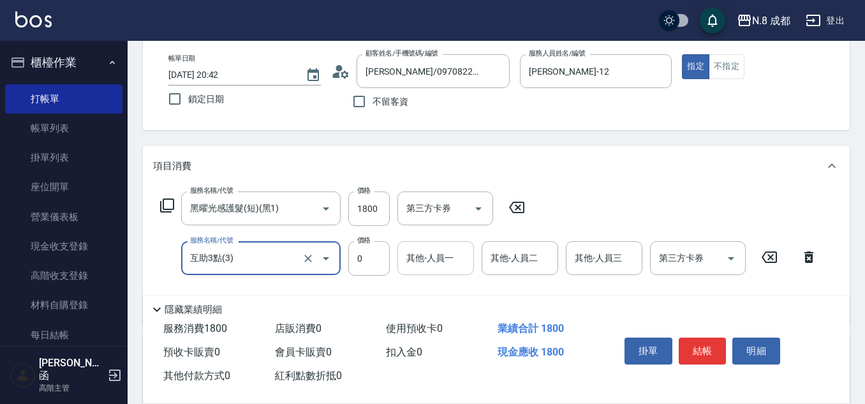
click at [438, 256] on input "其他-人員一" at bounding box center [435, 258] width 65 height 22
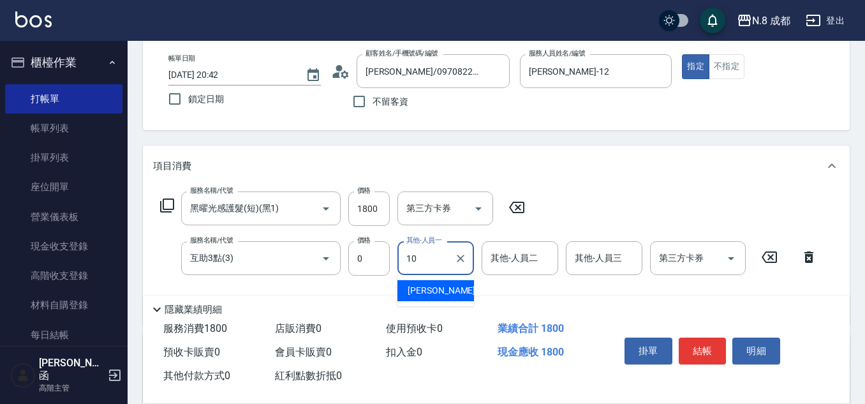
click at [433, 287] on span "[PERSON_NAME]-10" at bounding box center [447, 290] width 80 height 13
click at [714, 349] on button "結帳" at bounding box center [702, 350] width 48 height 27
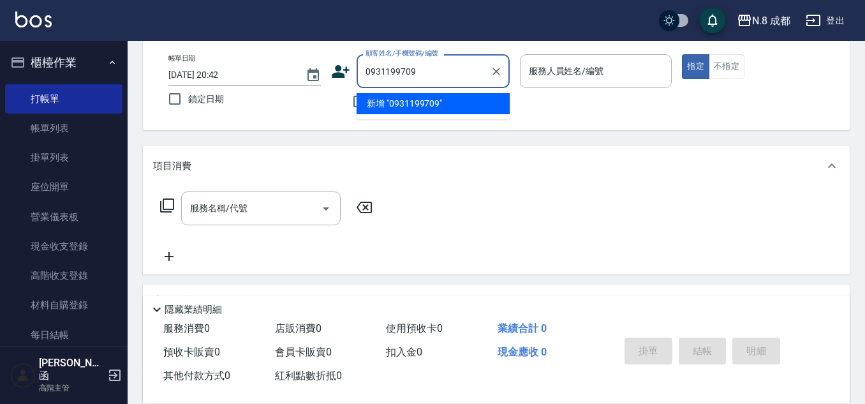
drag, startPoint x: 434, startPoint y: 75, endPoint x: 267, endPoint y: 91, distance: 167.2
click at [267, 91] on div "帳單日期 [DATE] 20:42 鎖定日期 顧客姓名/手機號碼/編號 0931199709 顧客姓名/手機號碼/編號 不留客資 服務人員姓名/編號 服務人員…" at bounding box center [496, 84] width 676 height 61
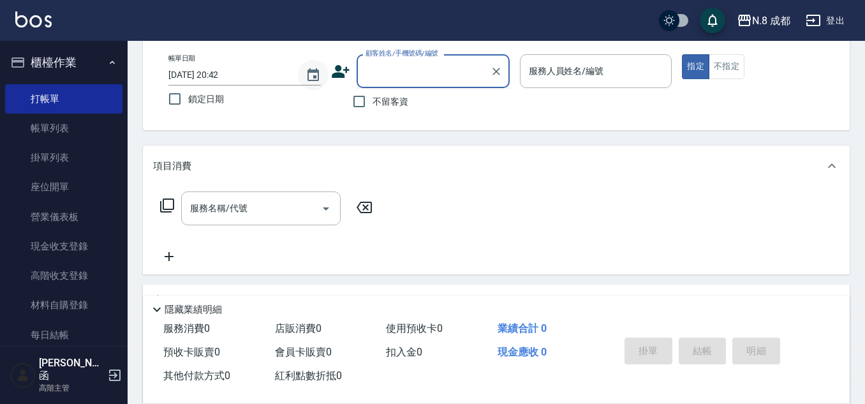
click at [323, 71] on button "Choose date, selected date is 2025-08-23" at bounding box center [313, 75] width 31 height 31
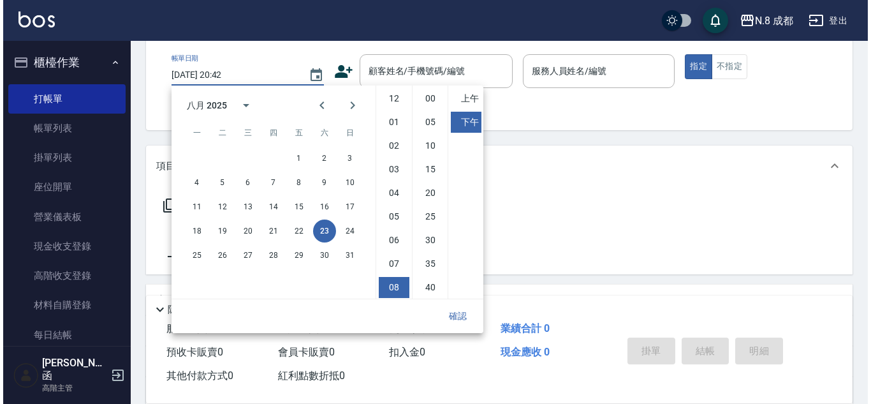
scroll to position [71, 0]
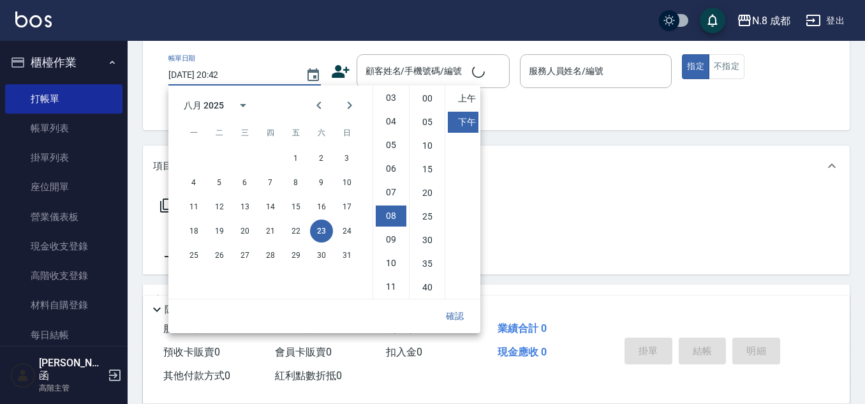
click at [341, 74] on icon at bounding box center [341, 71] width 18 height 13
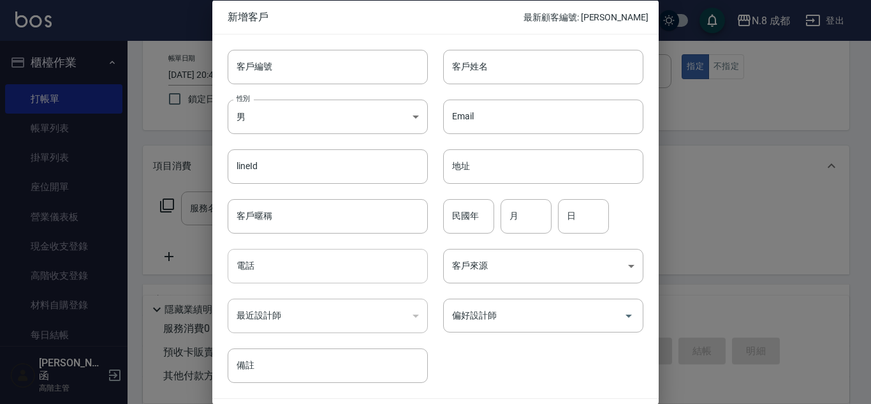
drag, startPoint x: 325, startPoint y: 258, endPoint x: 326, endPoint y: 251, distance: 7.8
click at [326, 258] on input "電話" at bounding box center [328, 266] width 200 height 34
paste input "0931199709"
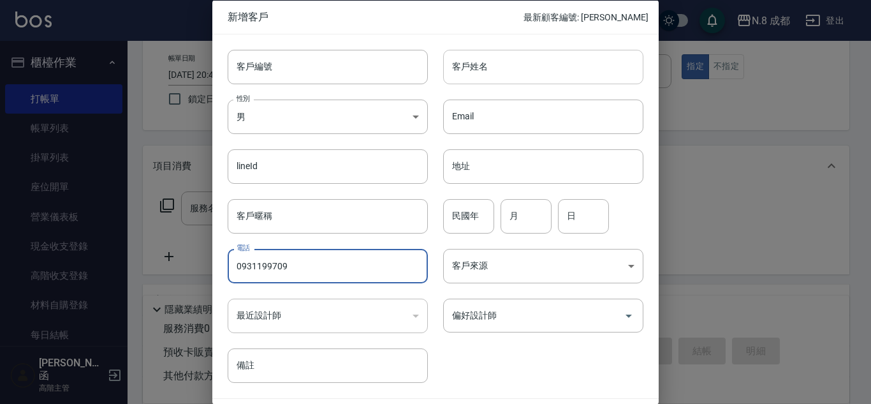
click at [550, 71] on input "客戶姓名" at bounding box center [543, 66] width 200 height 34
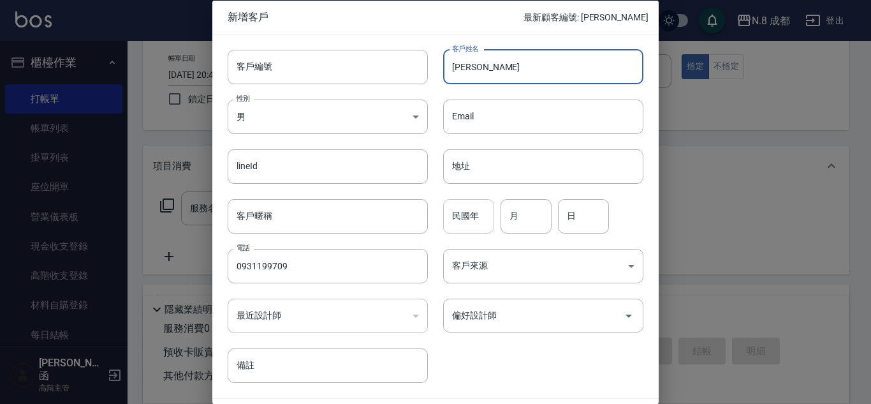
click at [478, 221] on input "民國年" at bounding box center [468, 215] width 51 height 34
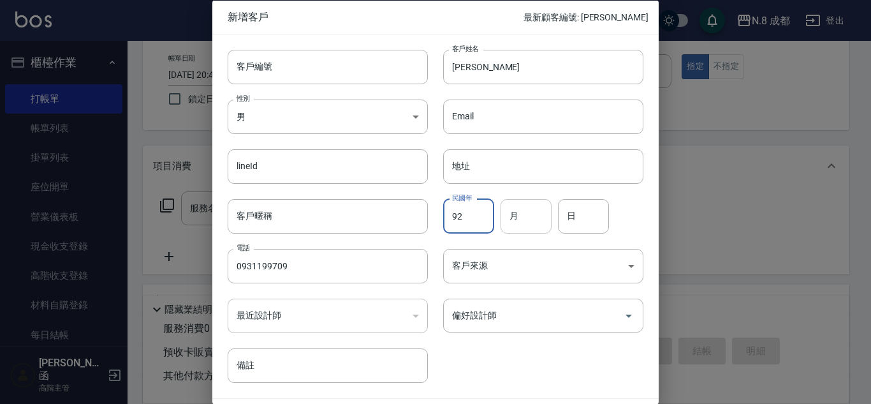
click at [531, 227] on input "月" at bounding box center [525, 215] width 51 height 34
click at [568, 222] on input "日" at bounding box center [583, 215] width 51 height 34
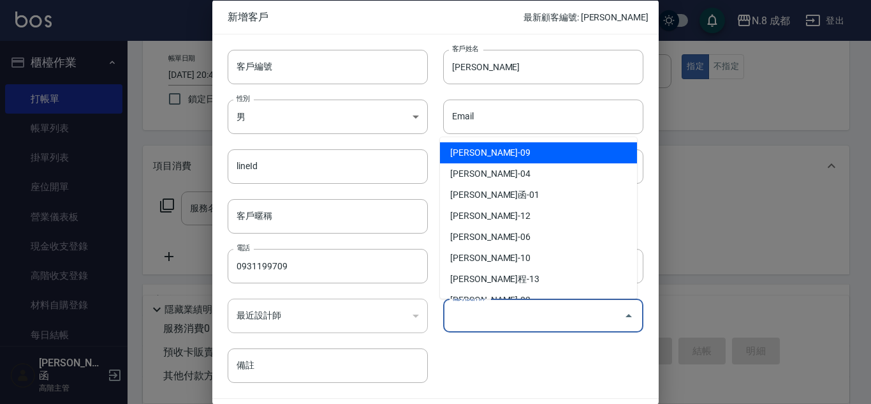
click at [537, 312] on input "偏好設計師" at bounding box center [534, 315] width 170 height 22
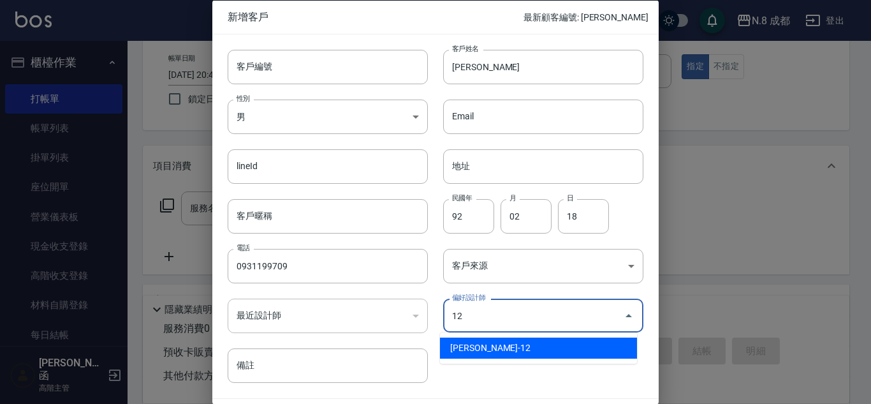
click at [493, 336] on body "N.8 成都 登出 櫃檯作業 打帳單 帳單列表 掛單列表 座位開單 營業儀表板 現金收支登錄 高階收支登錄 材料自購登錄 每日結帳 排班表 現場電腦打卡 掃碼…" at bounding box center [435, 248] width 871 height 624
click at [495, 344] on li "[PERSON_NAME]-12" at bounding box center [538, 347] width 197 height 21
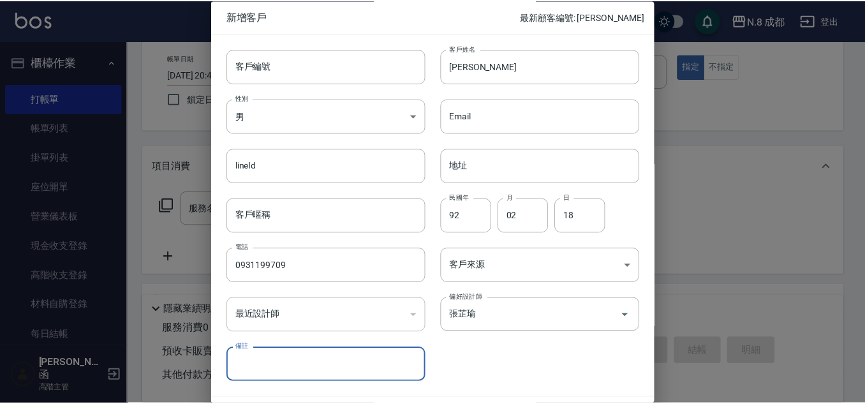
scroll to position [38, 0]
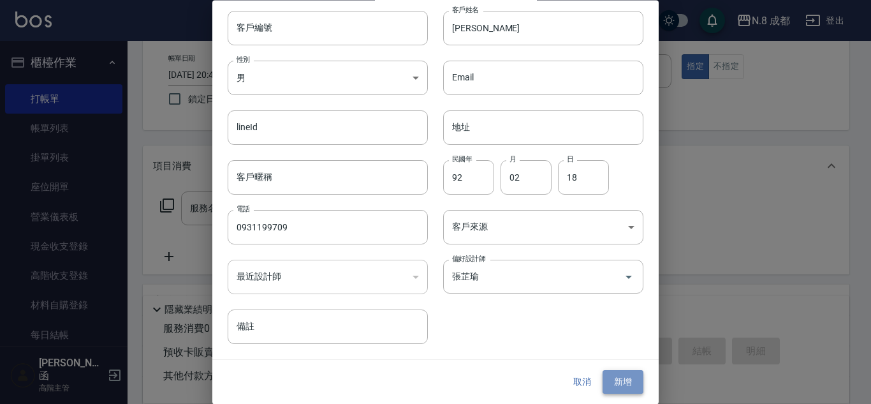
drag, startPoint x: 617, startPoint y: 377, endPoint x: 538, endPoint y: 118, distance: 270.5
click at [617, 376] on button "新增" at bounding box center [622, 382] width 41 height 24
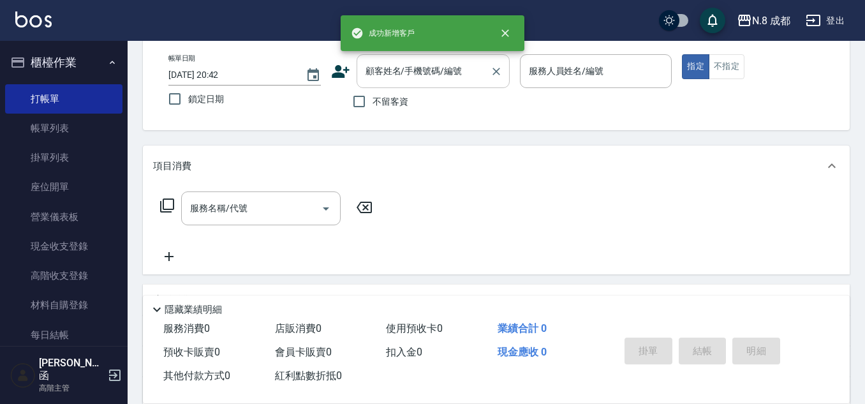
click at [455, 80] on input "顧客姓名/手機號碼/編號" at bounding box center [423, 71] width 122 height 22
paste input "0931199709"
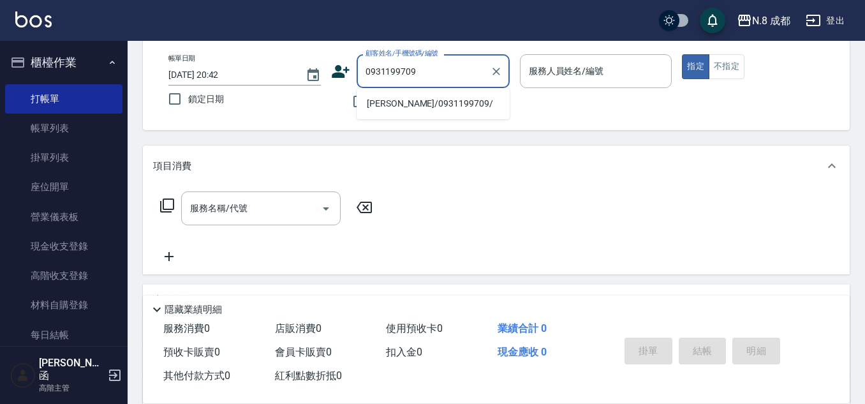
click at [441, 105] on li "[PERSON_NAME]/0931199709/" at bounding box center [432, 103] width 153 height 21
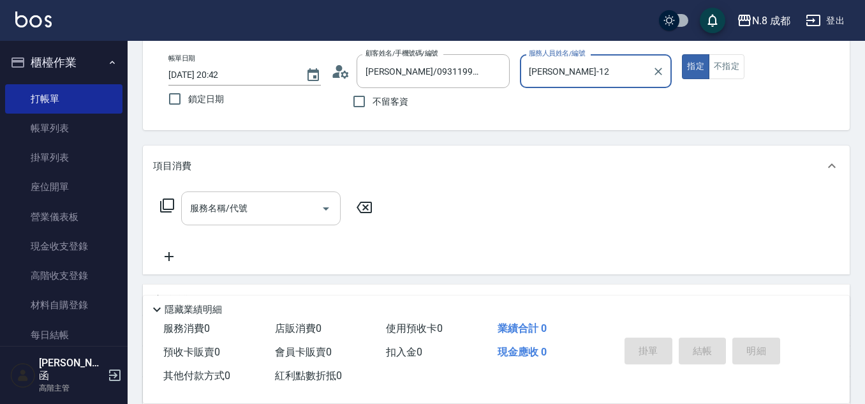
click at [246, 212] on input "服務名稱/代號" at bounding box center [251, 208] width 129 height 22
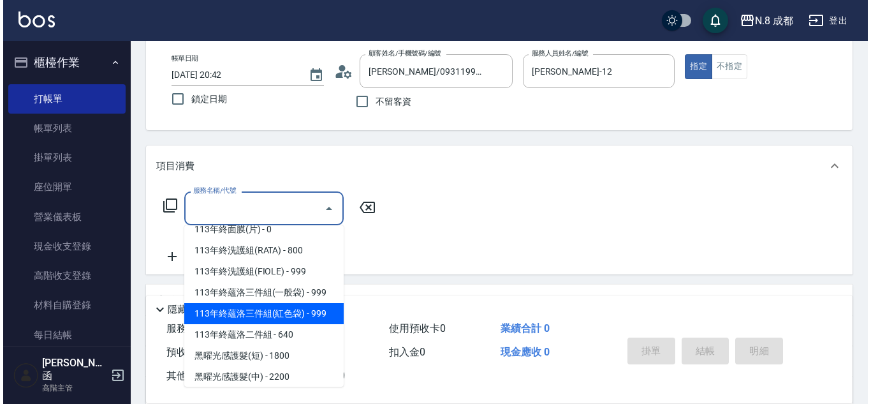
scroll to position [1719, 0]
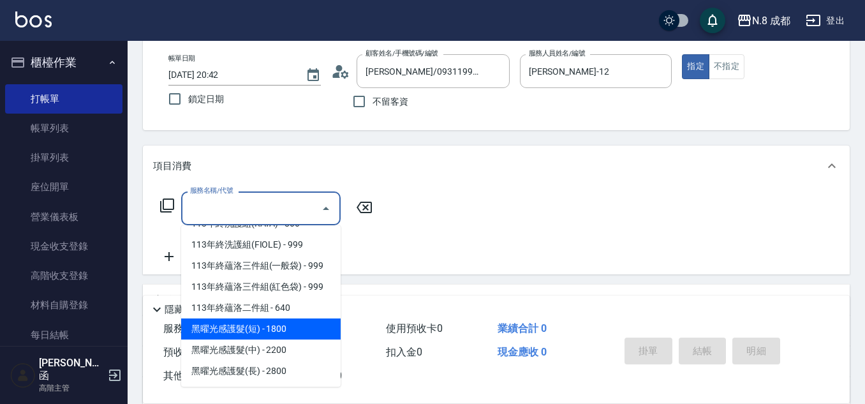
click at [281, 328] on span "黑曜光感護髮(短) - 1800" at bounding box center [260, 328] width 159 height 21
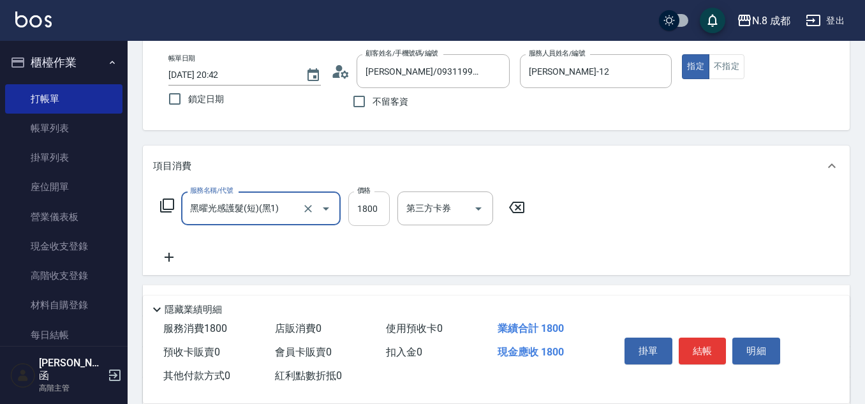
click at [383, 207] on input "1800" at bounding box center [368, 208] width 41 height 34
click at [170, 259] on icon at bounding box center [169, 256] width 32 height 15
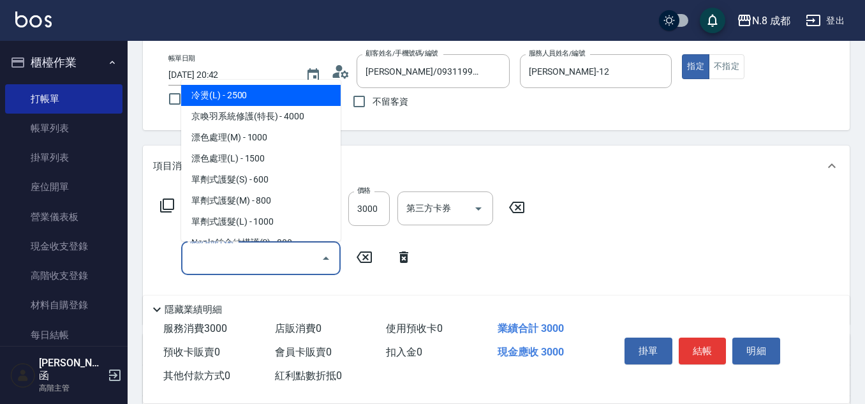
click at [240, 255] on input "服務名稱/代號" at bounding box center [251, 258] width 129 height 22
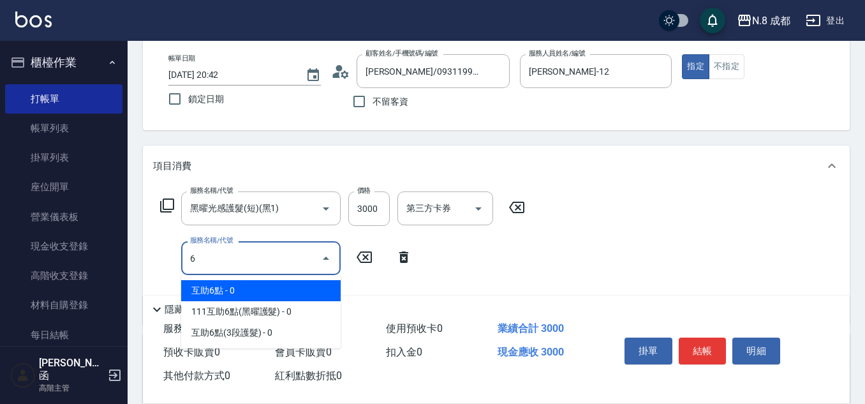
click at [240, 291] on span "互助6點 - 0" at bounding box center [260, 290] width 159 height 21
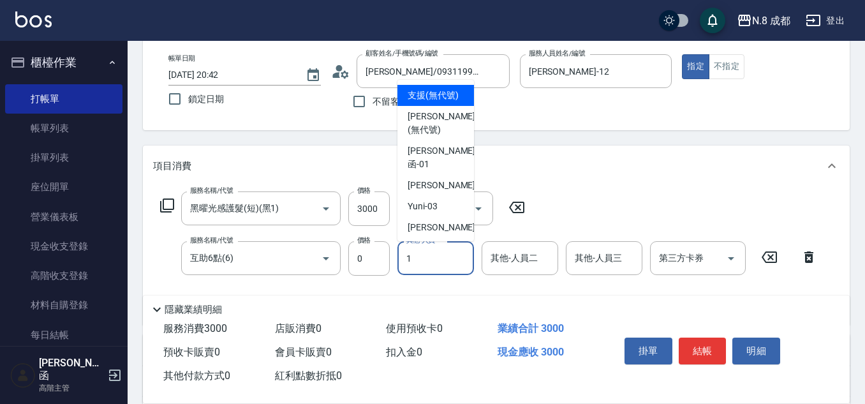
click at [447, 259] on input "1" at bounding box center [435, 258] width 65 height 22
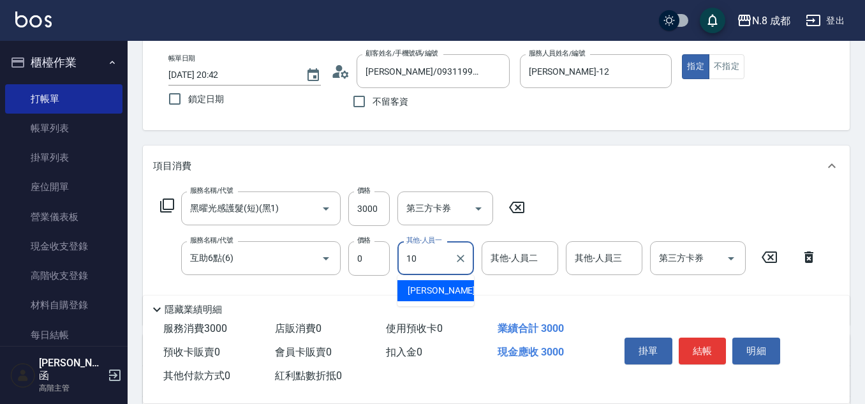
click at [439, 296] on span "[PERSON_NAME]-10" at bounding box center [447, 290] width 80 height 13
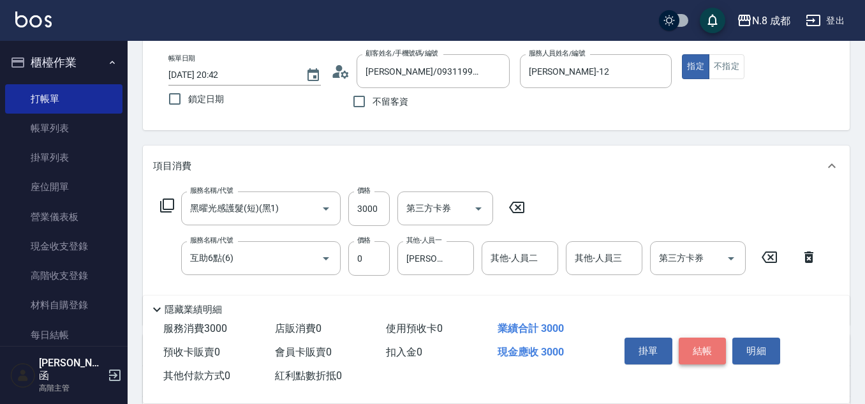
click at [704, 340] on button "結帳" at bounding box center [702, 350] width 48 height 27
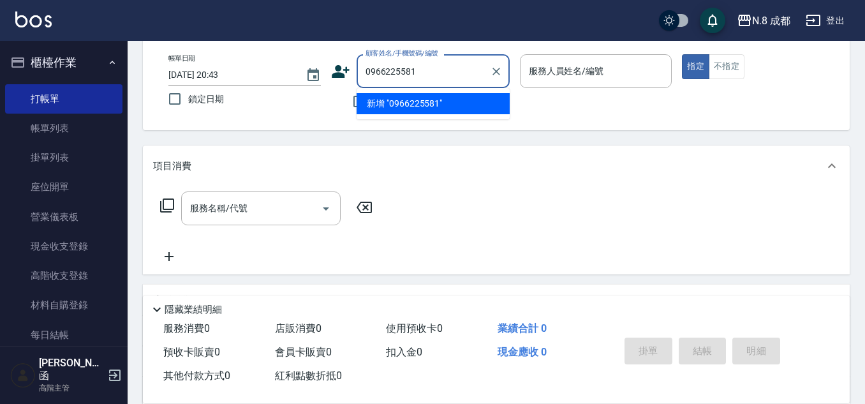
drag, startPoint x: 445, startPoint y: 68, endPoint x: 243, endPoint y: 78, distance: 202.4
click at [243, 78] on div "帳單日期 [DATE] 20:43 鎖定日期 顧客姓名/手機號碼/編號 0966225581 顧客姓名/手機號碼/編號 不留客資 服務人員姓名/編號 服務人員…" at bounding box center [496, 84] width 676 height 61
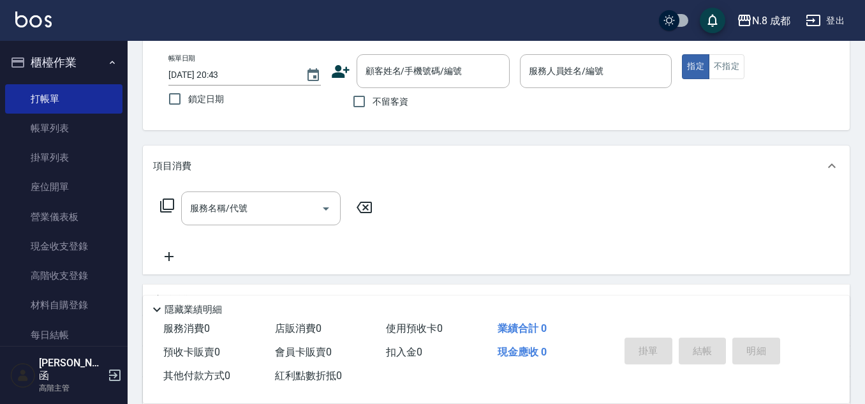
click at [344, 72] on icon at bounding box center [340, 71] width 19 height 19
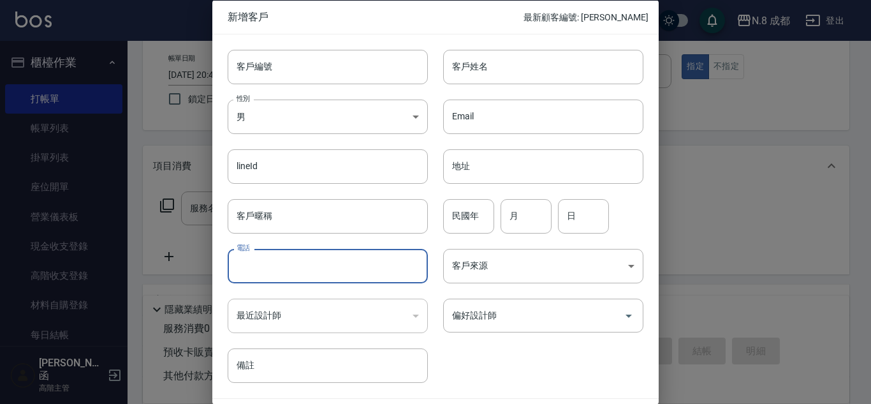
drag, startPoint x: 296, startPoint y: 265, endPoint x: 294, endPoint y: 258, distance: 7.5
click at [296, 265] on input "電話" at bounding box center [328, 266] width 200 height 34
paste input "0966225581"
drag, startPoint x: 501, startPoint y: 70, endPoint x: 501, endPoint y: 84, distance: 13.4
click at [501, 70] on input "客戶姓名" at bounding box center [543, 66] width 200 height 34
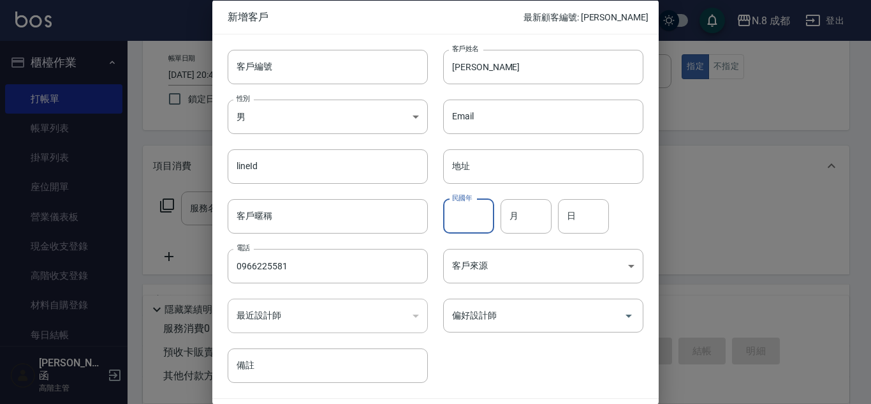
click at [478, 208] on input "民國年" at bounding box center [468, 215] width 51 height 34
click at [535, 216] on input "月" at bounding box center [525, 215] width 51 height 34
click at [581, 218] on input "日" at bounding box center [583, 215] width 51 height 34
click at [533, 319] on input "偏好設計師" at bounding box center [534, 315] width 170 height 22
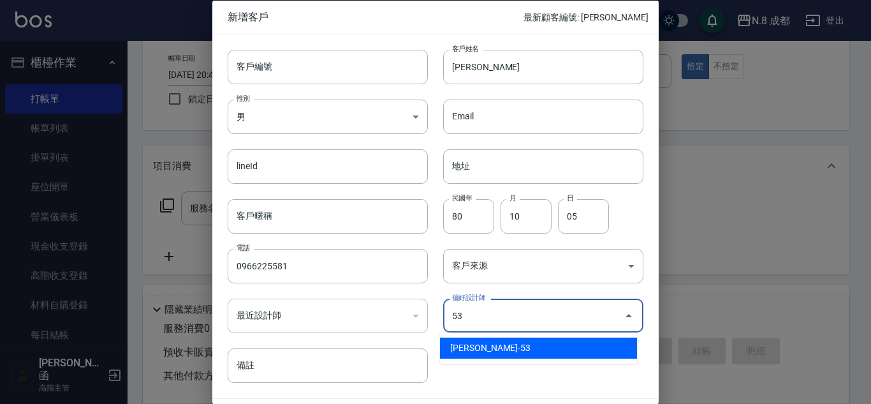
click at [522, 349] on li "[PERSON_NAME]-53" at bounding box center [538, 347] width 197 height 21
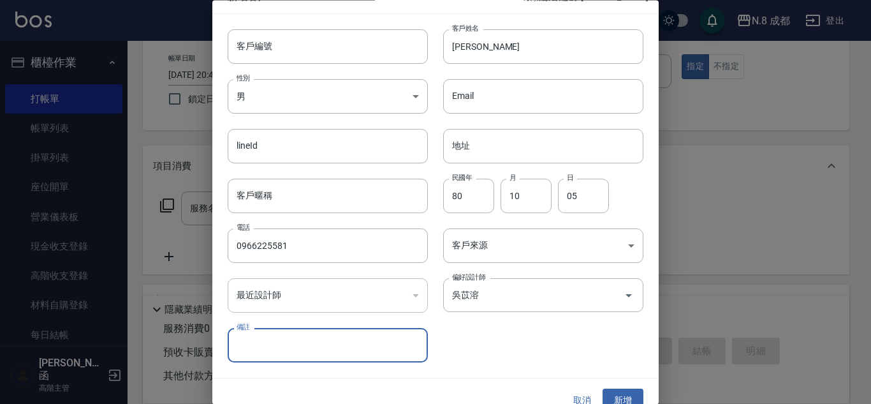
scroll to position [38, 0]
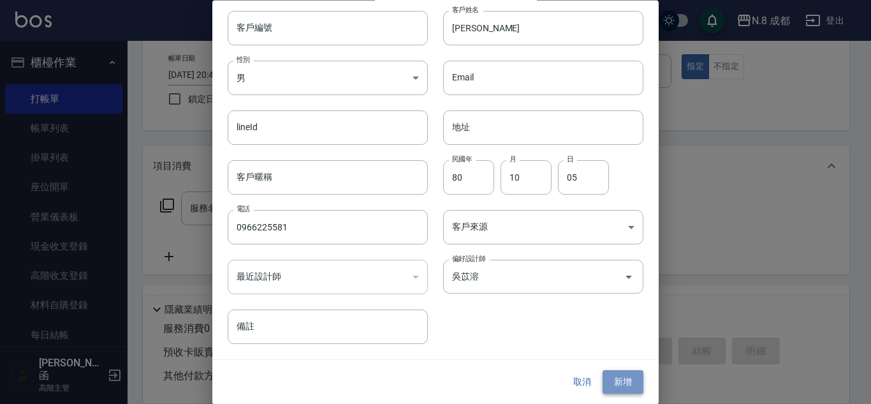
click at [618, 390] on button "新增" at bounding box center [622, 382] width 41 height 24
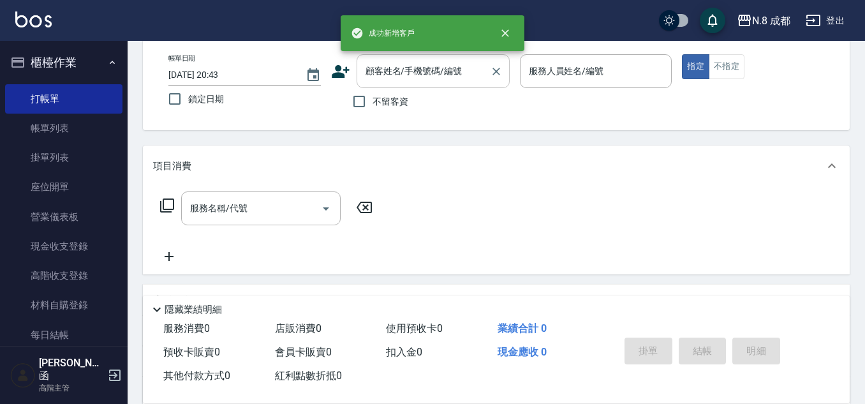
click at [456, 79] on input "顧客姓名/手機號碼/編號" at bounding box center [423, 71] width 122 height 22
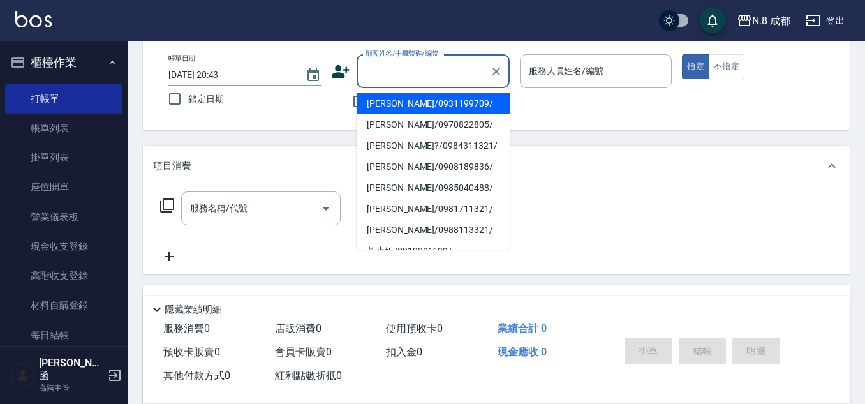
paste input "0966225581"
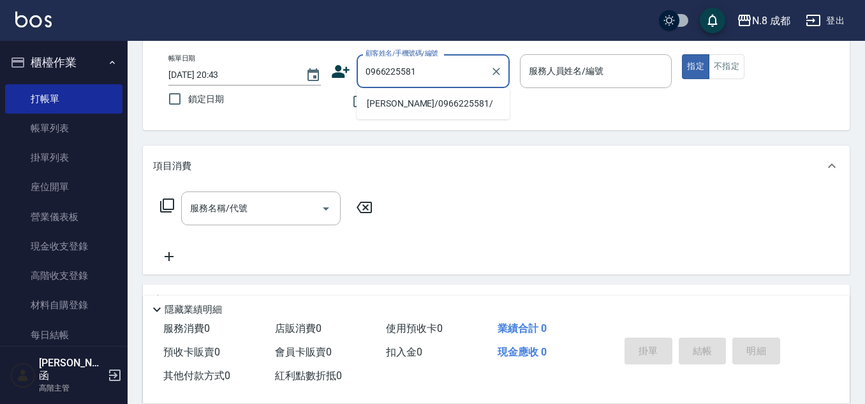
click at [420, 98] on li "[PERSON_NAME]/0966225581/" at bounding box center [432, 103] width 153 height 21
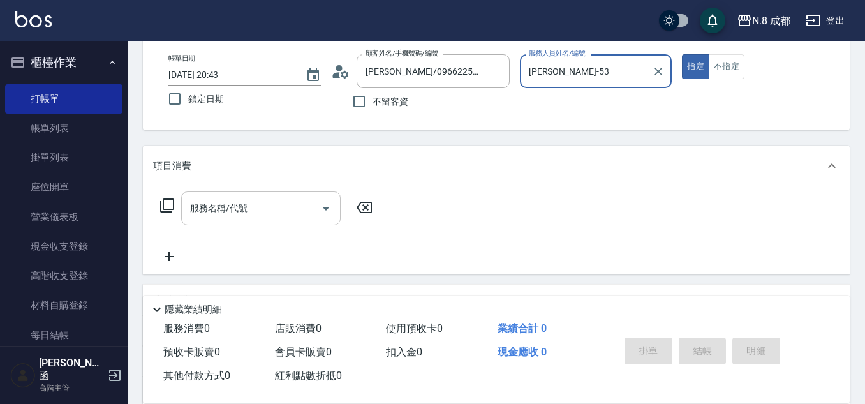
click at [265, 204] on input "服務名稱/代號" at bounding box center [251, 208] width 129 height 22
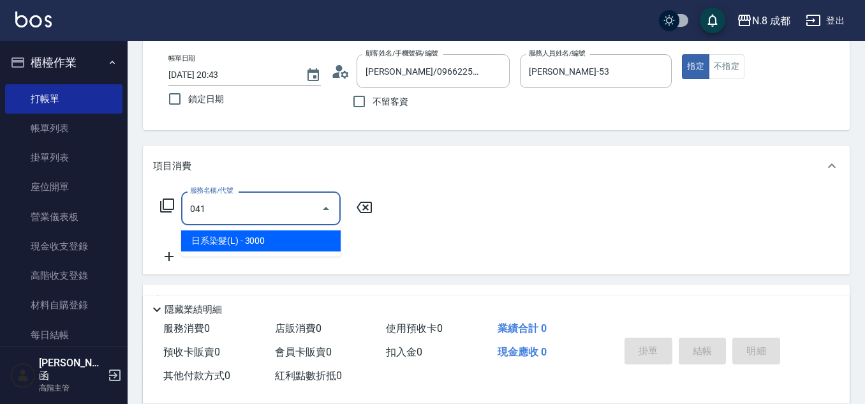
click at [265, 237] on span "日系染髮(L) - 3000" at bounding box center [260, 240] width 159 height 21
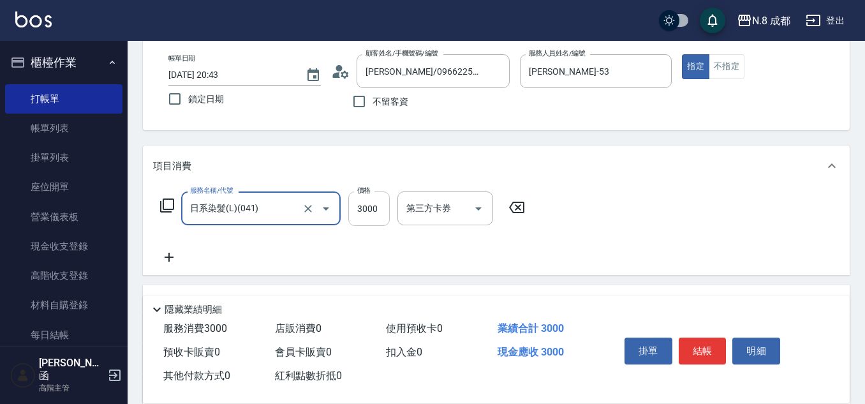
click at [376, 209] on input "3000" at bounding box center [368, 208] width 41 height 34
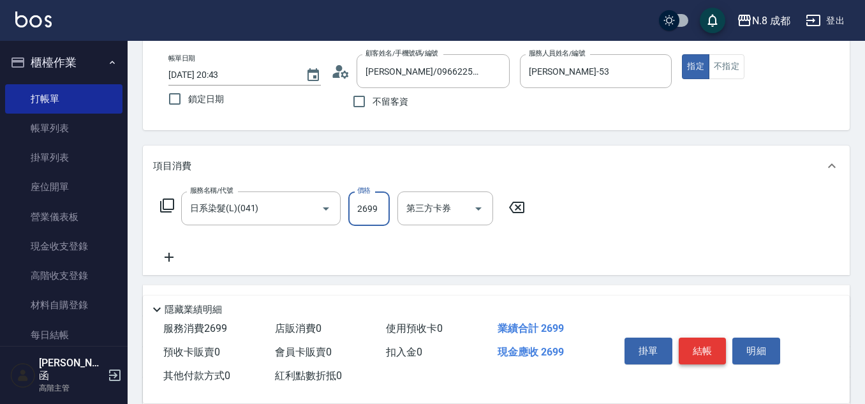
click at [697, 347] on button "結帳" at bounding box center [702, 350] width 48 height 27
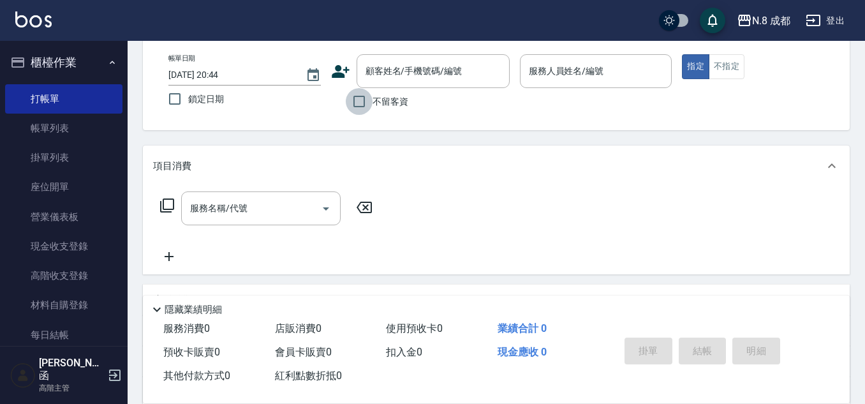
click at [366, 101] on input "不留客資" at bounding box center [359, 101] width 27 height 27
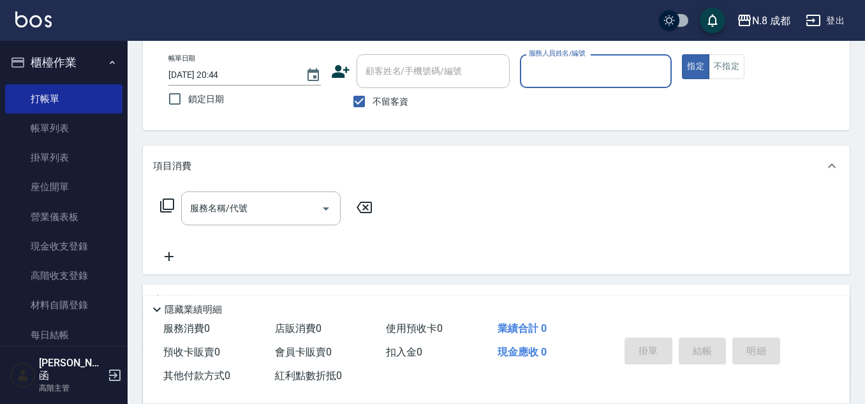
click at [564, 67] on input "服務人員姓名/編號" at bounding box center [595, 71] width 141 height 22
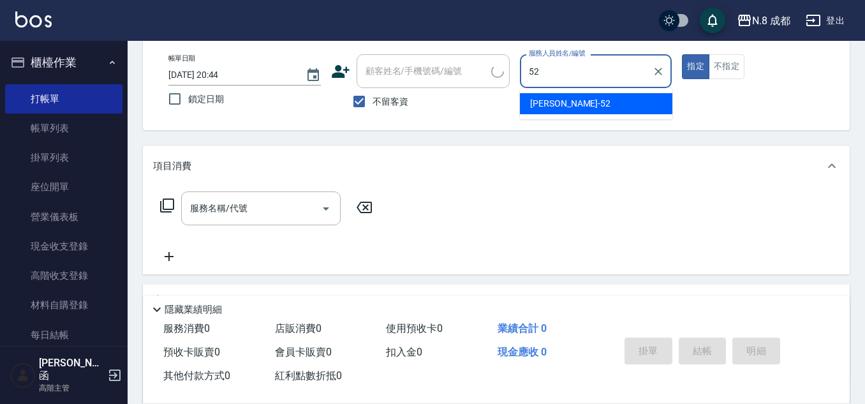
click at [555, 101] on span "[PERSON_NAME]-52" at bounding box center [570, 103] width 80 height 13
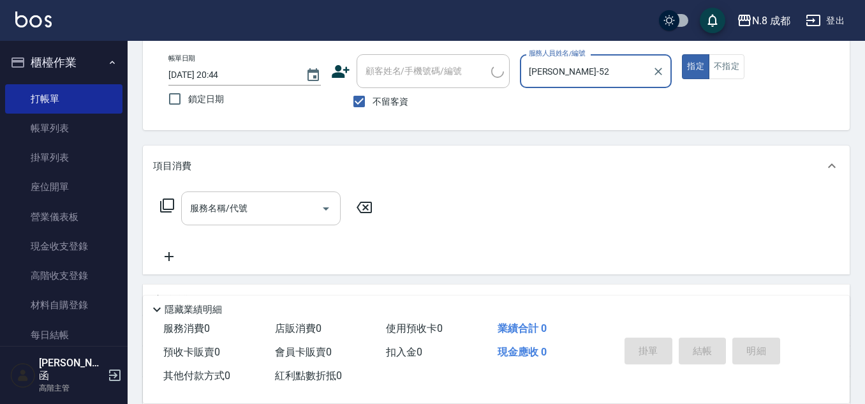
drag, startPoint x: 254, startPoint y: 216, endPoint x: 262, endPoint y: 223, distance: 10.0
click at [258, 220] on div "服務名稱/代號" at bounding box center [260, 208] width 159 height 34
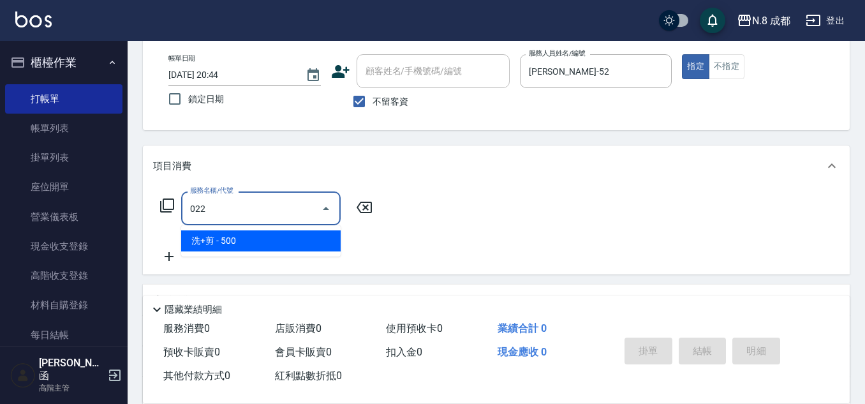
drag, startPoint x: 267, startPoint y: 224, endPoint x: 340, endPoint y: 220, distance: 73.5
click at [263, 233] on span "洗+剪 - 500" at bounding box center [260, 240] width 159 height 21
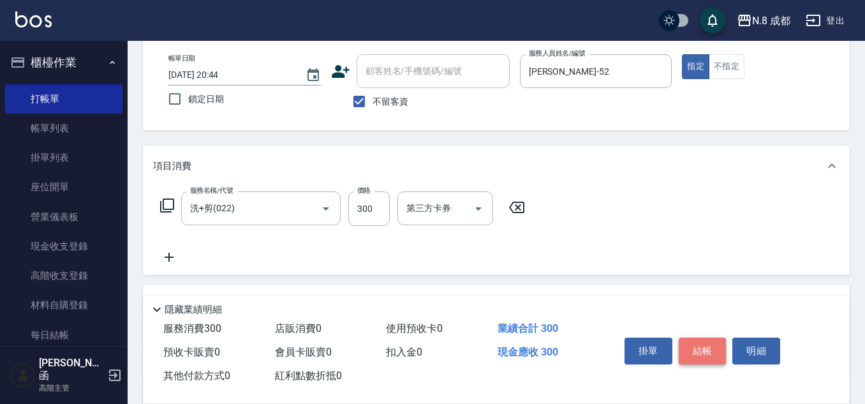
click at [713, 349] on button "結帳" at bounding box center [702, 350] width 48 height 27
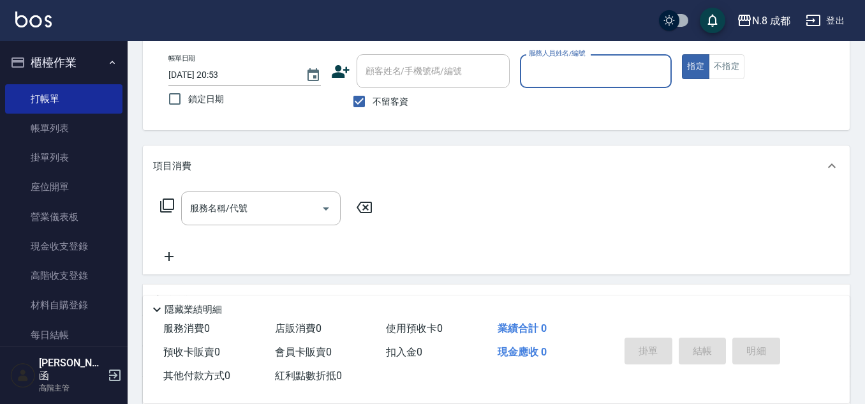
click at [569, 68] on input "服務人員姓名/編號" at bounding box center [595, 71] width 141 height 22
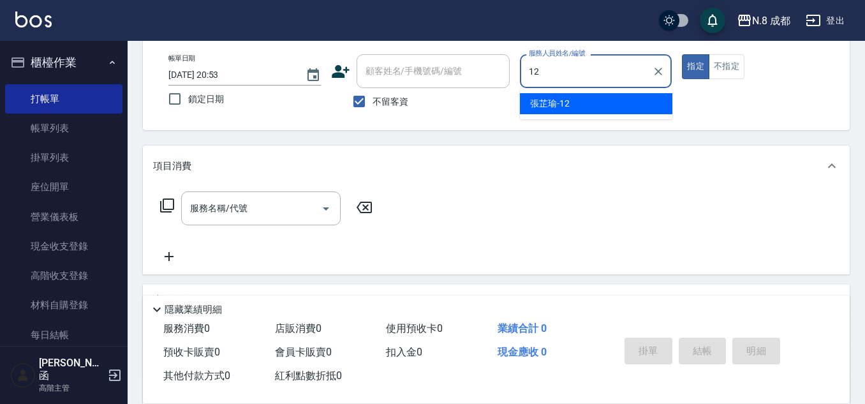
click at [569, 105] on div "[PERSON_NAME]-12" at bounding box center [596, 103] width 152 height 21
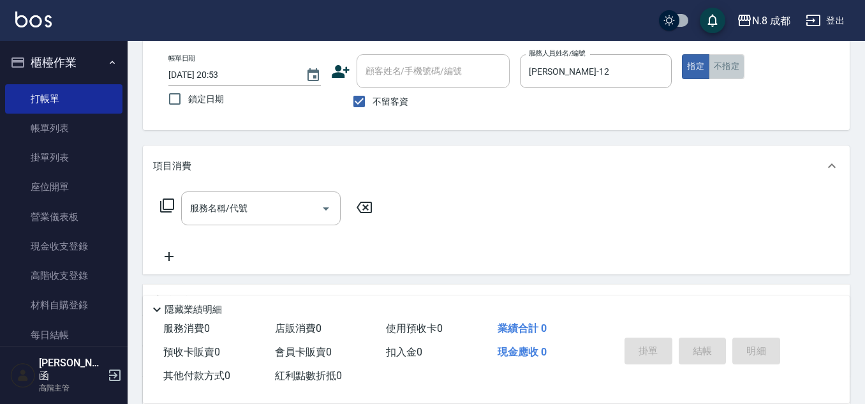
click at [722, 69] on button "不指定" at bounding box center [726, 66] width 36 height 25
click at [233, 212] on input "服務名稱/代號" at bounding box center [251, 208] width 129 height 22
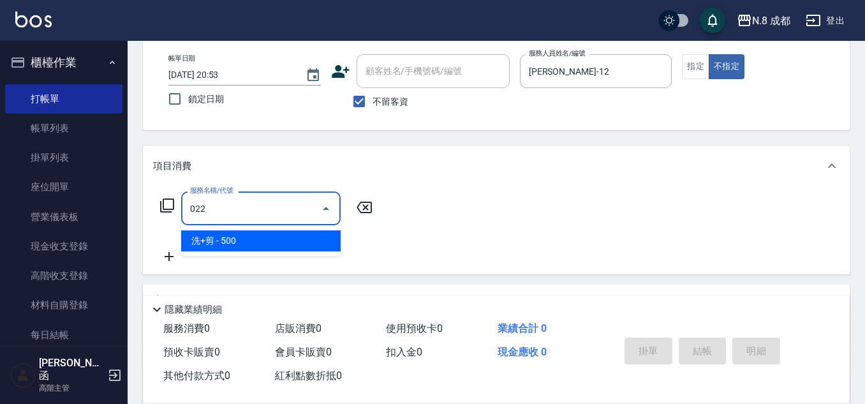
click at [245, 238] on span "洗+剪 - 500" at bounding box center [260, 240] width 159 height 21
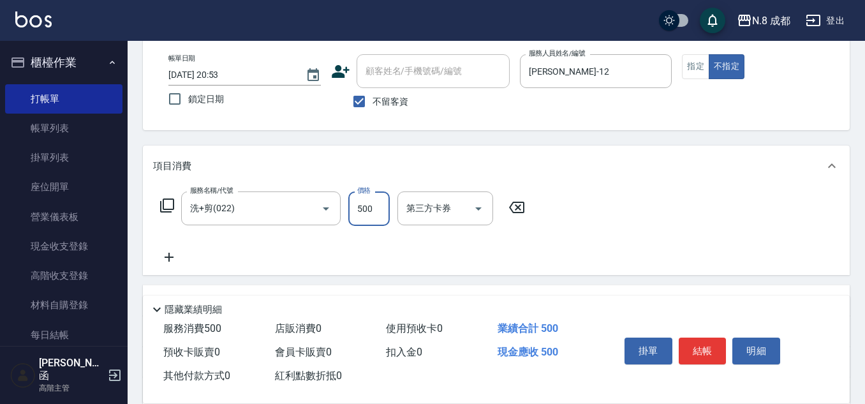
click at [363, 210] on input "500" at bounding box center [368, 208] width 41 height 34
click at [703, 349] on button "結帳" at bounding box center [702, 350] width 48 height 27
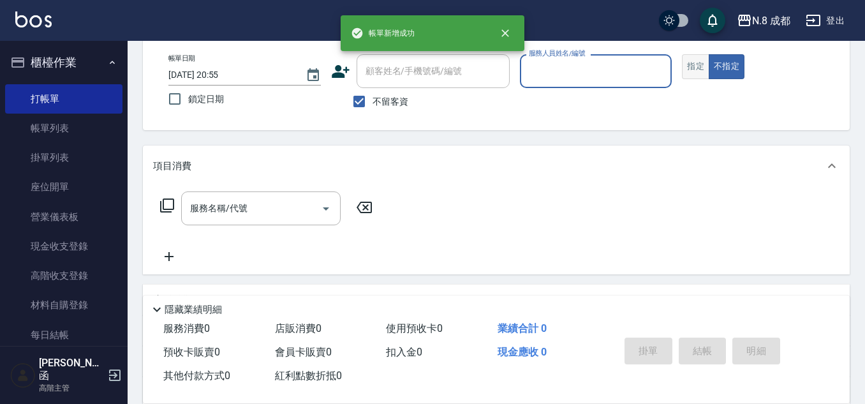
click at [704, 60] on button "指定" at bounding box center [695, 66] width 27 height 25
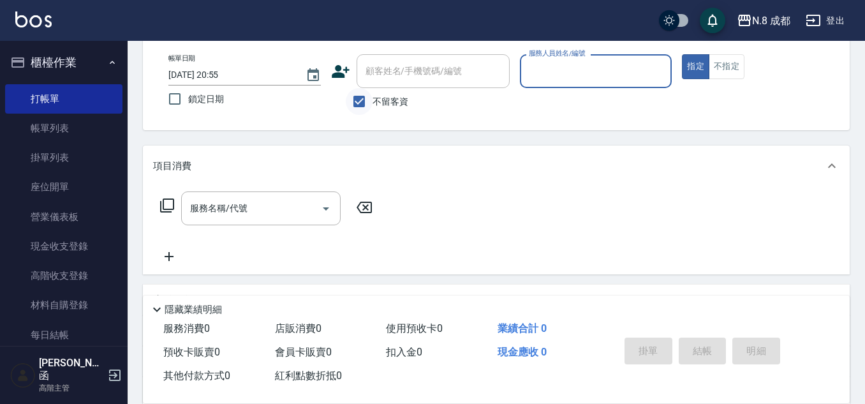
click at [354, 97] on input "不留客資" at bounding box center [359, 101] width 27 height 27
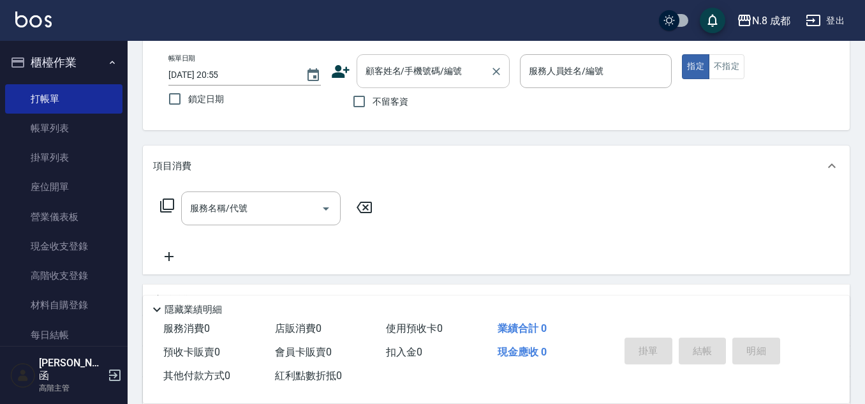
click at [383, 78] on input "顧客姓名/手機號碼/編號" at bounding box center [423, 71] width 122 height 22
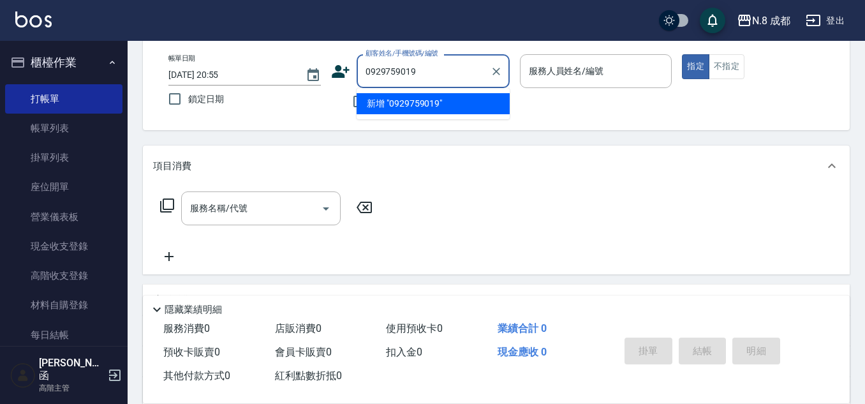
drag, startPoint x: 471, startPoint y: 76, endPoint x: 339, endPoint y: 85, distance: 133.0
click at [339, 85] on div "顧客姓名/手機號碼/編號 0929759019 顧客姓名/手機號碼/編號" at bounding box center [420, 71] width 179 height 34
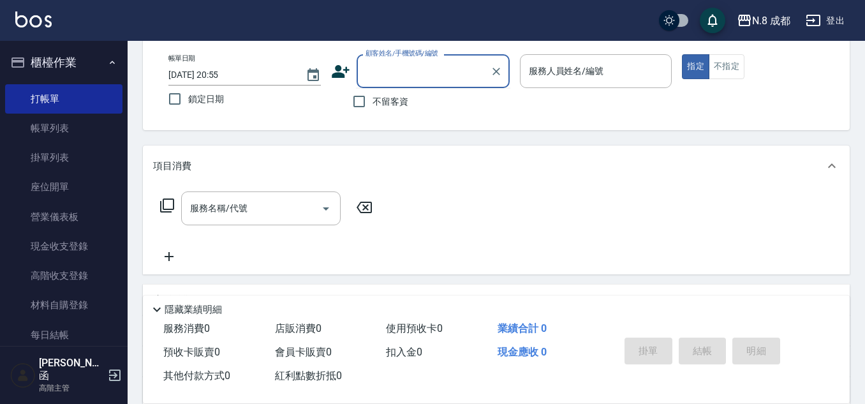
click at [342, 67] on icon at bounding box center [340, 71] width 19 height 19
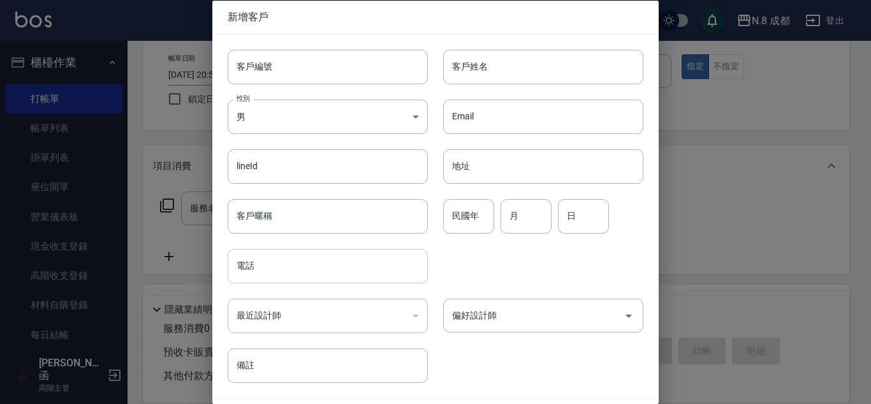
click at [293, 278] on input "電話" at bounding box center [328, 266] width 200 height 34
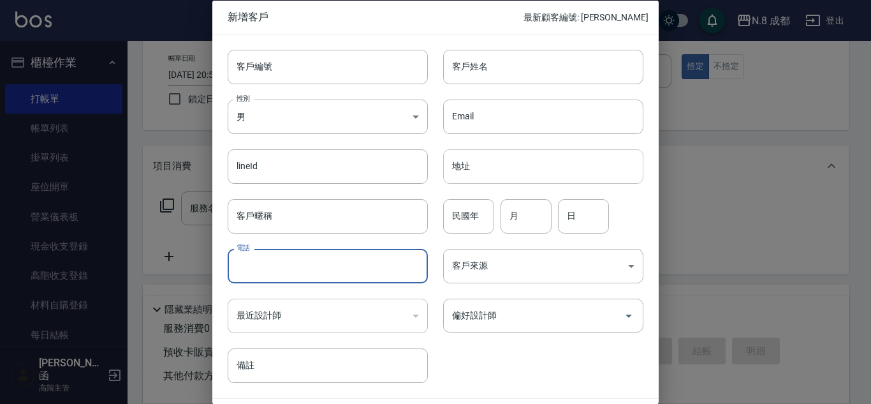
paste input "0929759019"
click at [544, 69] on input "客戶姓名" at bounding box center [543, 66] width 200 height 34
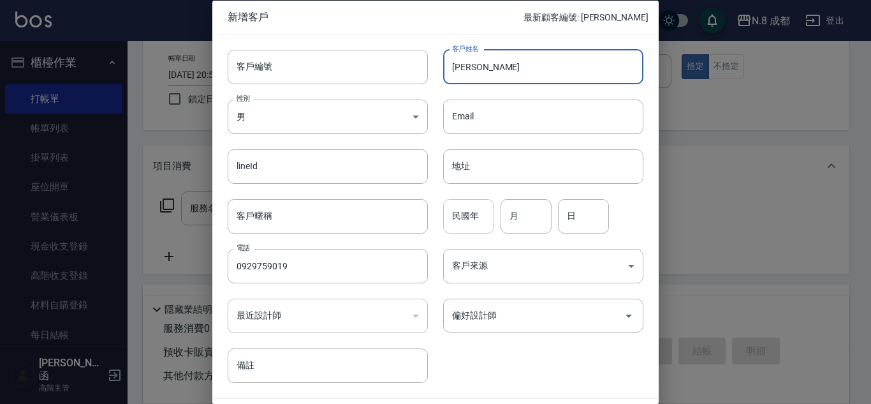
click at [472, 209] on input "民國年" at bounding box center [468, 215] width 51 height 34
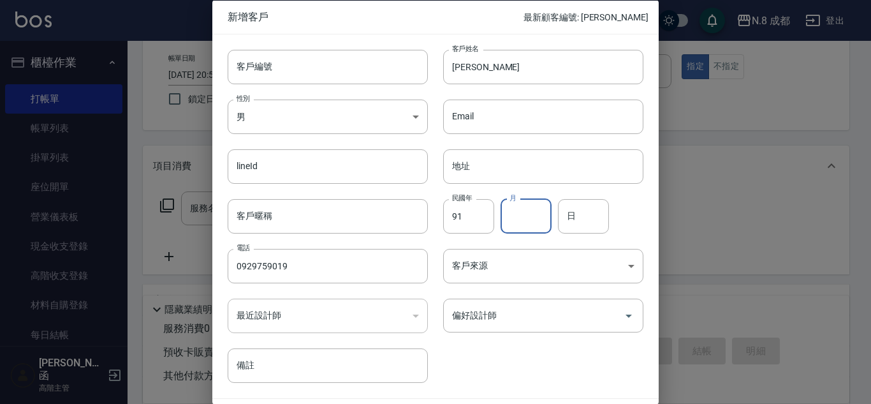
drag, startPoint x: 519, startPoint y: 217, endPoint x: 526, endPoint y: 217, distance: 7.0
click at [520, 217] on input "月" at bounding box center [525, 215] width 51 height 34
click at [564, 214] on input "日" at bounding box center [583, 215] width 51 height 34
click at [546, 319] on input "偏好設計師" at bounding box center [534, 315] width 170 height 22
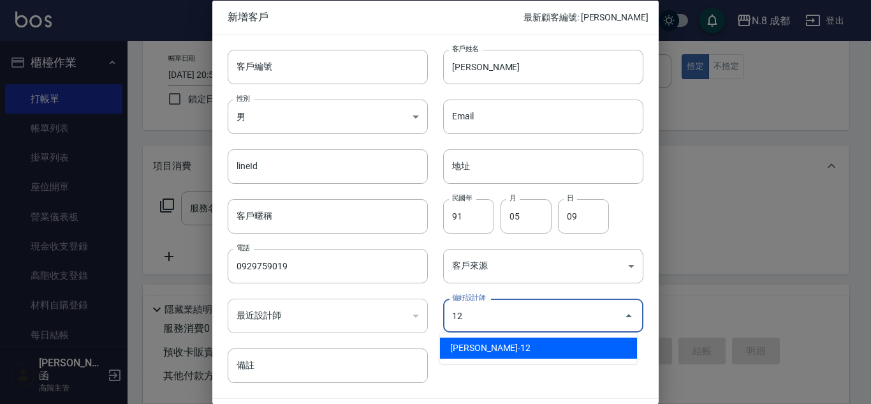
click at [532, 347] on li "[PERSON_NAME]-12" at bounding box center [538, 347] width 197 height 21
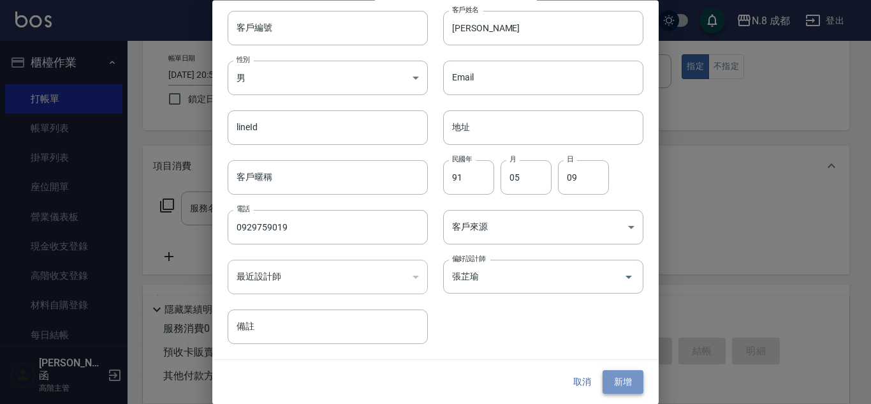
click at [615, 374] on button "新增" at bounding box center [622, 382] width 41 height 24
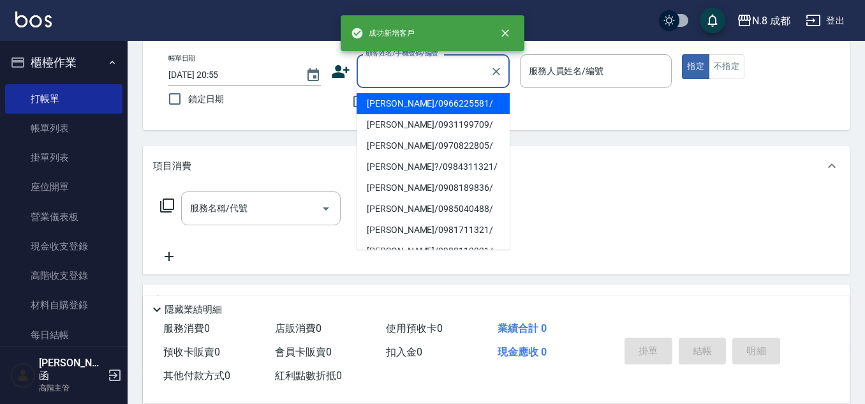
click at [372, 74] on input "顧客姓名/手機號碼/編號" at bounding box center [423, 71] width 122 height 22
paste input "0929759019"
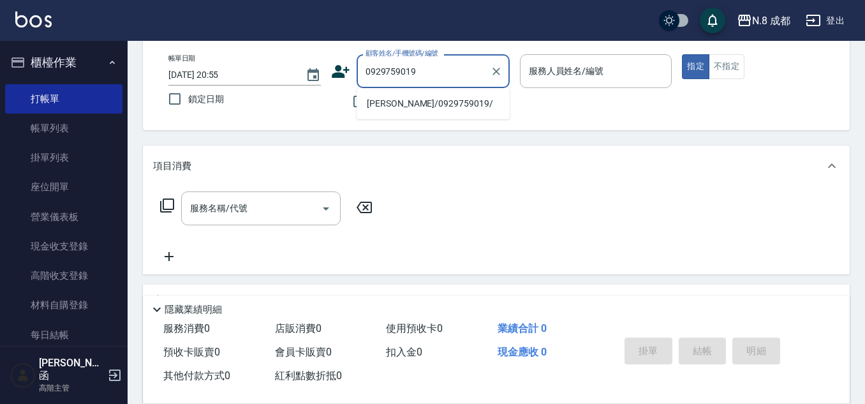
click at [430, 105] on li "[PERSON_NAME]/0929759019/" at bounding box center [432, 103] width 153 height 21
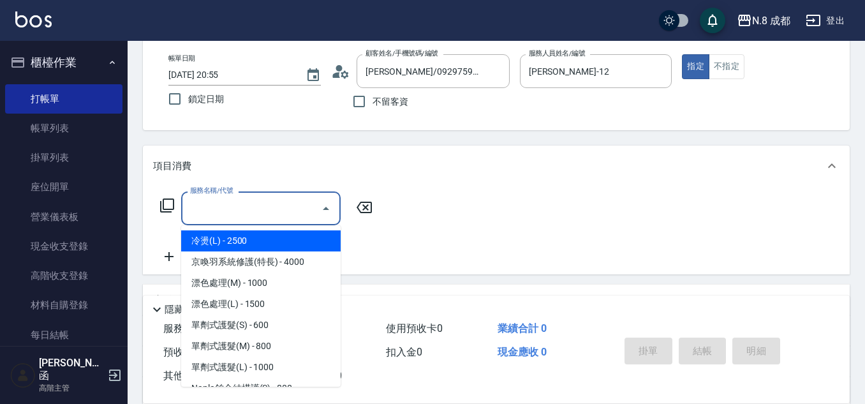
click at [248, 208] on input "服務名稱/代號" at bounding box center [251, 208] width 129 height 22
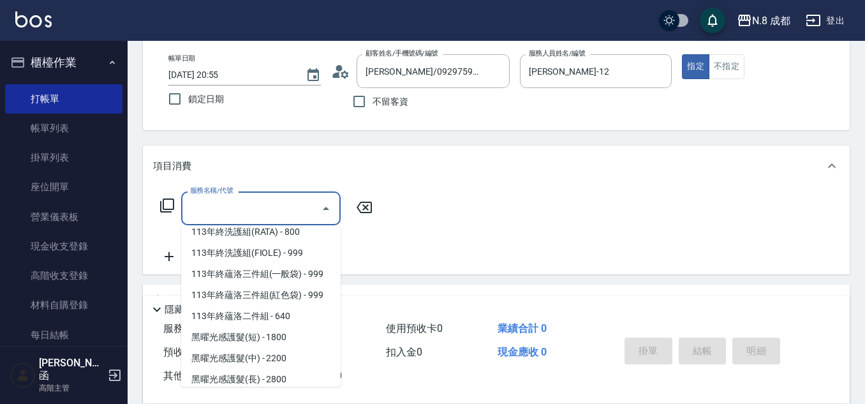
scroll to position [1719, 0]
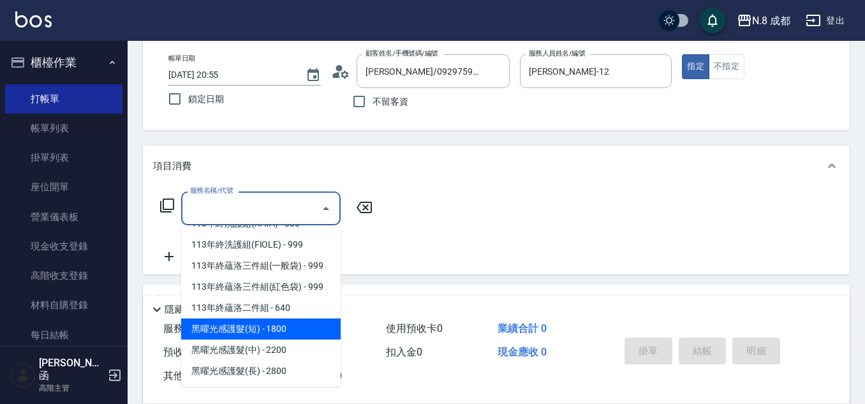
click at [293, 339] on span "黑曜光感護髮(短) - 1800" at bounding box center [260, 328] width 159 height 21
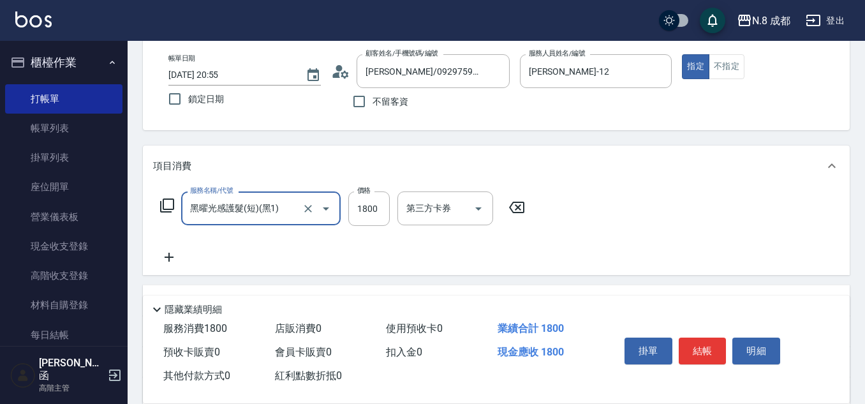
click at [295, 216] on input "黑曜光感護髮(短)(黑1)" at bounding box center [243, 208] width 112 height 22
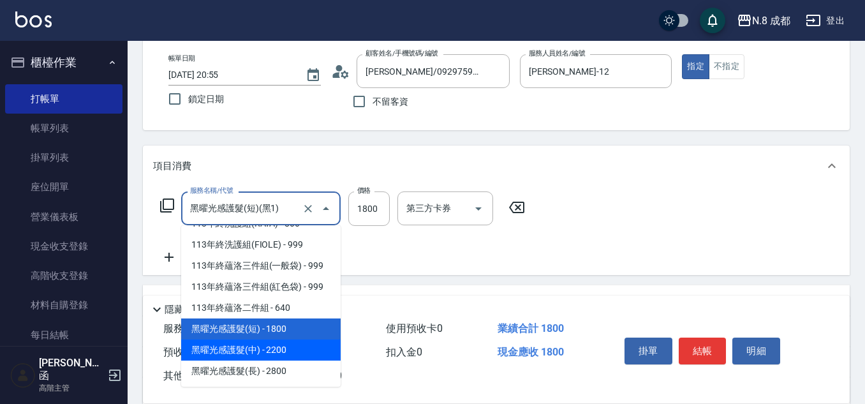
click at [278, 351] on span "黑曜光感護髮(中) - 2200" at bounding box center [260, 349] width 159 height 21
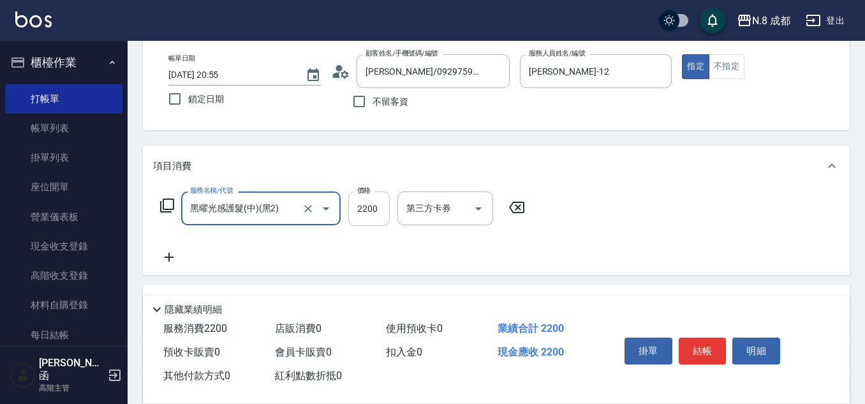
click at [365, 207] on input "2200" at bounding box center [368, 208] width 41 height 34
click at [170, 259] on icon at bounding box center [169, 256] width 32 height 15
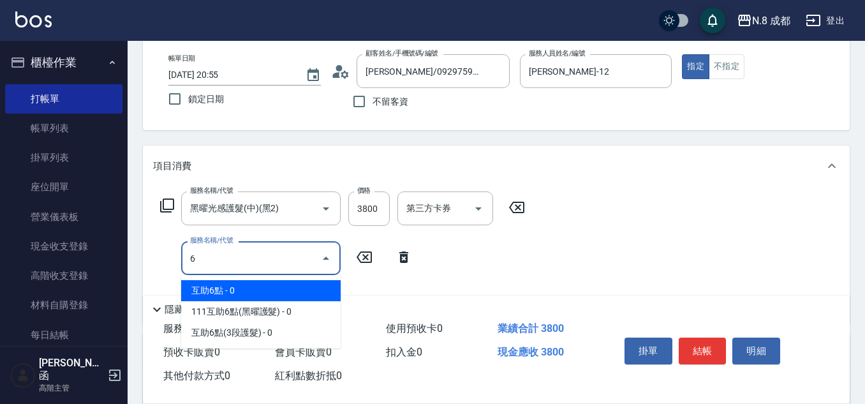
click at [222, 283] on span "互助6點 - 0" at bounding box center [260, 290] width 159 height 21
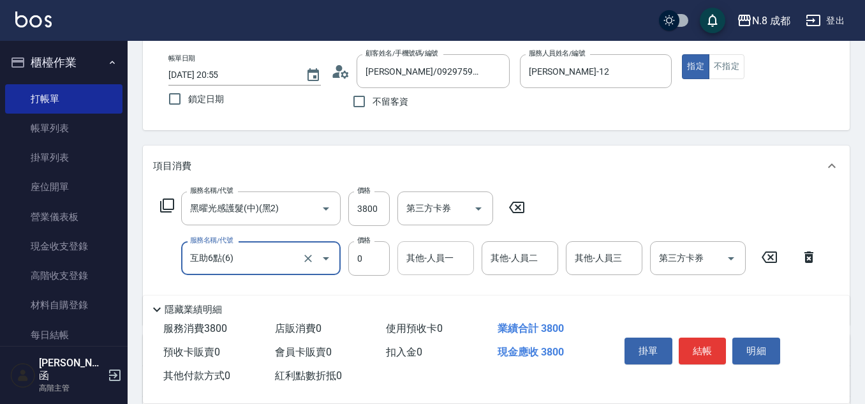
click at [431, 261] on input "其他-人員一" at bounding box center [435, 258] width 65 height 22
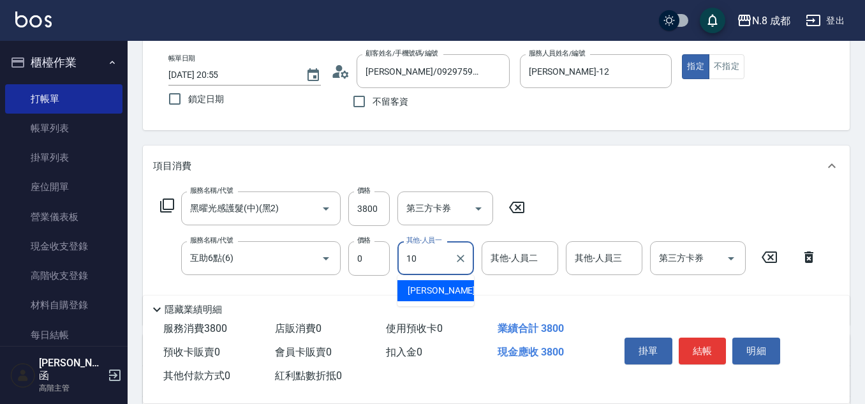
click at [440, 290] on span "[PERSON_NAME]-10" at bounding box center [447, 290] width 80 height 13
click at [709, 345] on button "結帳" at bounding box center [702, 350] width 48 height 27
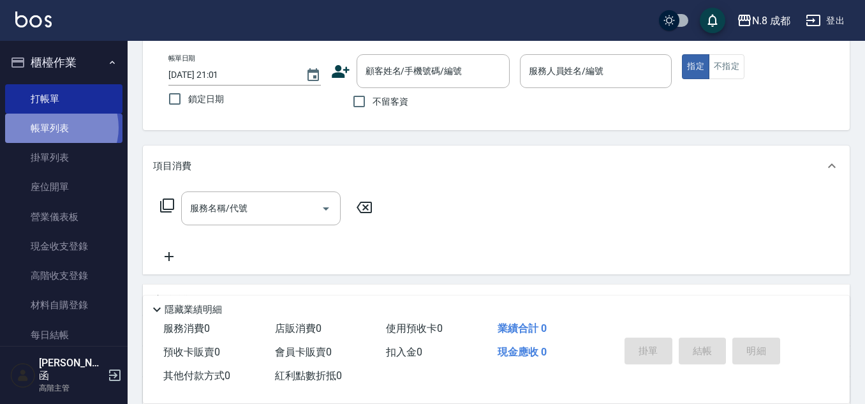
click at [55, 128] on link "帳單列表" at bounding box center [63, 127] width 117 height 29
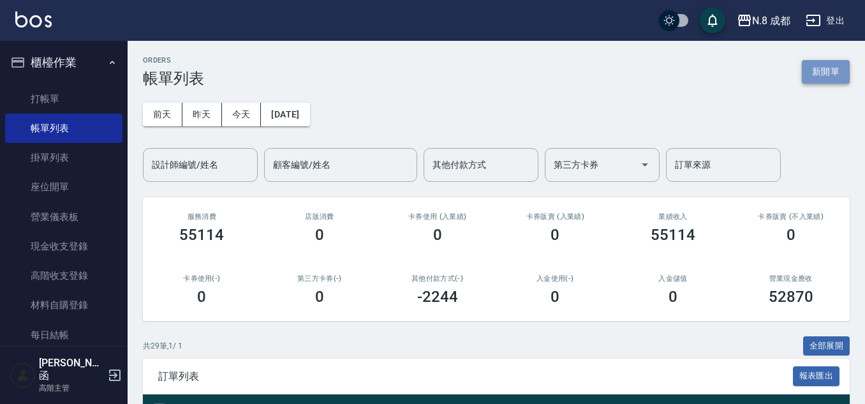
click at [835, 62] on button "新開單" at bounding box center [825, 72] width 48 height 24
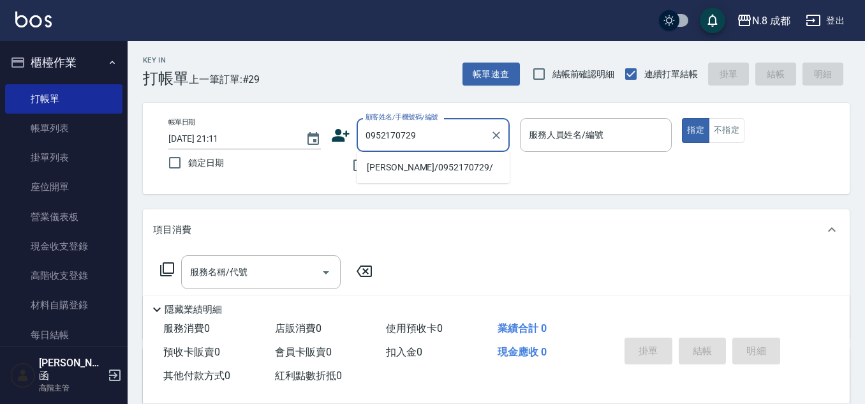
click at [428, 173] on li "[PERSON_NAME]/0952170729/" at bounding box center [432, 167] width 153 height 21
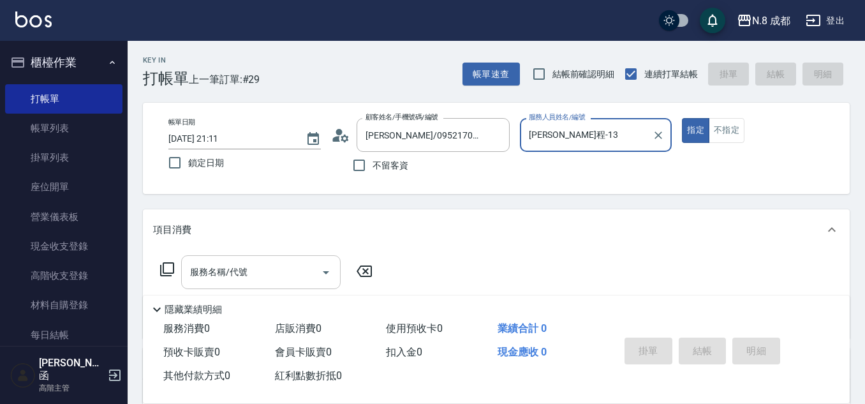
click at [264, 270] on input "服務名稱/代號" at bounding box center [251, 272] width 129 height 22
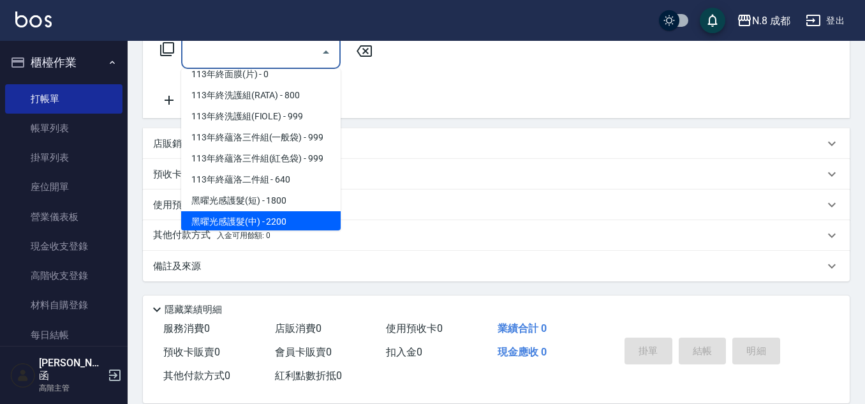
scroll to position [1719, 0]
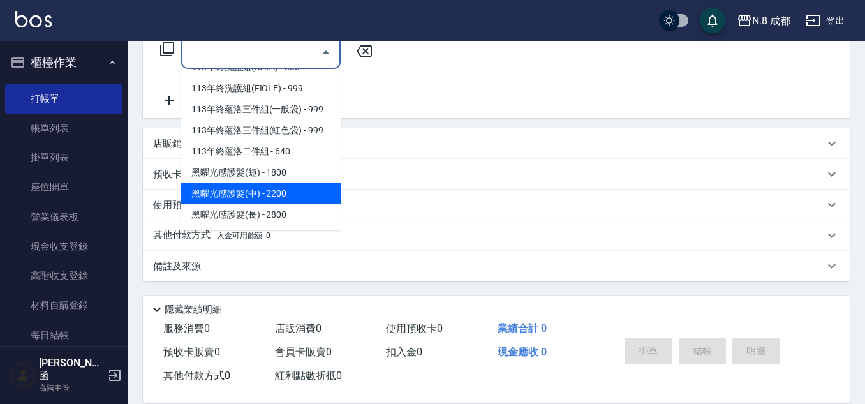
click at [268, 196] on span "黑曜光感護髮(中) - 2200" at bounding box center [260, 193] width 159 height 21
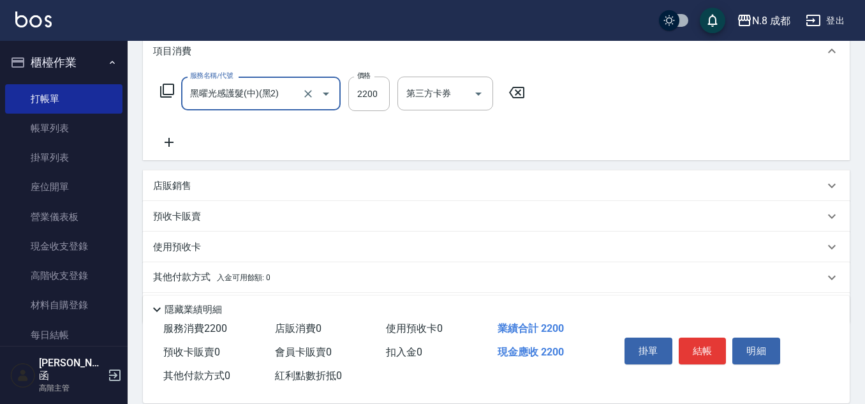
scroll to position [156, 0]
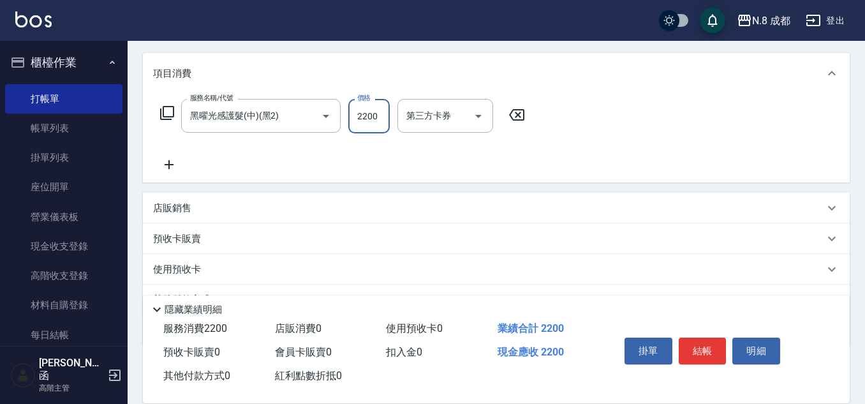
click at [374, 112] on input "2200" at bounding box center [368, 116] width 41 height 34
click at [176, 162] on icon at bounding box center [169, 164] width 32 height 15
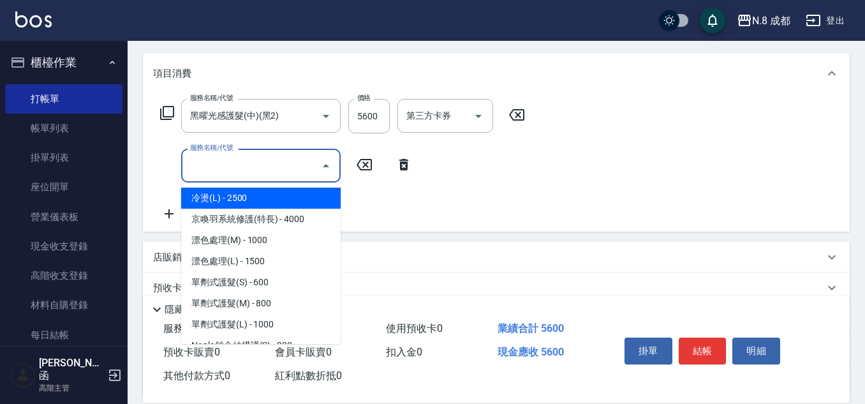
click at [213, 173] on input "服務名稱/代號" at bounding box center [251, 165] width 129 height 22
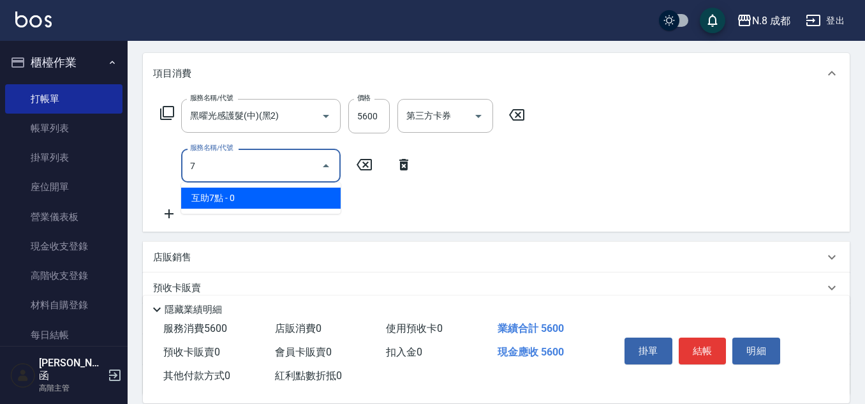
click at [242, 192] on span "互助7點 - 0" at bounding box center [260, 197] width 159 height 21
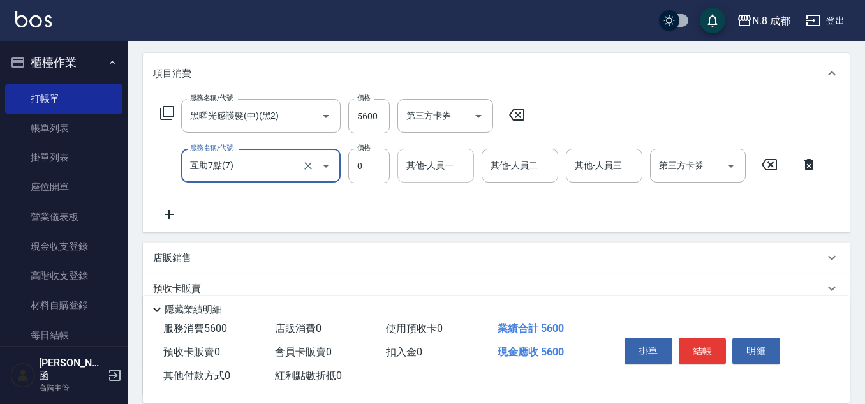
click at [444, 173] on input "其他-人員一" at bounding box center [435, 165] width 65 height 22
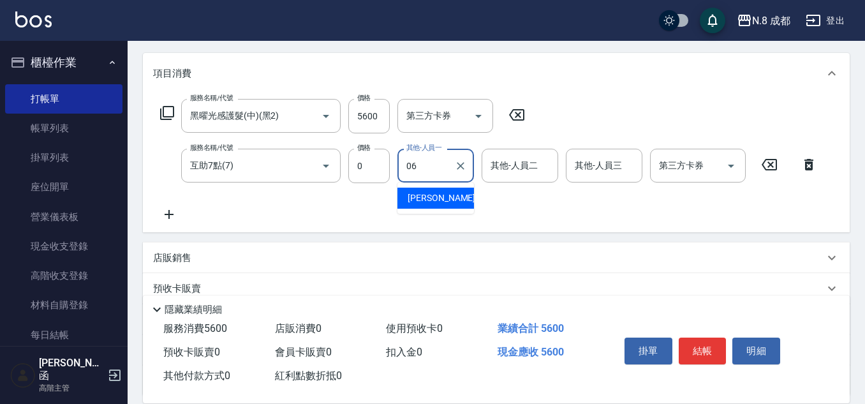
click at [448, 192] on div "[PERSON_NAME] -06" at bounding box center [435, 197] width 77 height 21
click at [705, 337] on button "結帳" at bounding box center [702, 350] width 48 height 27
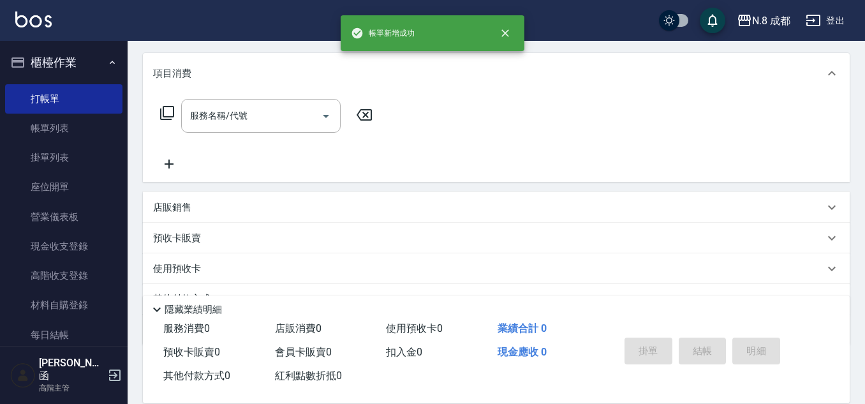
scroll to position [0, 0]
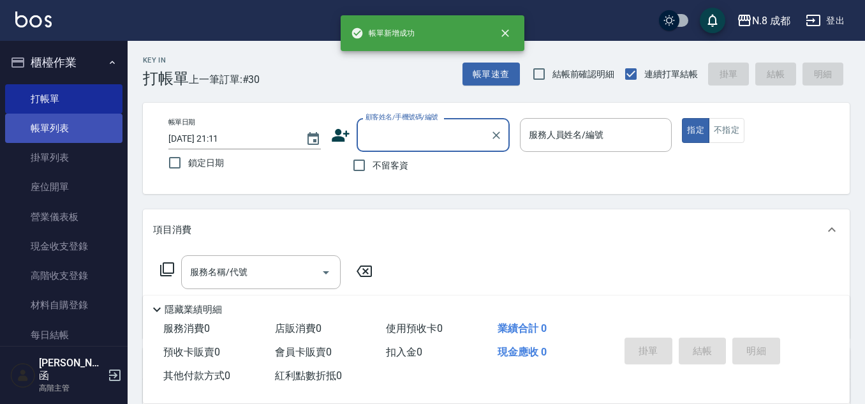
click at [68, 126] on link "帳單列表" at bounding box center [63, 127] width 117 height 29
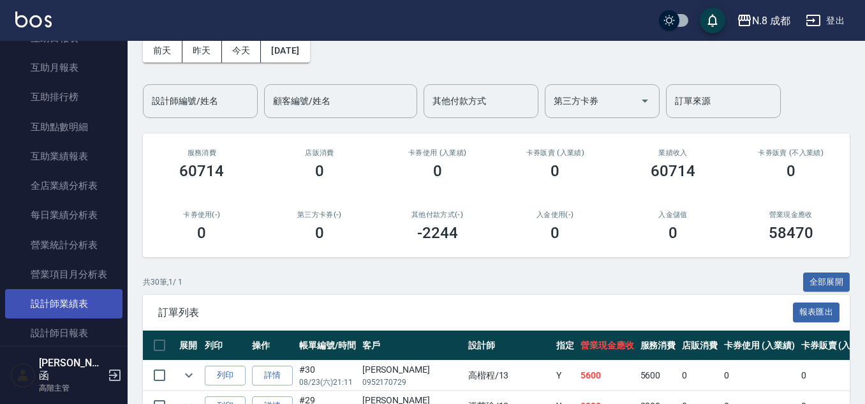
scroll to position [701, 0]
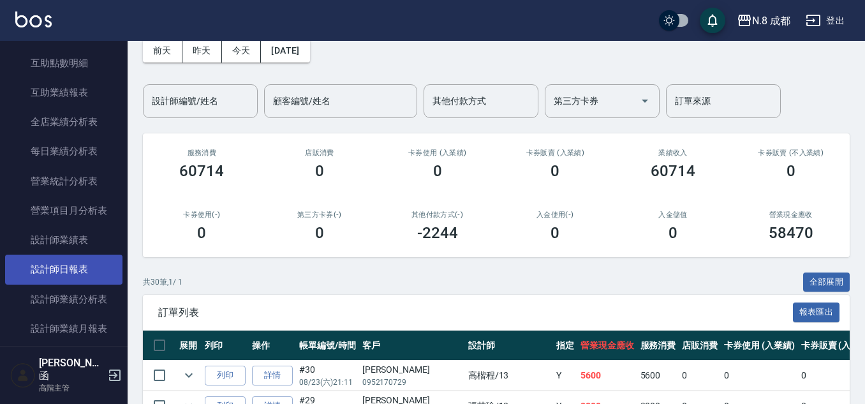
click at [81, 274] on link "設計師日報表" at bounding box center [63, 268] width 117 height 29
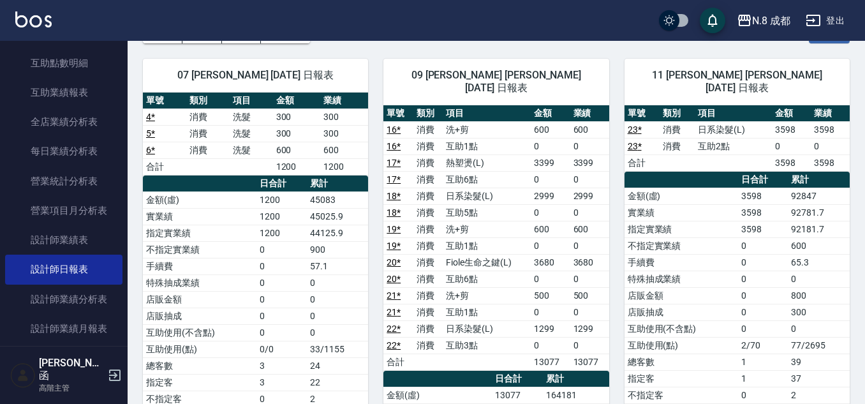
scroll to position [64, 0]
